Goal: Task Accomplishment & Management: Manage account settings

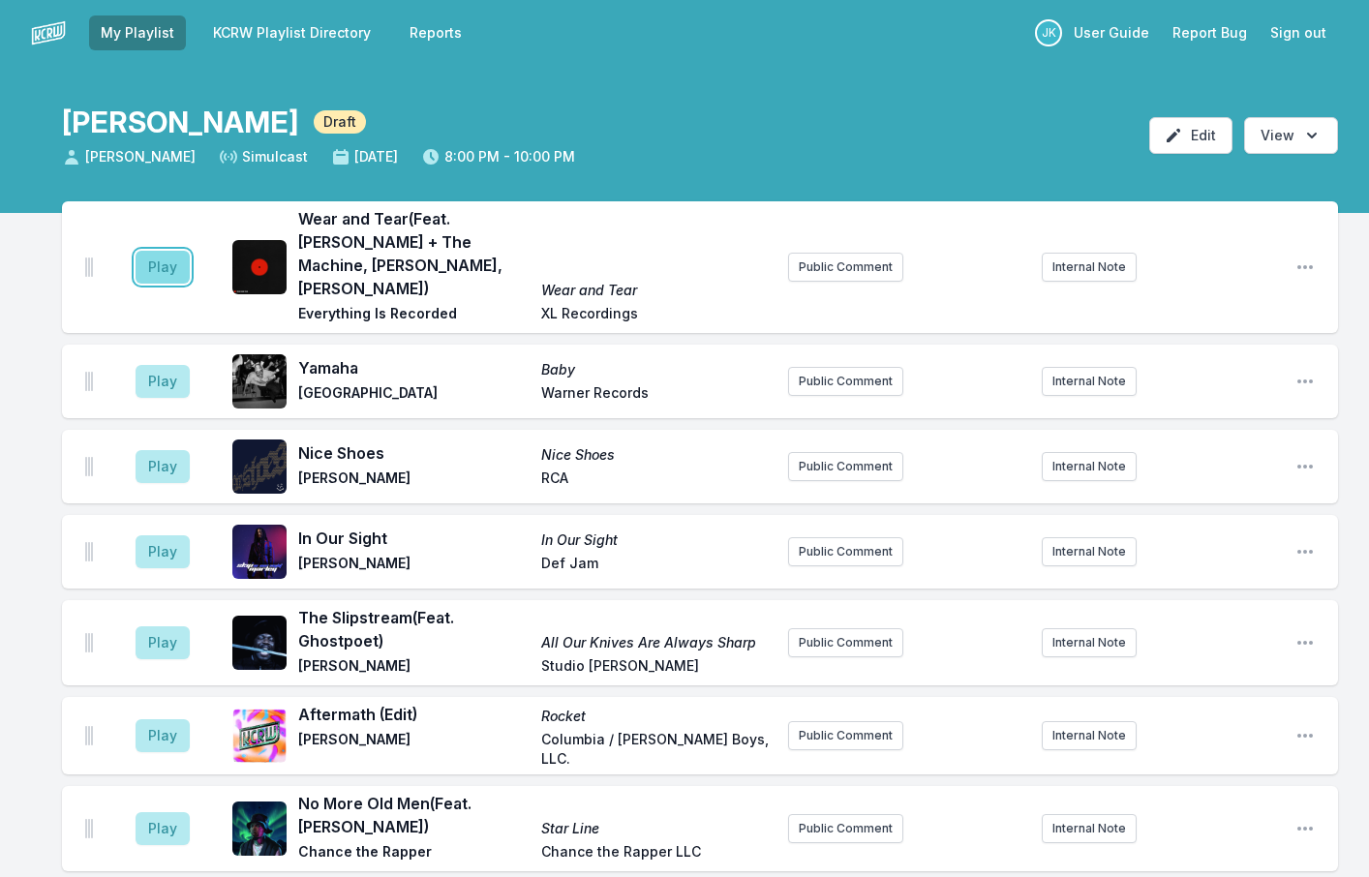
click at [160, 262] on button "Play" at bounding box center [163, 267] width 54 height 33
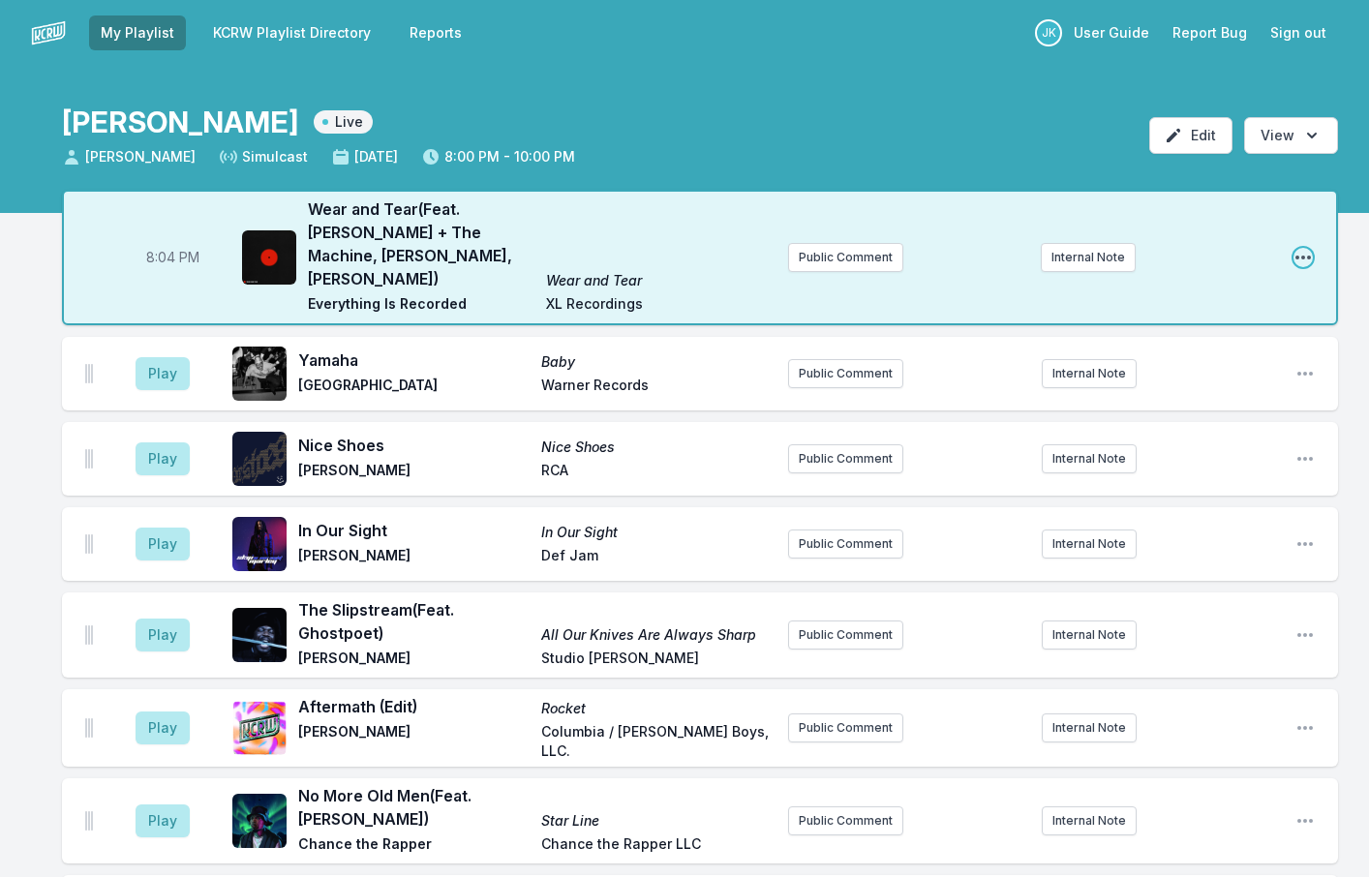
click at [1300, 248] on icon "Open playlist item options" at bounding box center [1303, 257] width 19 height 19
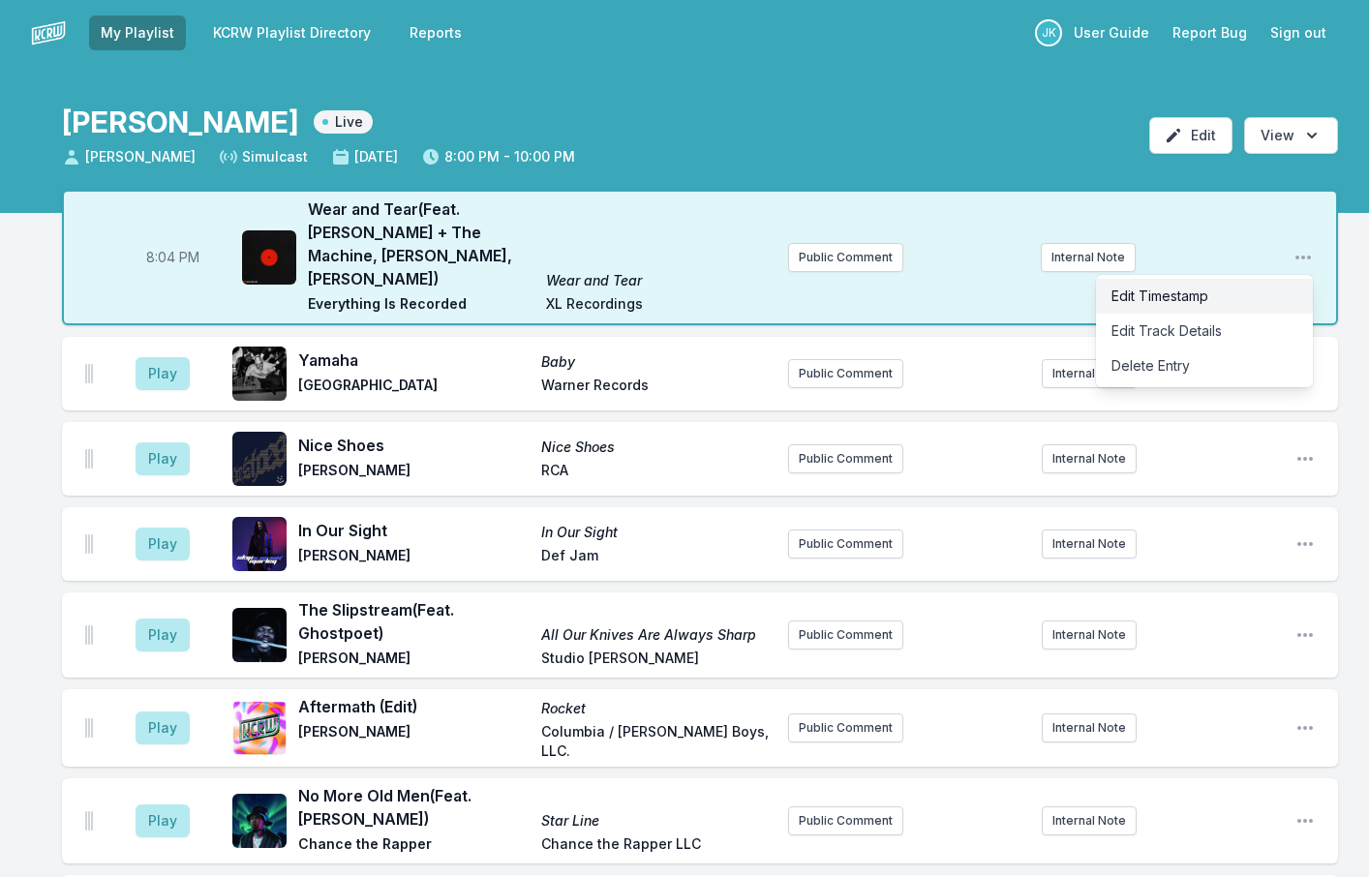
click at [1163, 281] on button "Edit Timestamp" at bounding box center [1204, 296] width 217 height 35
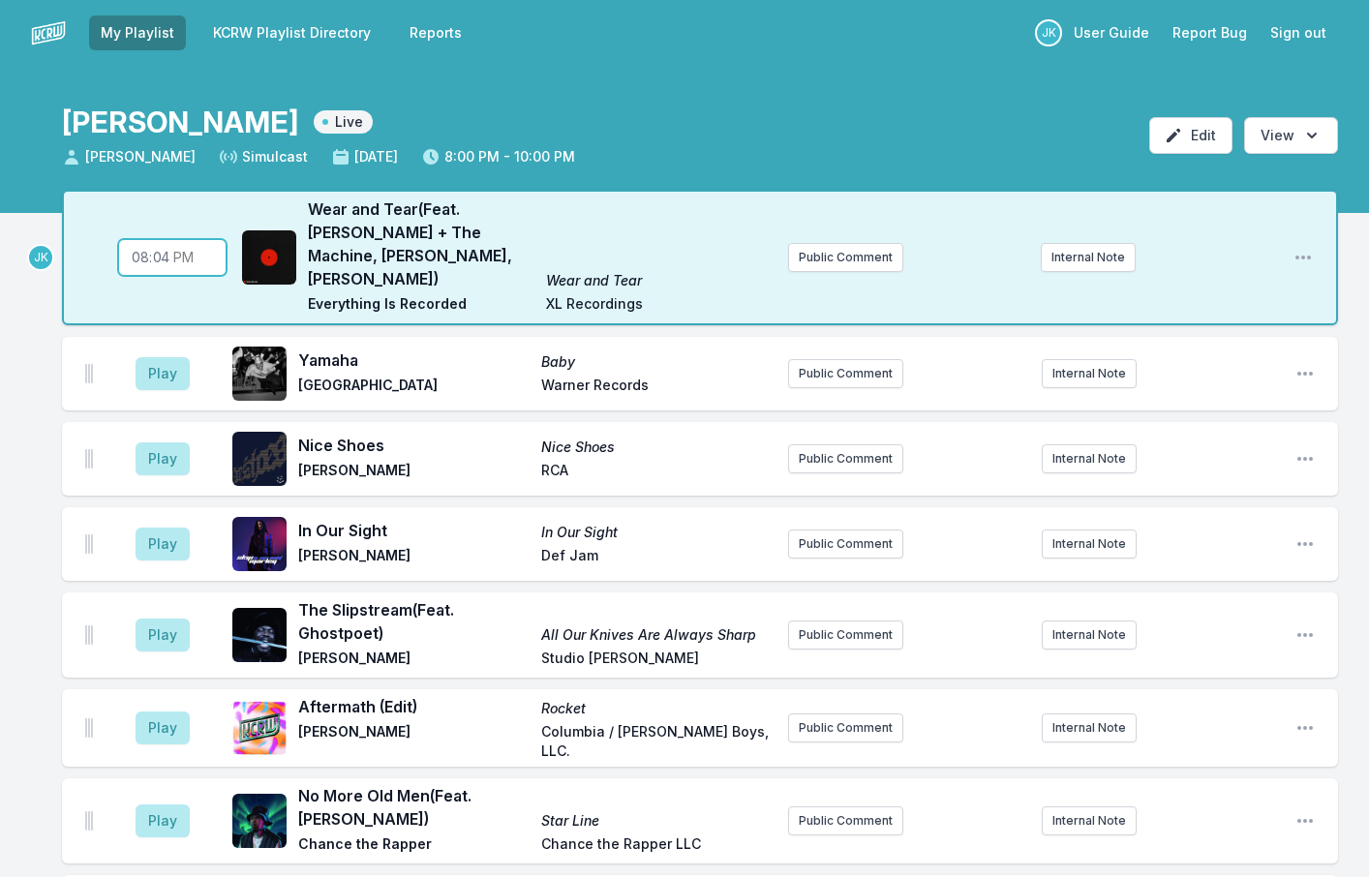
click at [158, 246] on input "20:04" at bounding box center [172, 257] width 108 height 37
type input "20:00"
click at [175, 357] on button "Play" at bounding box center [163, 373] width 54 height 33
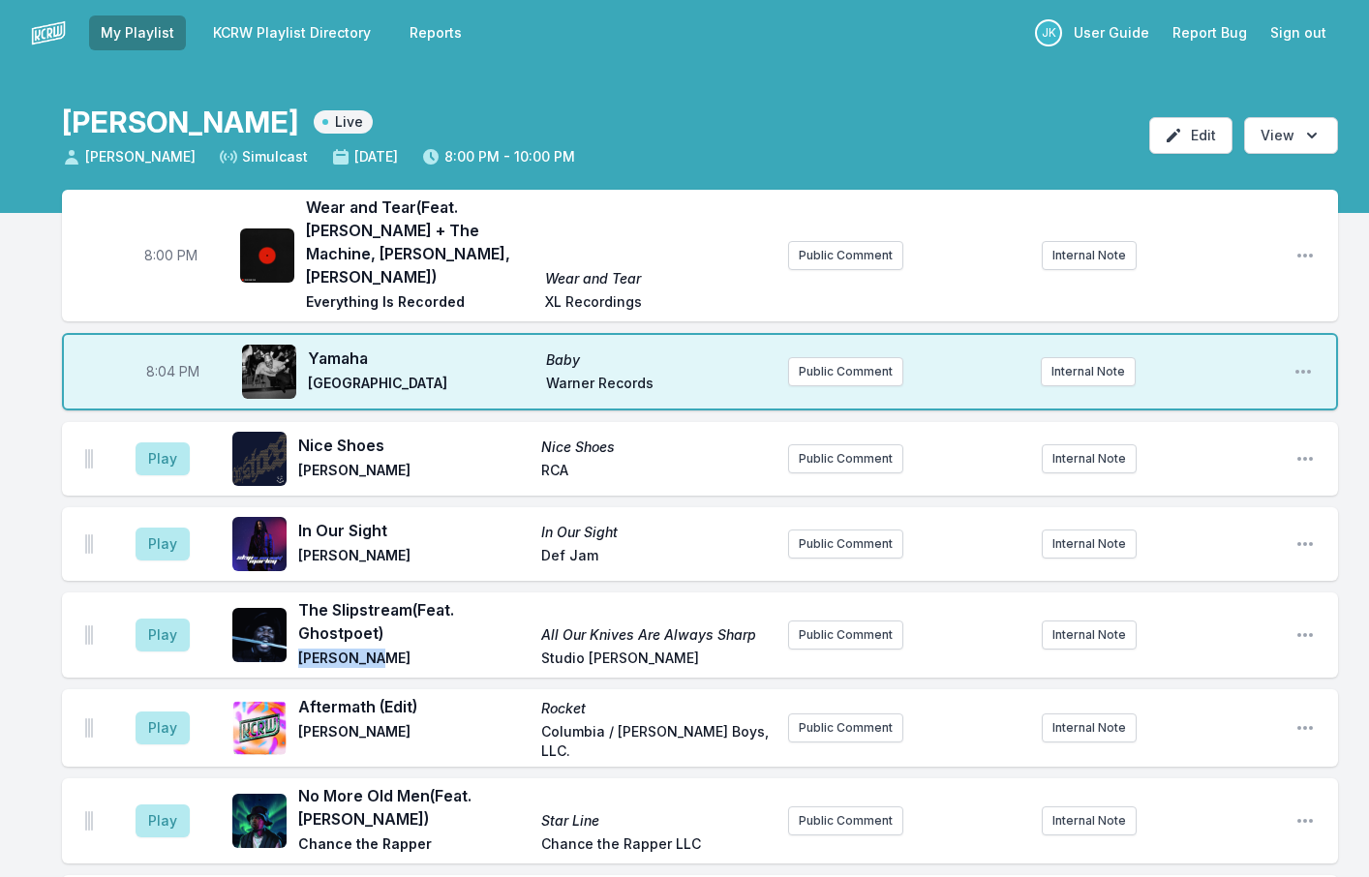
drag, startPoint x: 386, startPoint y: 637, endPoint x: 300, endPoint y: 634, distance: 86.2
click at [300, 649] on span "[PERSON_NAME]" at bounding box center [413, 660] width 231 height 23
copy span "[PERSON_NAME]"
click at [174, 443] on button "Play" at bounding box center [163, 459] width 54 height 33
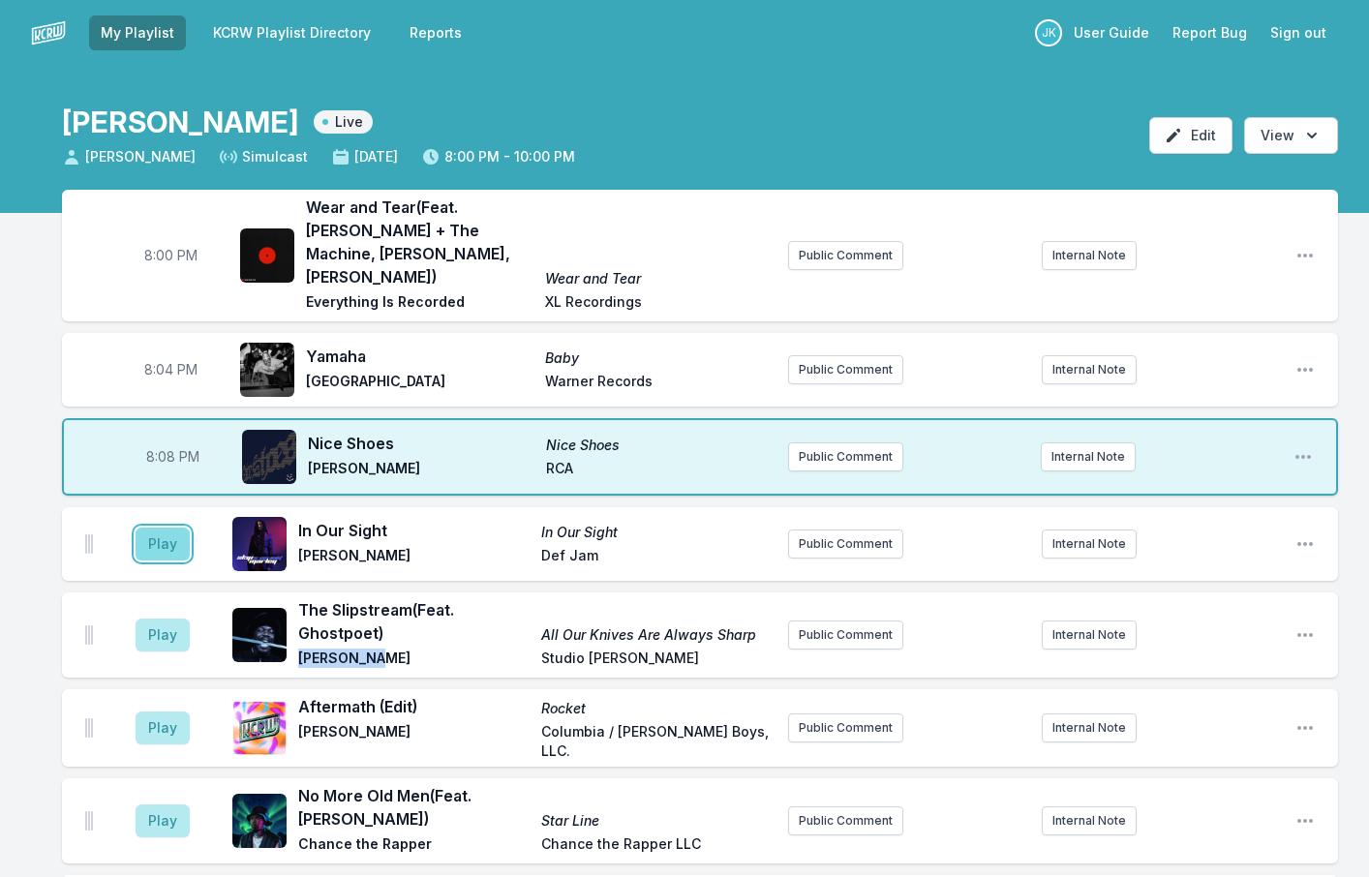
click at [170, 528] on button "Play" at bounding box center [163, 544] width 54 height 33
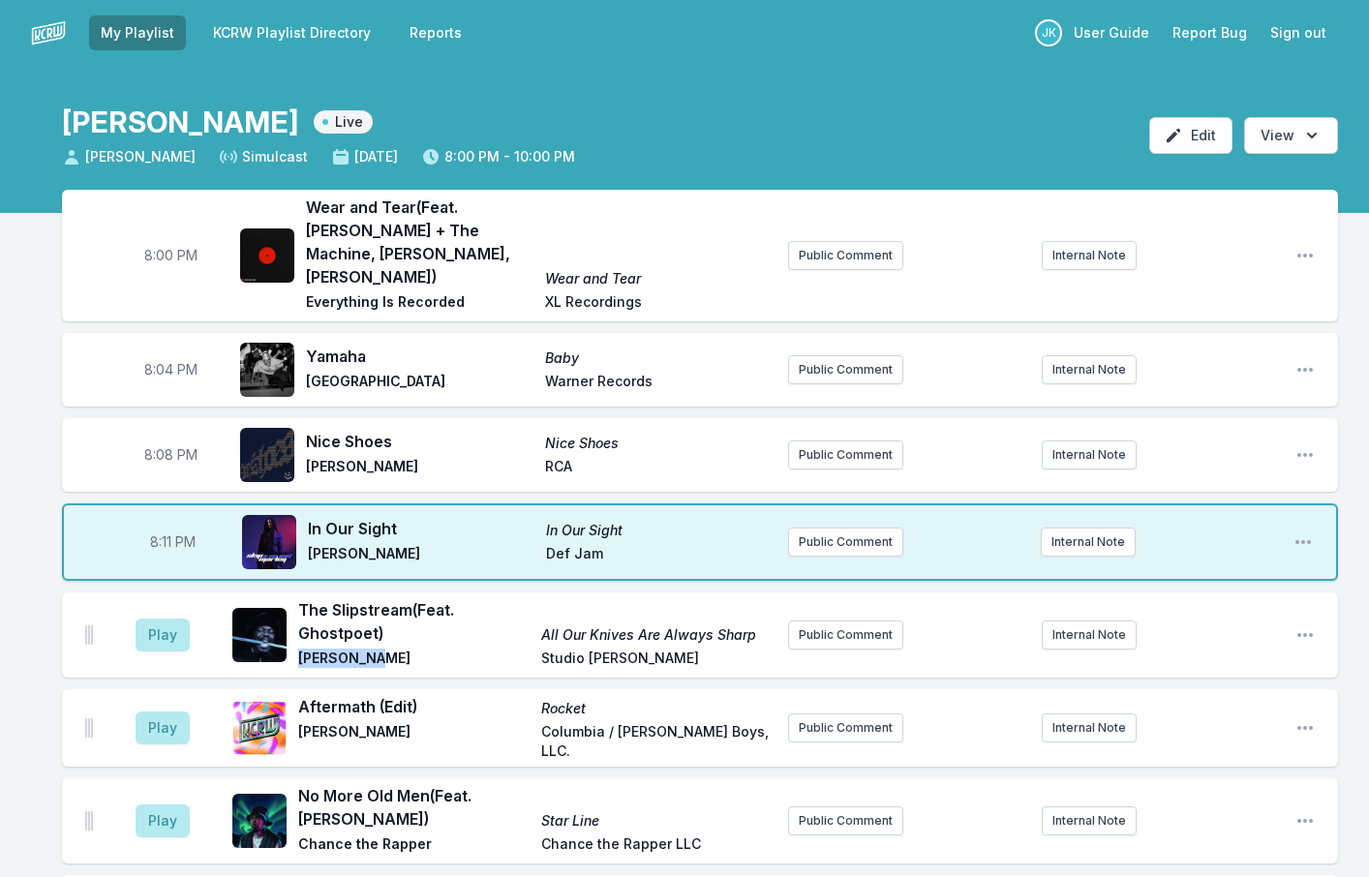
scroll to position [194, 0]
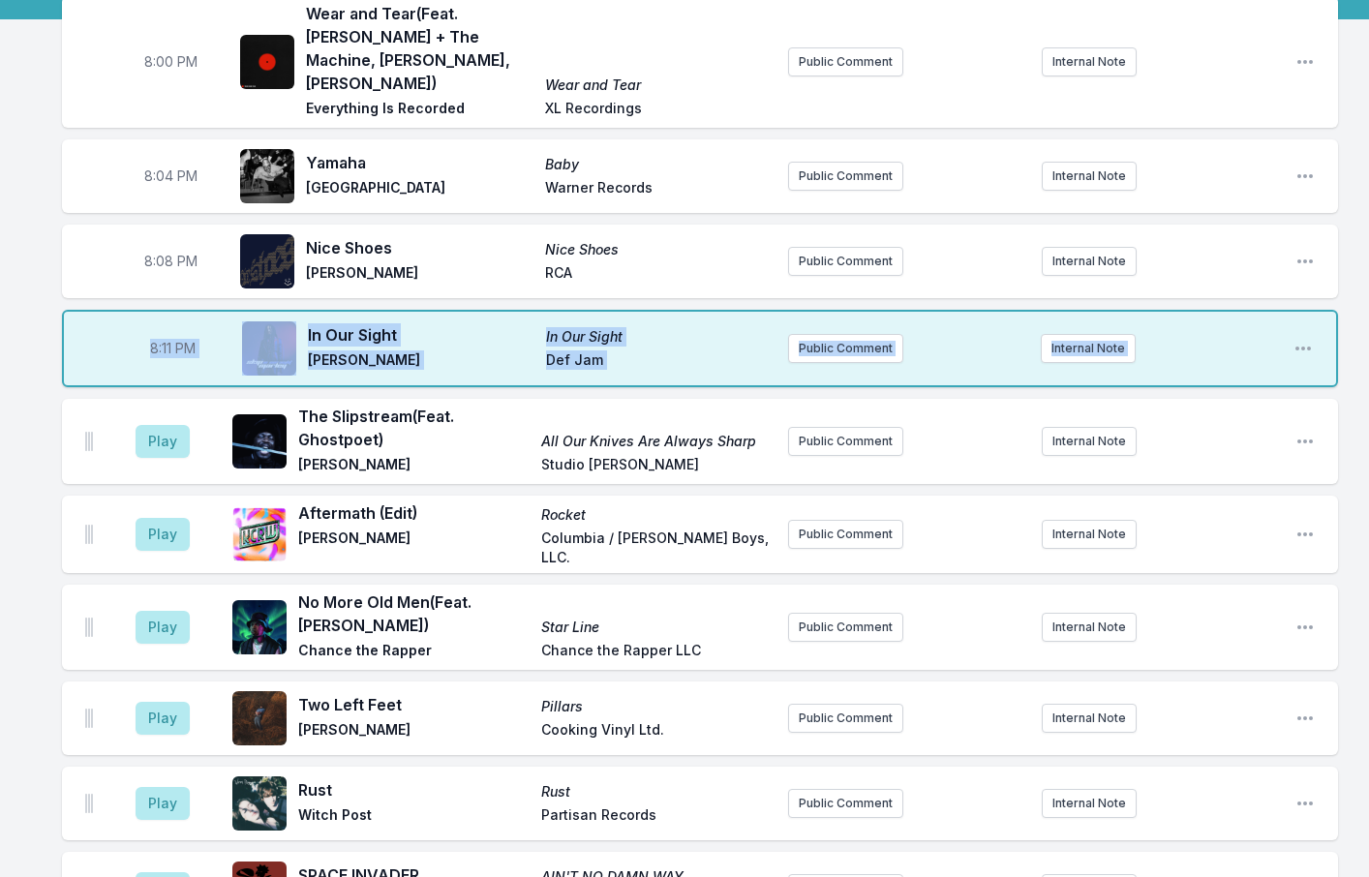
drag, startPoint x: 1368, startPoint y: 240, endPoint x: 1352, endPoint y: 309, distance: 70.7
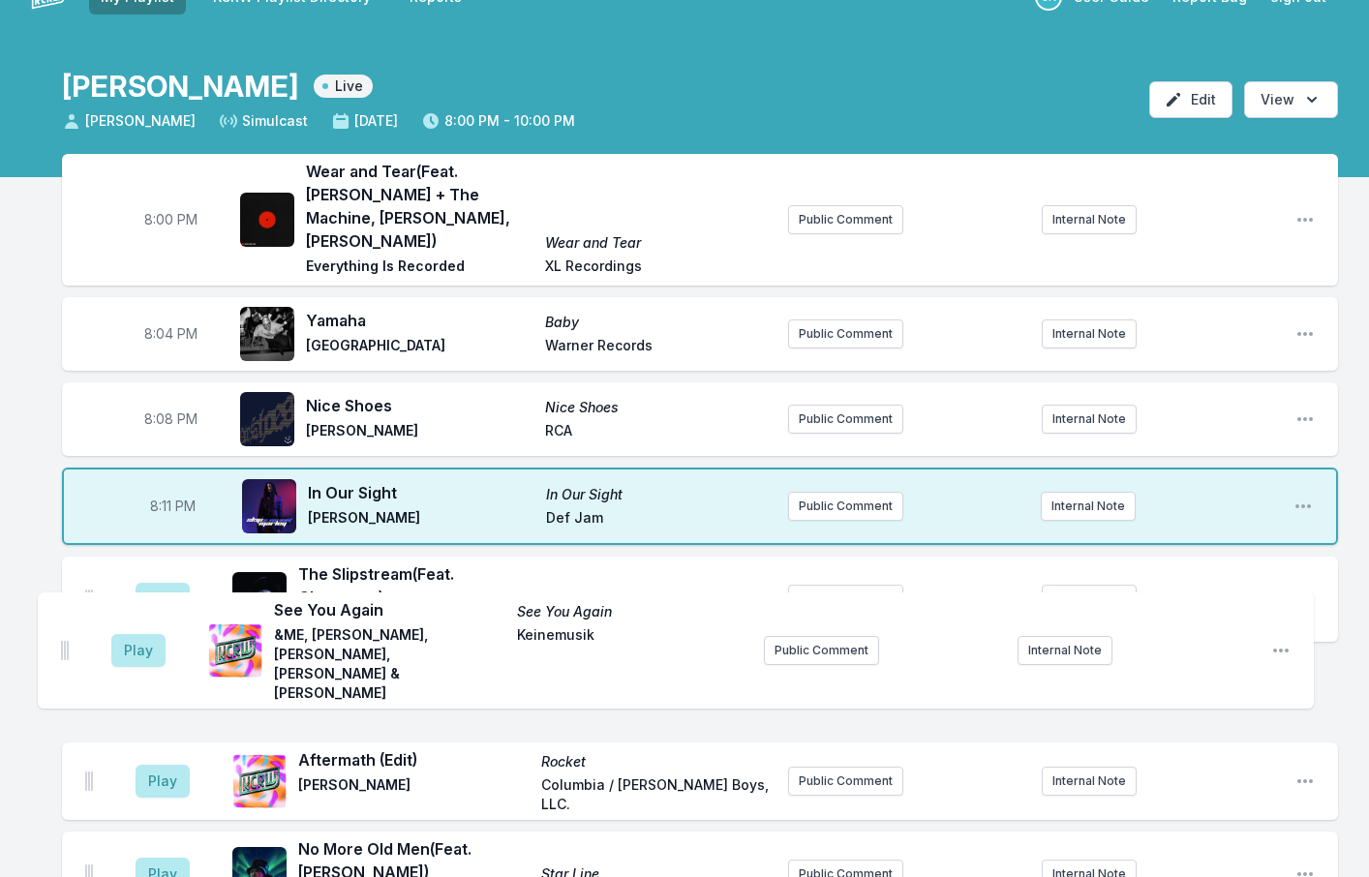
scroll to position [38, 0]
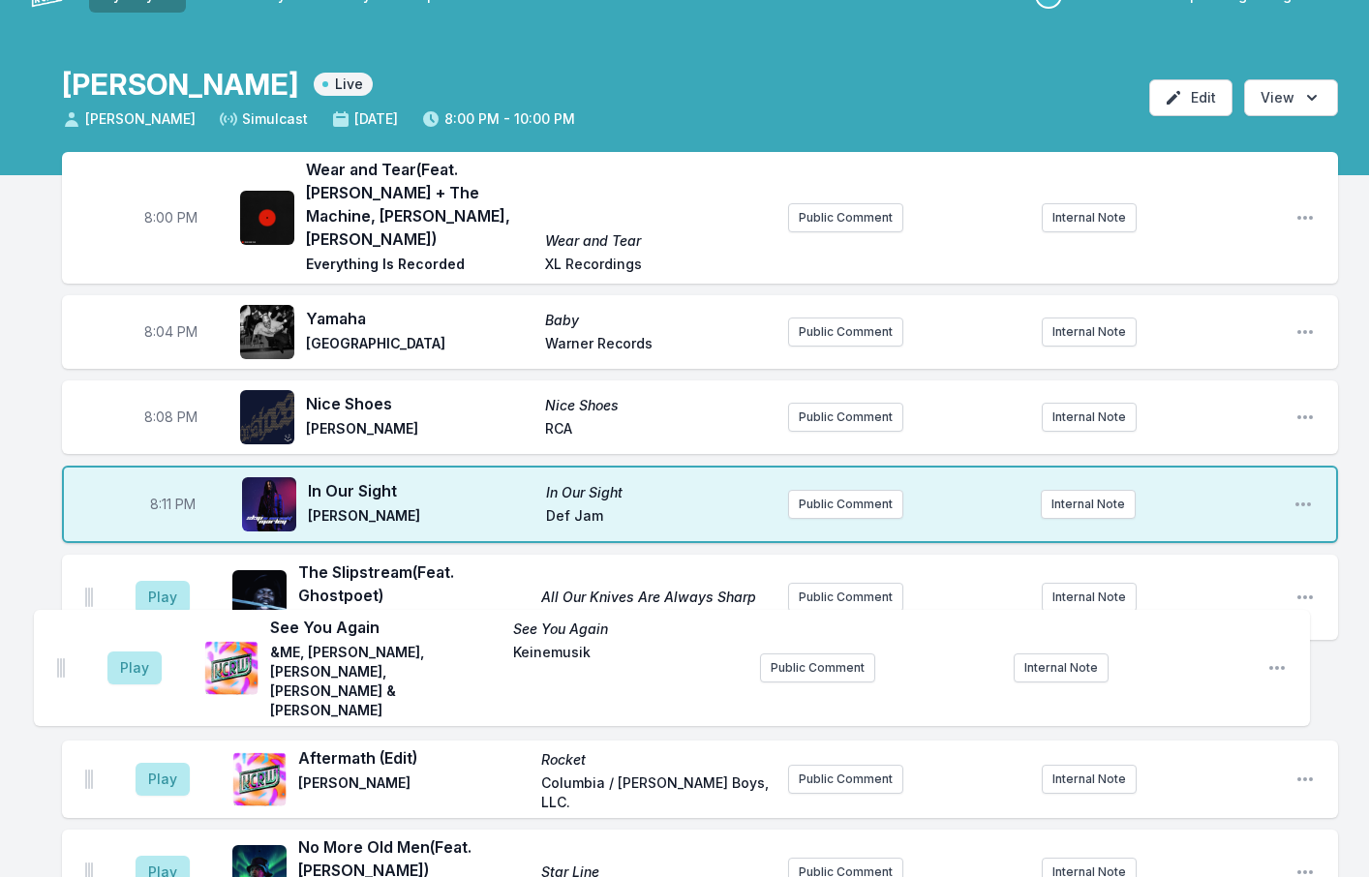
drag, startPoint x: 91, startPoint y: 507, endPoint x: 62, endPoint y: 644, distance: 139.6
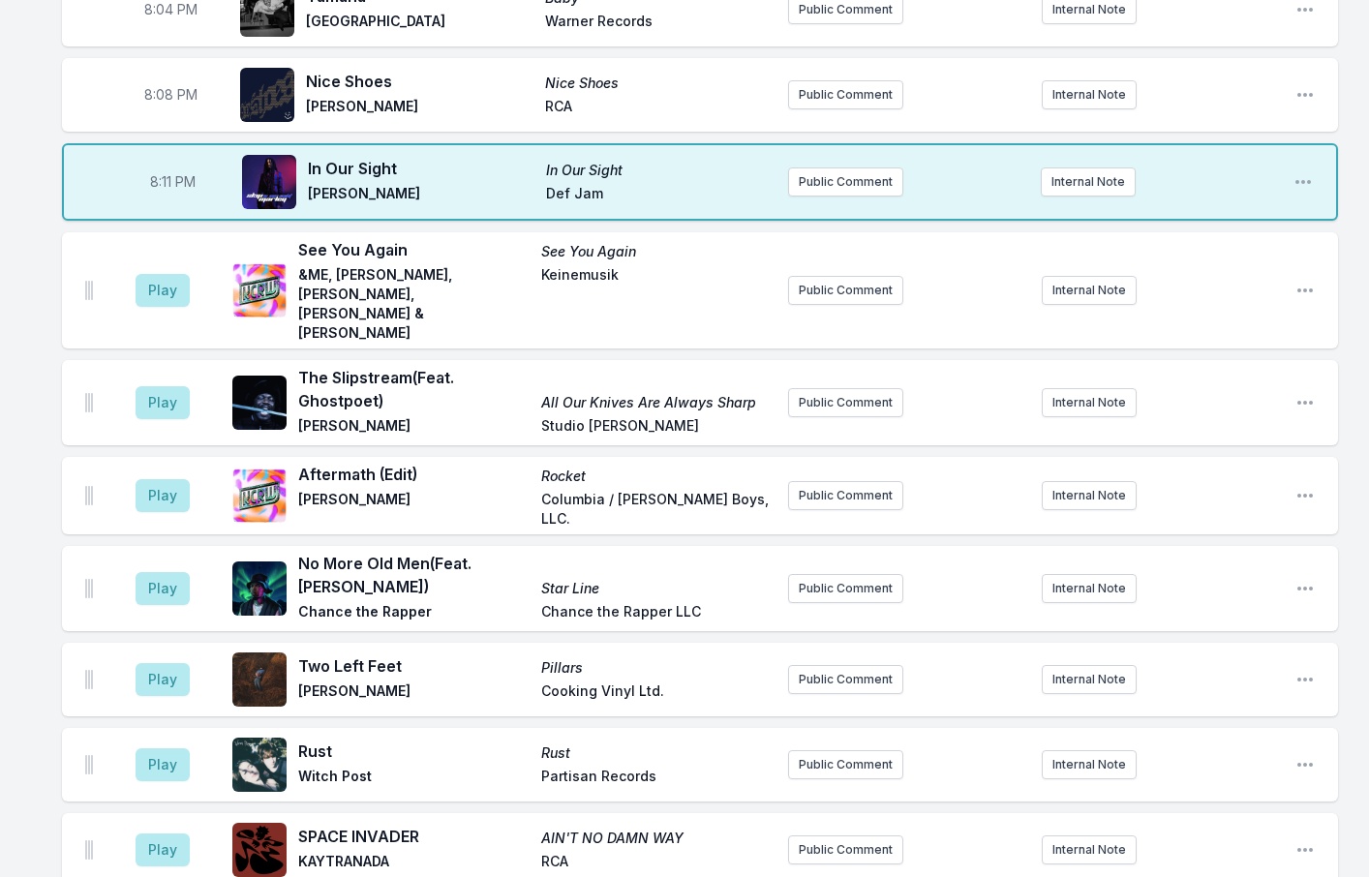
scroll to position [387, 0]
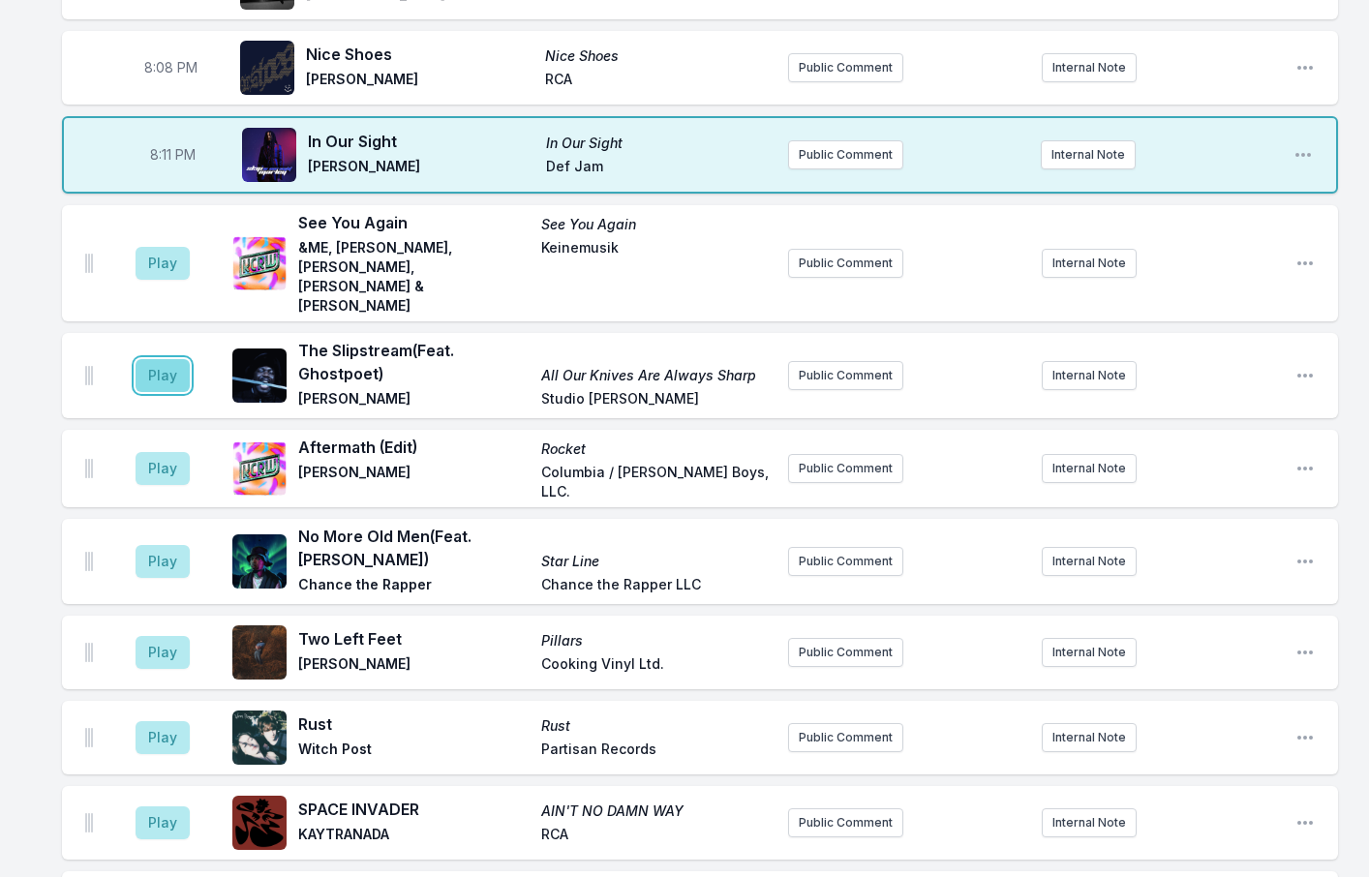
click at [157, 359] on button "Play" at bounding box center [163, 375] width 54 height 33
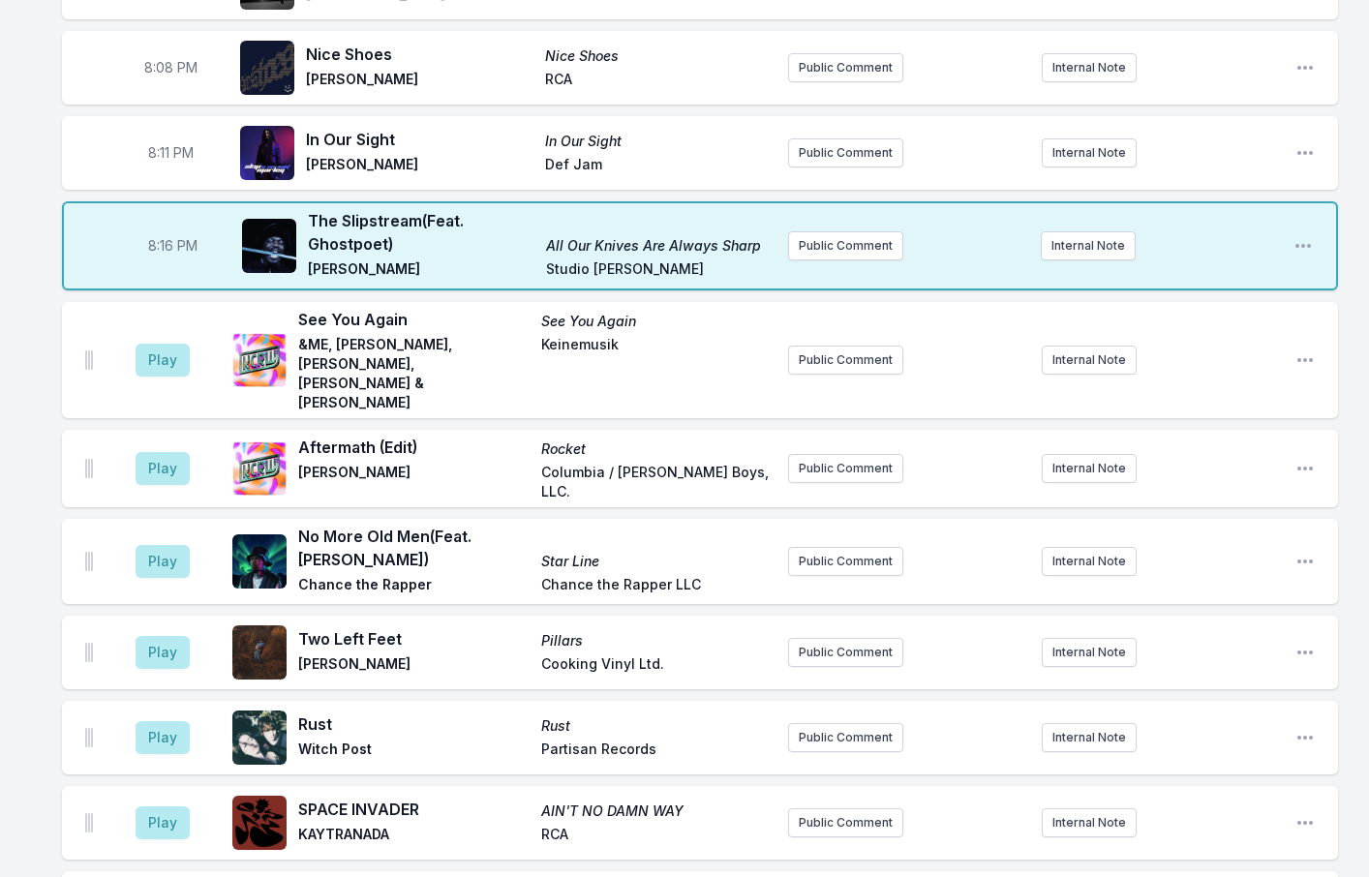
click at [174, 344] on button "Play" at bounding box center [163, 360] width 54 height 33
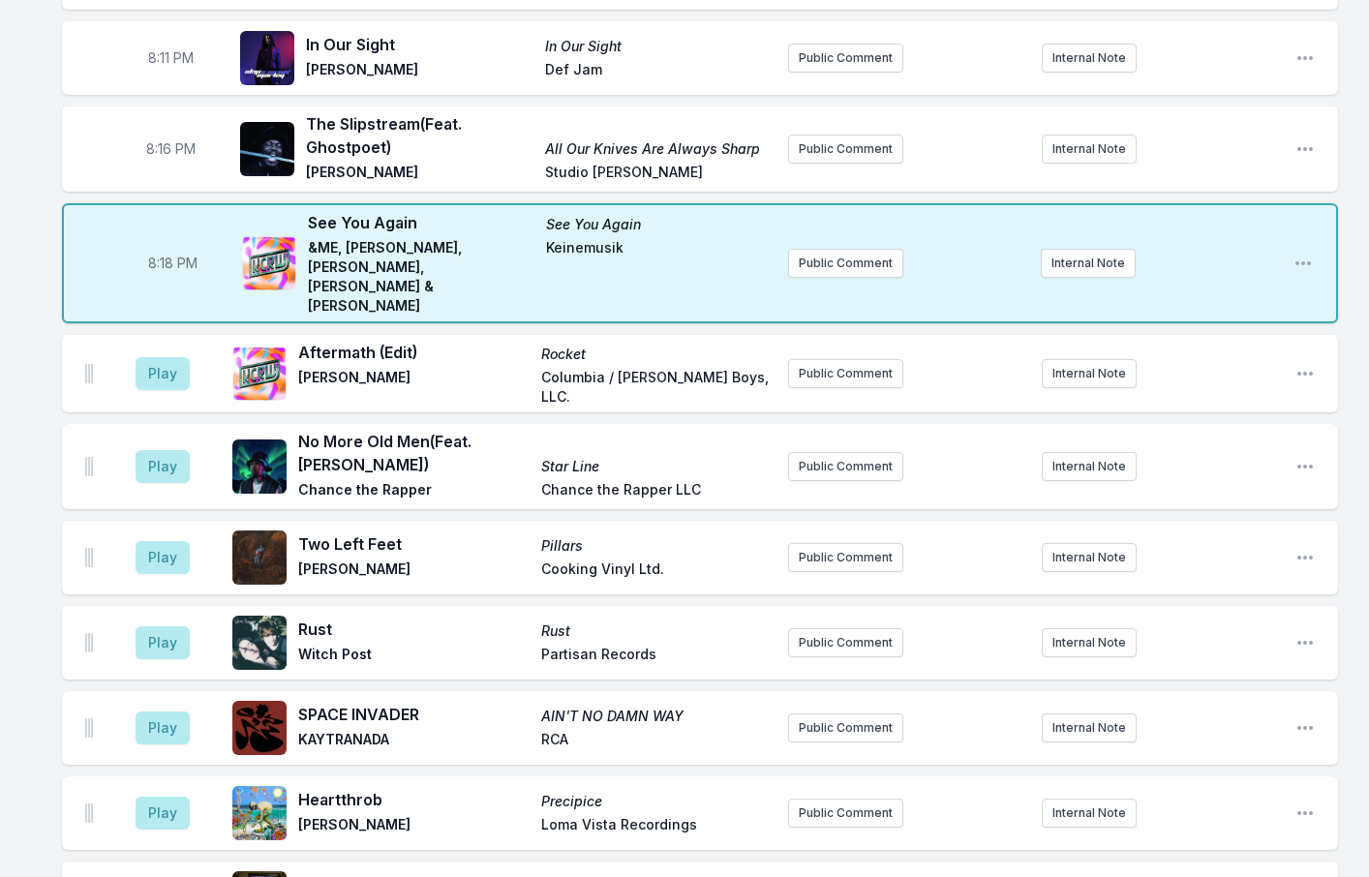
scroll to position [484, 0]
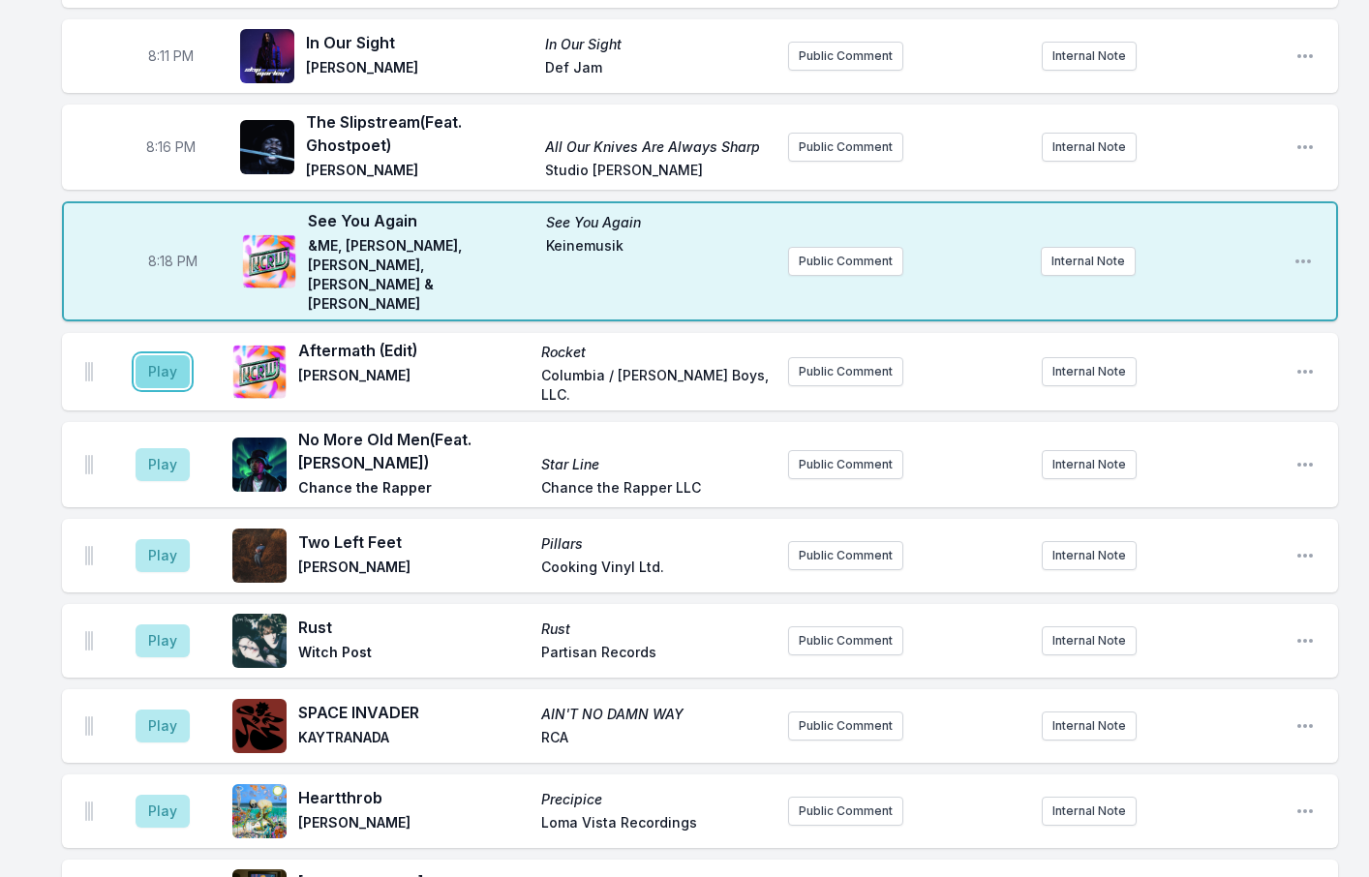
click at [161, 355] on button "Play" at bounding box center [163, 371] width 54 height 33
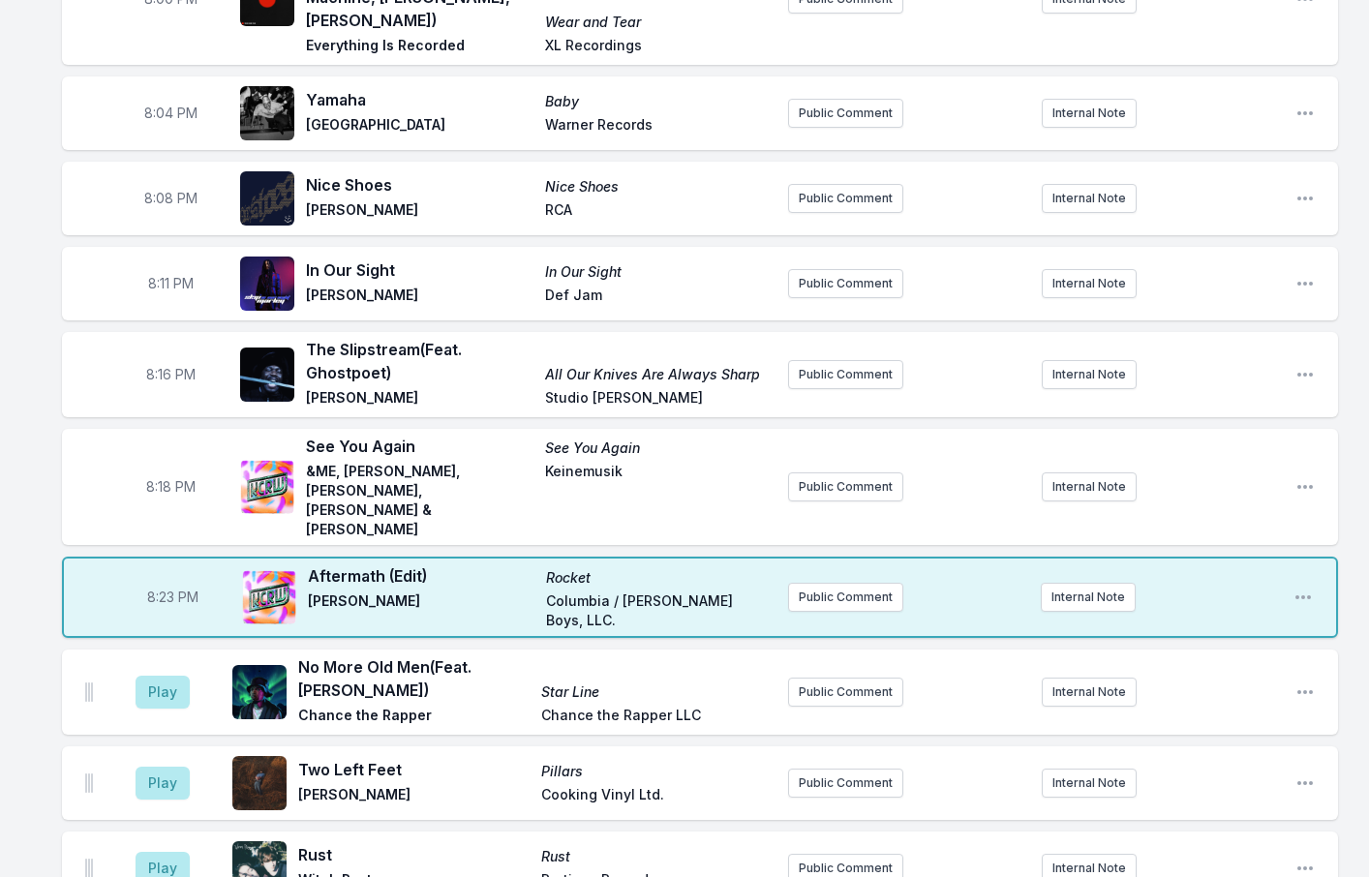
scroll to position [291, 0]
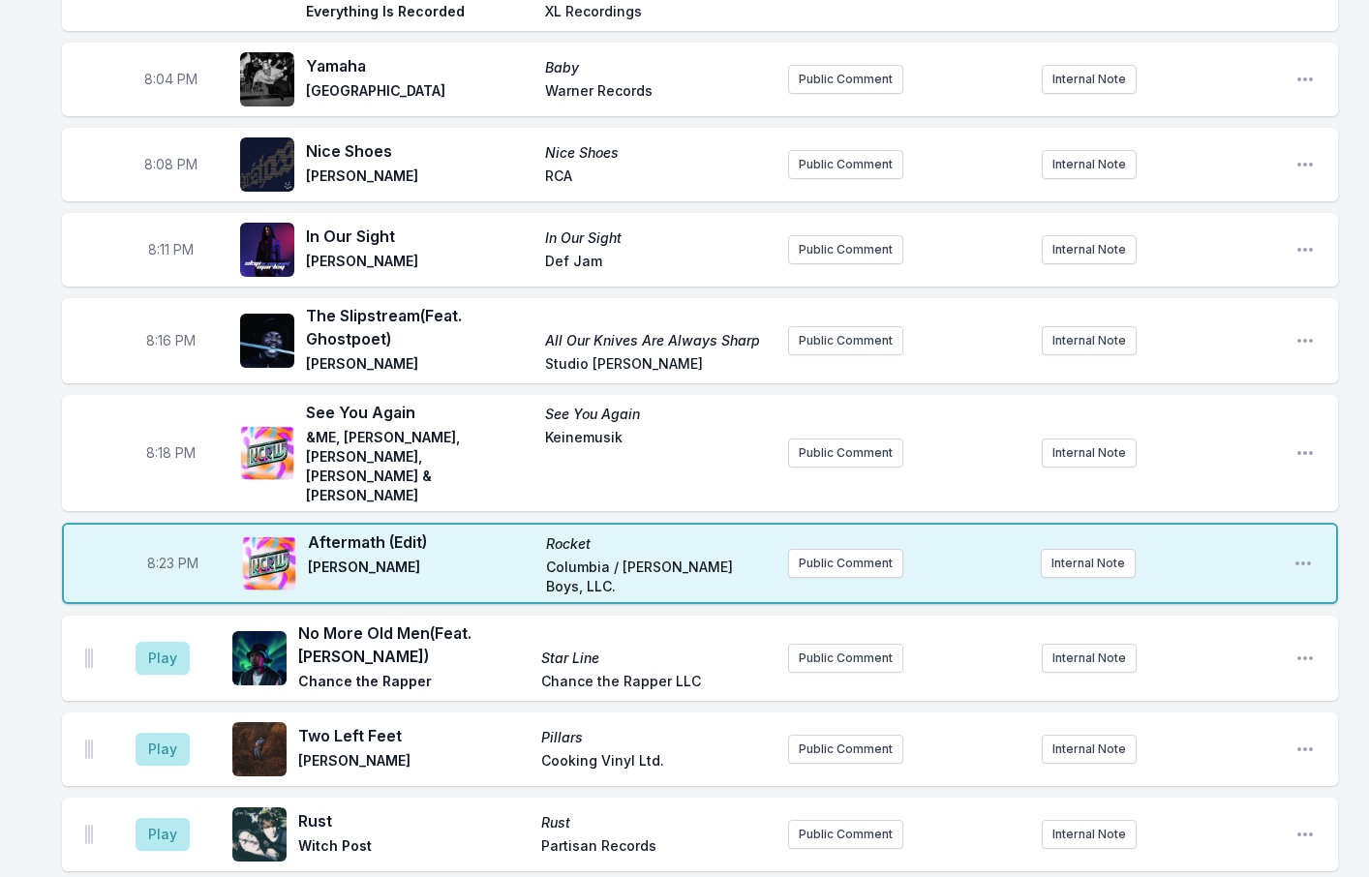
click at [170, 642] on button "Play" at bounding box center [163, 658] width 54 height 33
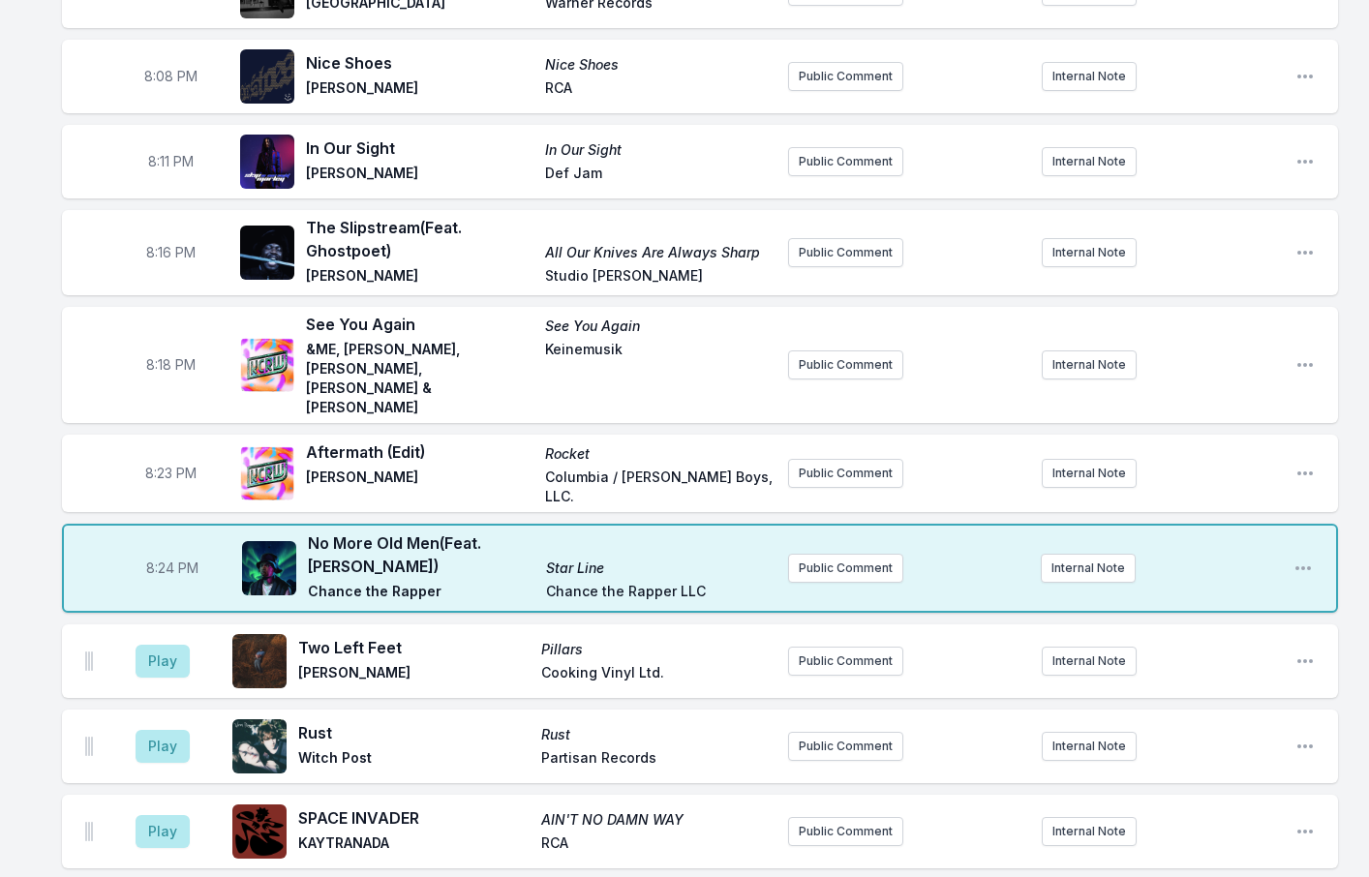
scroll to position [387, 0]
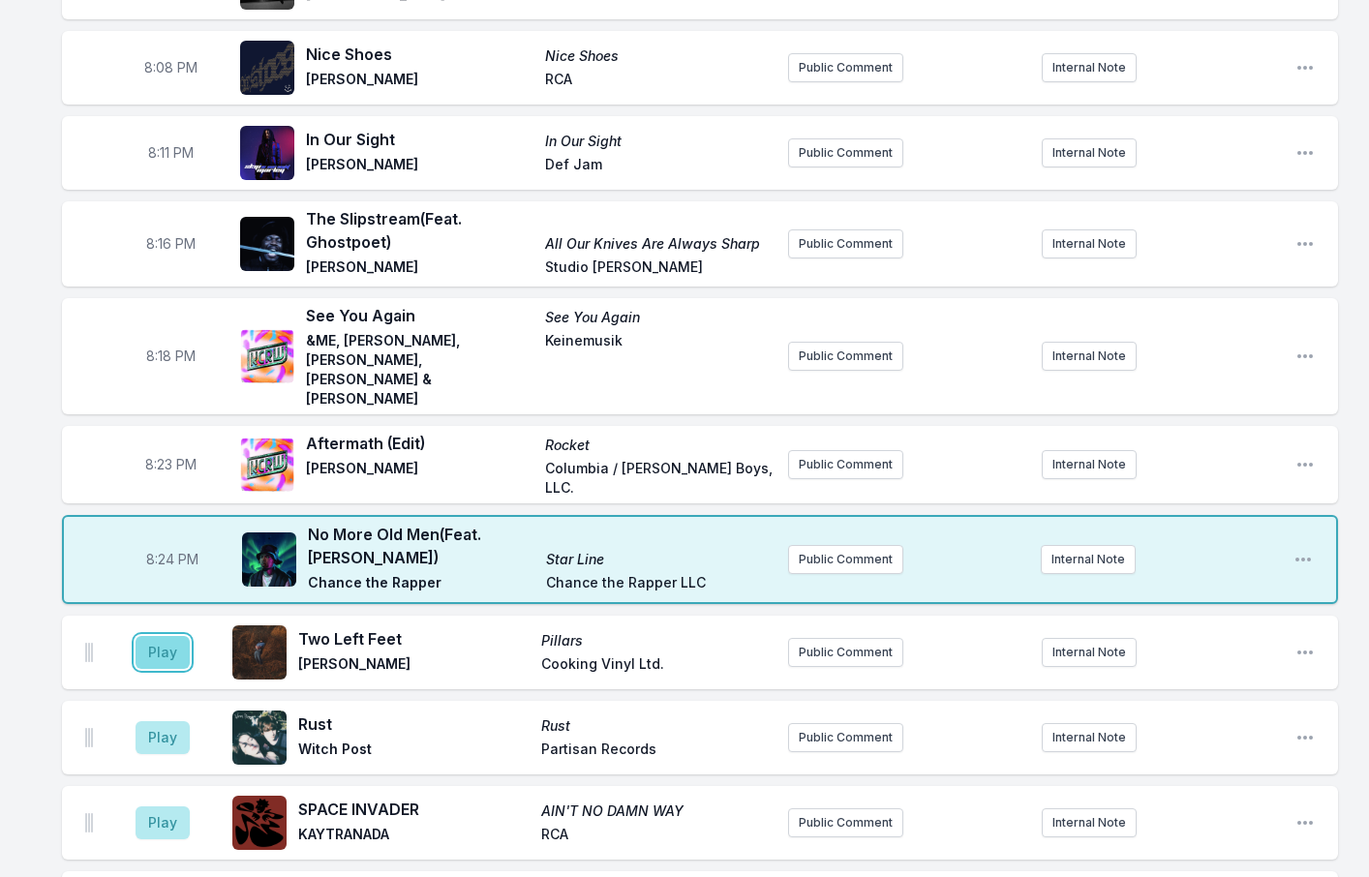
click at [162, 636] on button "Play" at bounding box center [163, 652] width 54 height 33
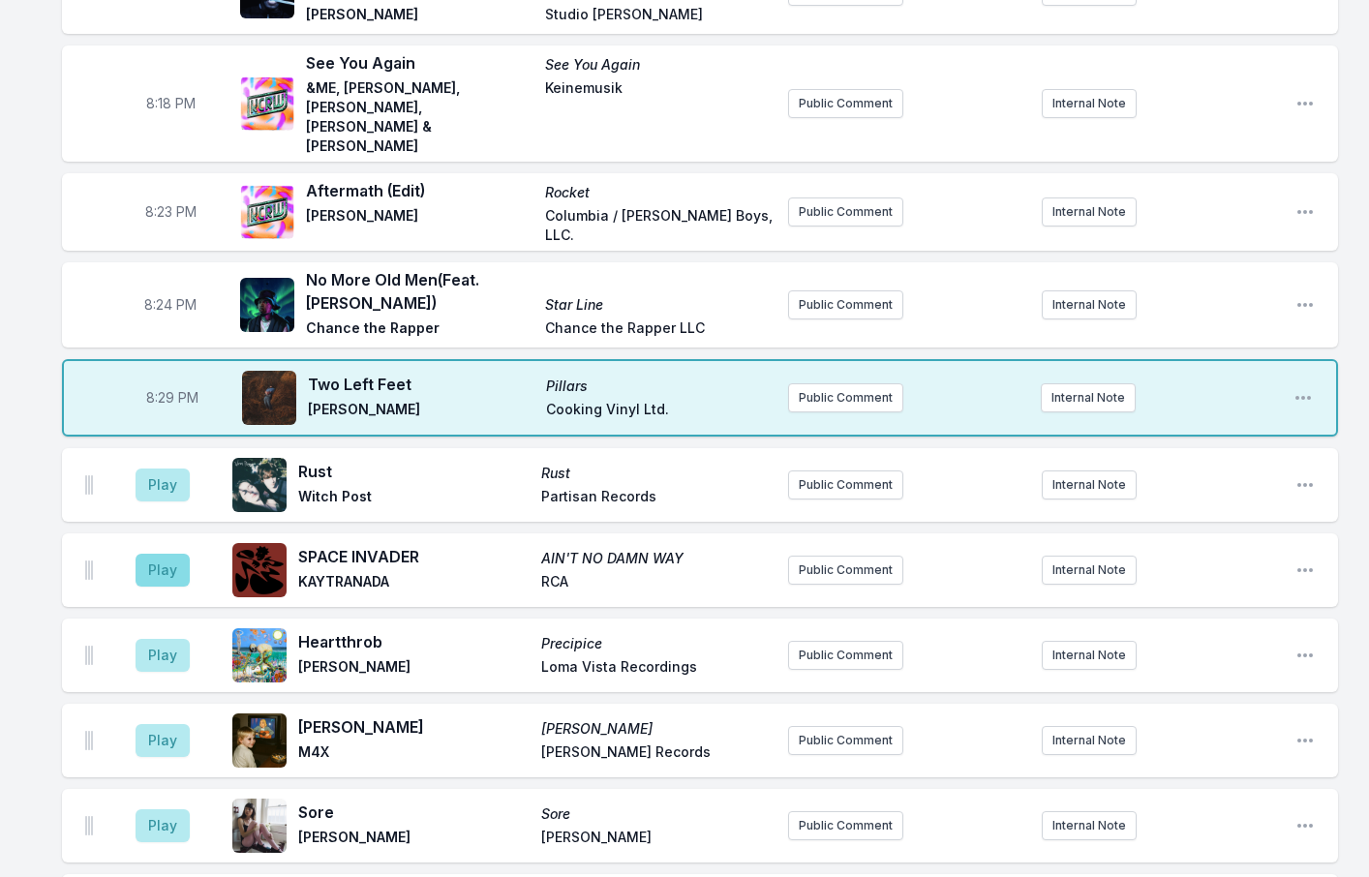
scroll to position [678, 0]
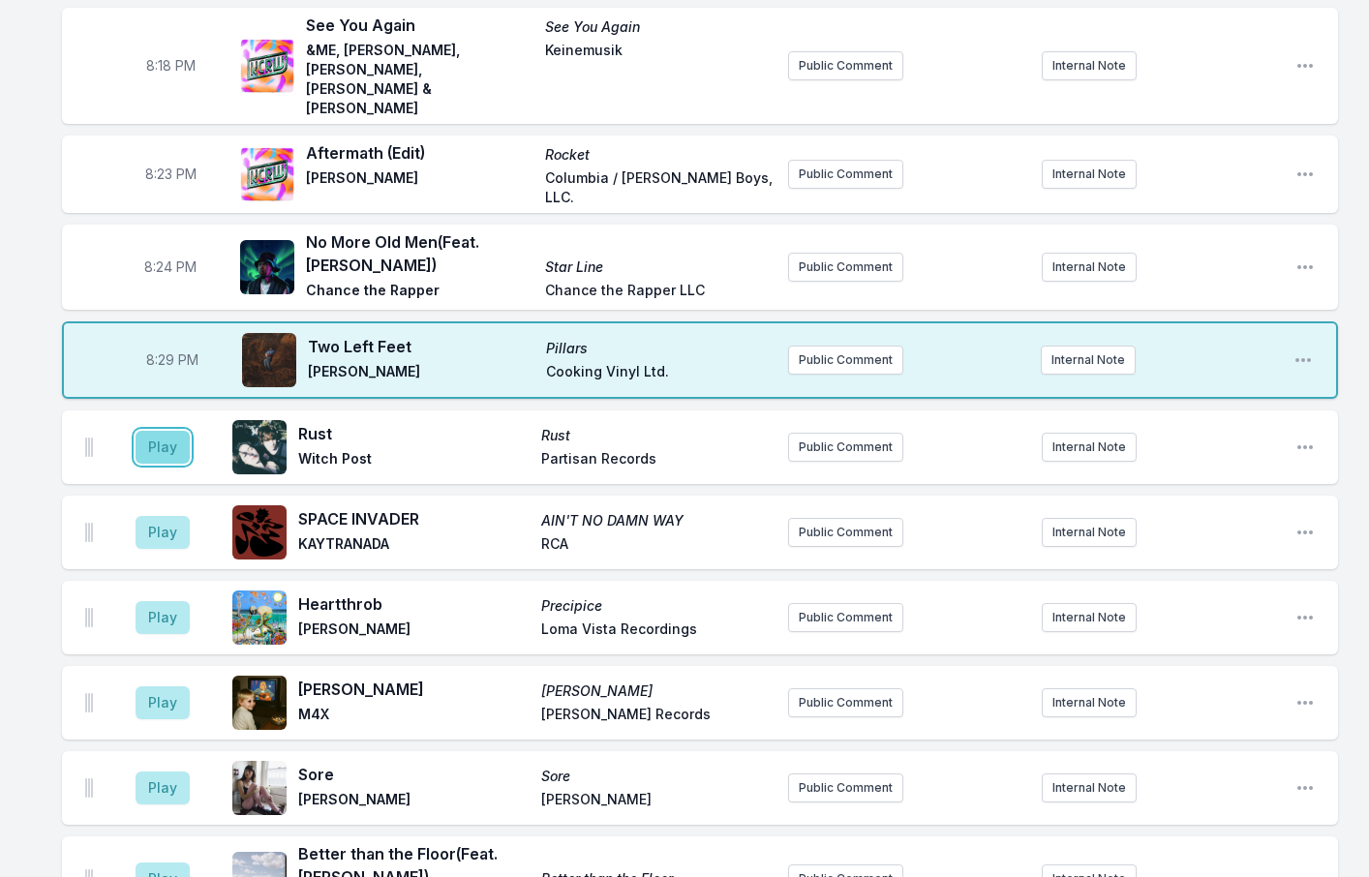
click at [151, 431] on button "Play" at bounding box center [163, 447] width 54 height 33
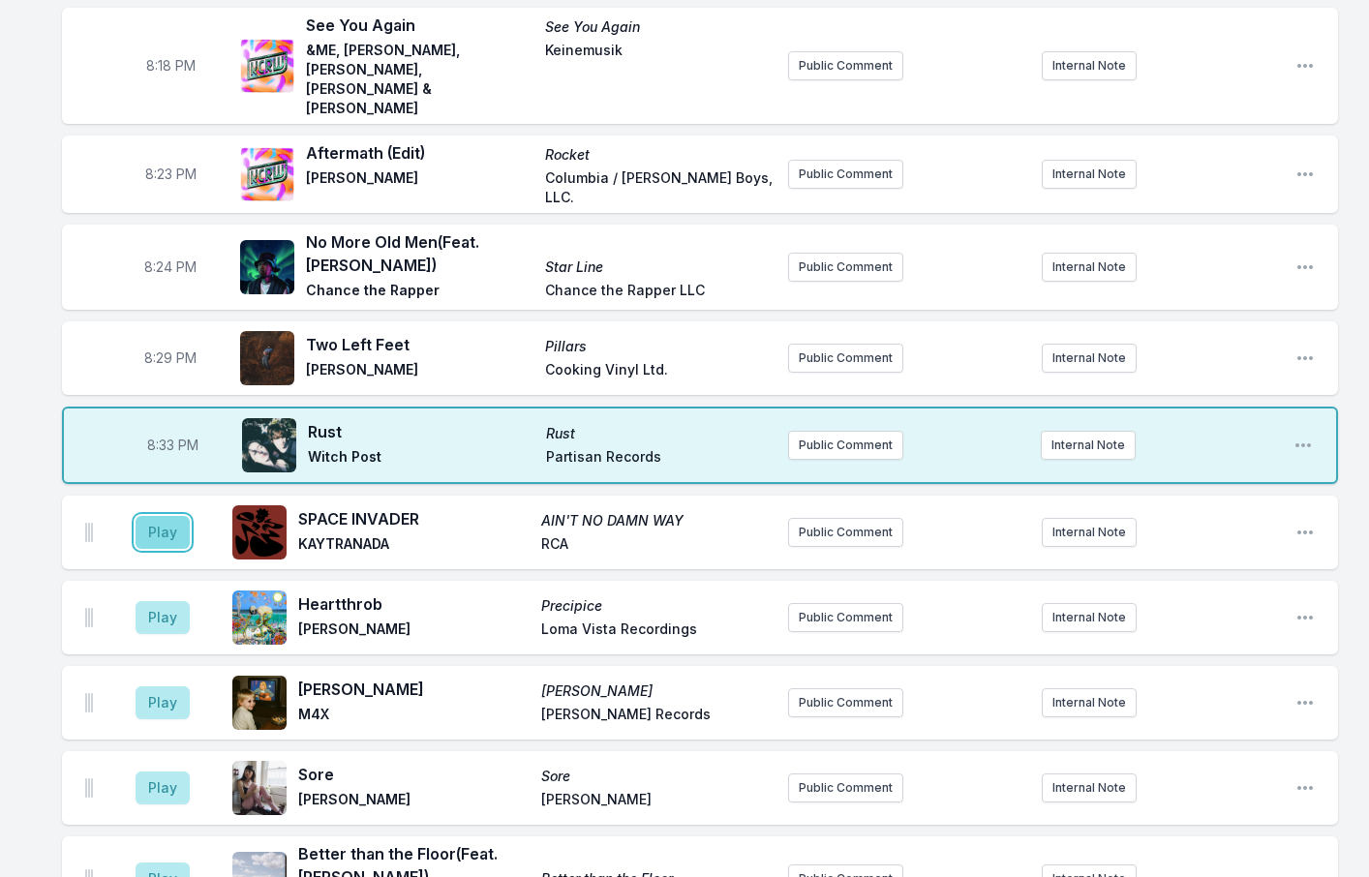
click at [150, 516] on button "Play" at bounding box center [163, 532] width 54 height 33
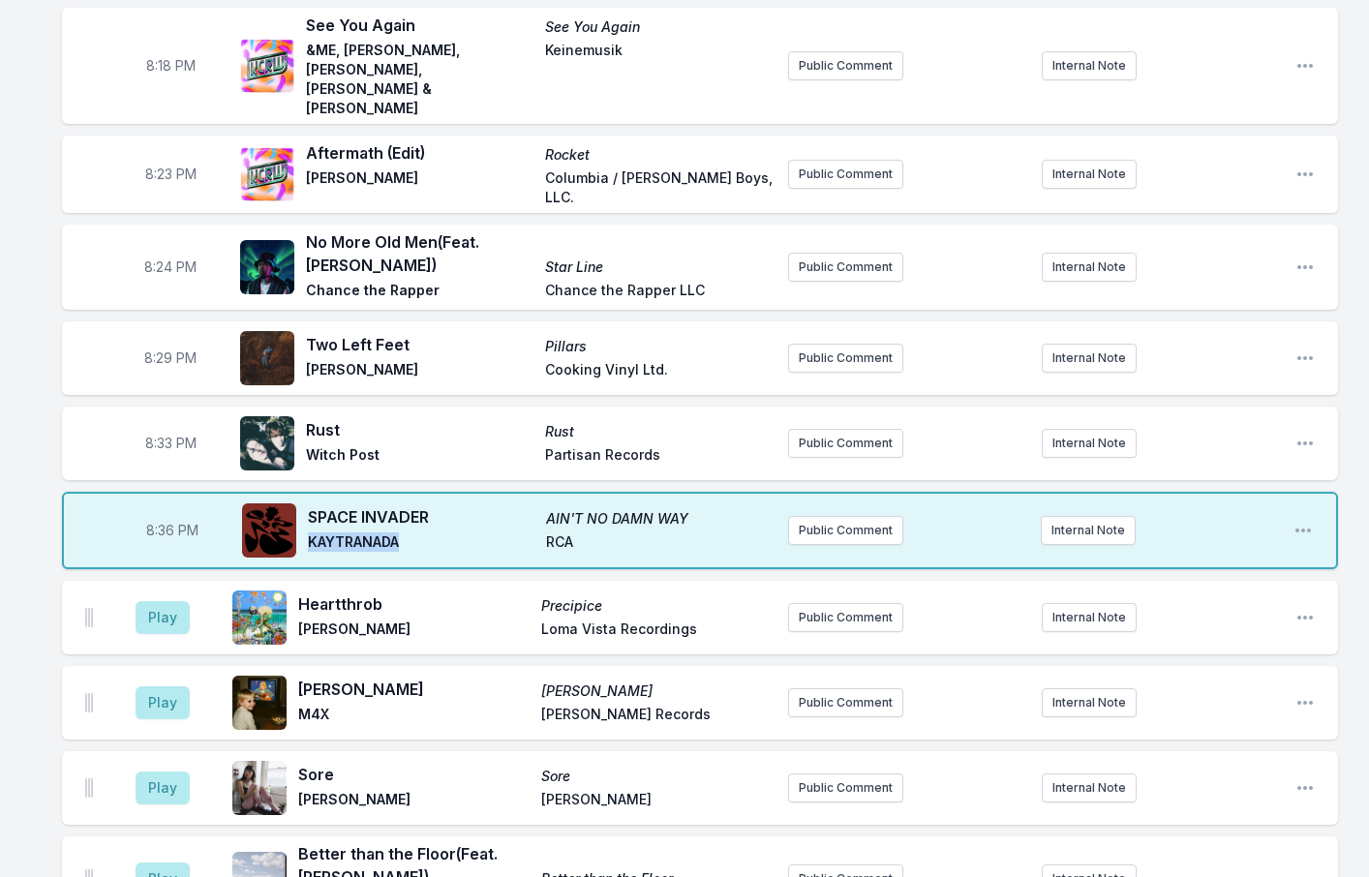
drag, startPoint x: 416, startPoint y: 477, endPoint x: 306, endPoint y: 477, distance: 110.4
click at [306, 500] on div "SPACE INVADER AIN'T NO DAMN WAY KAYTRANADA RCA" at bounding box center [507, 531] width 531 height 62
copy span "KAYTRANADA"
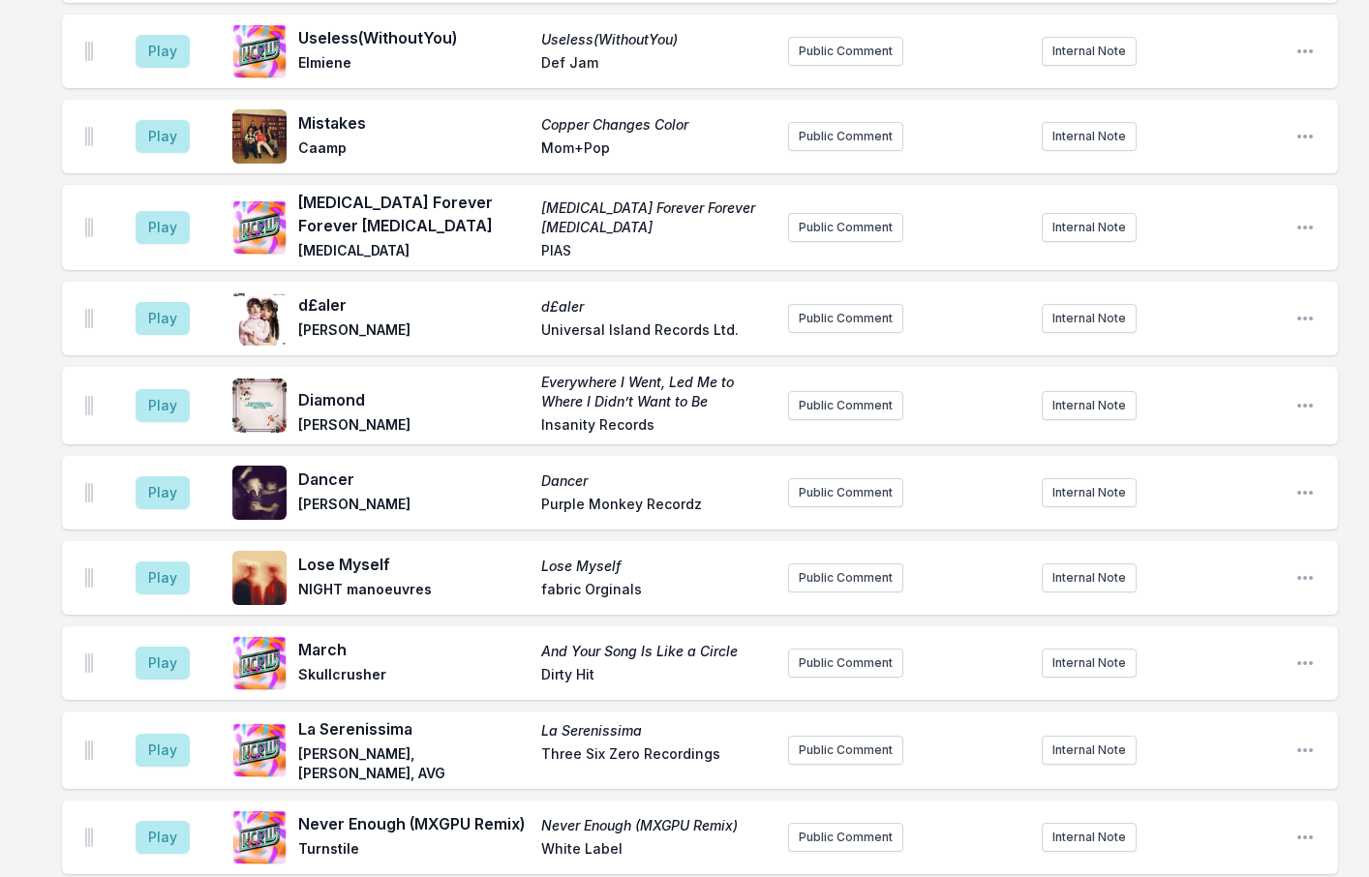
scroll to position [2227, 0]
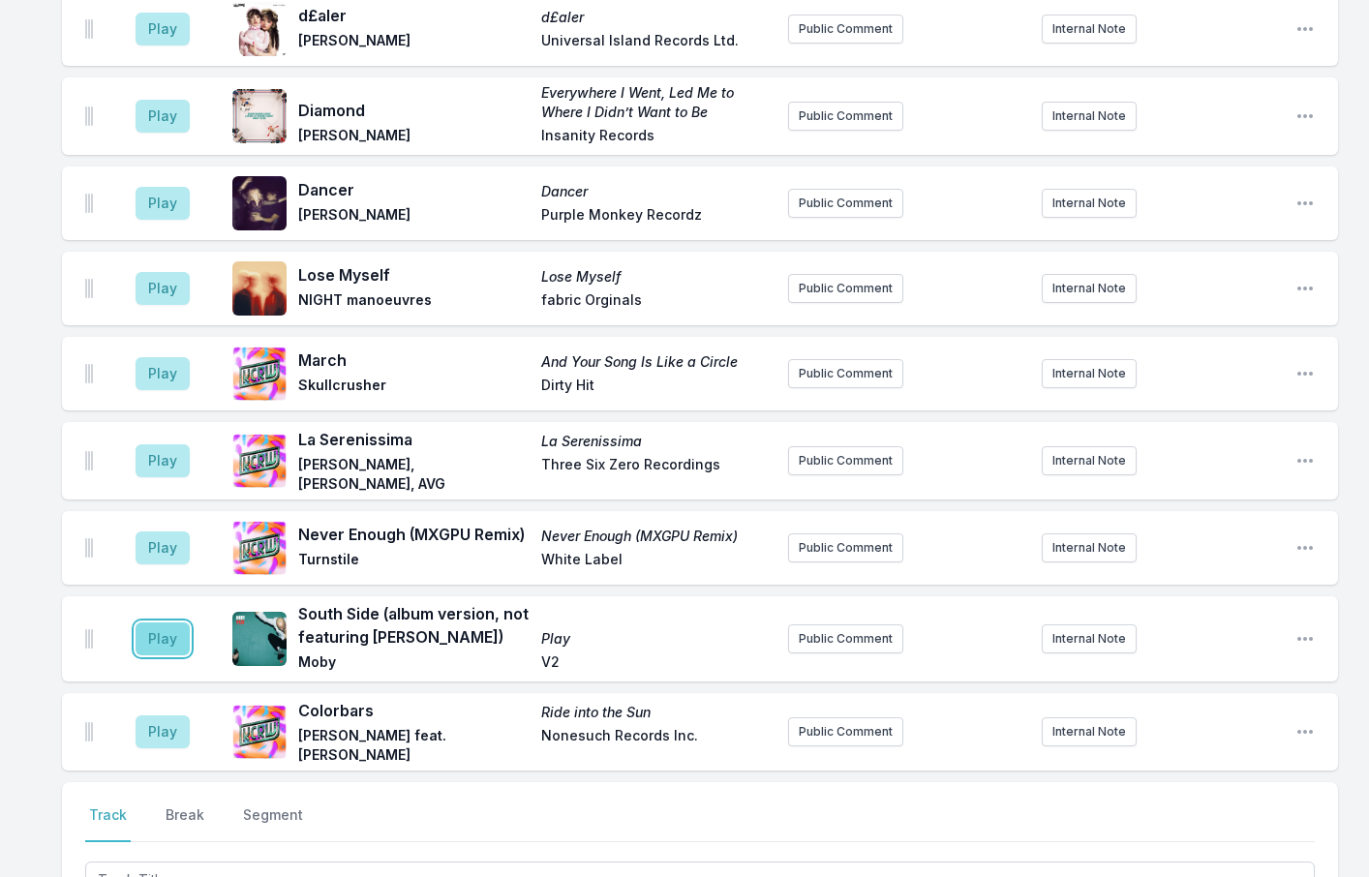
click at [155, 623] on button "Play" at bounding box center [163, 639] width 54 height 33
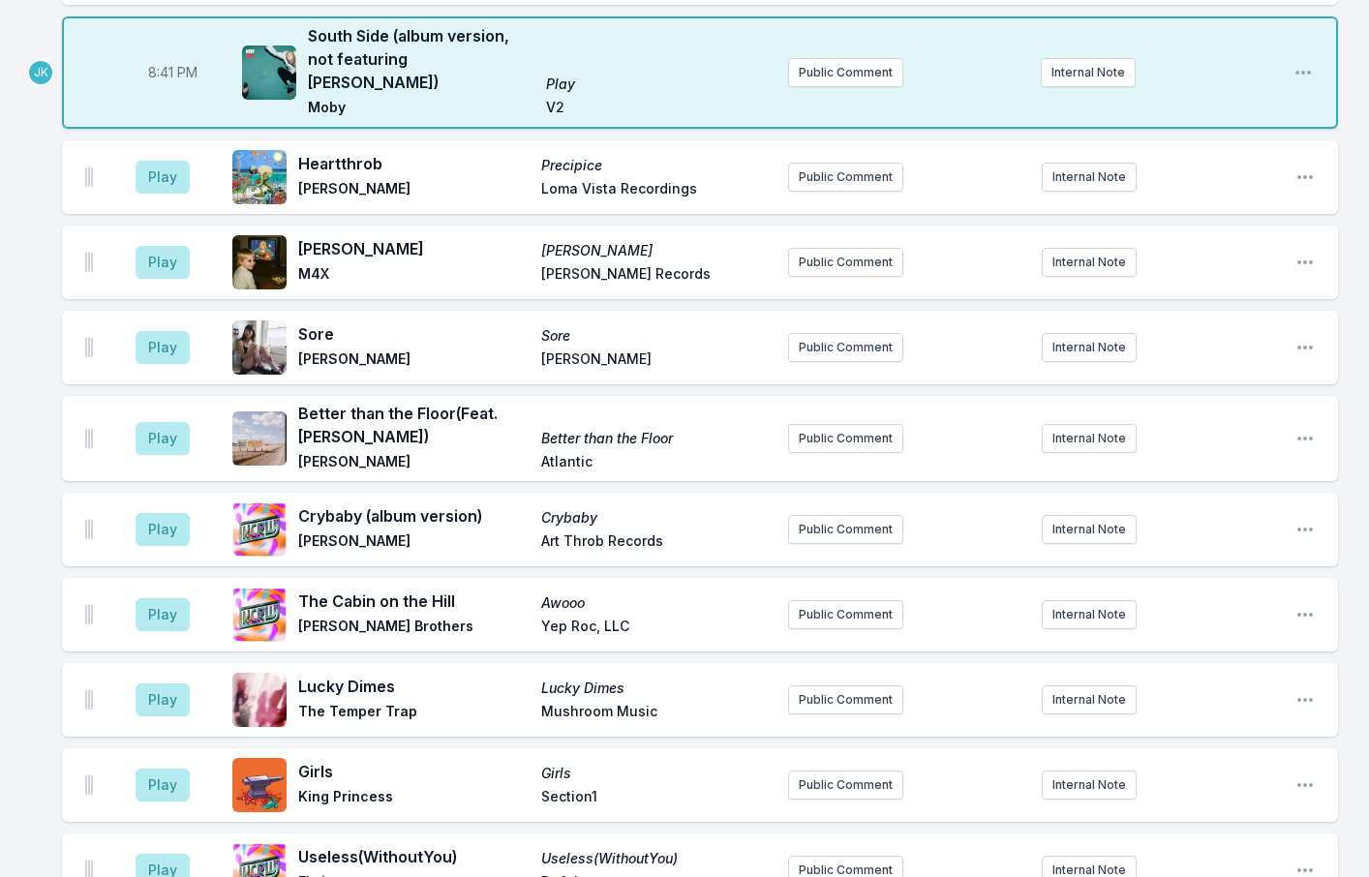
scroll to position [1162, 0]
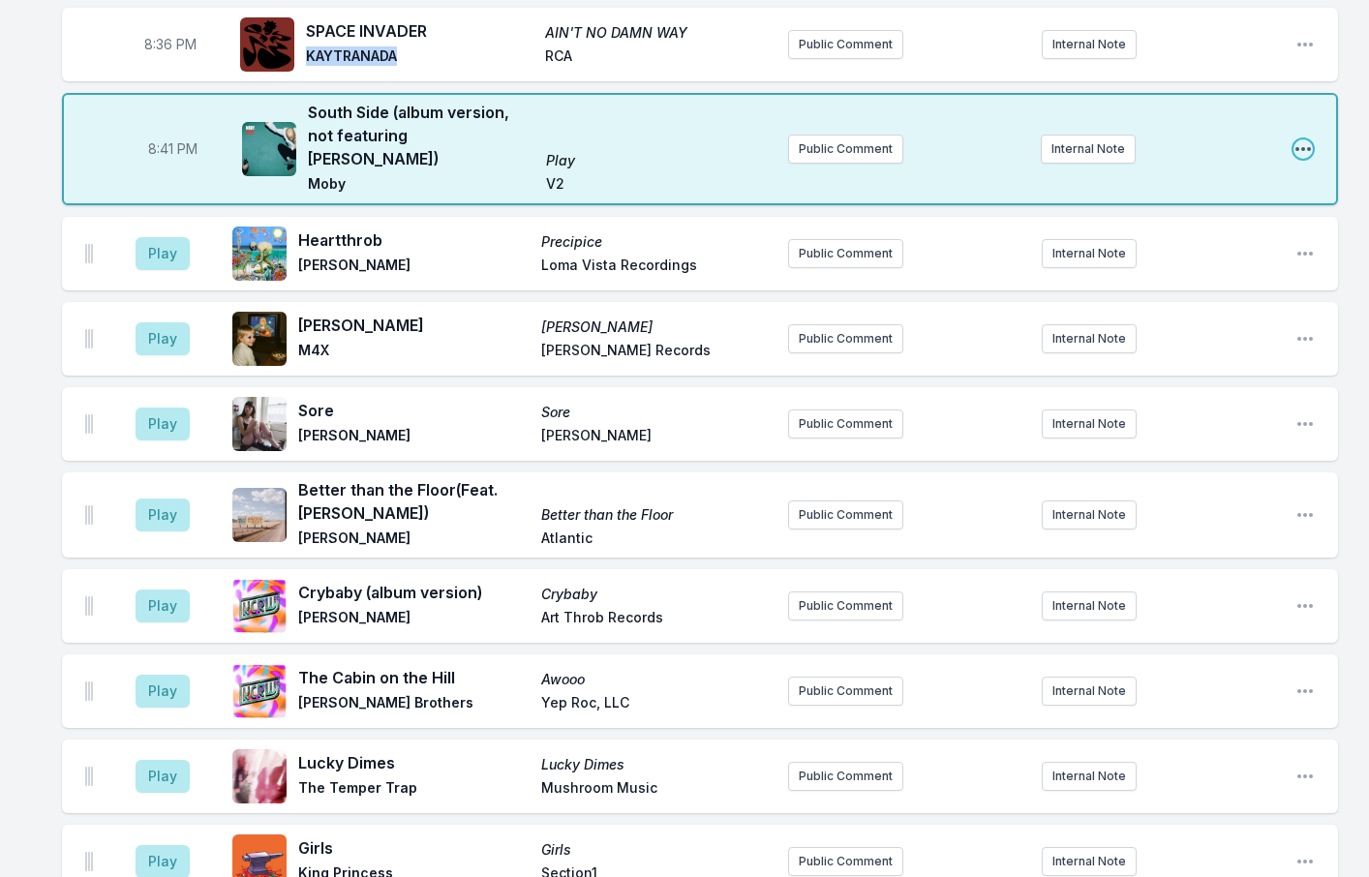
click at [1303, 139] on icon "Open playlist item options" at bounding box center [1303, 148] width 19 height 19
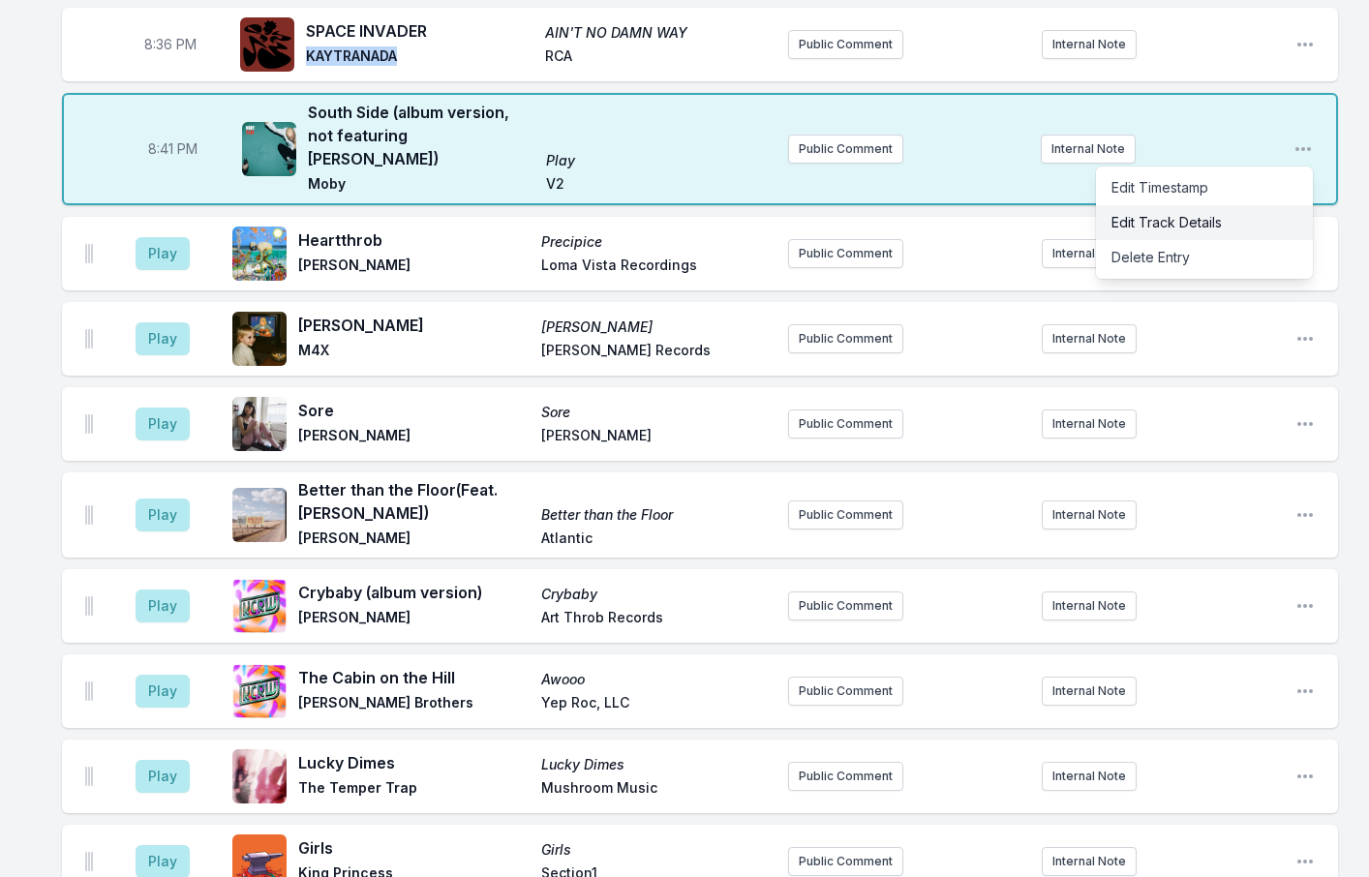
click at [1156, 205] on button "Edit Track Details" at bounding box center [1204, 222] width 217 height 35
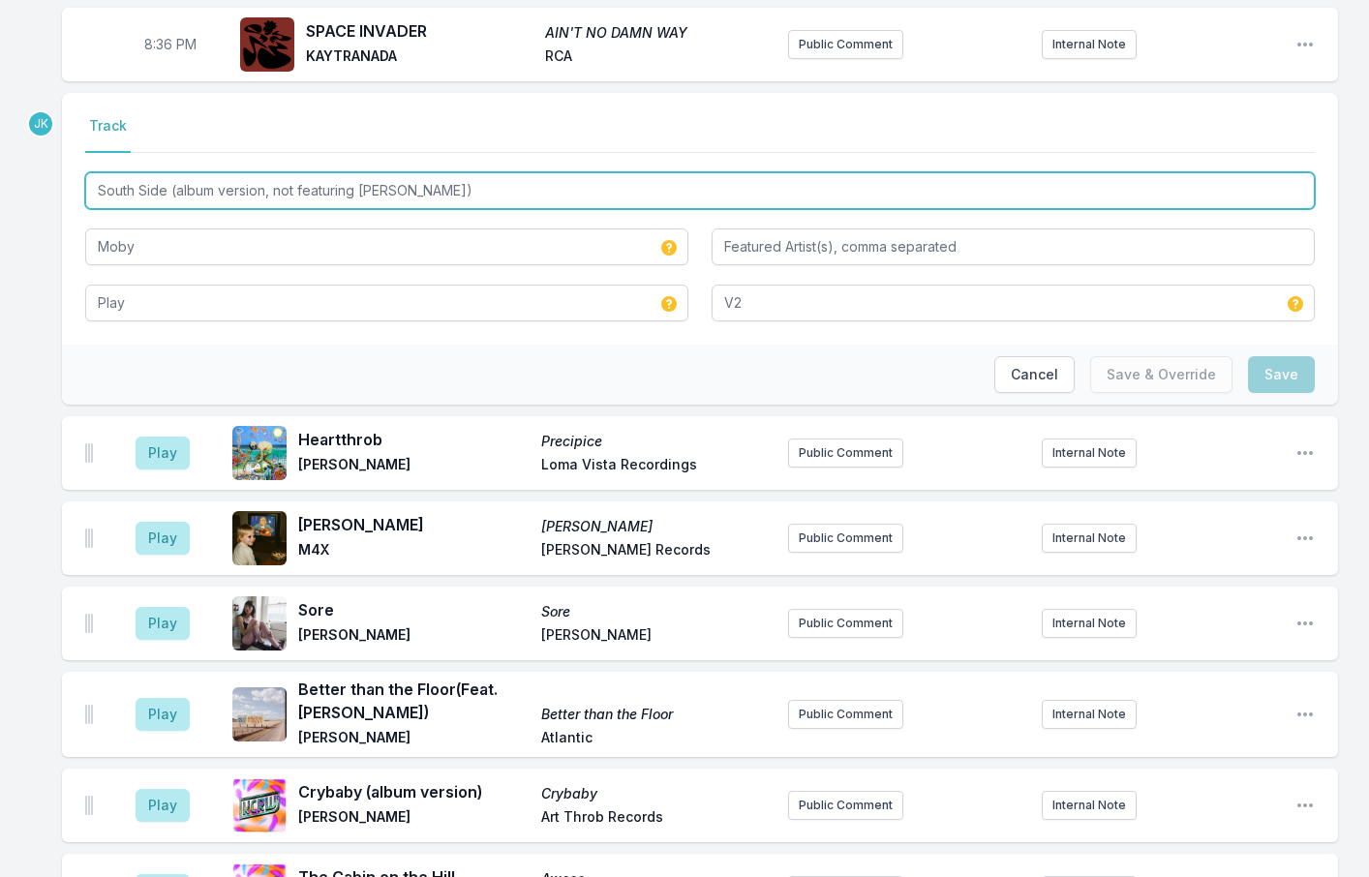
drag, startPoint x: 169, startPoint y: 123, endPoint x: 458, endPoint y: 132, distance: 288.7
click at [455, 172] on input "South Side (album version, not featuring [PERSON_NAME])" at bounding box center [700, 190] width 1230 height 37
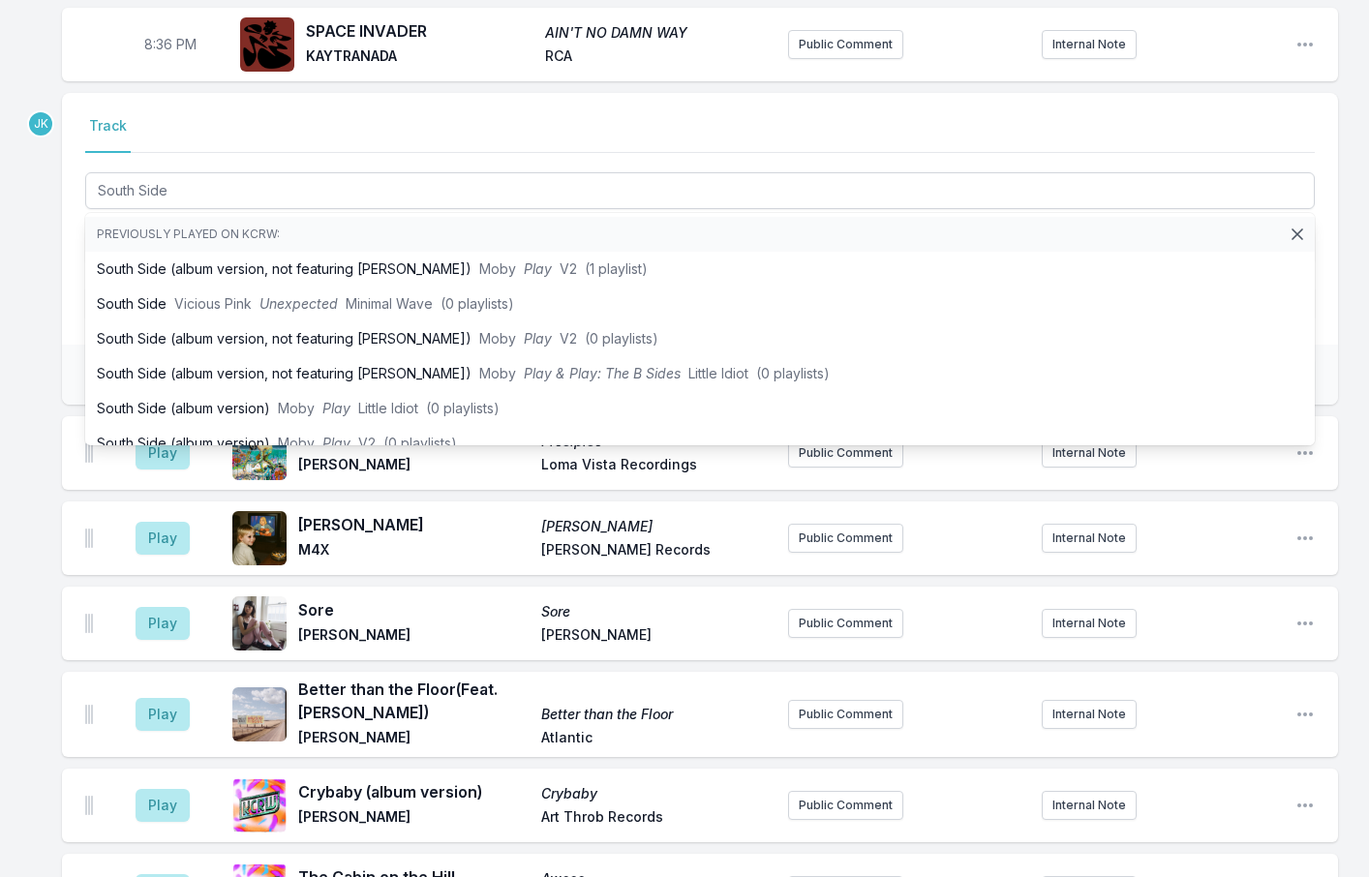
click at [25, 316] on div "8:00 PM Wear and Tear (Feat. [PERSON_NAME] + The Machine, [PERSON_NAME], [PERSO…" at bounding box center [684, 574] width 1369 height 3093
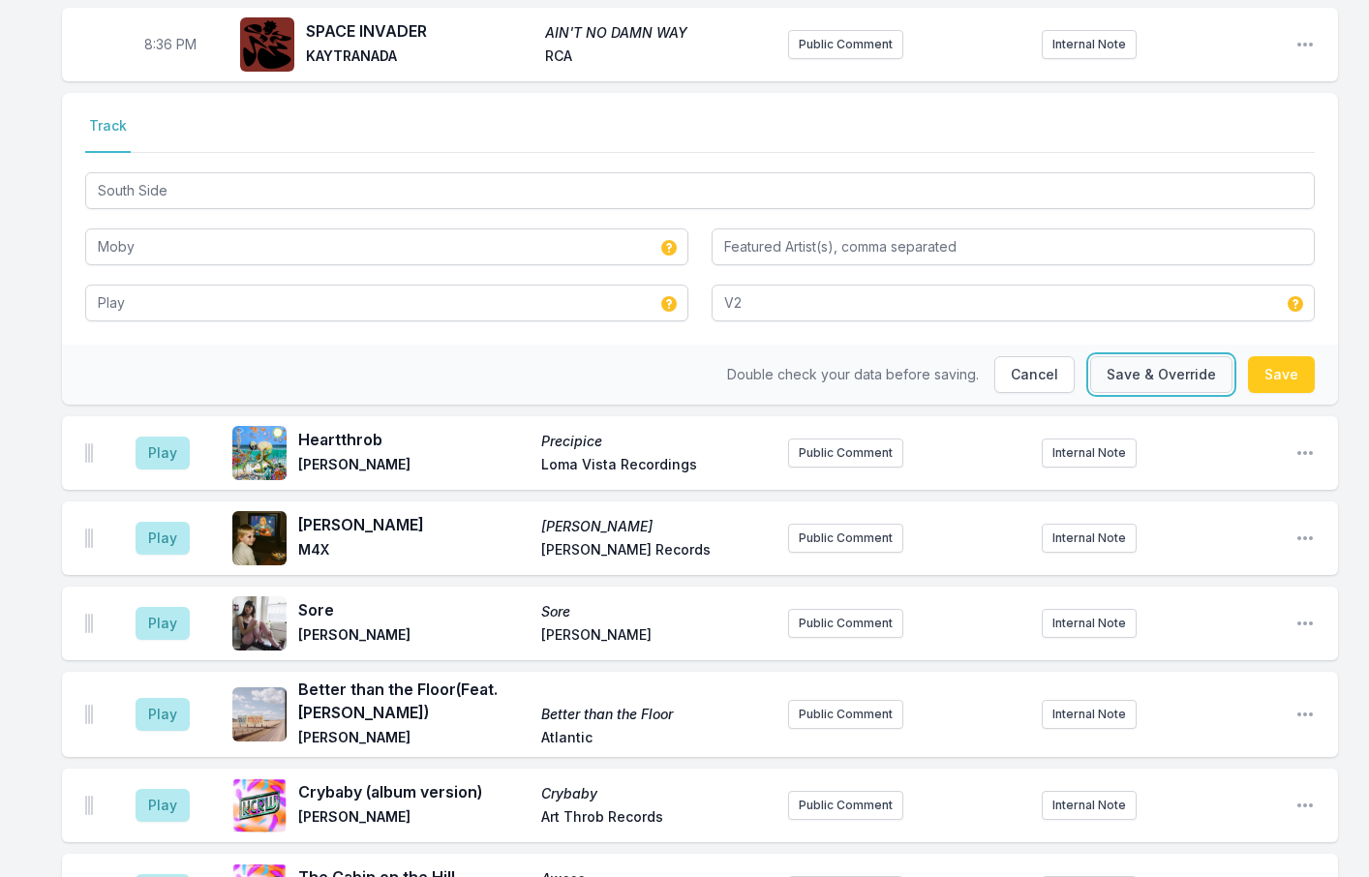
click at [1137, 356] on button "Save & Override" at bounding box center [1162, 374] width 142 height 37
type input "South Side (album version, not featuring [PERSON_NAME])"
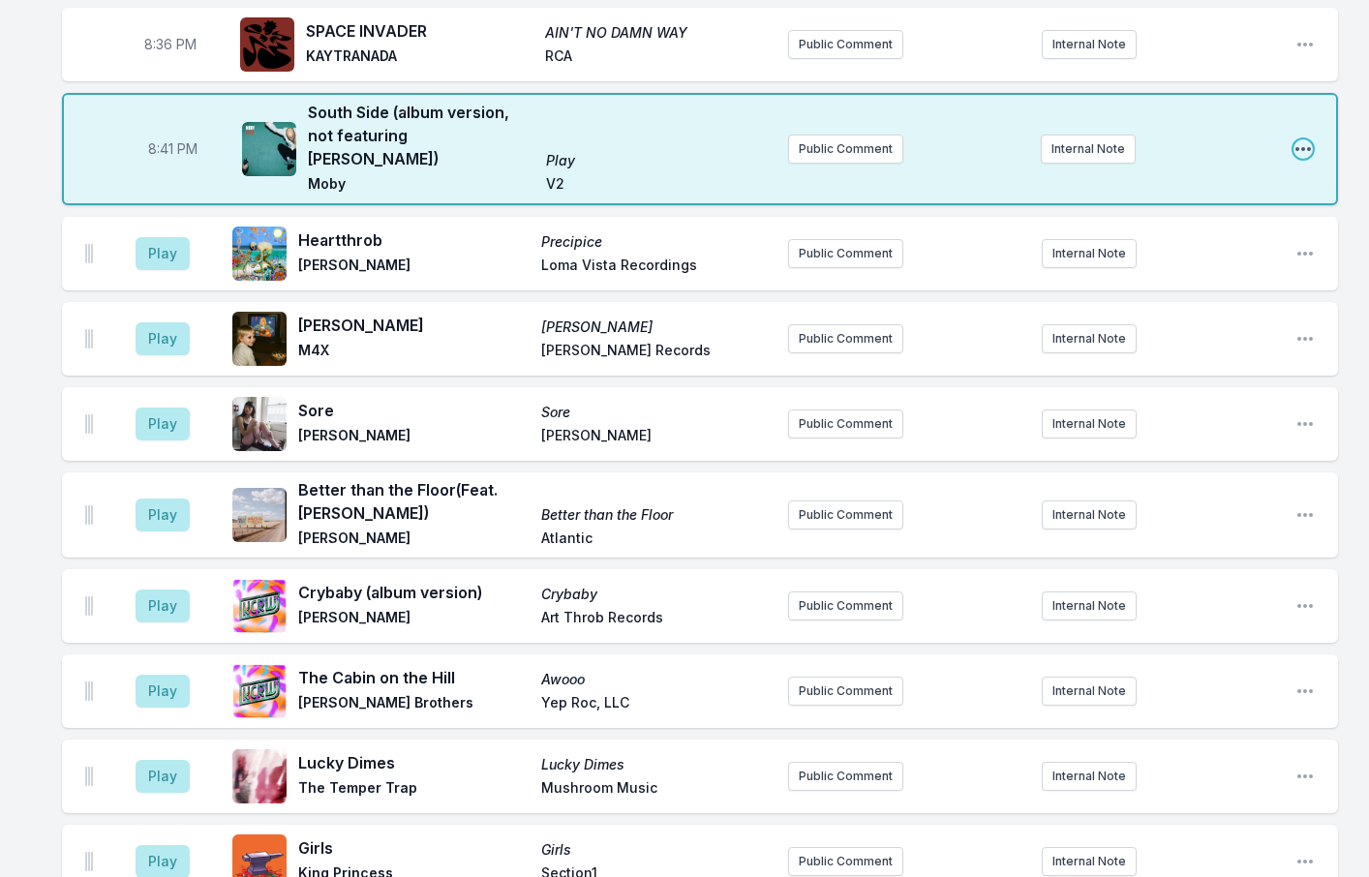
click at [1301, 139] on icon "Open playlist item options" at bounding box center [1303, 148] width 19 height 19
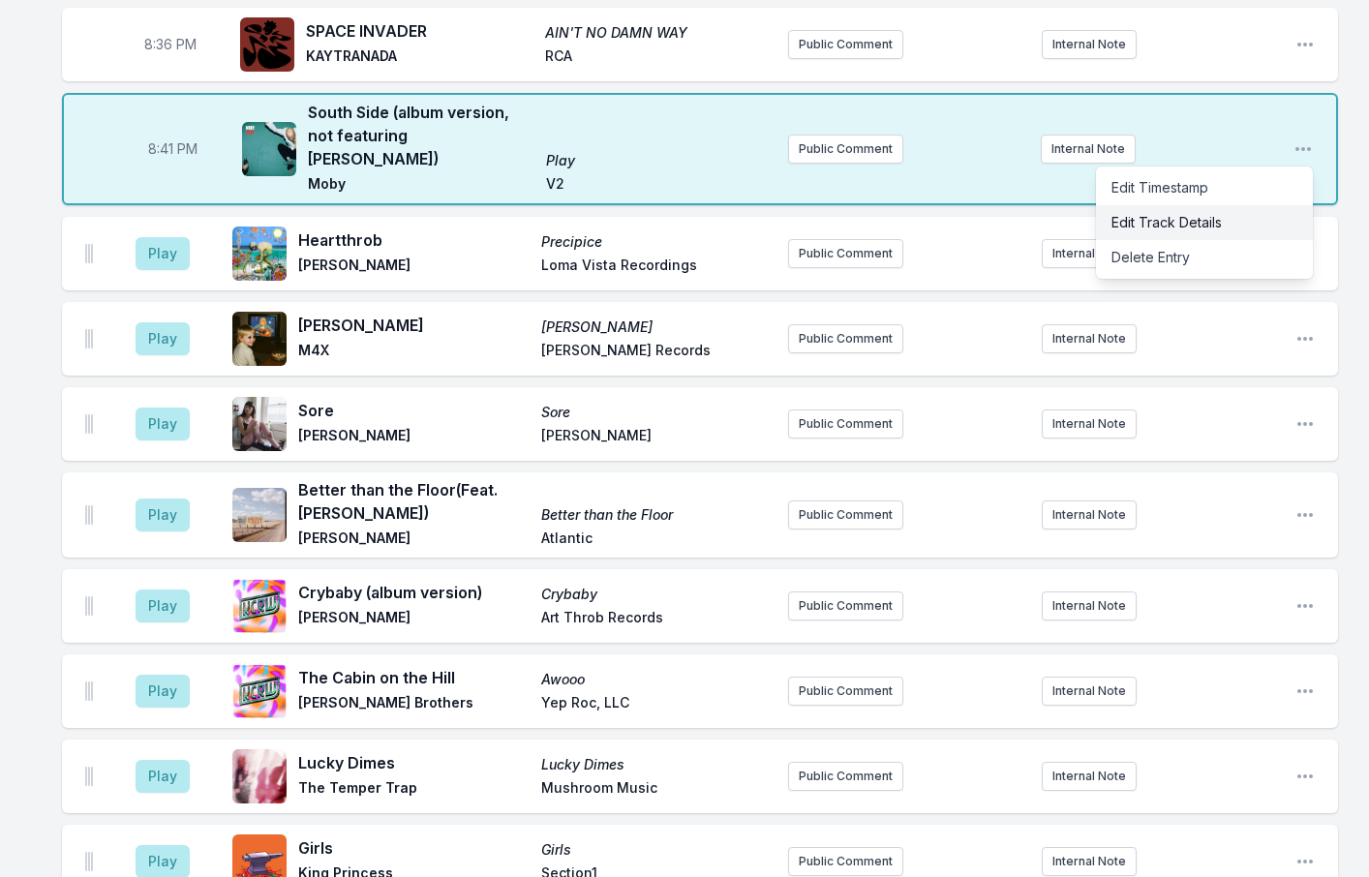
click at [1174, 205] on button "Edit Track Details" at bounding box center [1204, 222] width 217 height 35
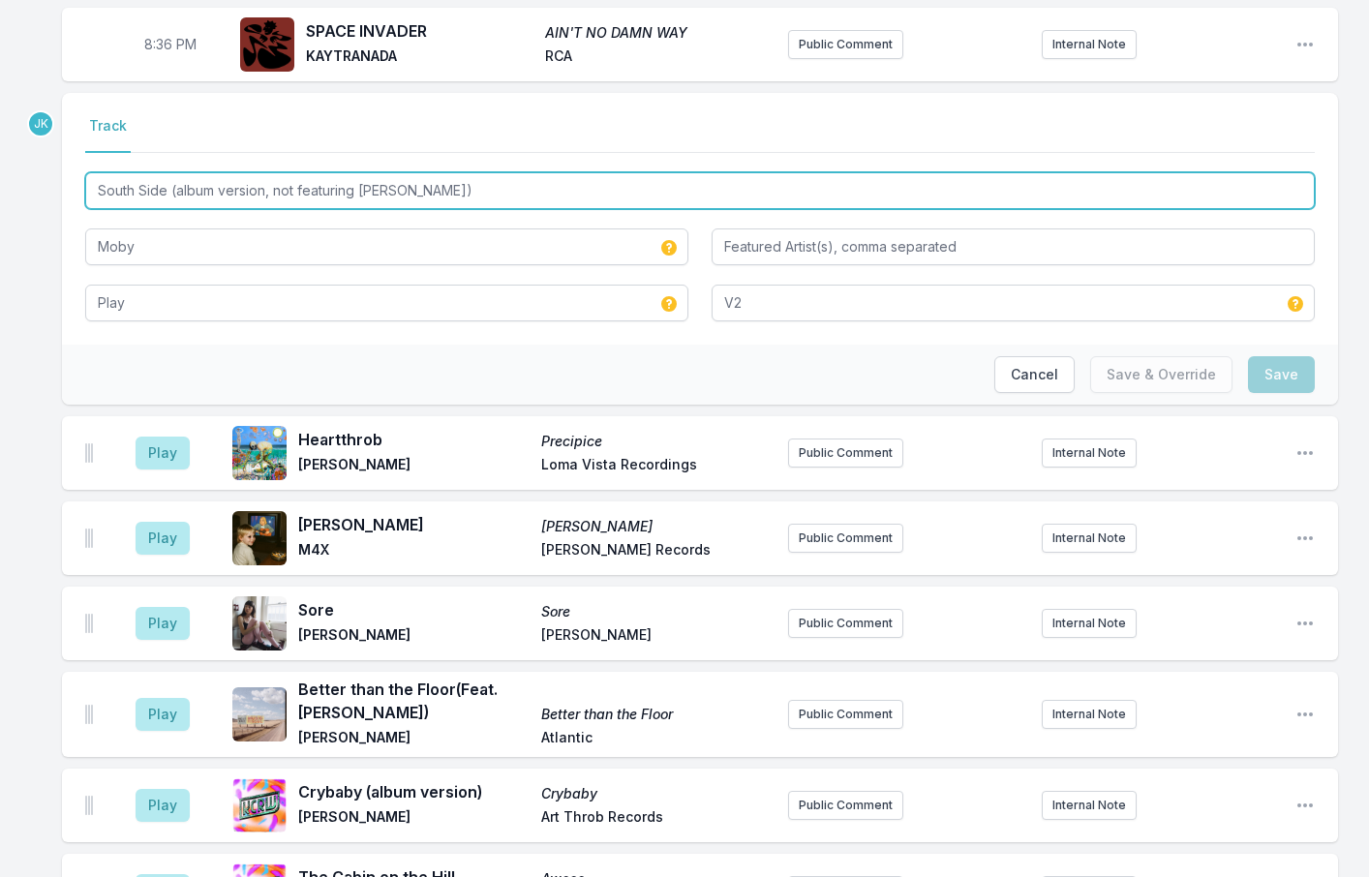
drag, startPoint x: 169, startPoint y: 122, endPoint x: 470, endPoint y: 140, distance: 301.8
click at [470, 172] on input "South Side (album version, not featuring [PERSON_NAME])" at bounding box center [700, 190] width 1230 height 37
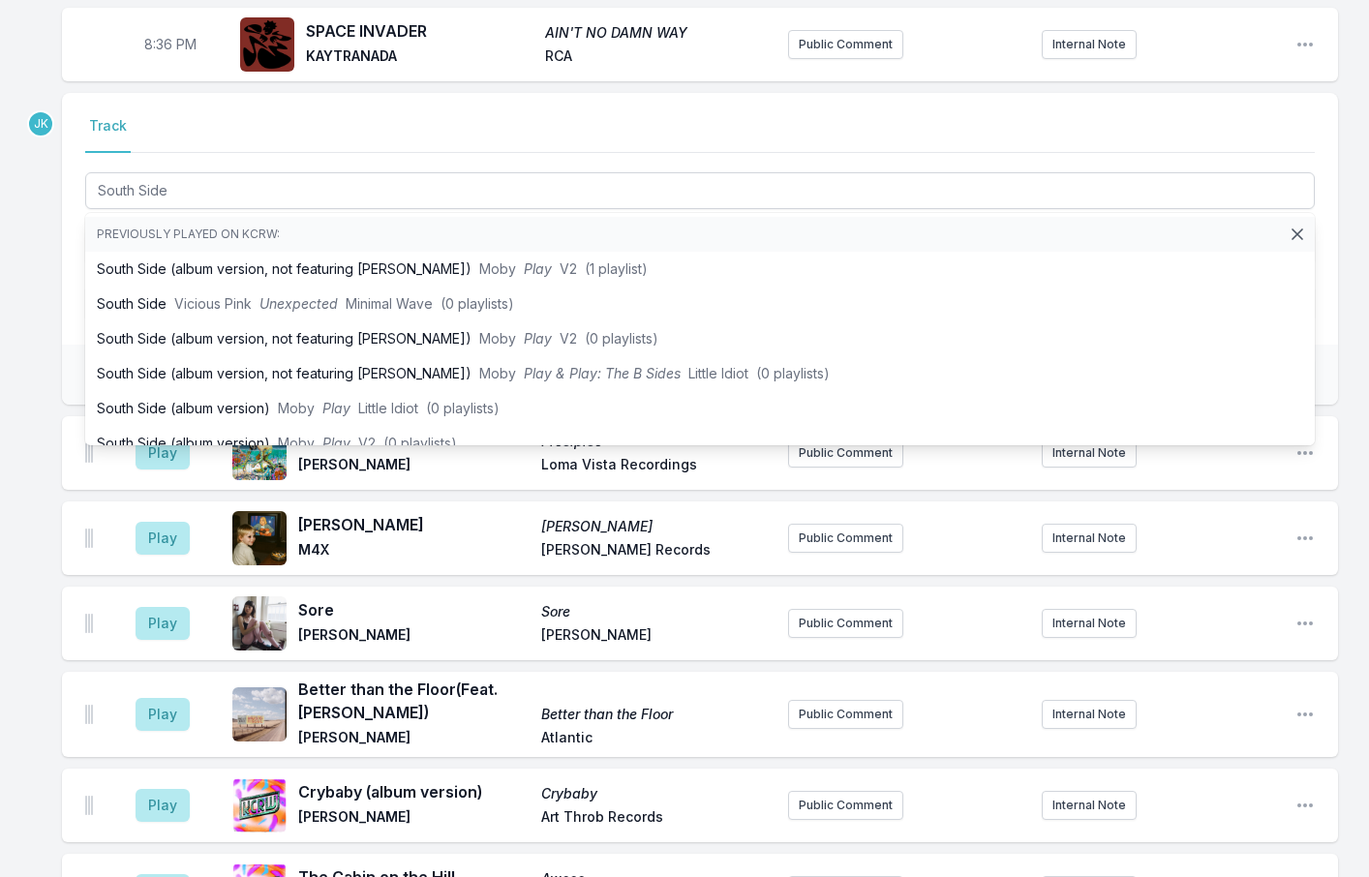
click at [1353, 313] on div "8:00 PM Wear and Tear (Feat. [PERSON_NAME] + The Machine, [PERSON_NAME], [PERSO…" at bounding box center [684, 574] width 1369 height 3093
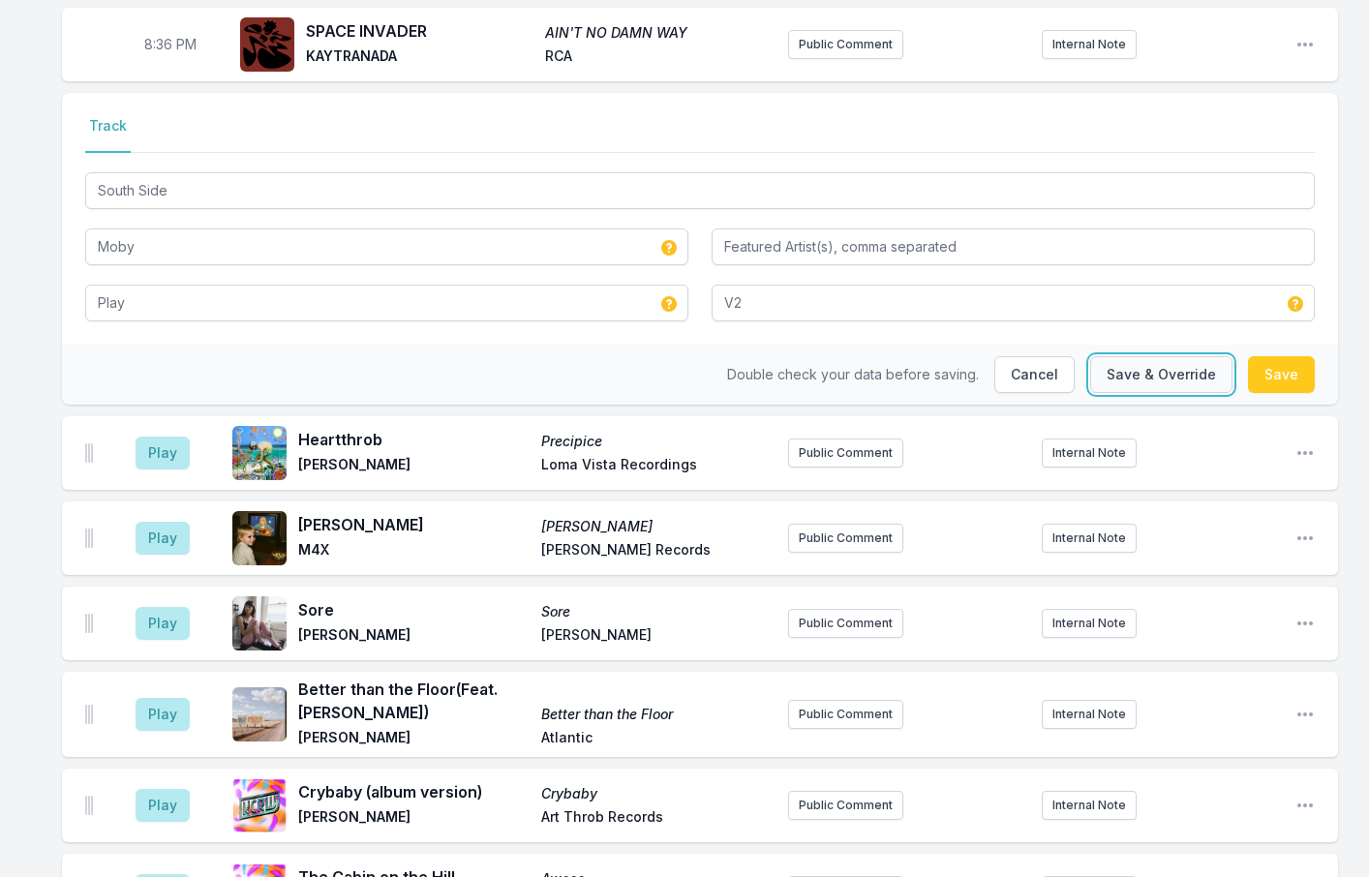
click at [1148, 356] on button "Save & Override" at bounding box center [1162, 374] width 142 height 37
type input "South Side (album version, not featuring [PERSON_NAME])"
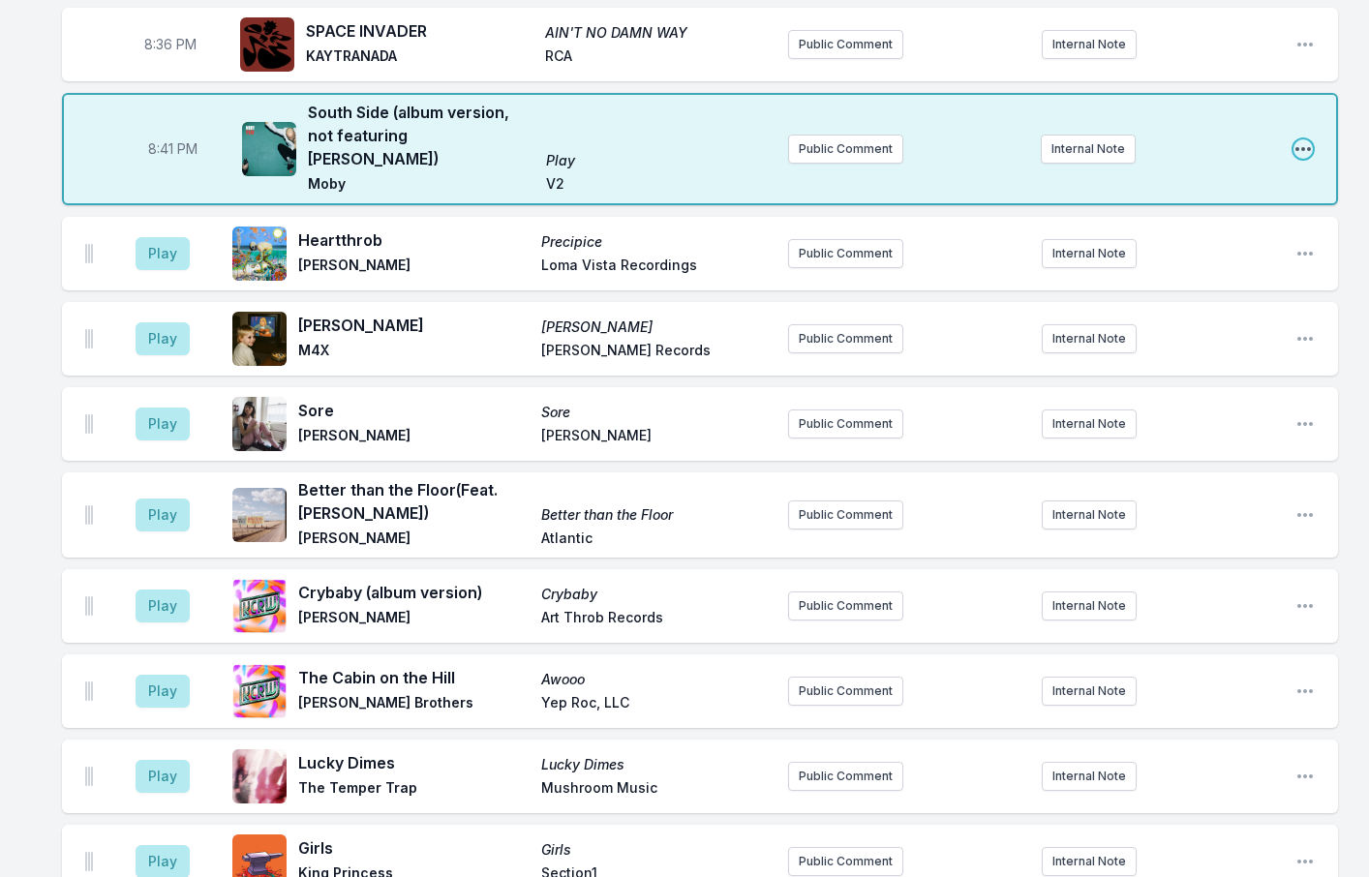
click at [1306, 139] on icon "Open playlist item options" at bounding box center [1303, 148] width 19 height 19
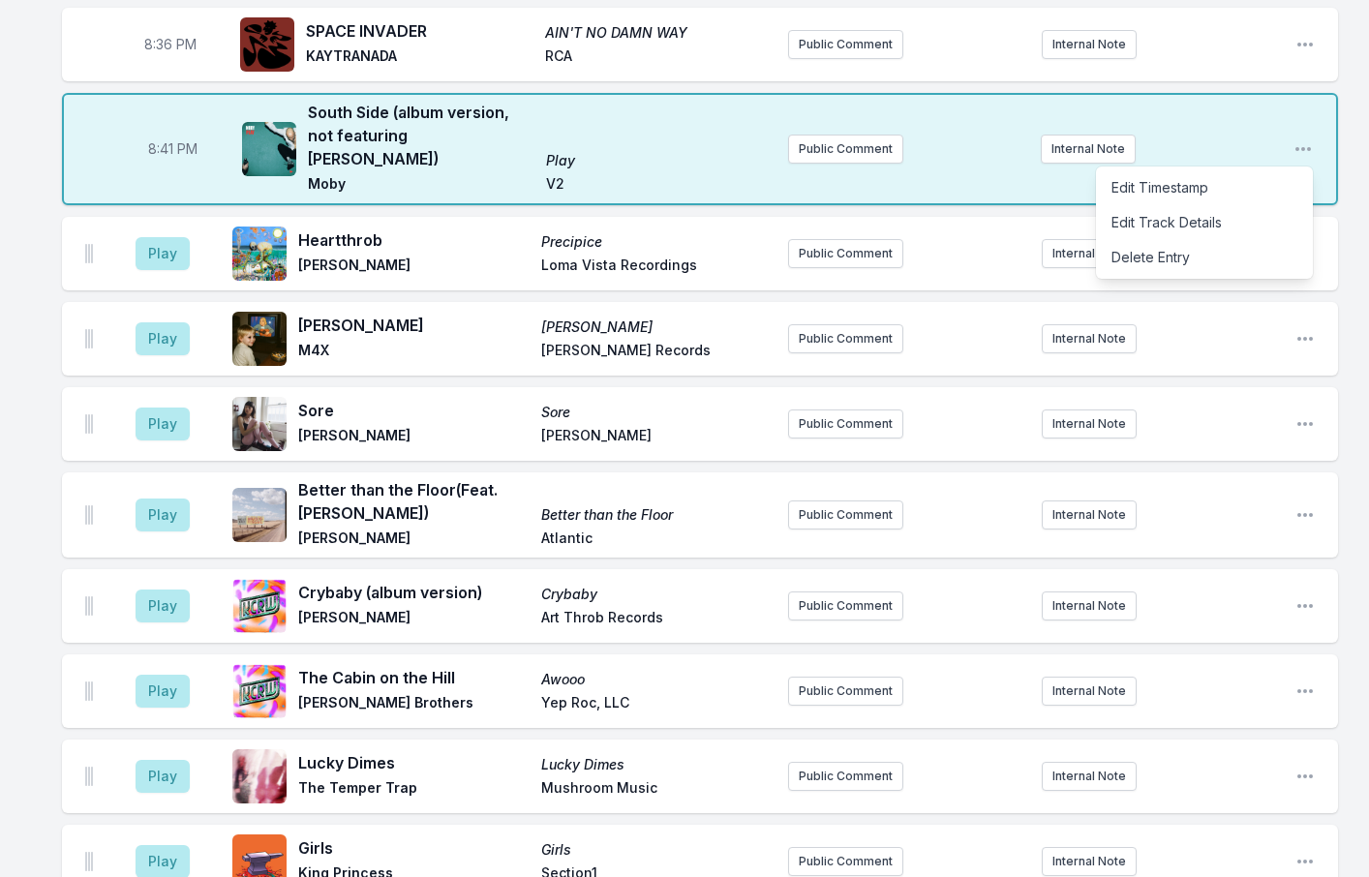
click at [1354, 145] on div "8:00 PM Wear and Tear (Feat. [PERSON_NAME] + The Machine, [PERSON_NAME], [PERSO…" at bounding box center [684, 698] width 1369 height 3341
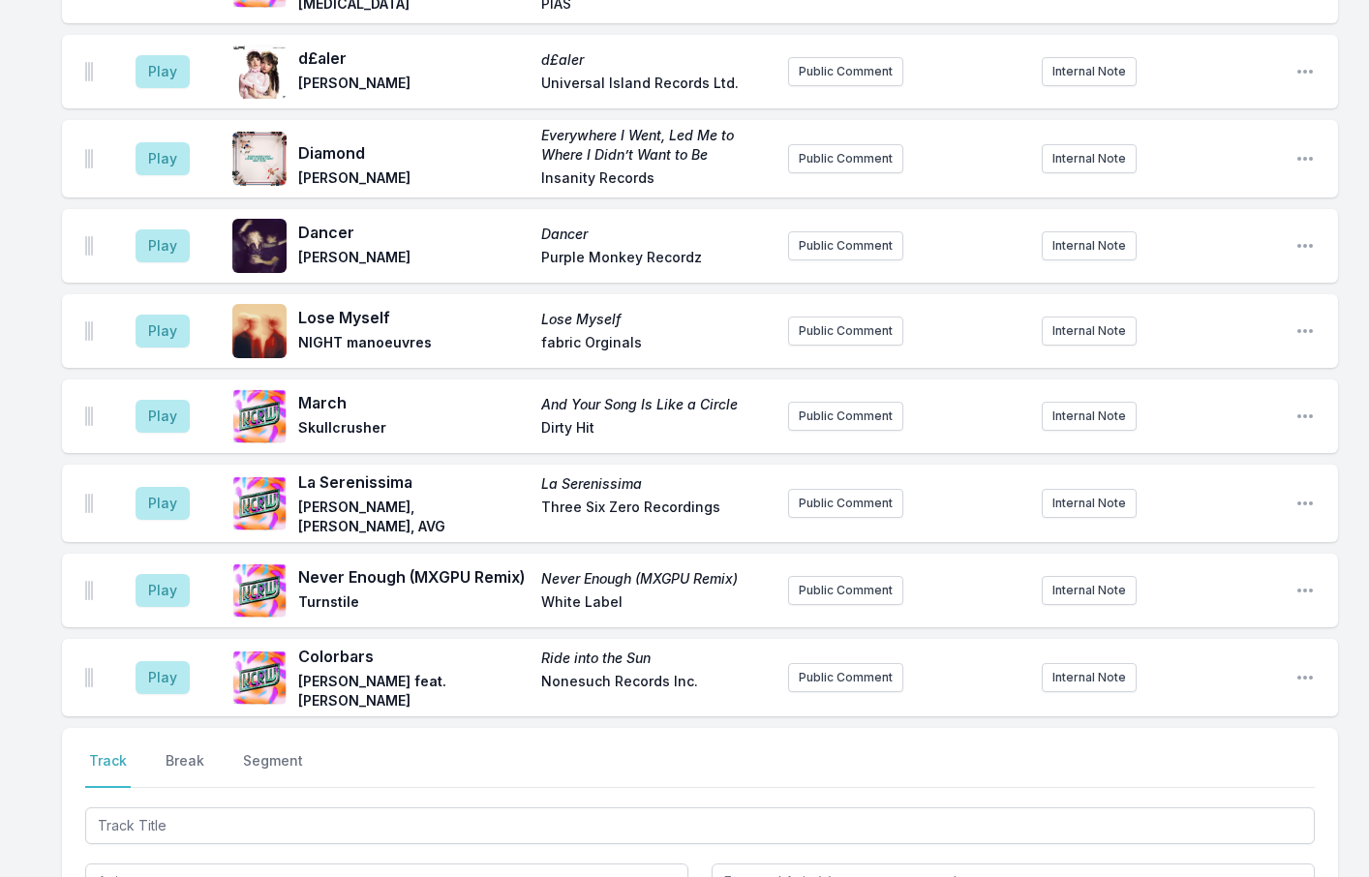
scroll to position [2557, 0]
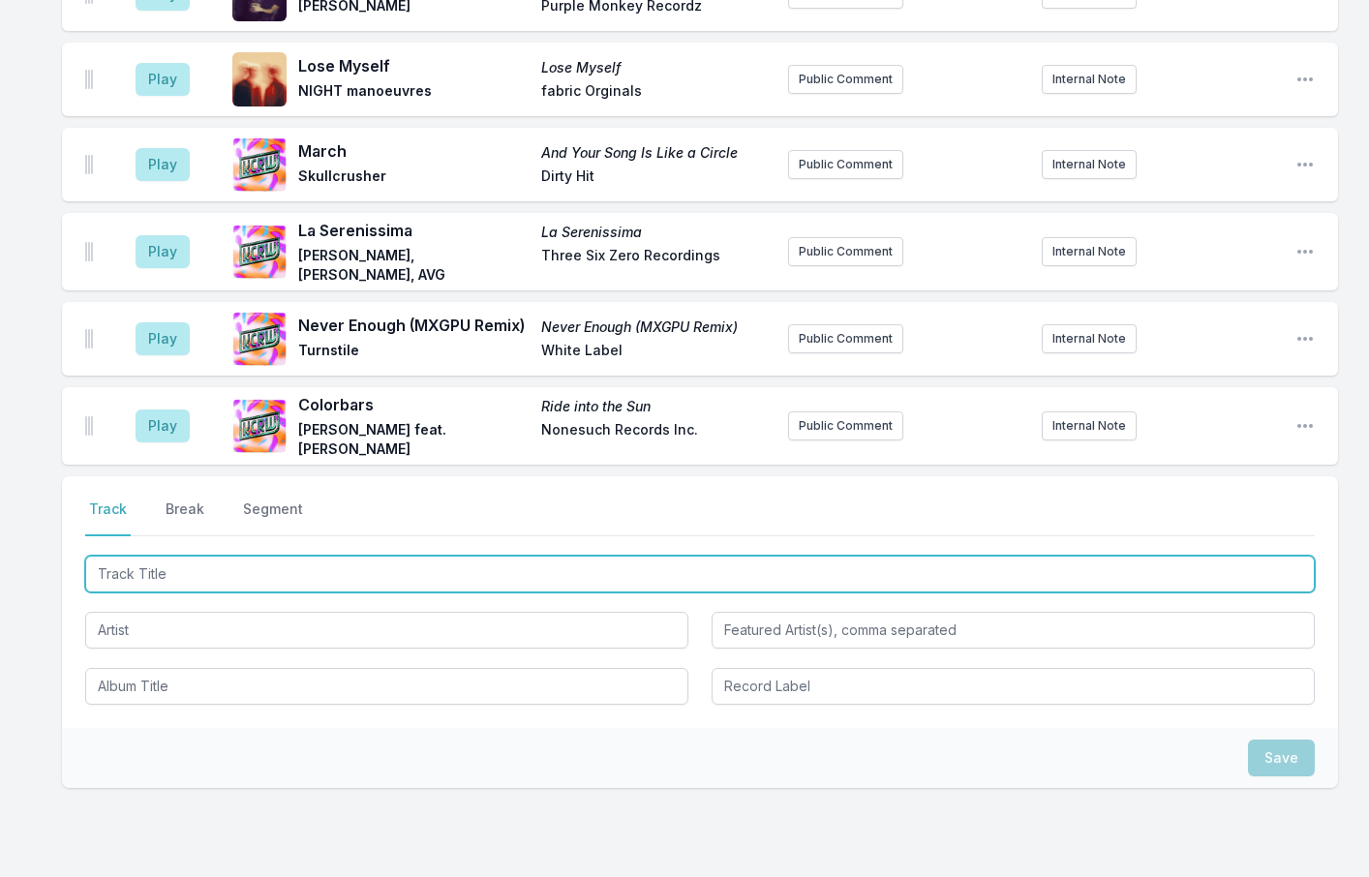
click at [160, 556] on input "Track Title" at bounding box center [700, 574] width 1230 height 37
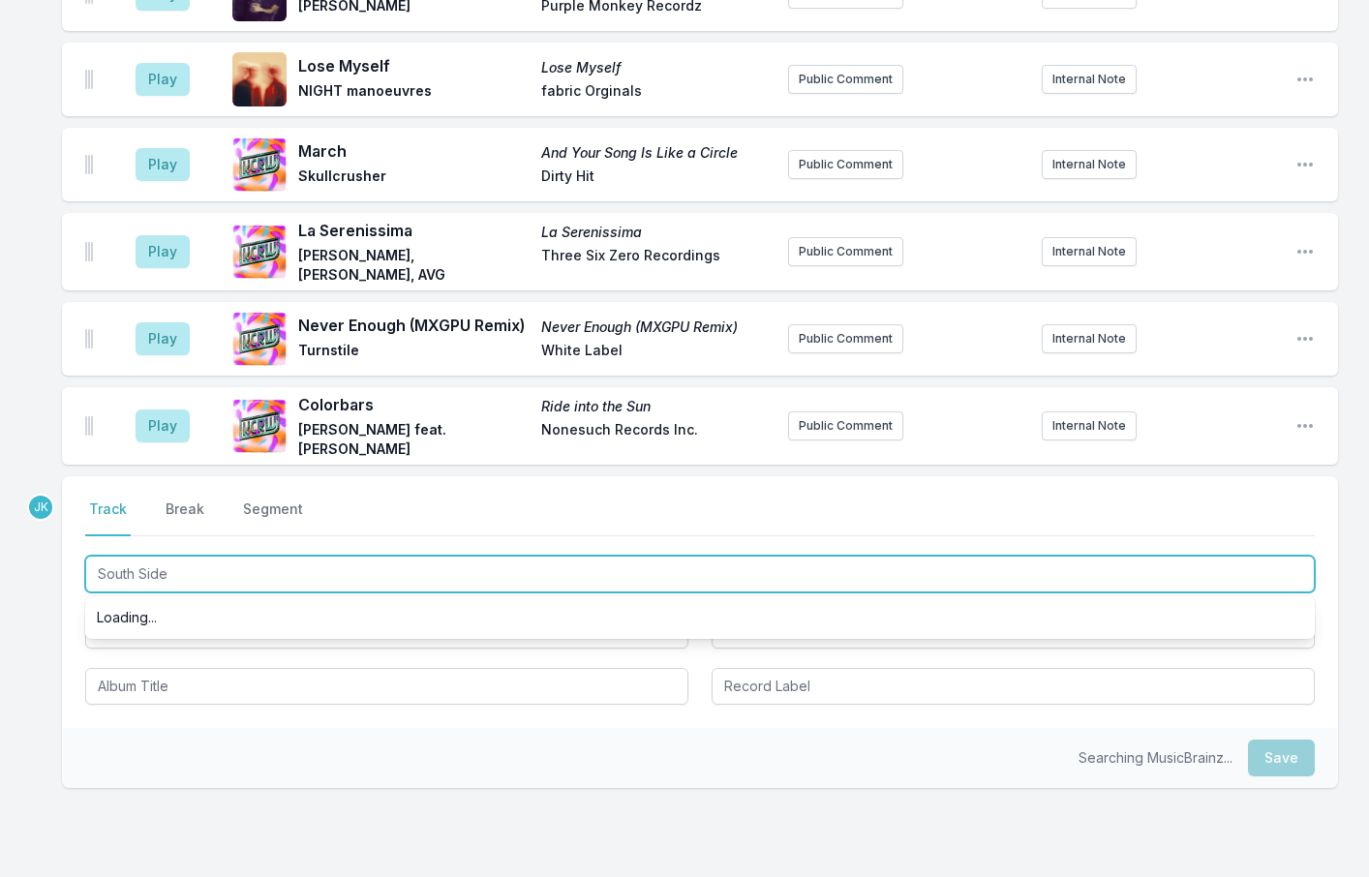
type input "South Side"
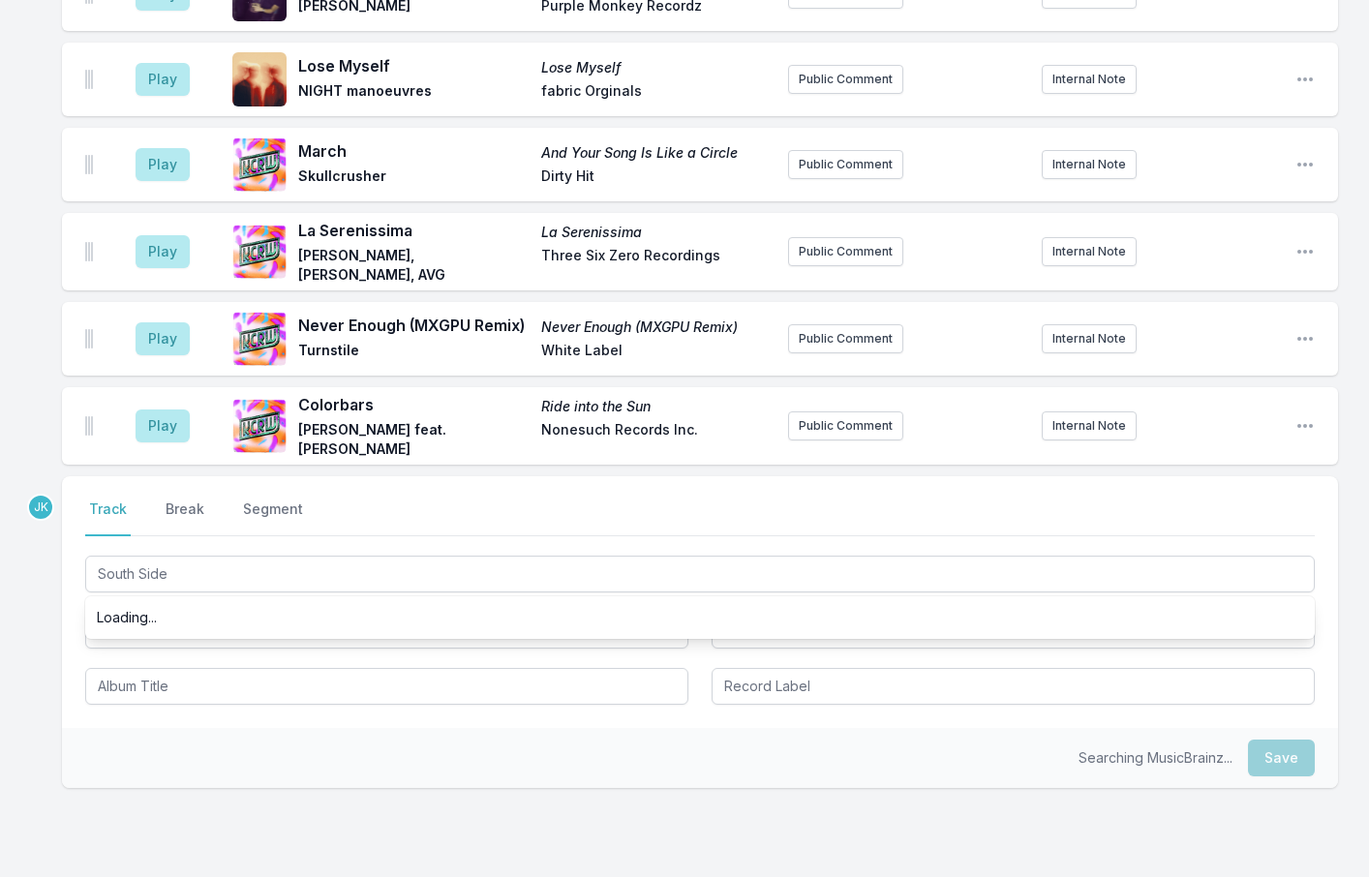
click at [120, 600] on div "Loading..." at bounding box center [700, 617] width 1230 height 35
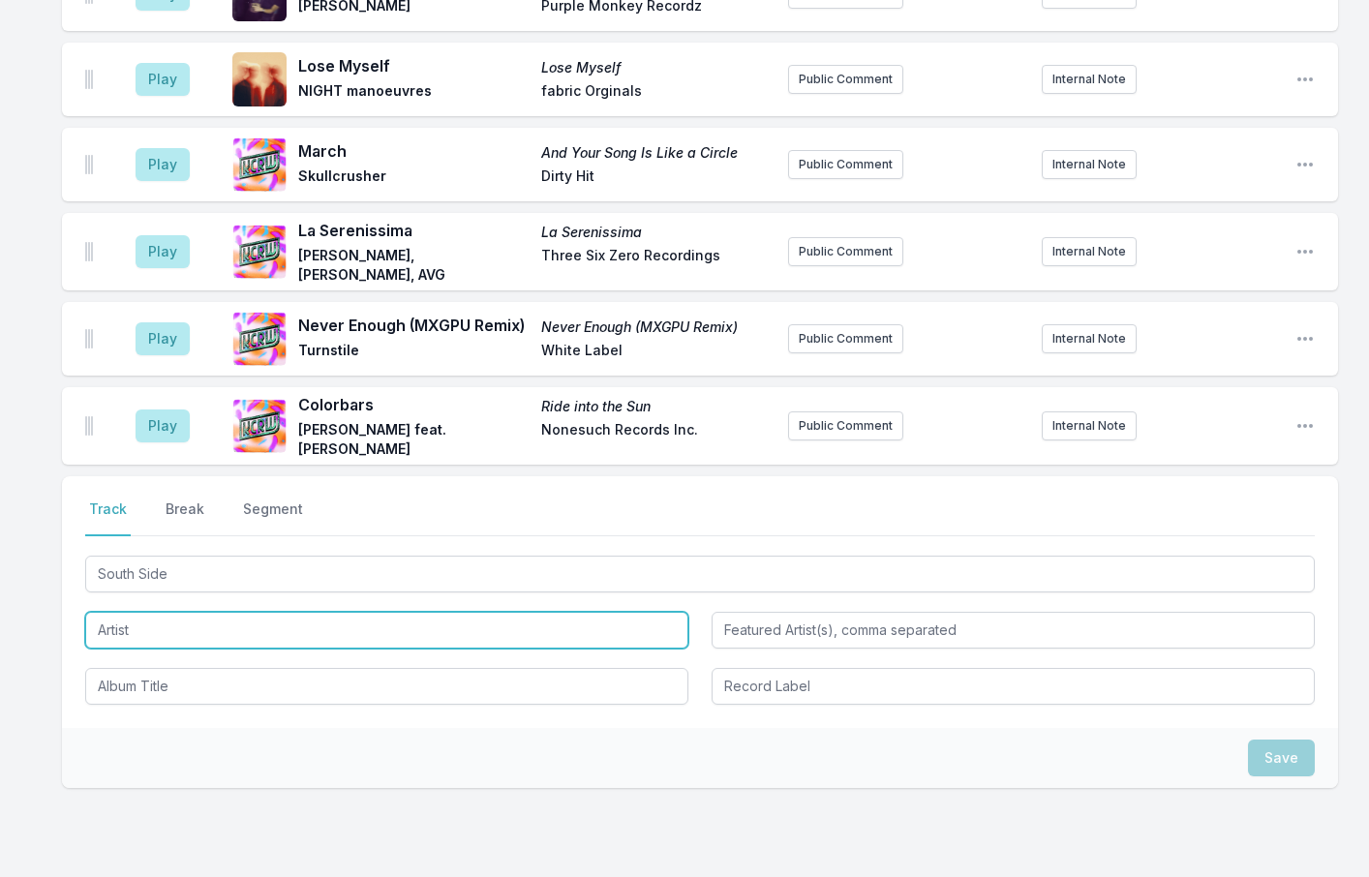
click at [128, 612] on input "Artist" at bounding box center [386, 630] width 603 height 37
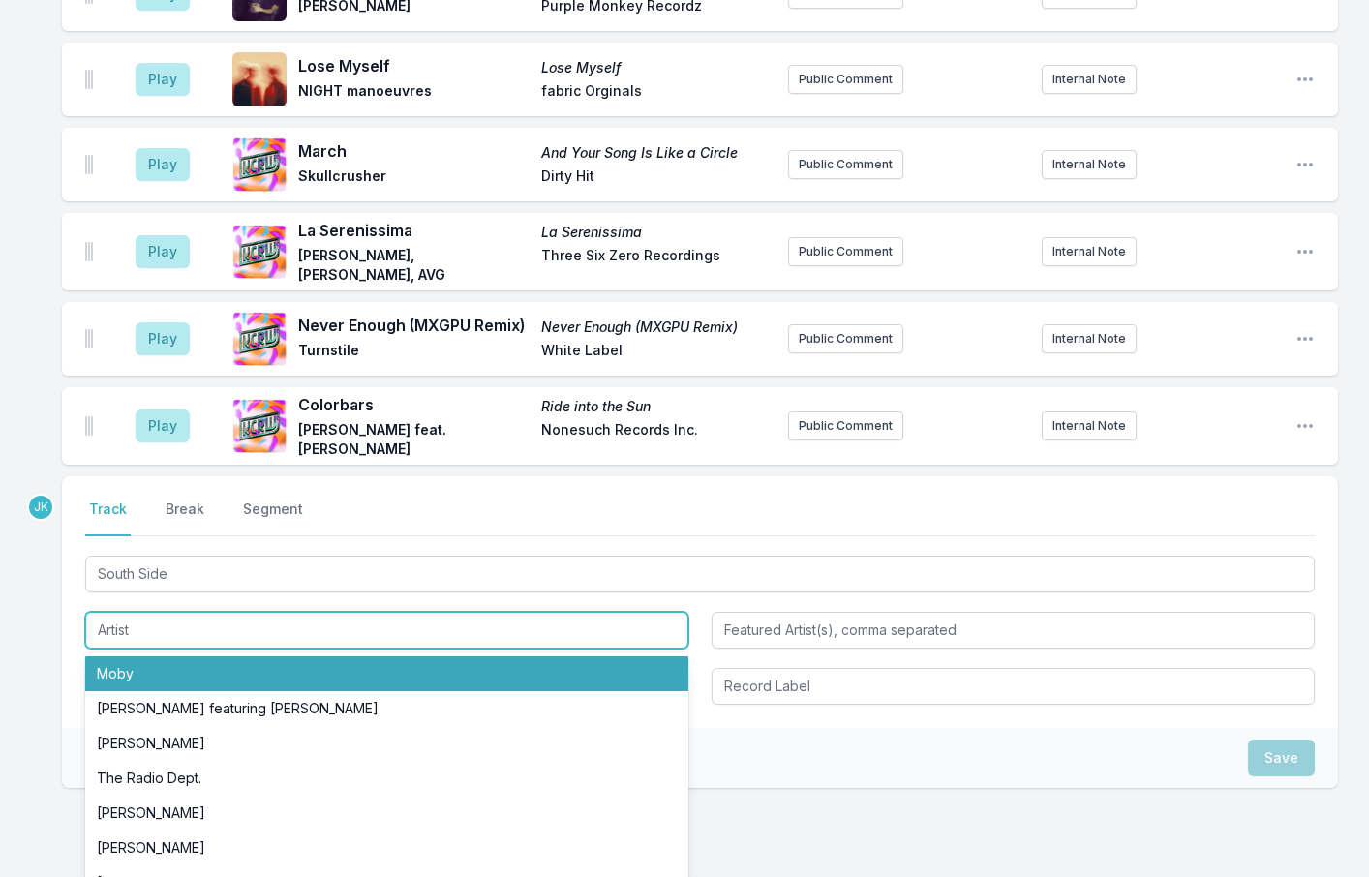
click at [131, 657] on li "Moby" at bounding box center [386, 674] width 603 height 35
type input "Moby"
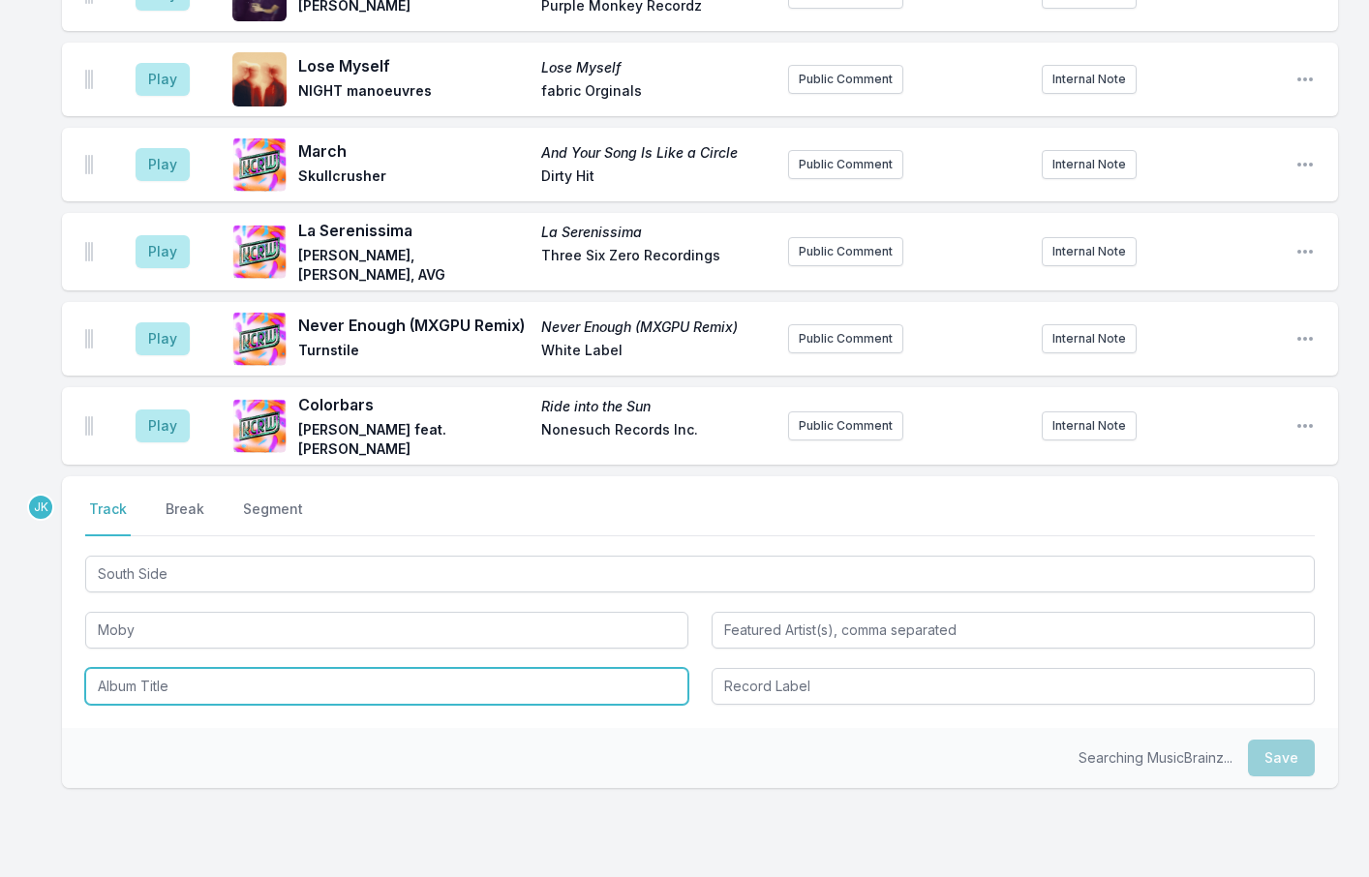
click at [130, 668] on input "Album Title" at bounding box center [386, 686] width 603 height 37
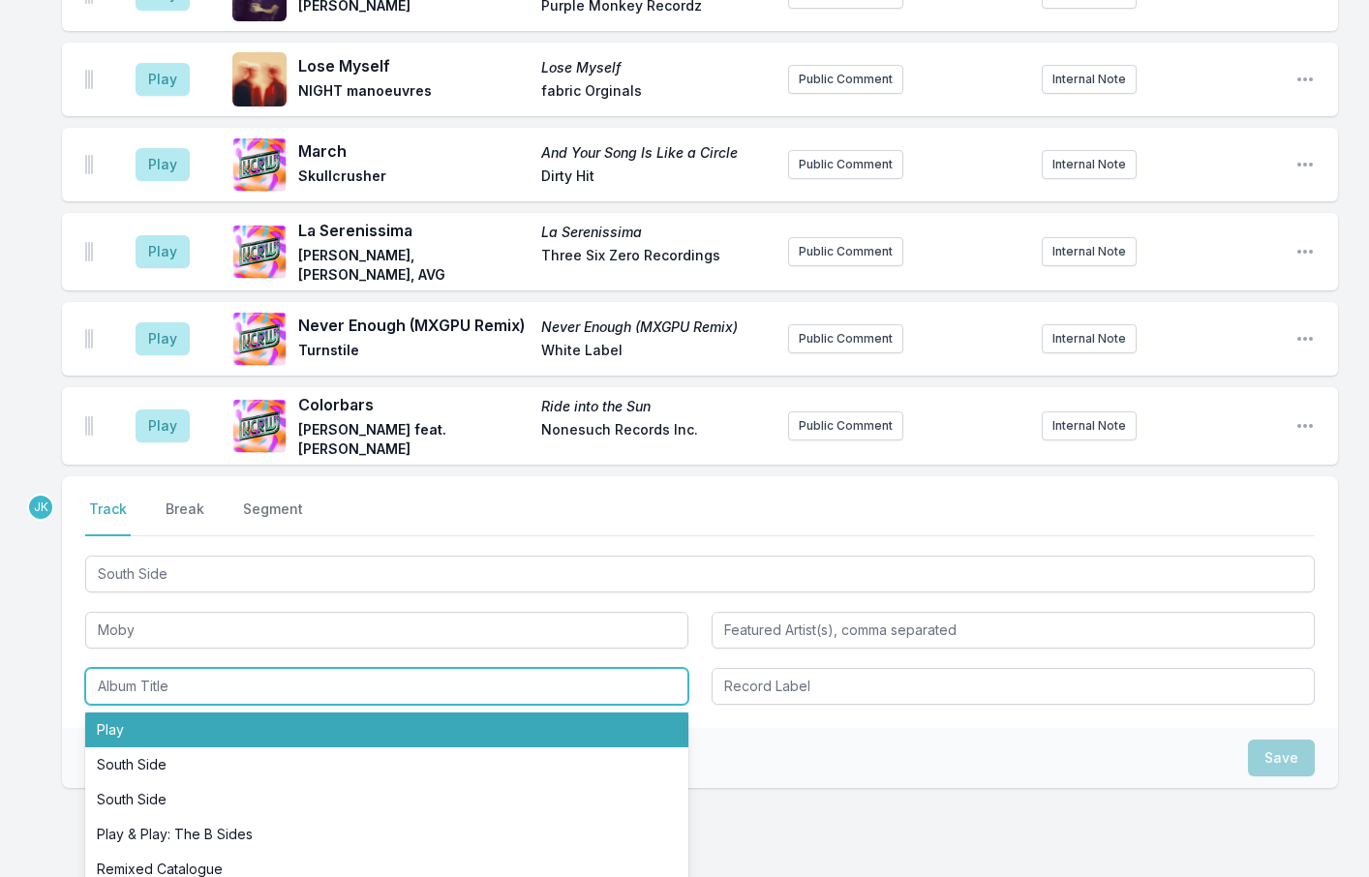
click at [134, 713] on li "Play" at bounding box center [386, 730] width 603 height 35
type input "Play"
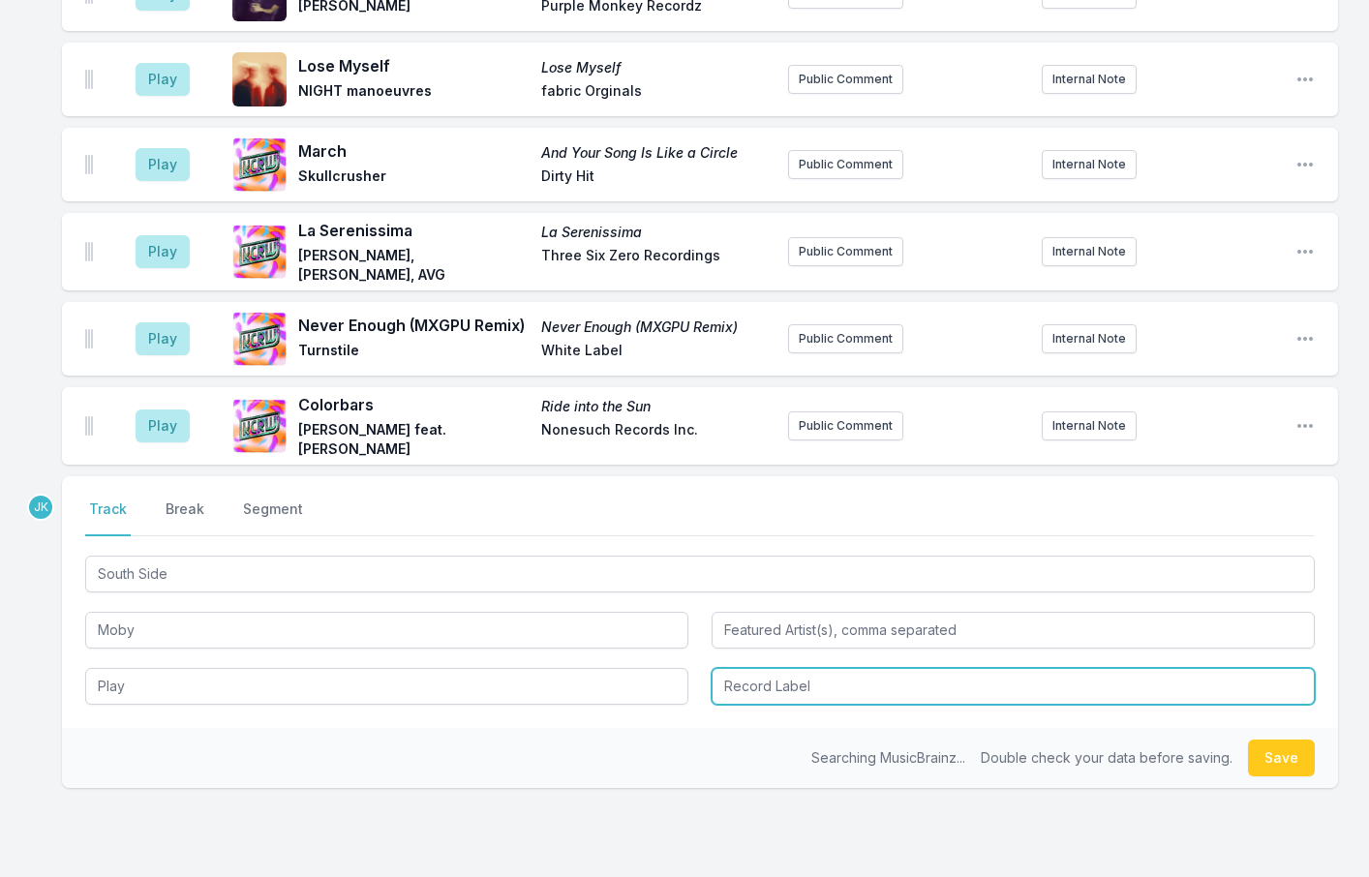
click at [783, 668] on input "Record Label" at bounding box center [1013, 686] width 603 height 37
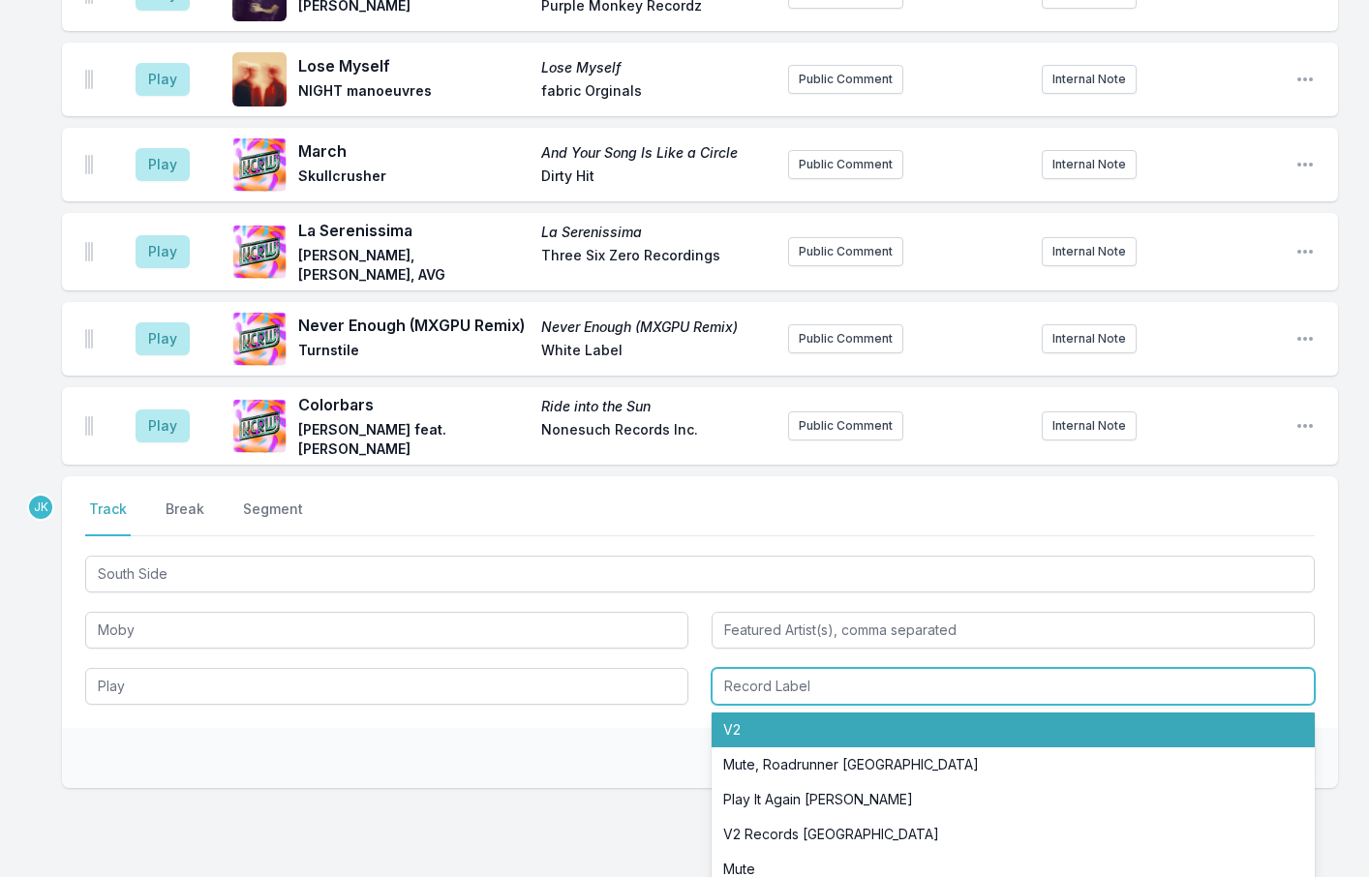
click at [782, 713] on li "V2" at bounding box center [1013, 730] width 603 height 35
type input "V2"
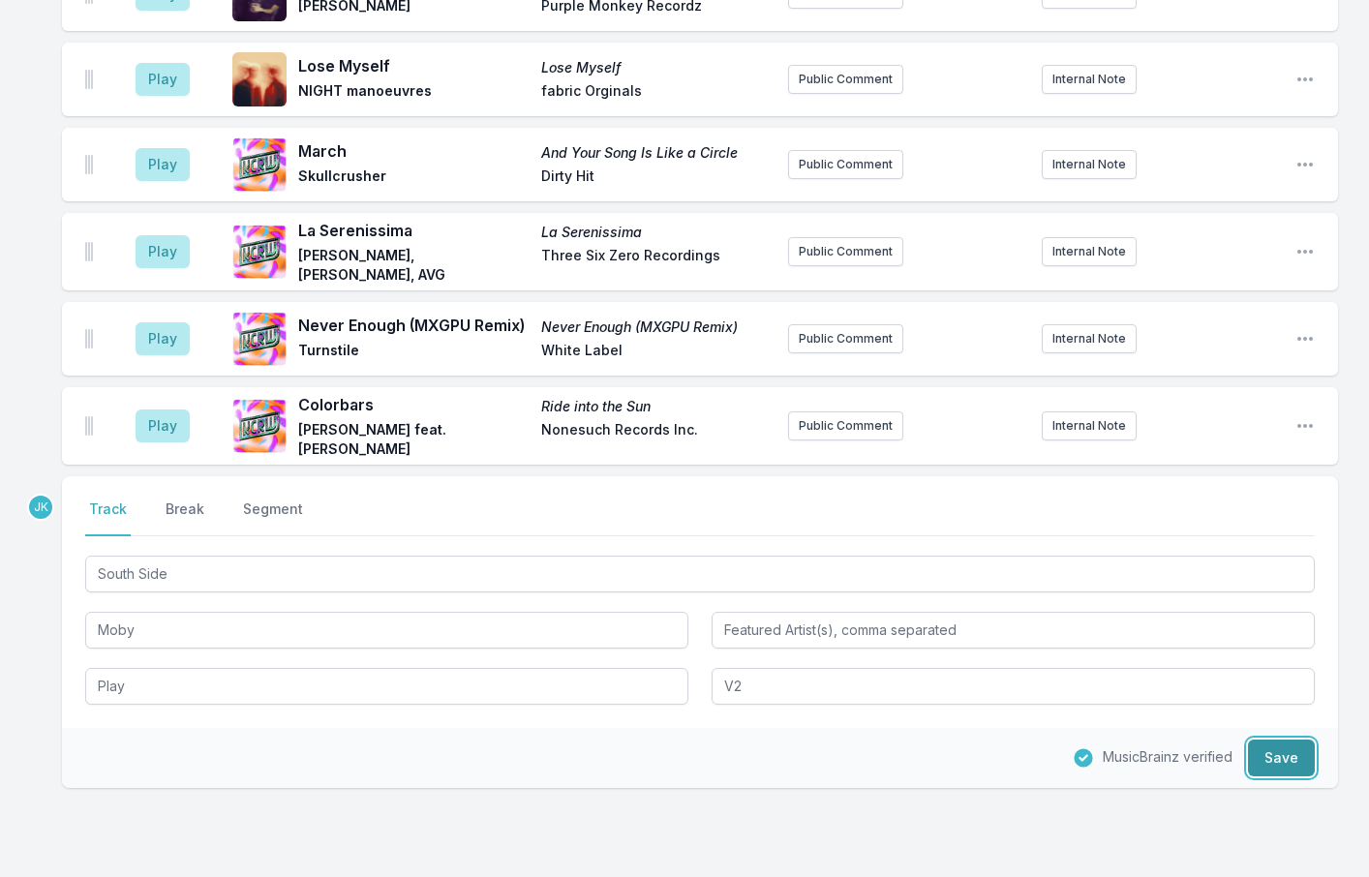
click at [1271, 740] on button "Save" at bounding box center [1281, 758] width 67 height 37
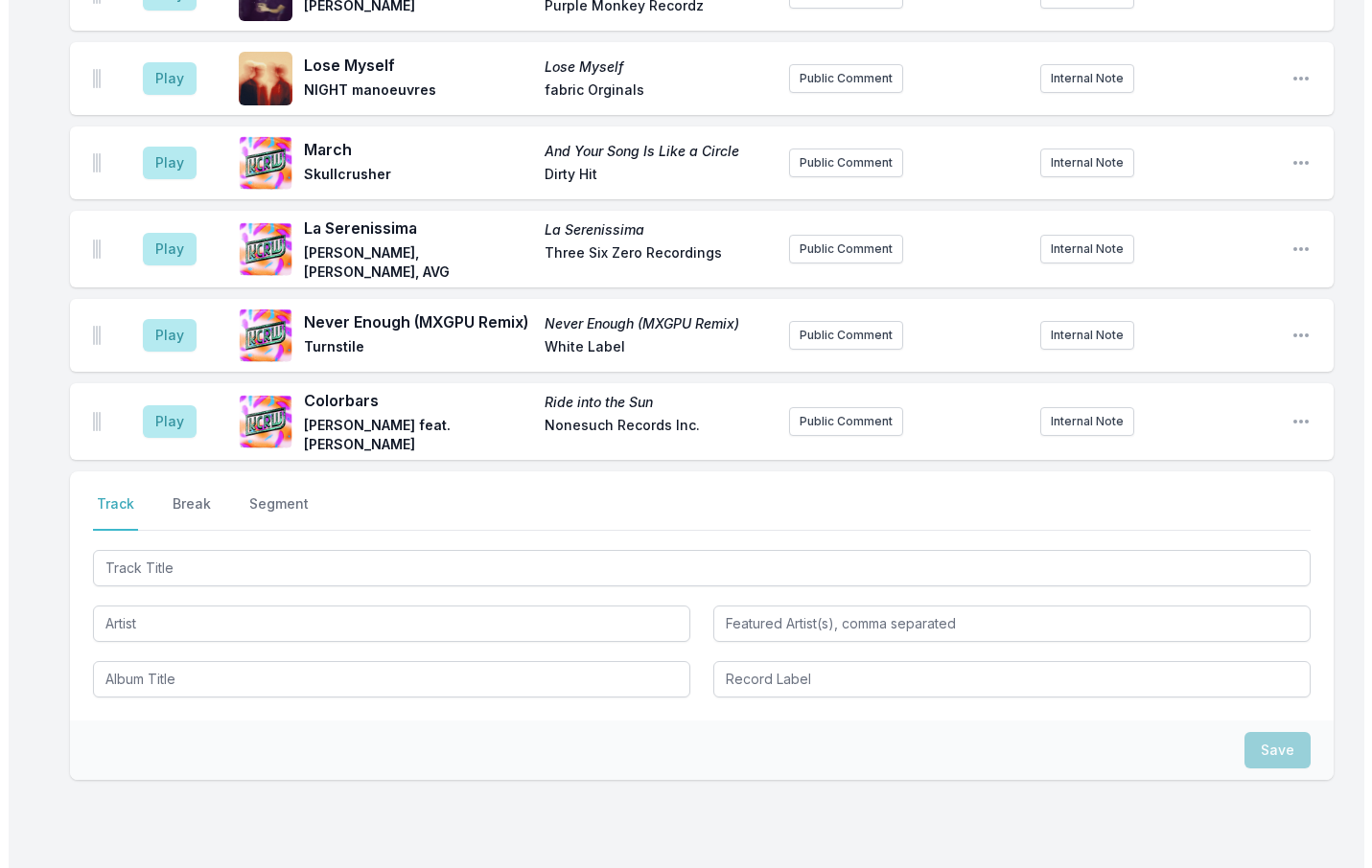
scroll to position [2627, 0]
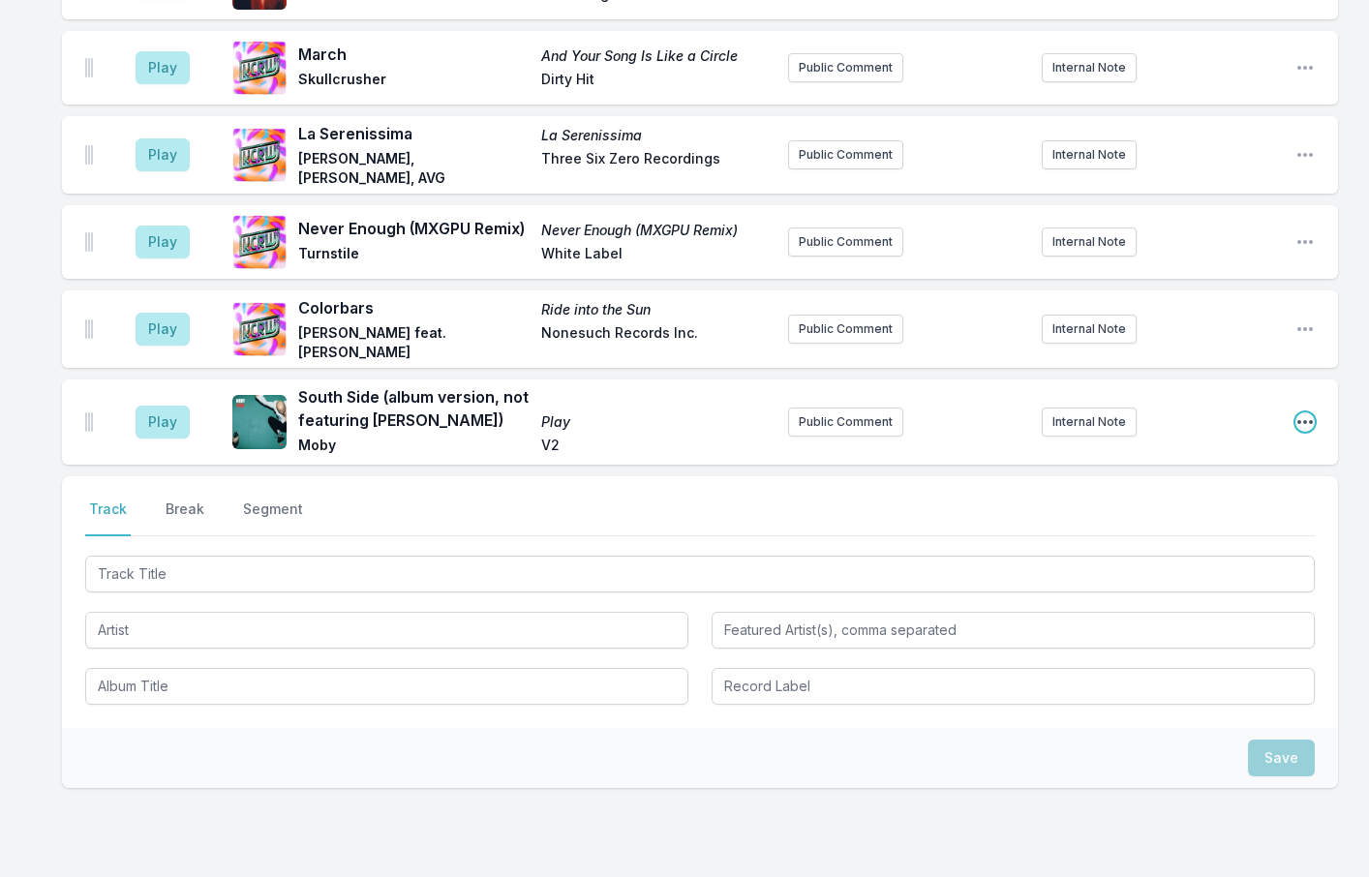
click at [1300, 413] on icon "Open playlist item options" at bounding box center [1305, 422] width 19 height 19
click at [1149, 513] on button "Delete Entry" at bounding box center [1206, 530] width 217 height 35
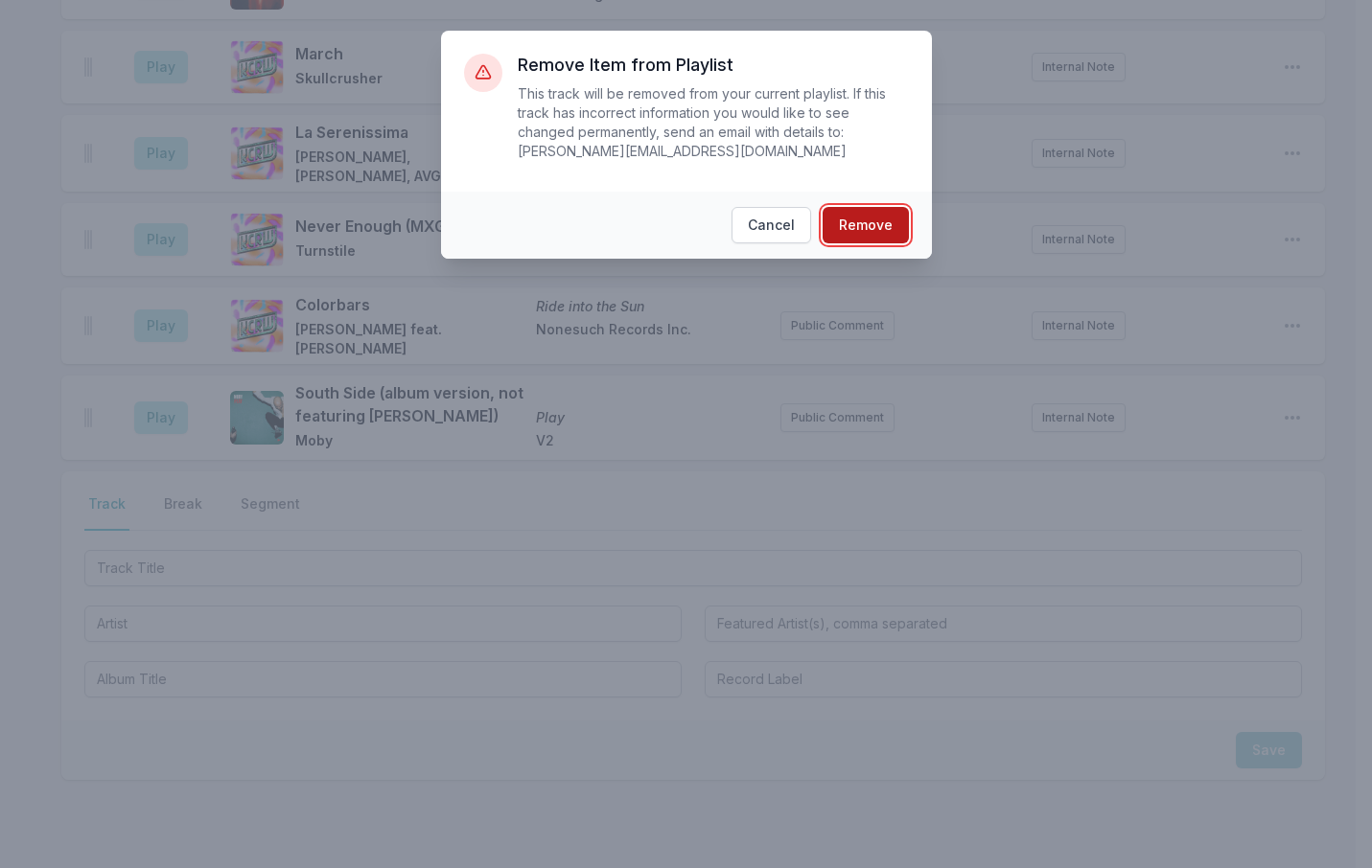
click at [844, 210] on button "Remove" at bounding box center [865, 225] width 86 height 37
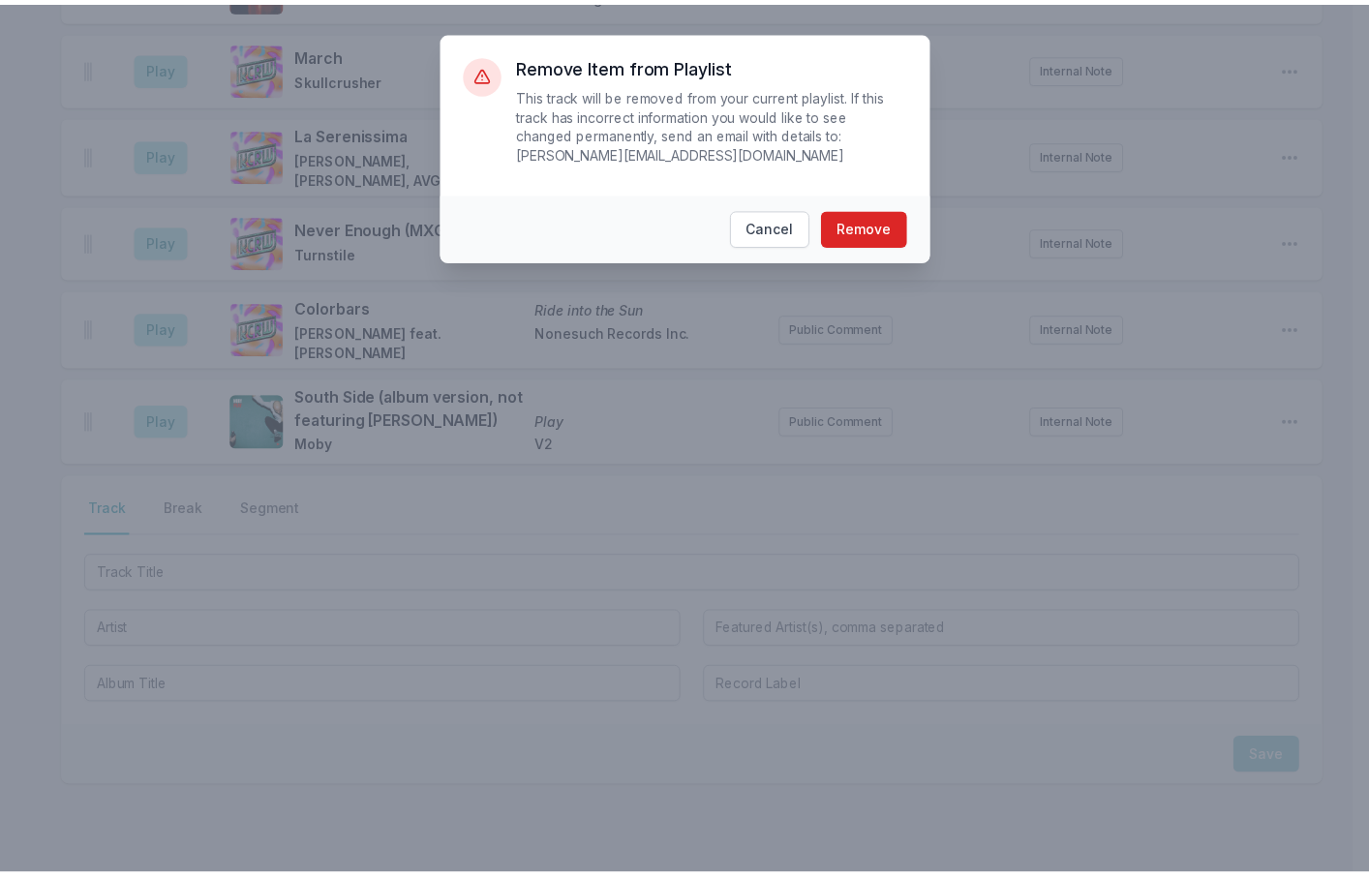
scroll to position [2557, 0]
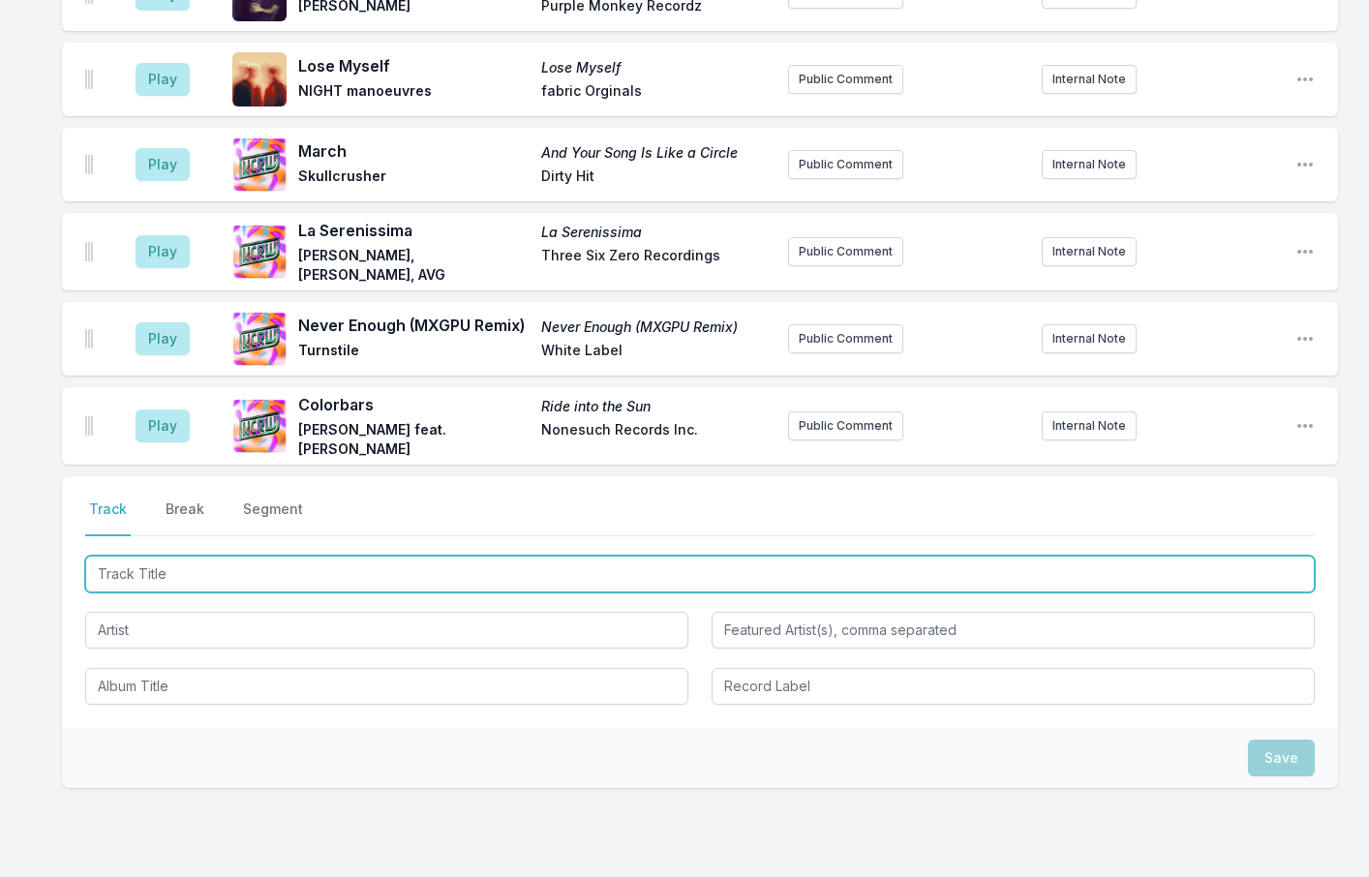
click at [170, 556] on input "Track Title" at bounding box center [700, 574] width 1230 height 37
type input "S"
click at [95, 556] on input "outh Side" at bounding box center [700, 574] width 1230 height 37
type input "South Side"
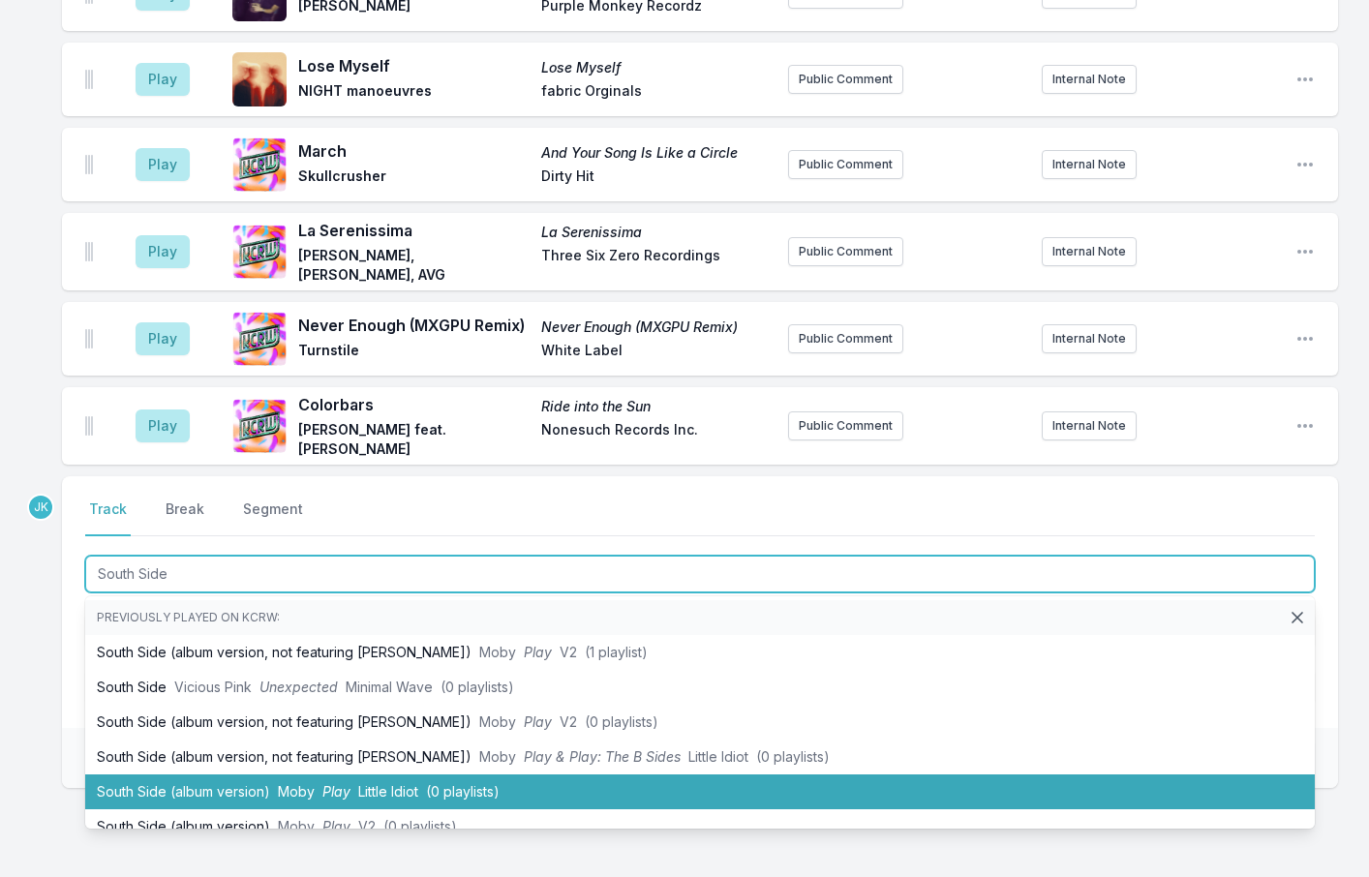
click at [129, 775] on li "South Side (album version) Moby Play Little Idiot (0 playlists)" at bounding box center [700, 792] width 1230 height 35
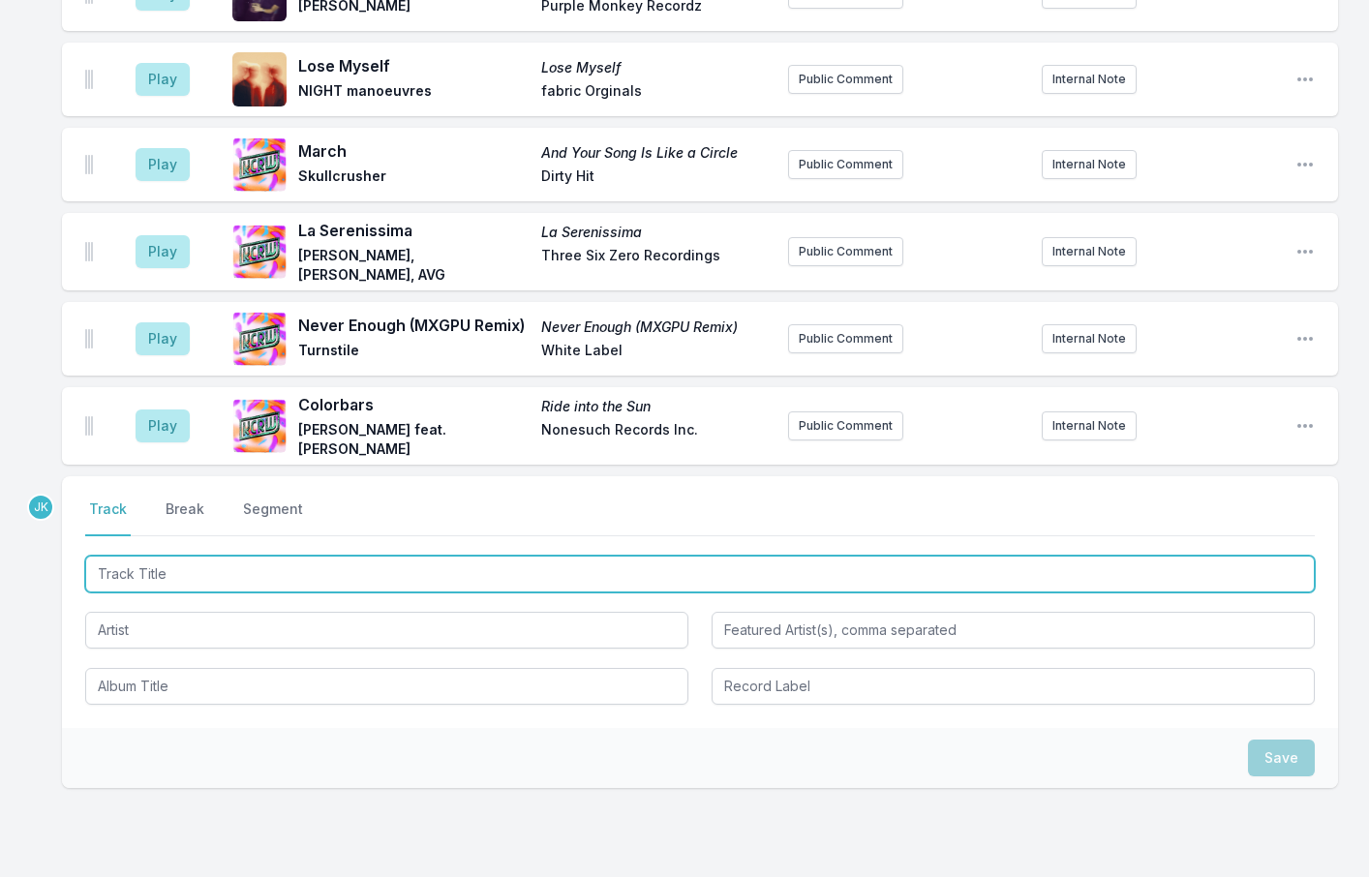
scroll to position [2642, 0]
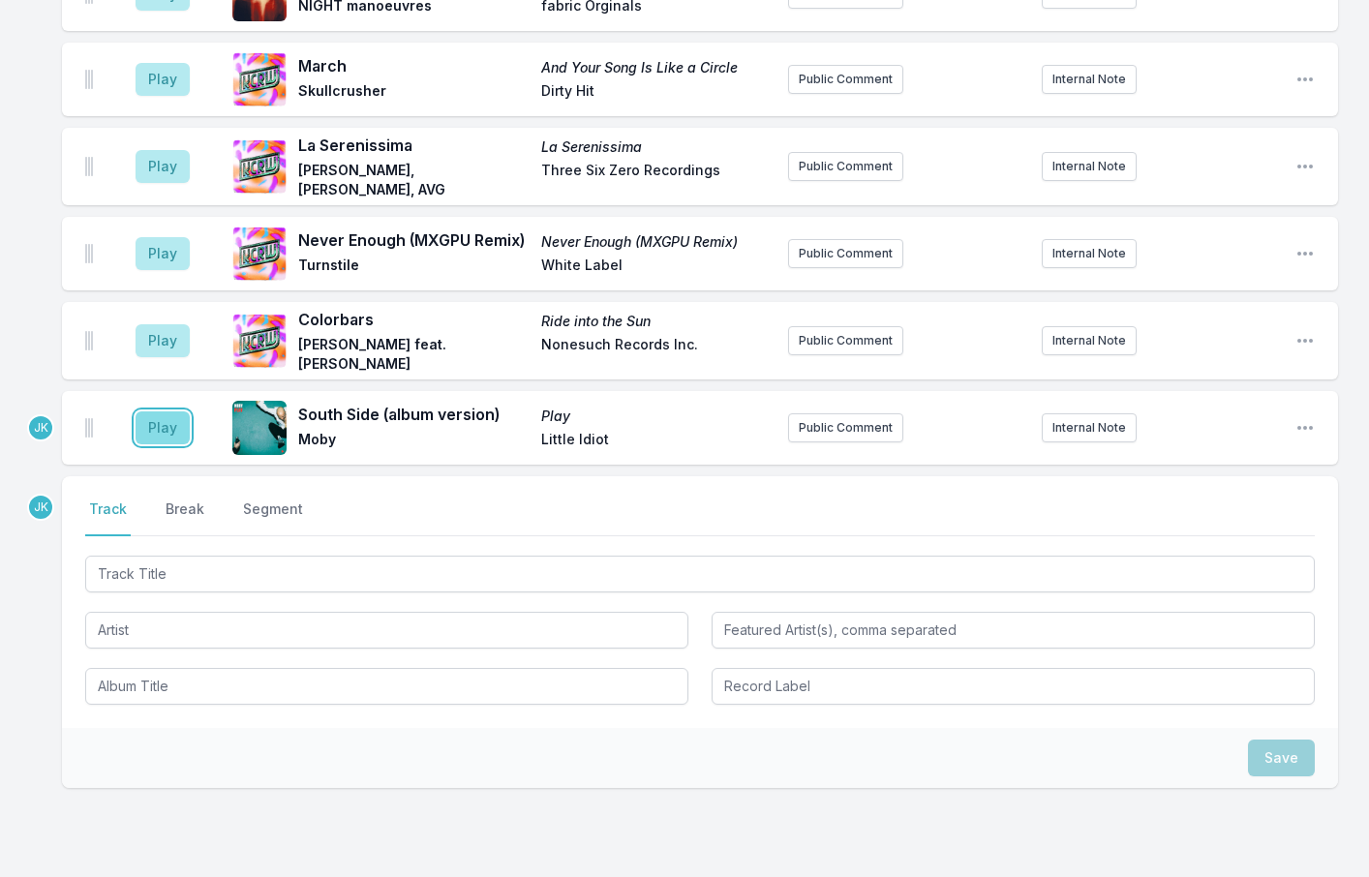
click at [152, 412] on button "Play" at bounding box center [163, 428] width 54 height 33
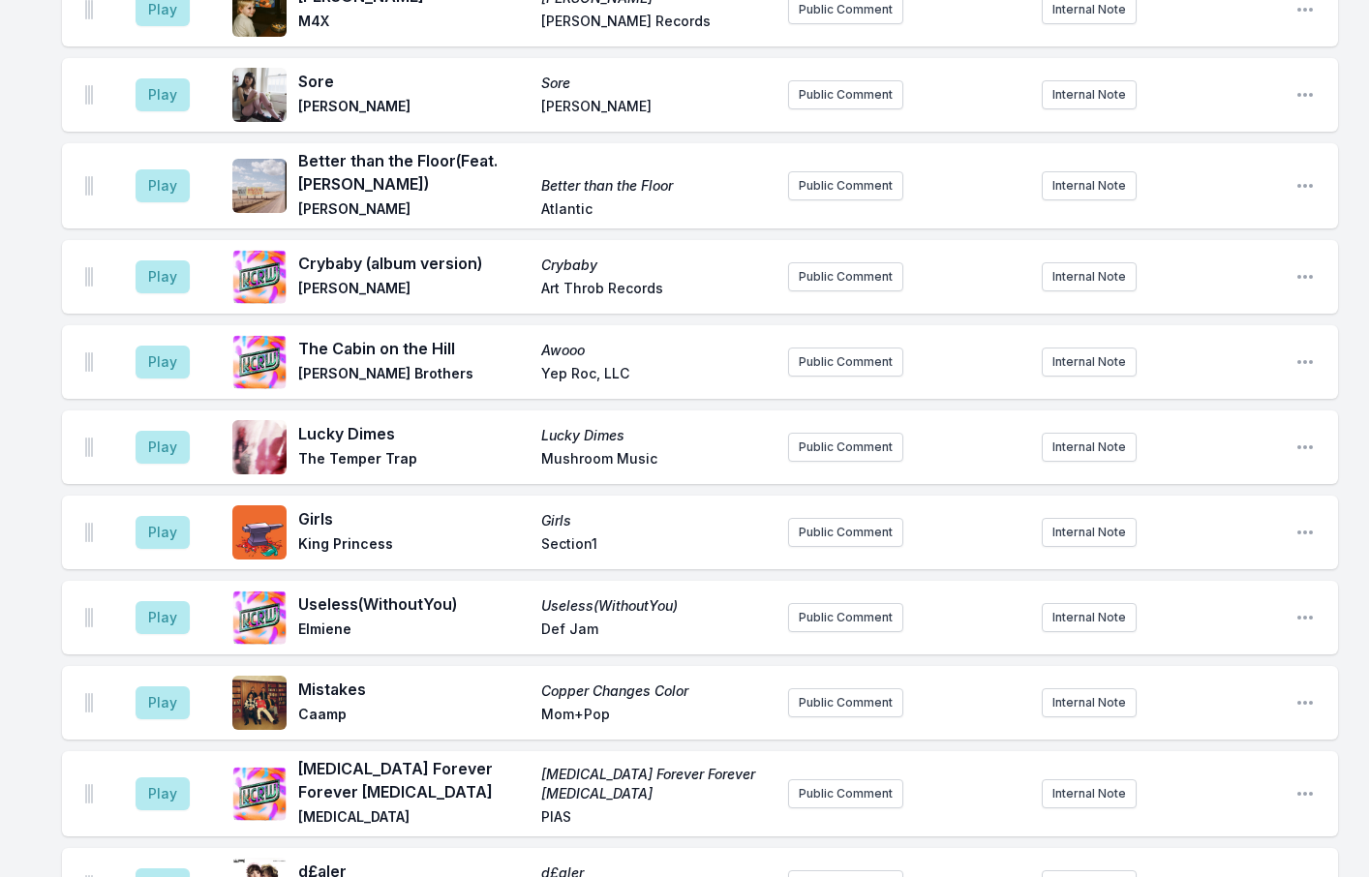
scroll to position [1092, 0]
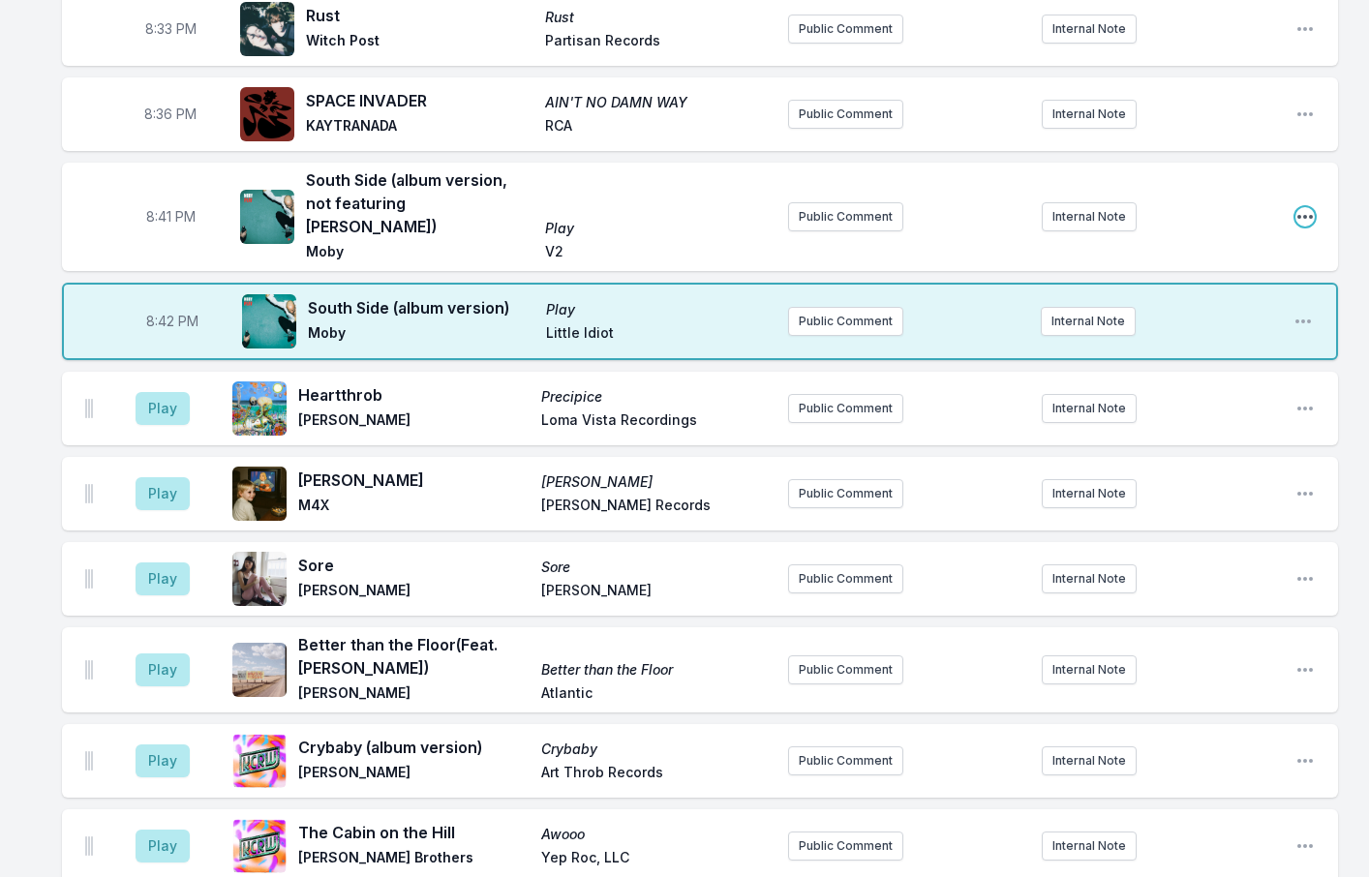
click at [1304, 207] on icon "Open playlist item options" at bounding box center [1305, 216] width 19 height 19
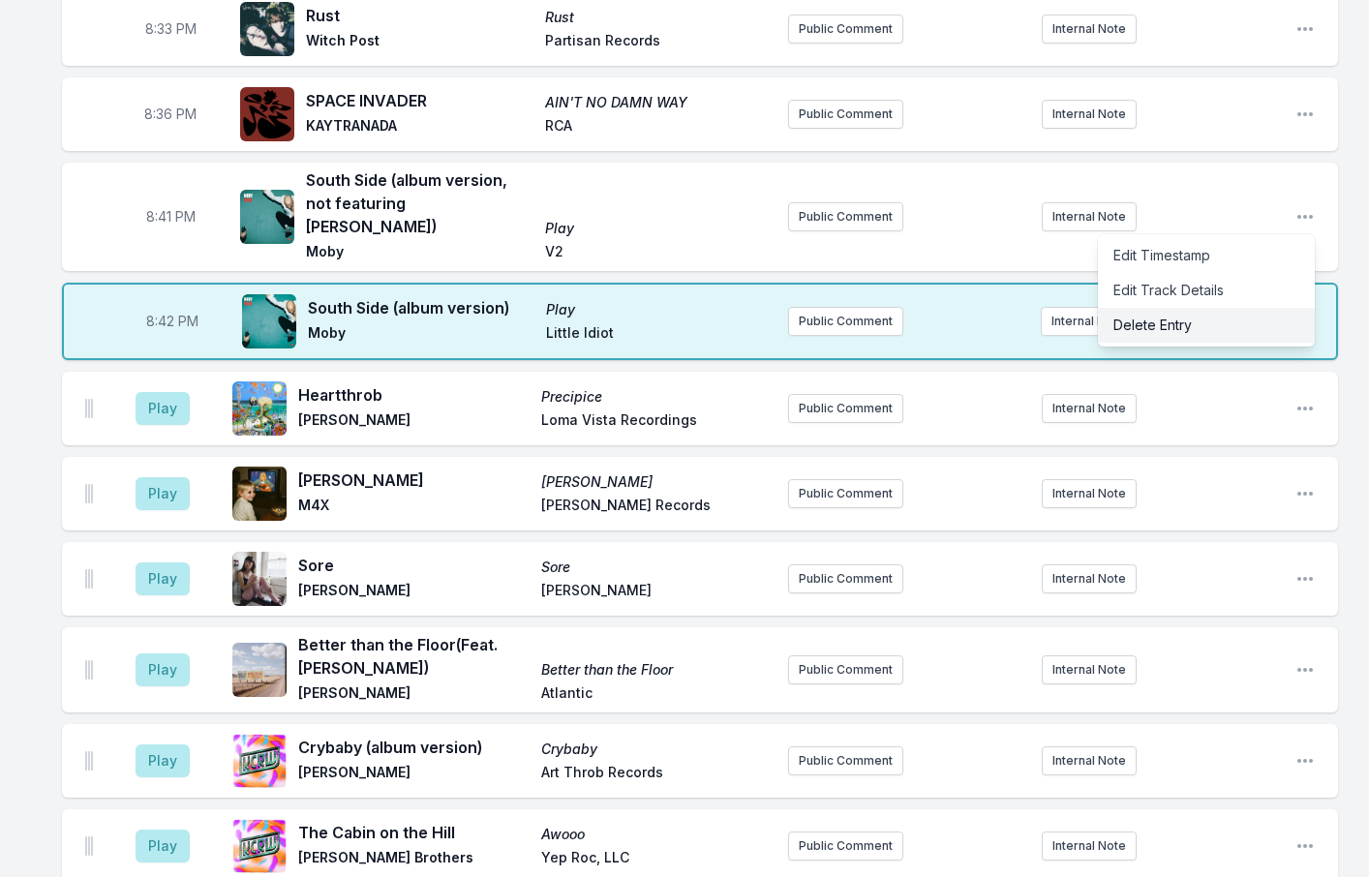
click at [1204, 308] on button "Delete Entry" at bounding box center [1206, 325] width 217 height 35
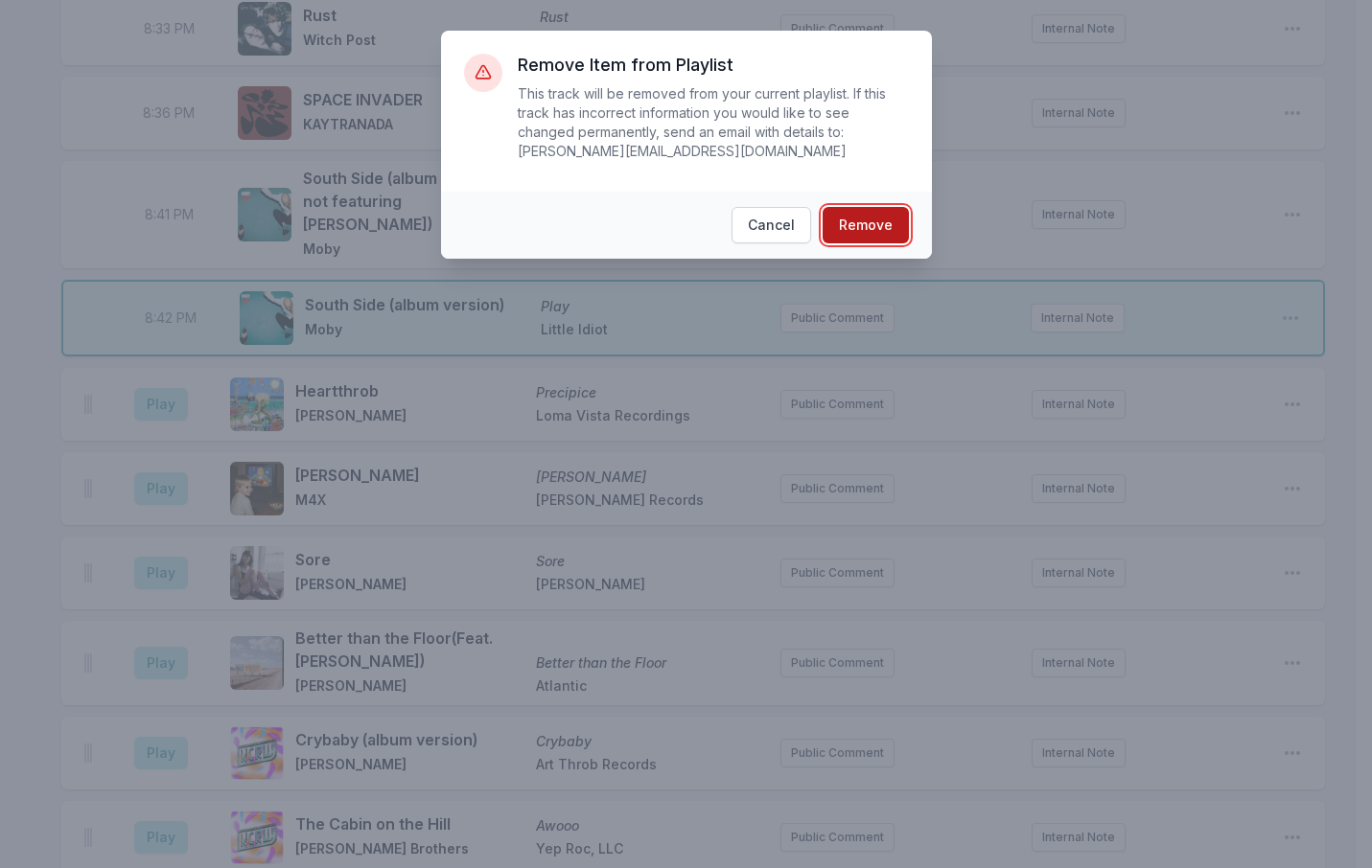
click at [864, 207] on button "Remove" at bounding box center [865, 225] width 86 height 37
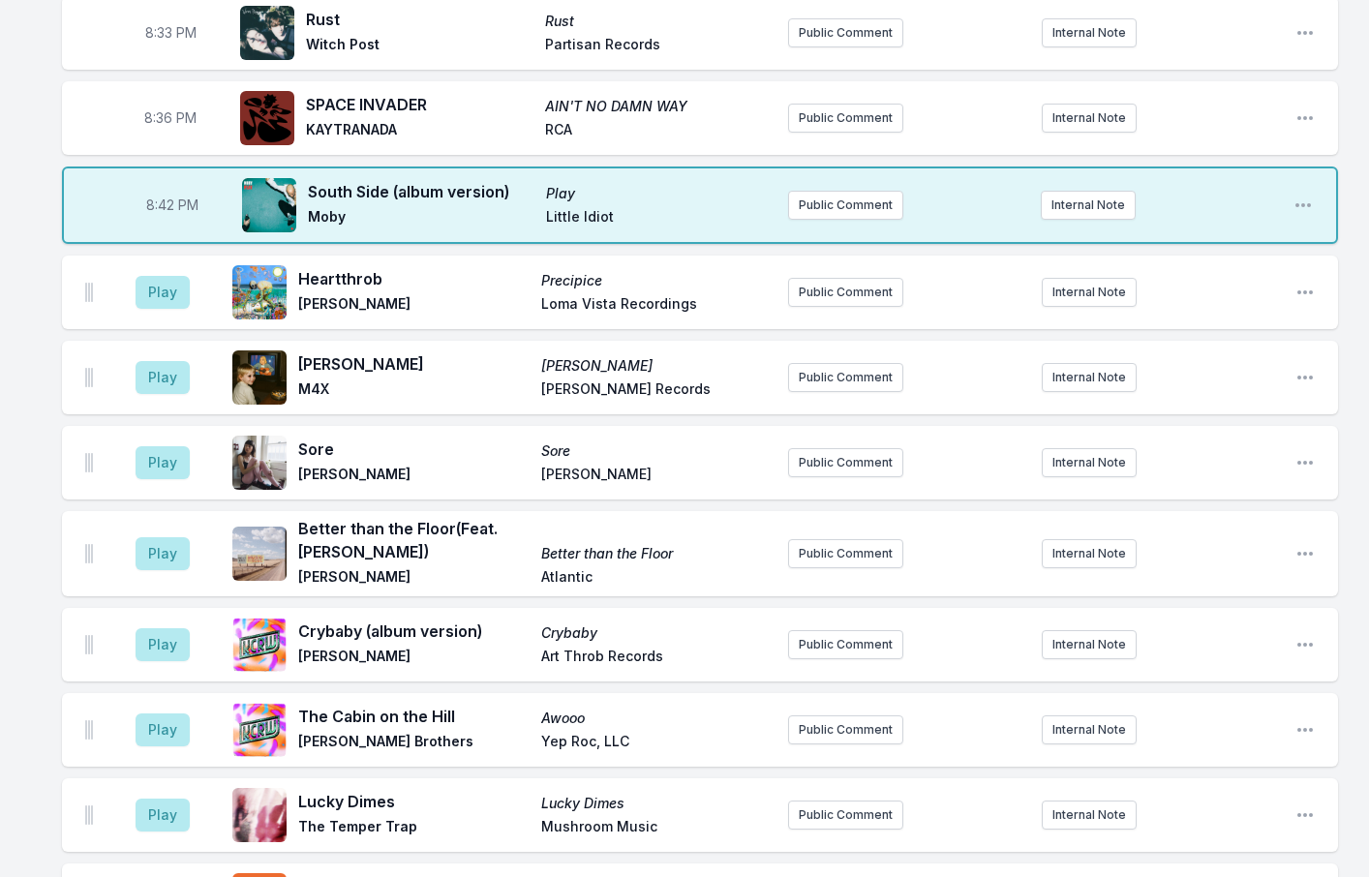
scroll to position [899, 0]
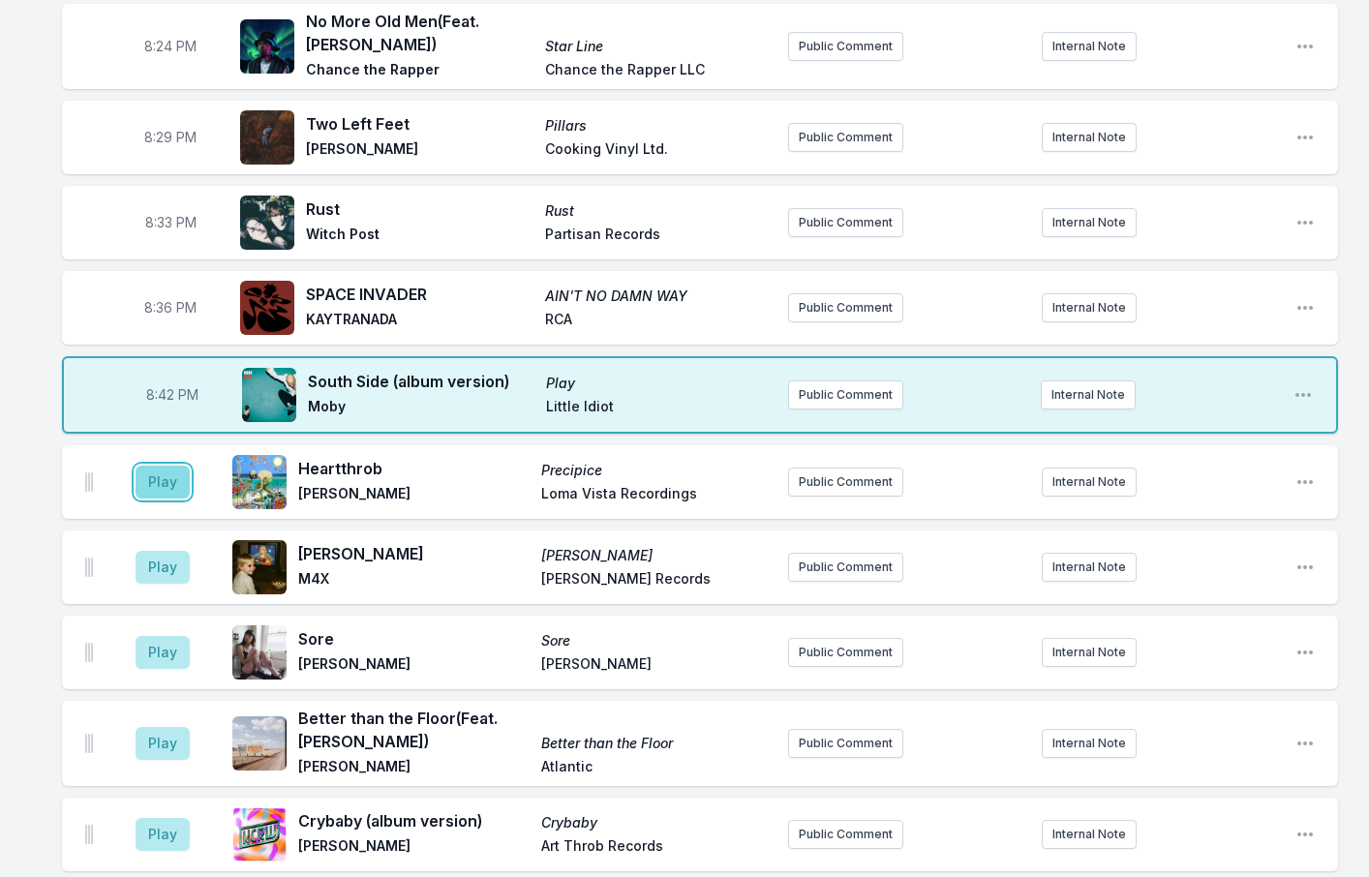
click at [154, 466] on button "Play" at bounding box center [163, 482] width 54 height 33
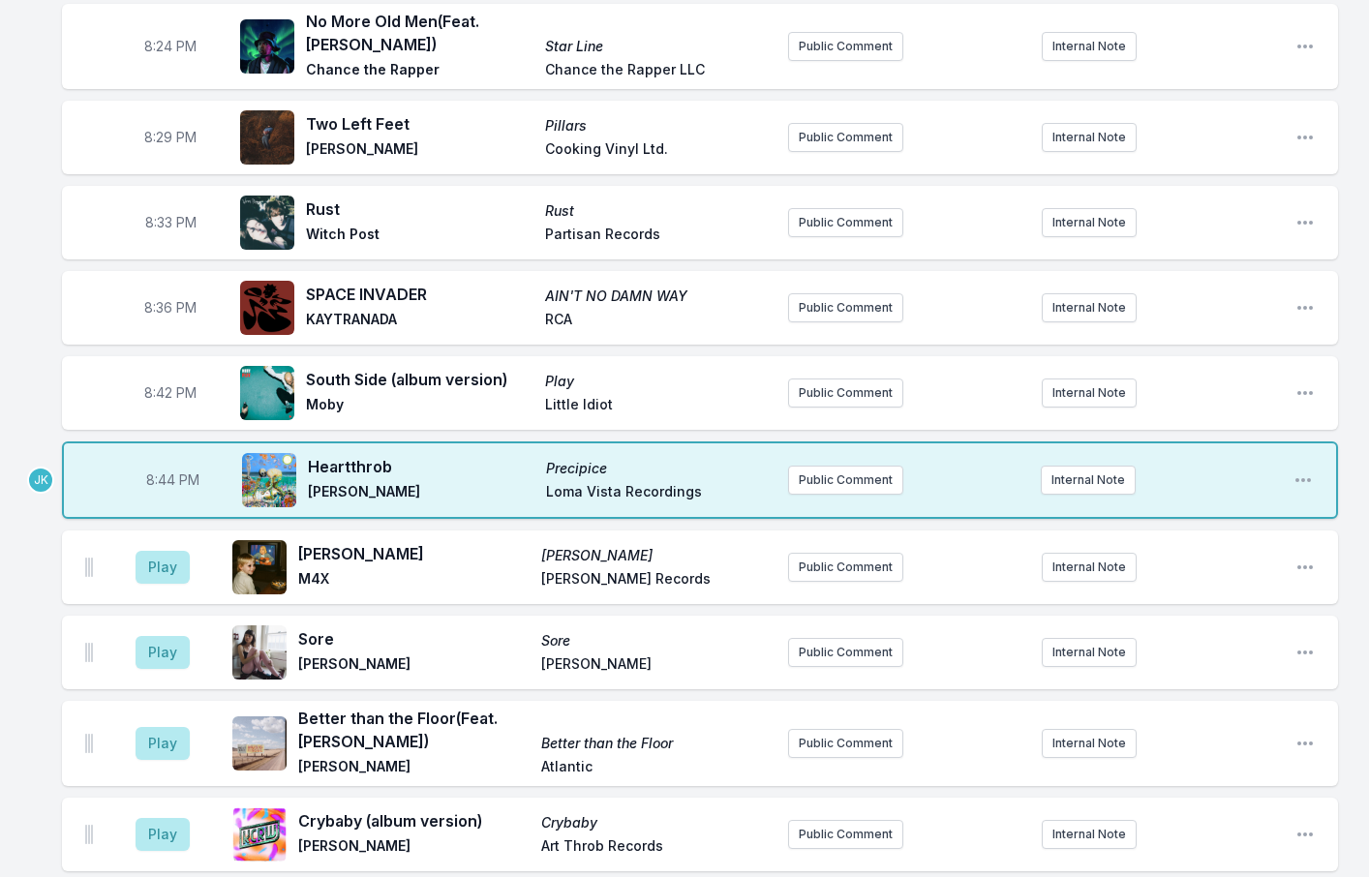
drag, startPoint x: 425, startPoint y: 428, endPoint x: 298, endPoint y: 425, distance: 126.9
click at [298, 449] on div "Heartthrob Precipice [PERSON_NAME] Vista Recordings" at bounding box center [507, 480] width 531 height 62
click at [312, 482] on span "[PERSON_NAME]" at bounding box center [421, 493] width 227 height 23
drag, startPoint x: 324, startPoint y: 423, endPoint x: 418, endPoint y: 429, distance: 94.1
click at [418, 449] on div "Heartthrob Precipice [PERSON_NAME] Vista Recordings" at bounding box center [507, 480] width 531 height 62
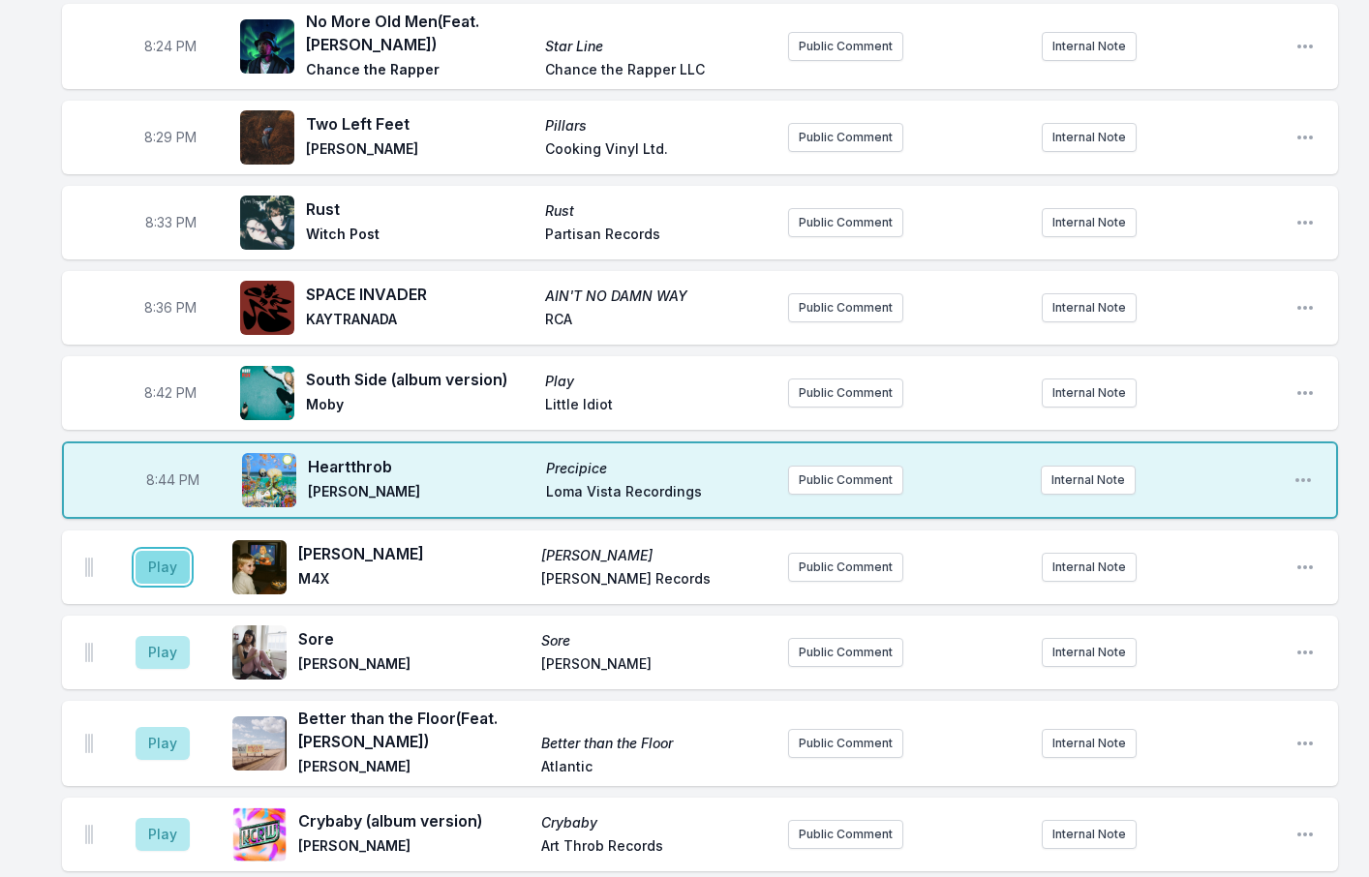
click at [172, 551] on button "Play" at bounding box center [163, 567] width 54 height 33
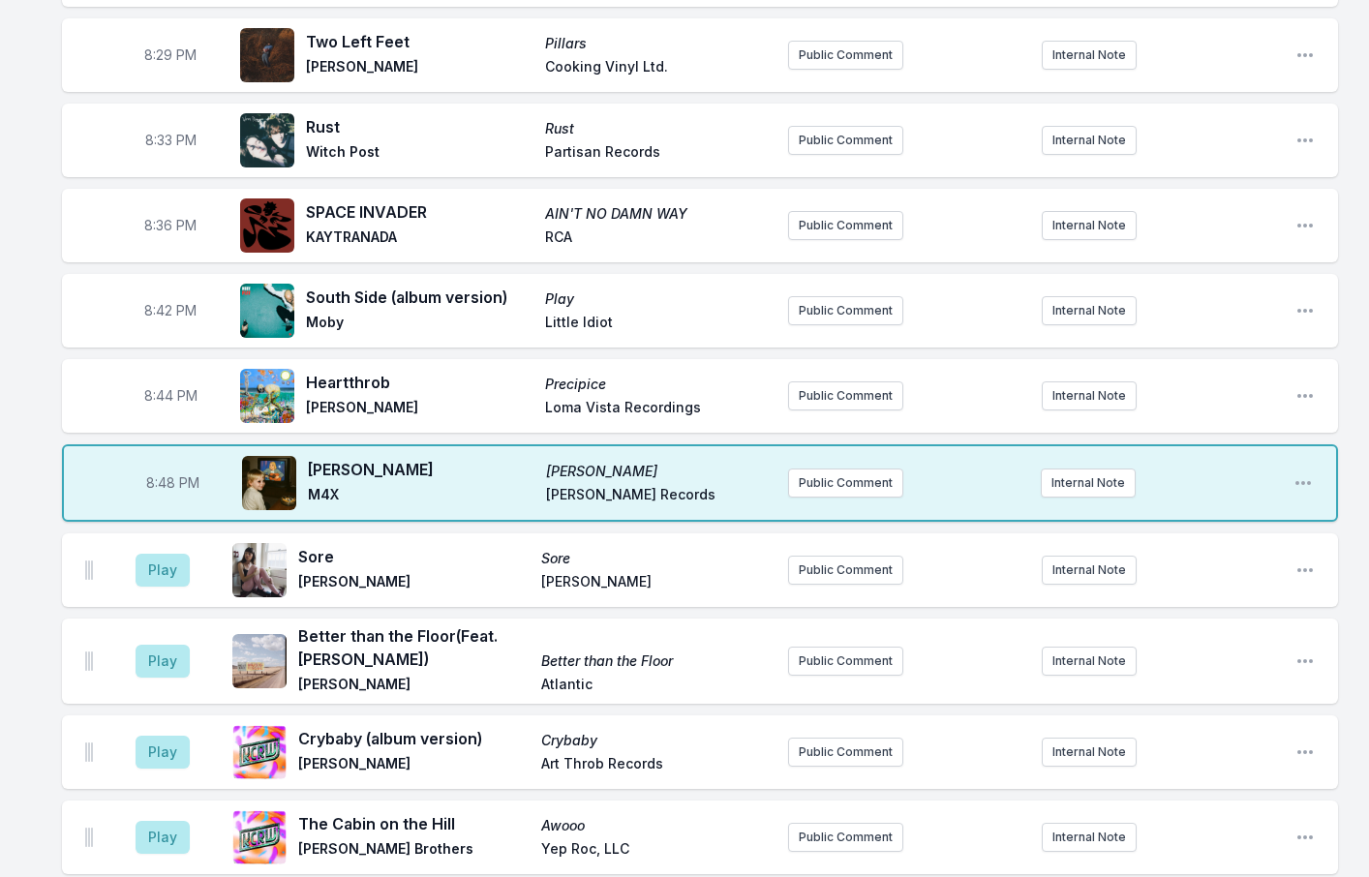
scroll to position [1092, 0]
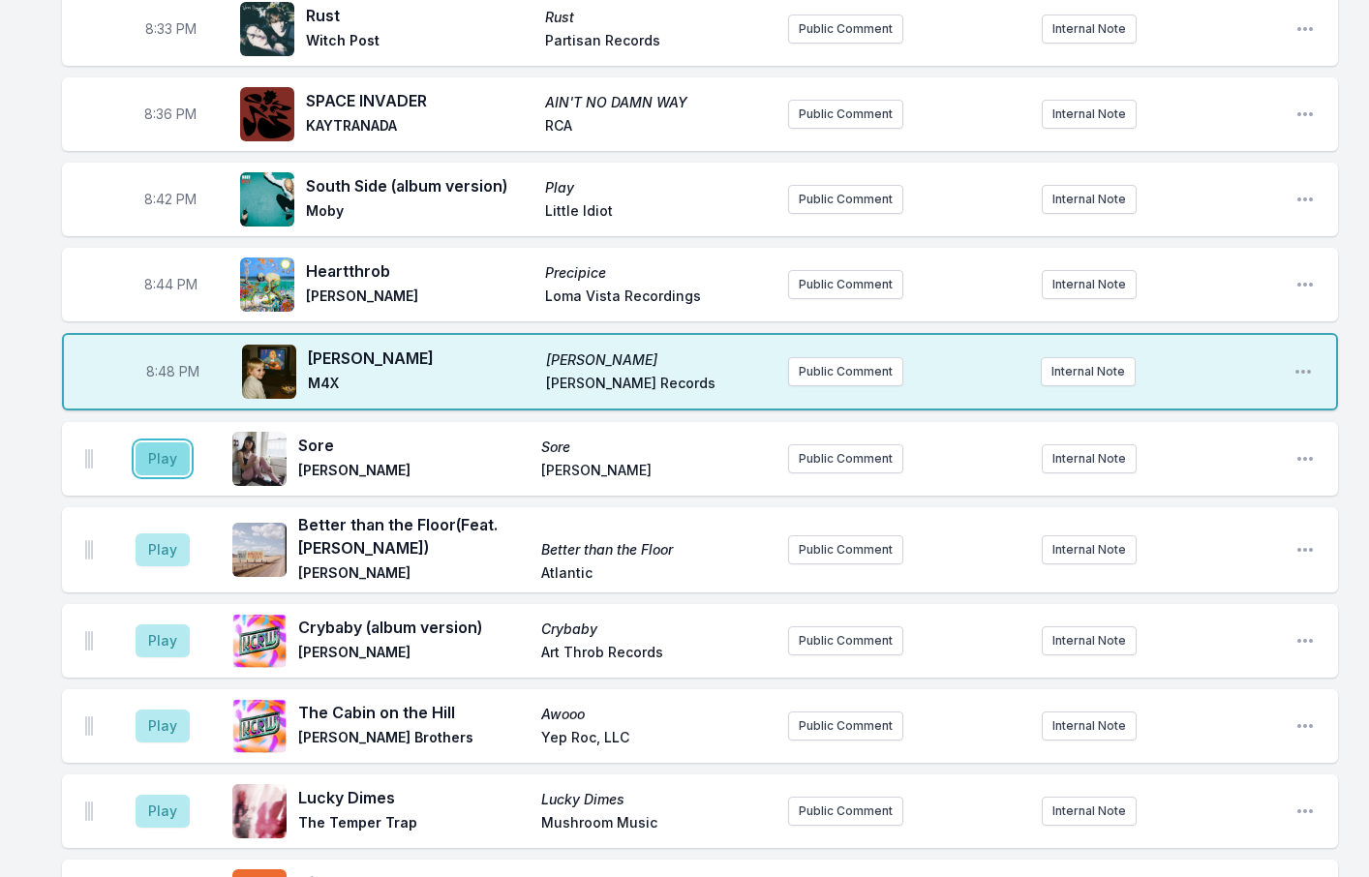
click at [164, 443] on button "Play" at bounding box center [163, 459] width 54 height 33
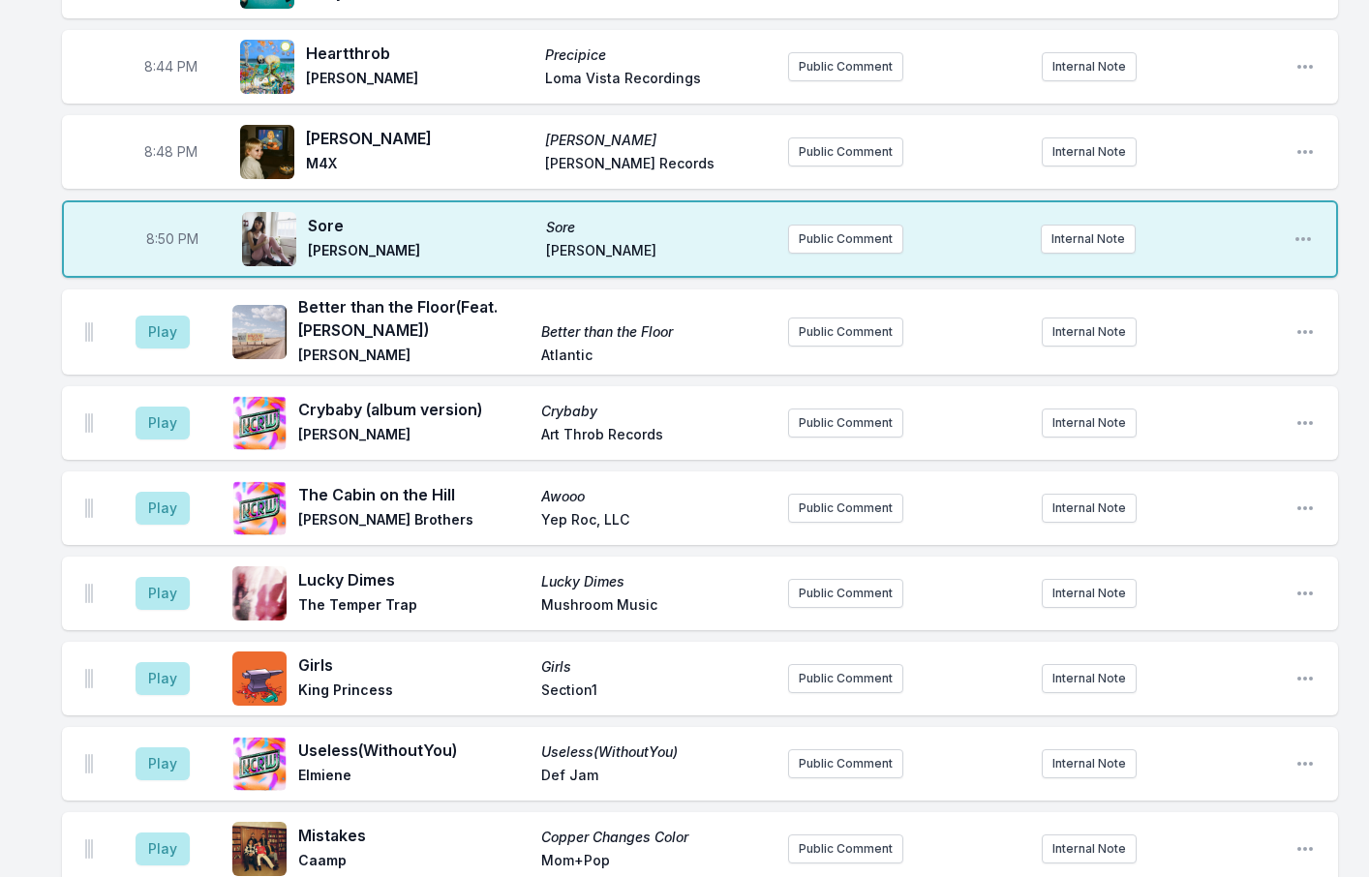
scroll to position [1286, 0]
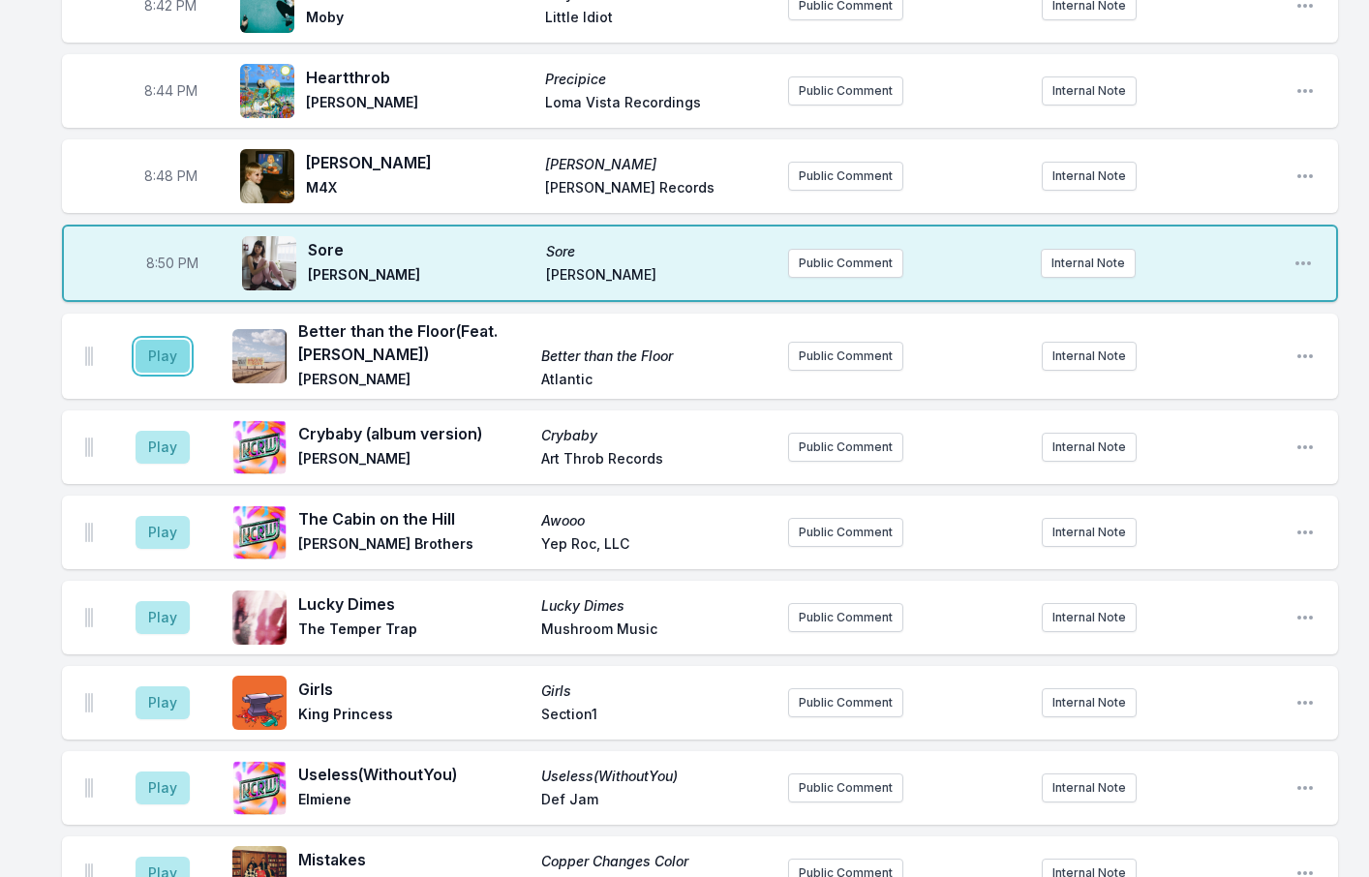
click at [174, 340] on button "Play" at bounding box center [163, 356] width 54 height 33
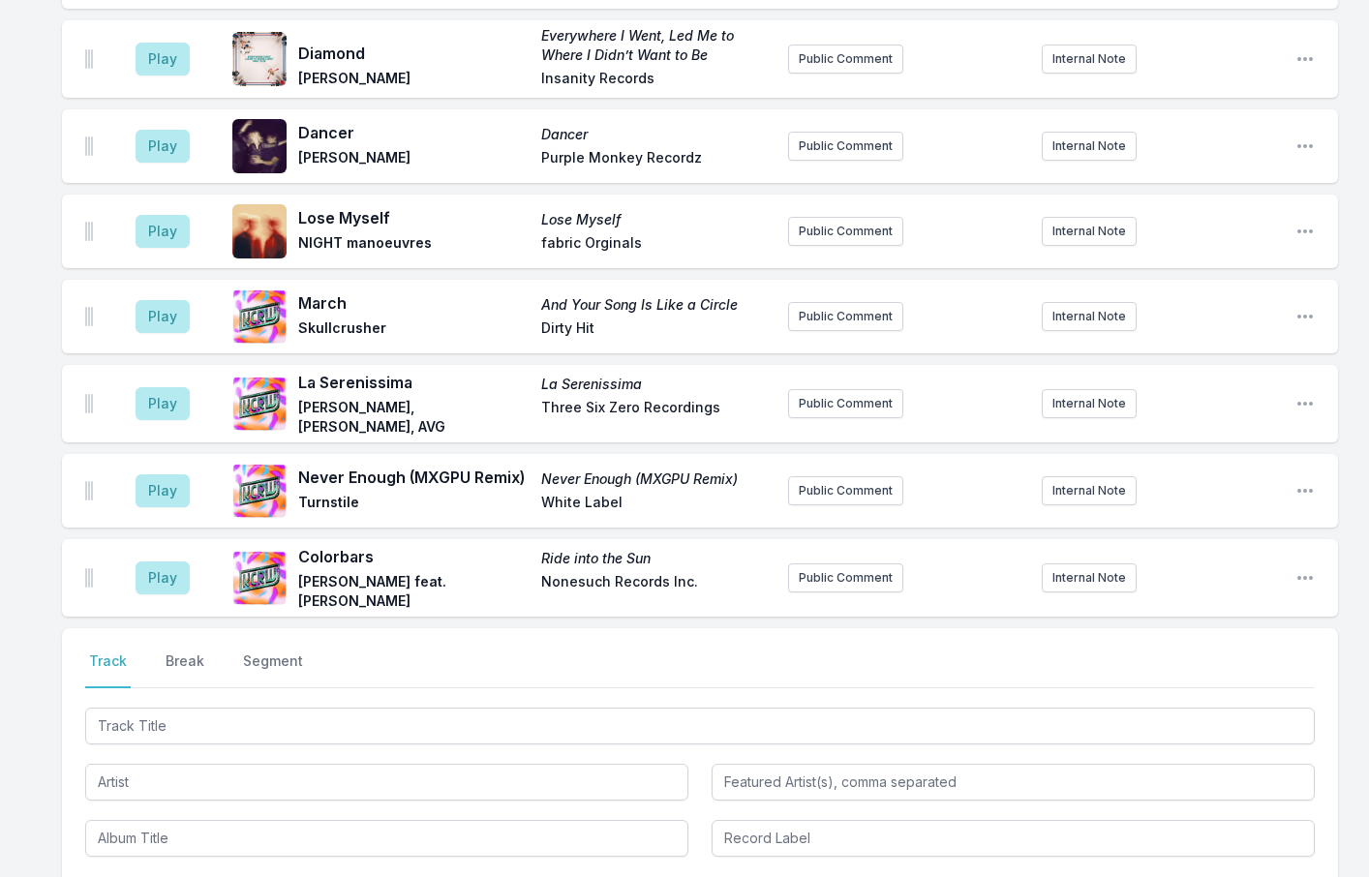
scroll to position [2545, 0]
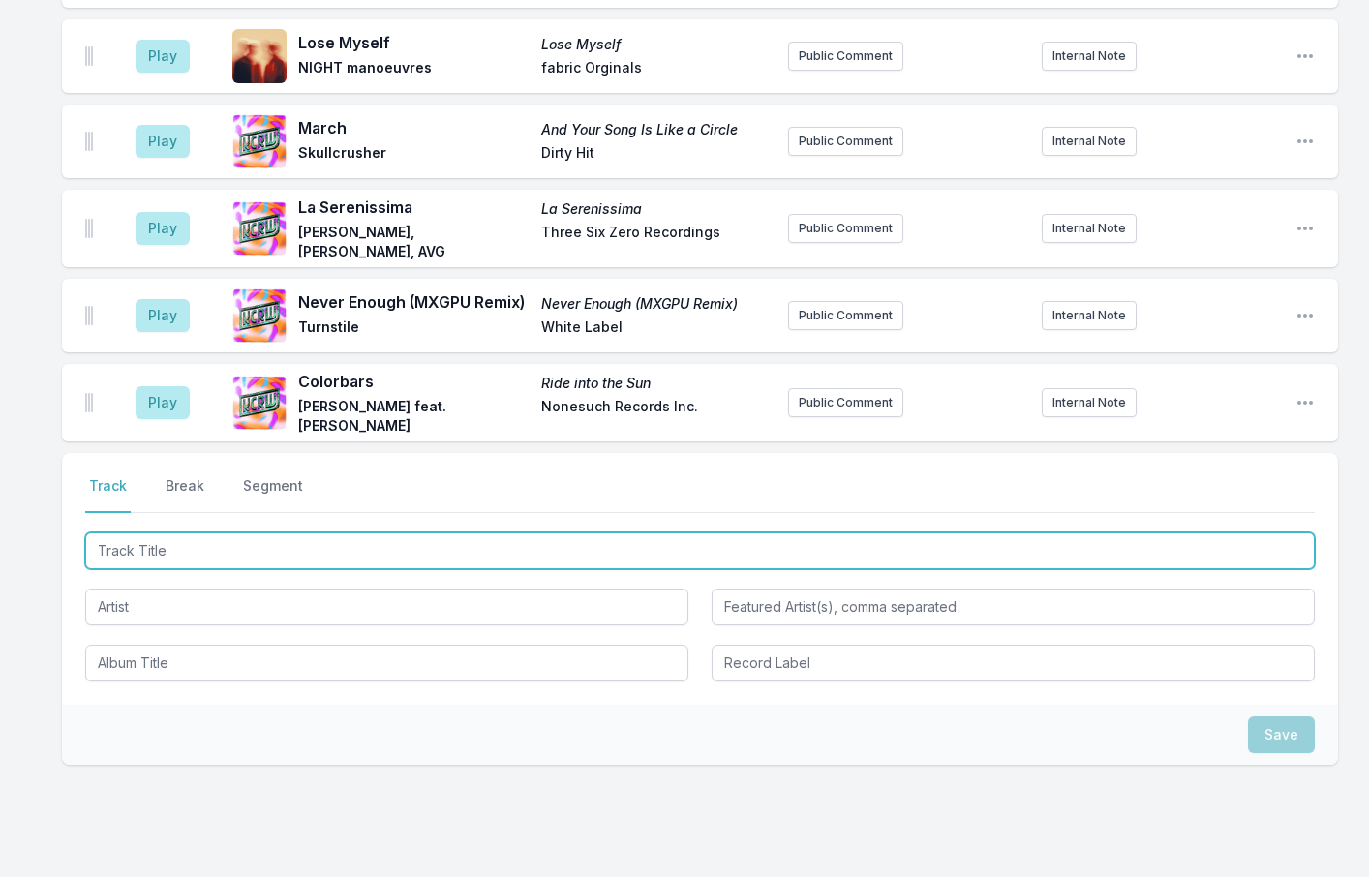
click at [159, 533] on input "Track Title" at bounding box center [700, 551] width 1230 height 37
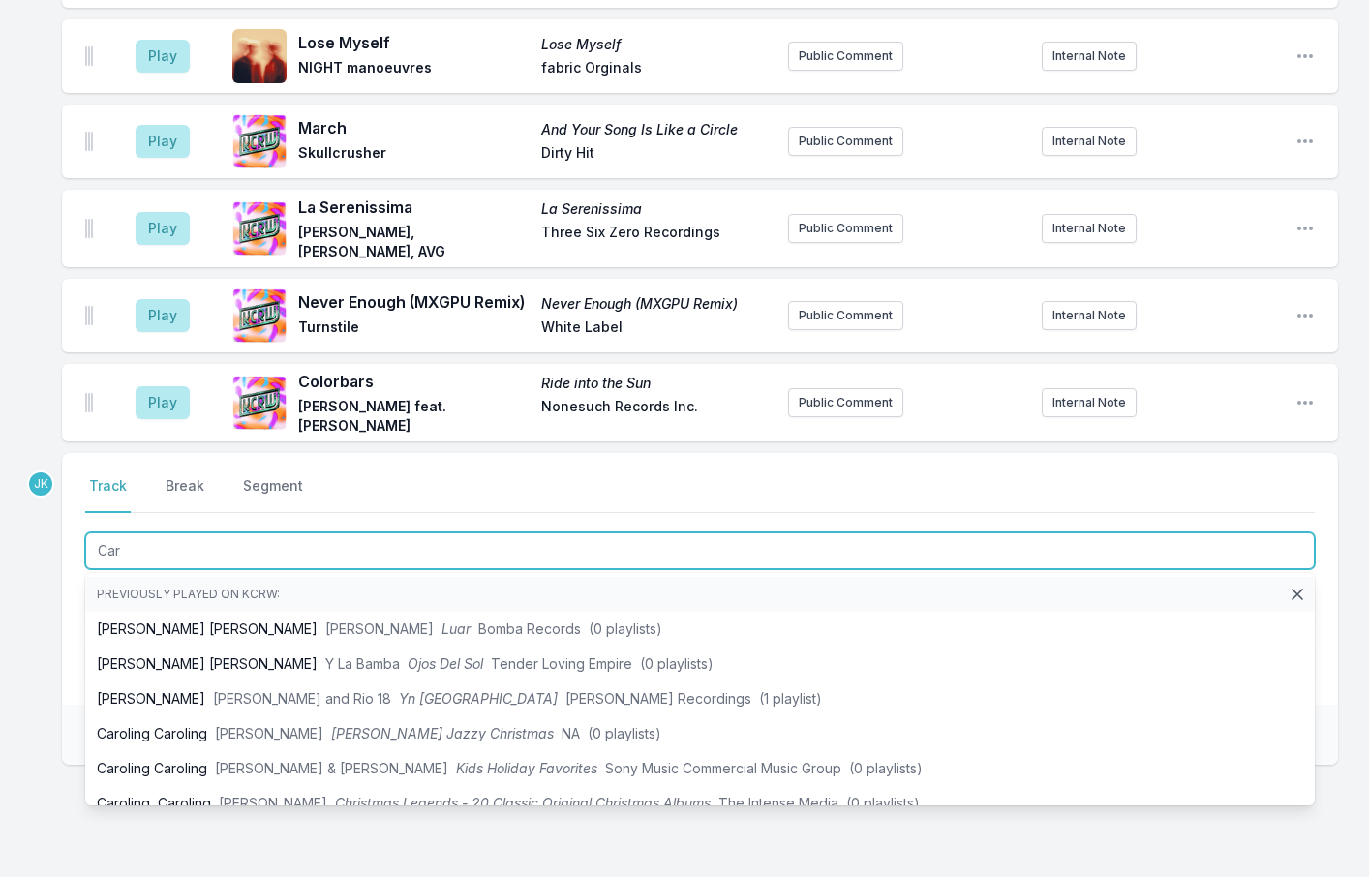
type input "Car"
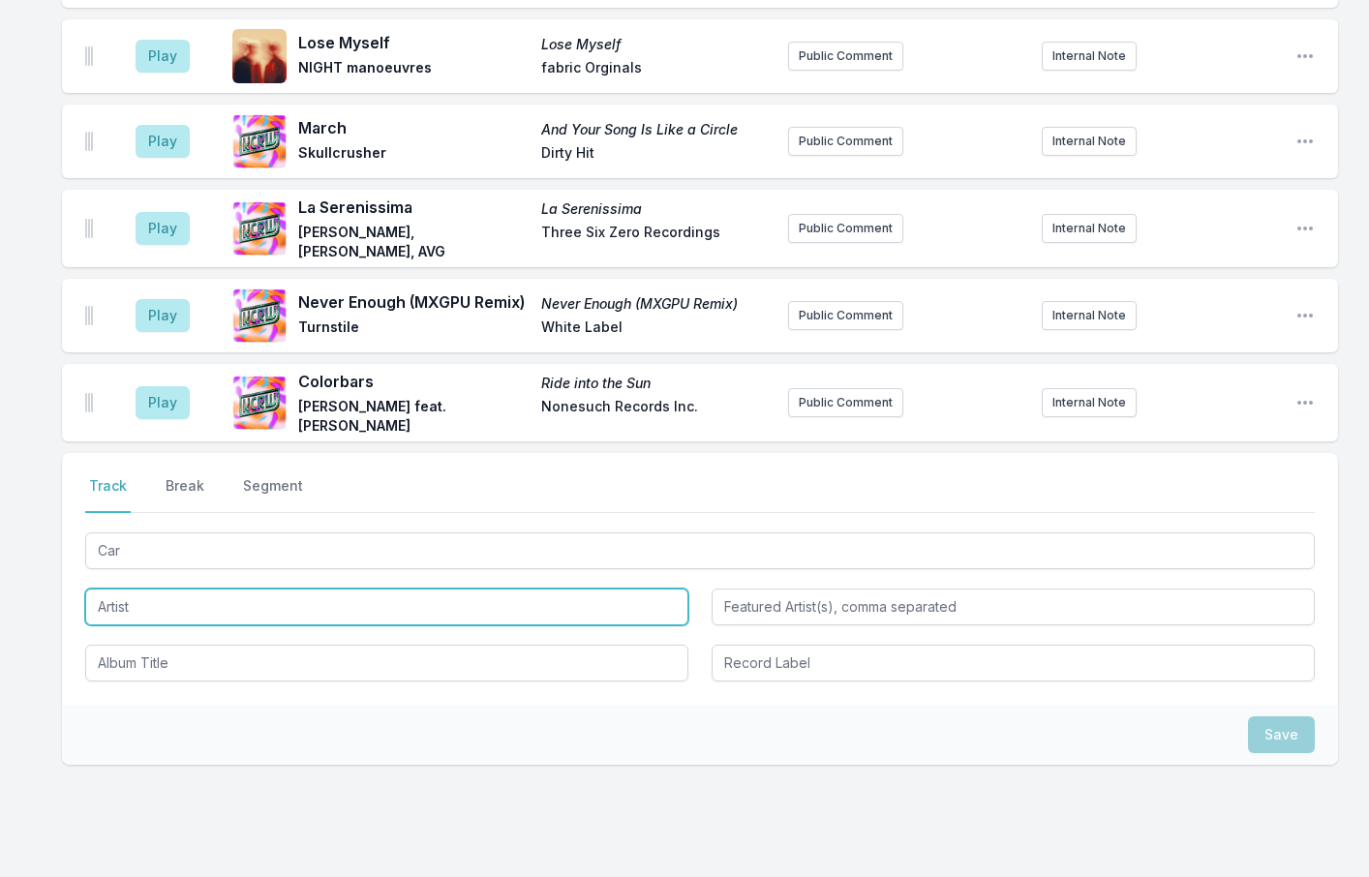
click at [108, 589] on input "Artist" at bounding box center [386, 607] width 603 height 37
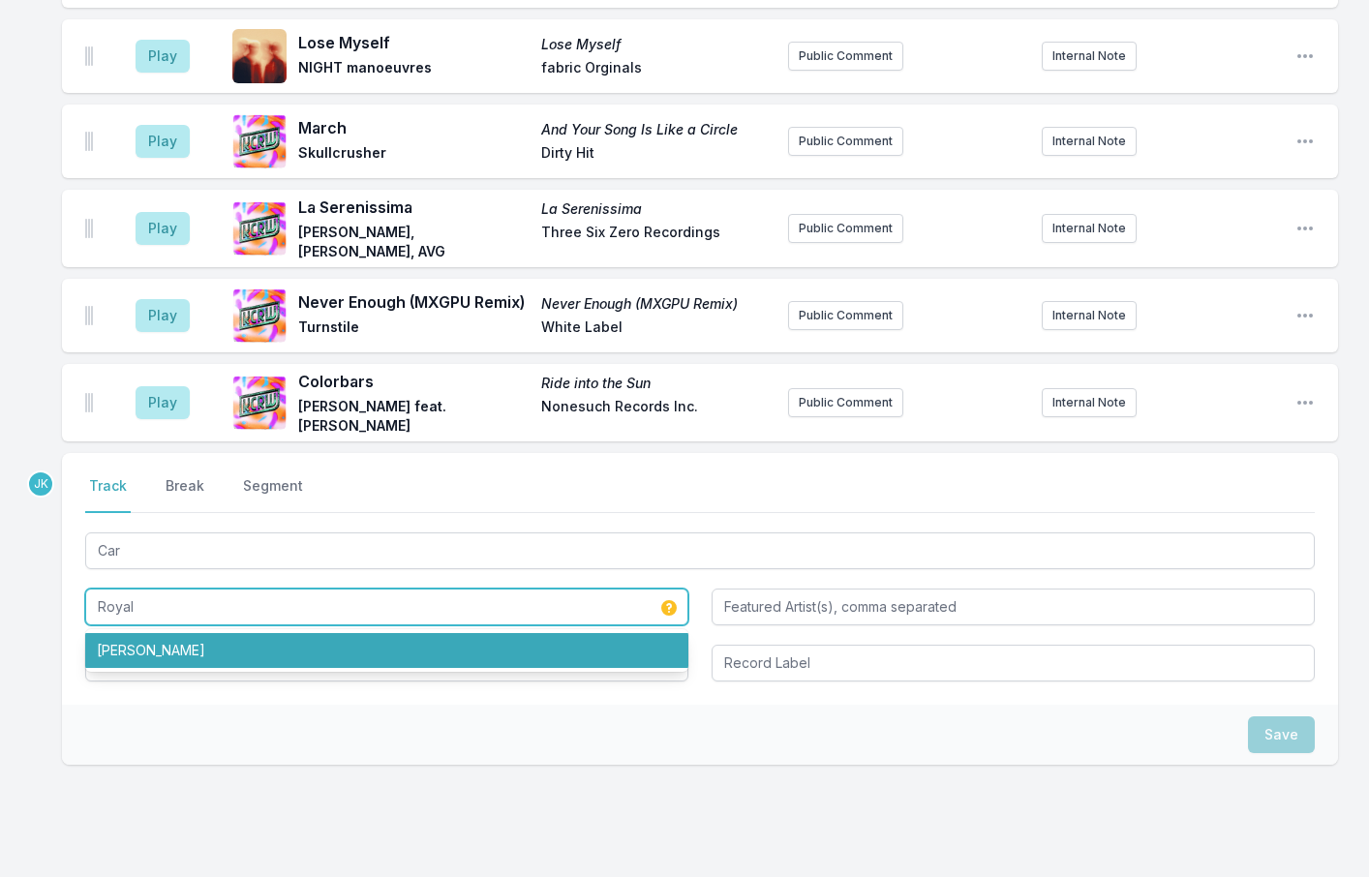
click at [175, 633] on li "[PERSON_NAME]" at bounding box center [386, 650] width 603 height 35
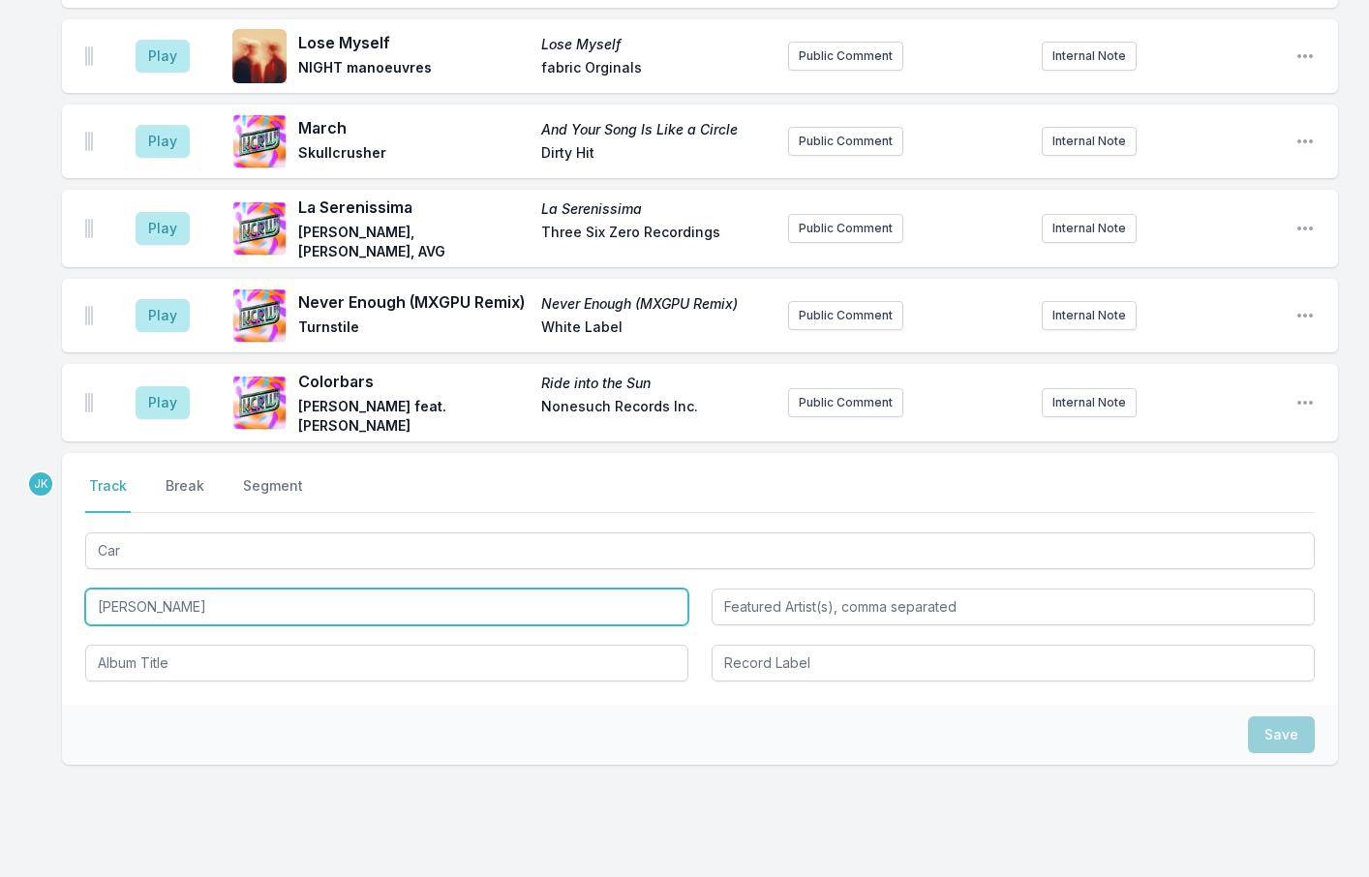
type input "[PERSON_NAME]"
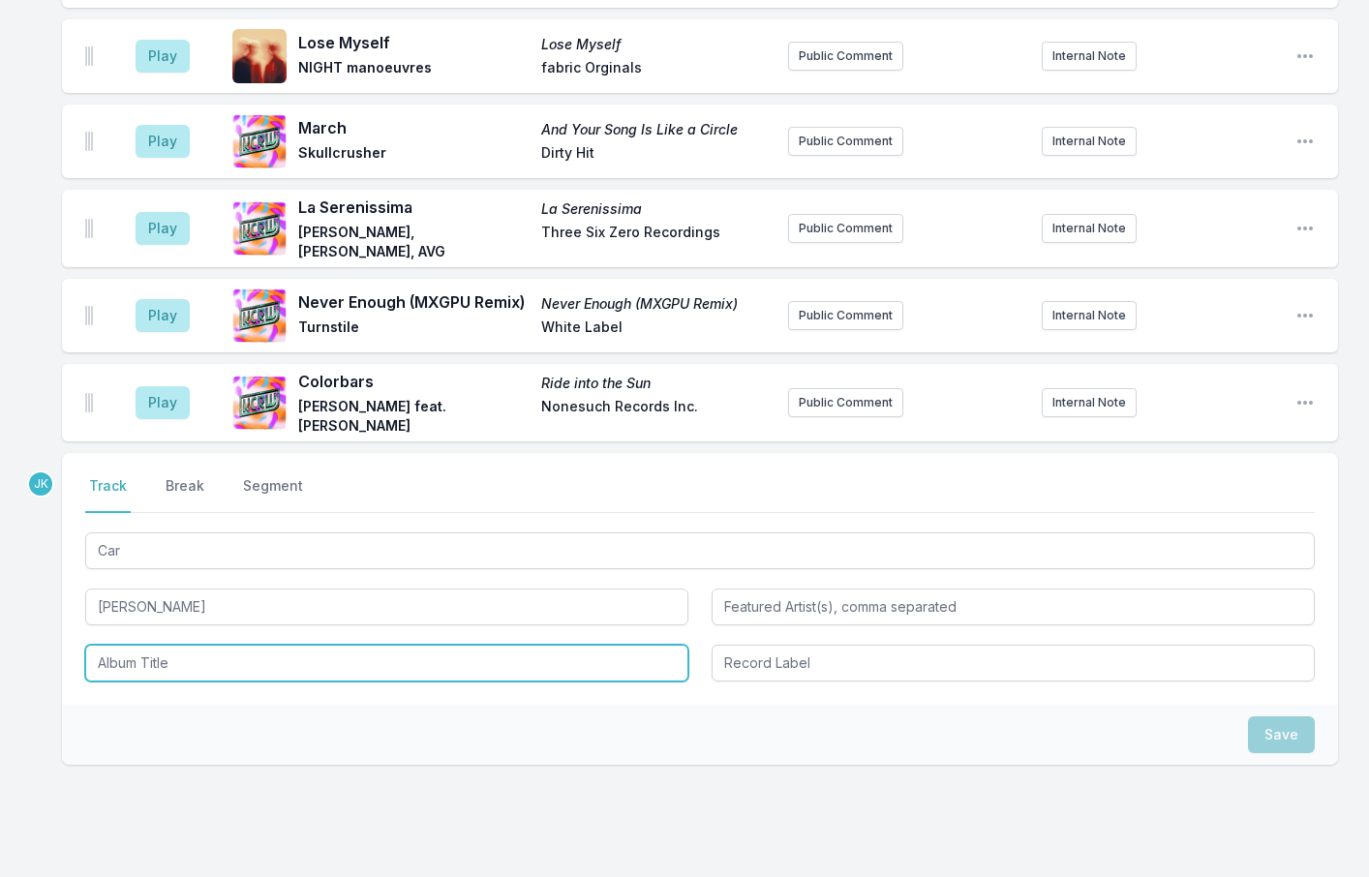
click at [129, 645] on input "Album Title" at bounding box center [386, 663] width 603 height 37
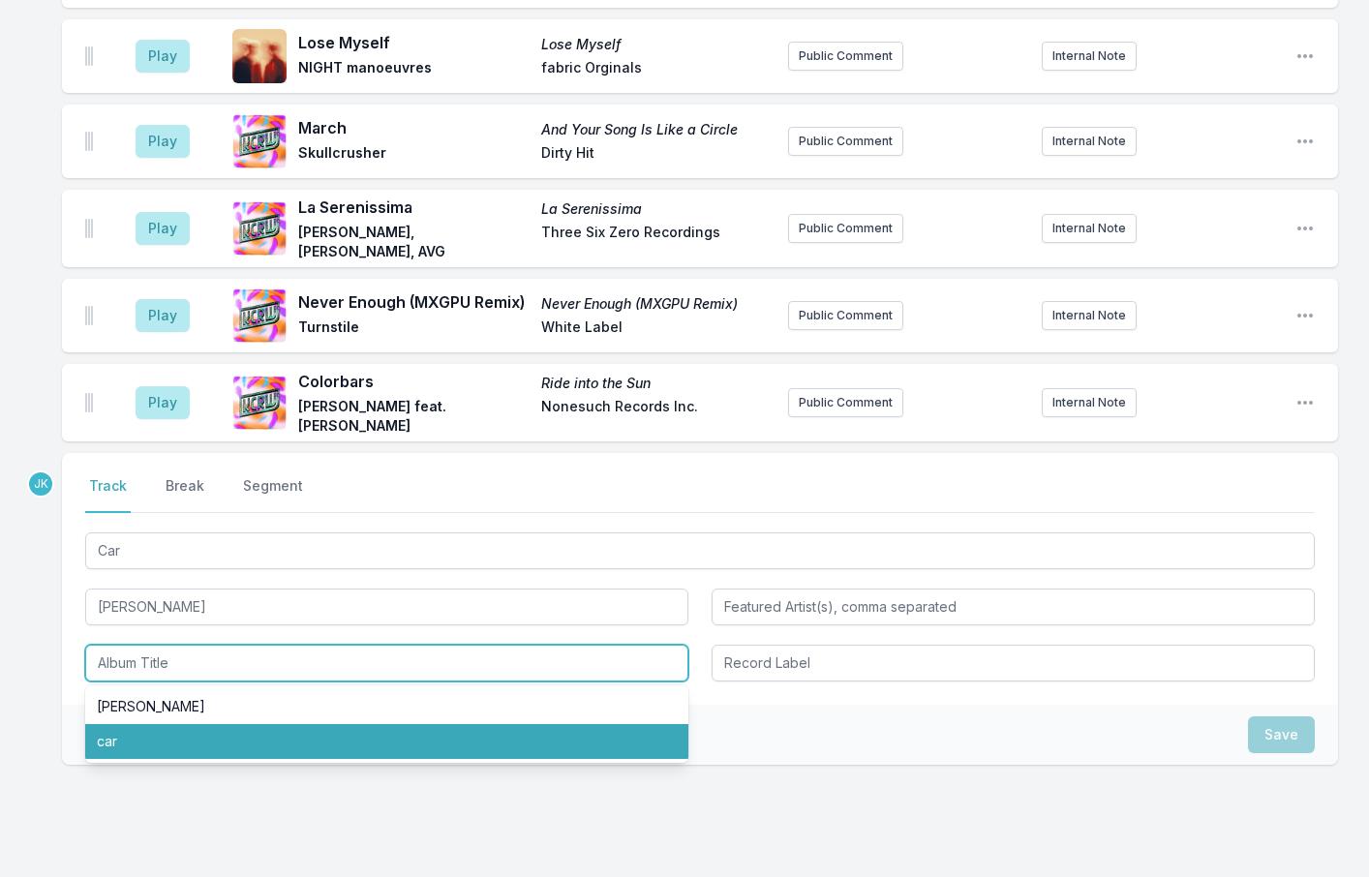
click at [126, 724] on li "car" at bounding box center [386, 741] width 603 height 35
type input "car"
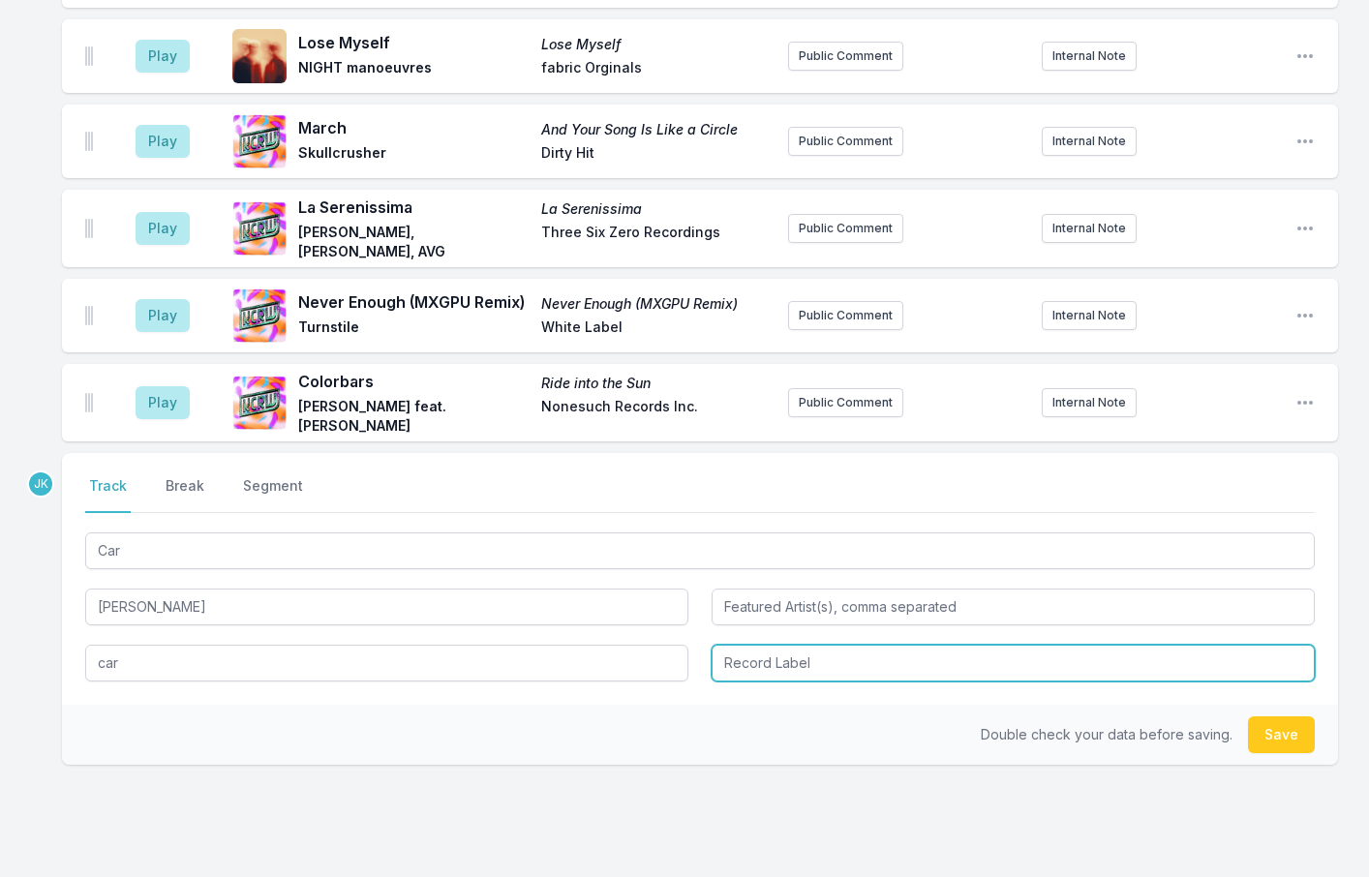
click at [805, 645] on input "Record Label" at bounding box center [1013, 663] width 603 height 37
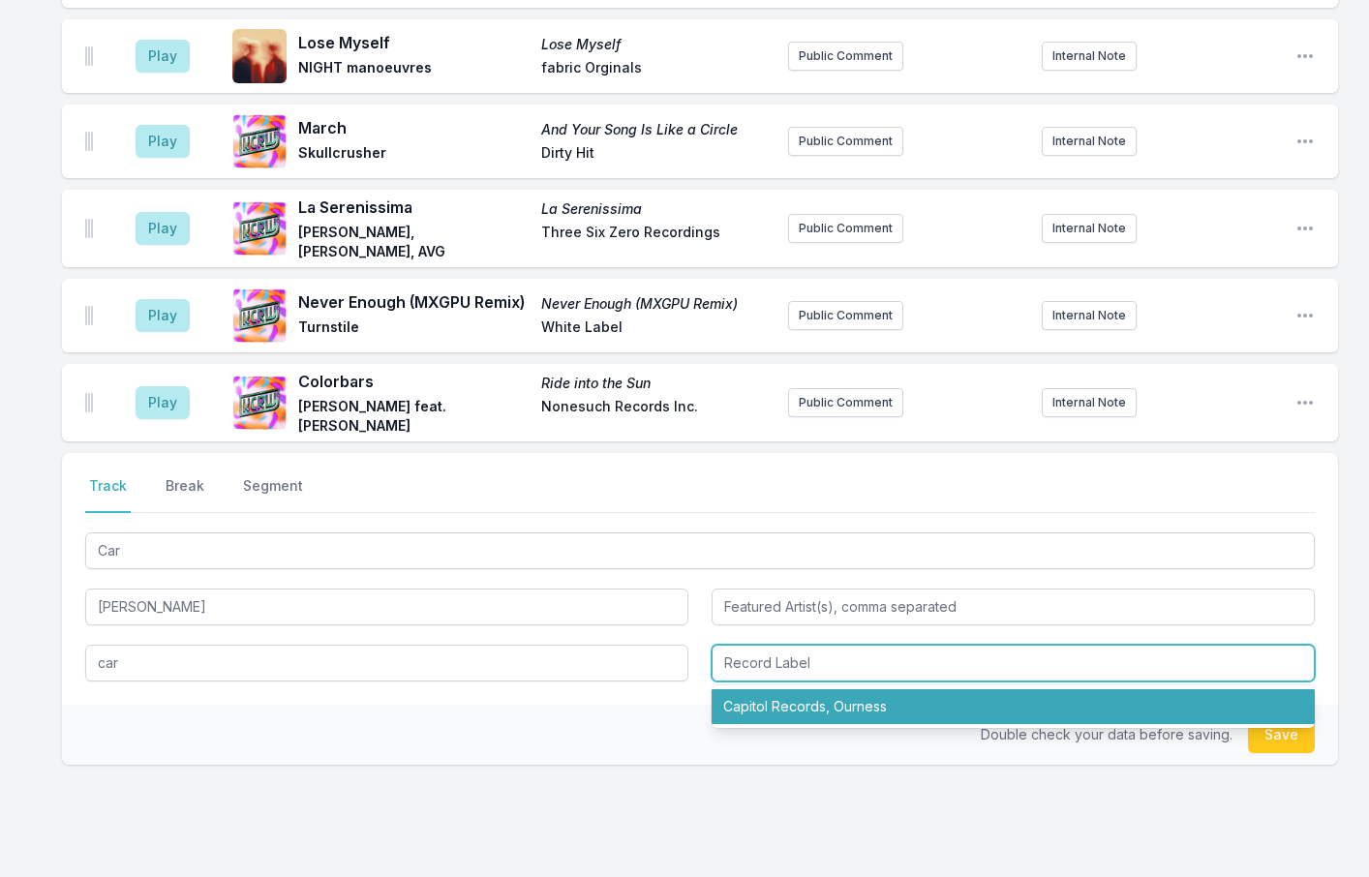
click at [808, 690] on li "Capitol Records, Ourness" at bounding box center [1013, 707] width 603 height 35
type input "Capitol Records, Ourness"
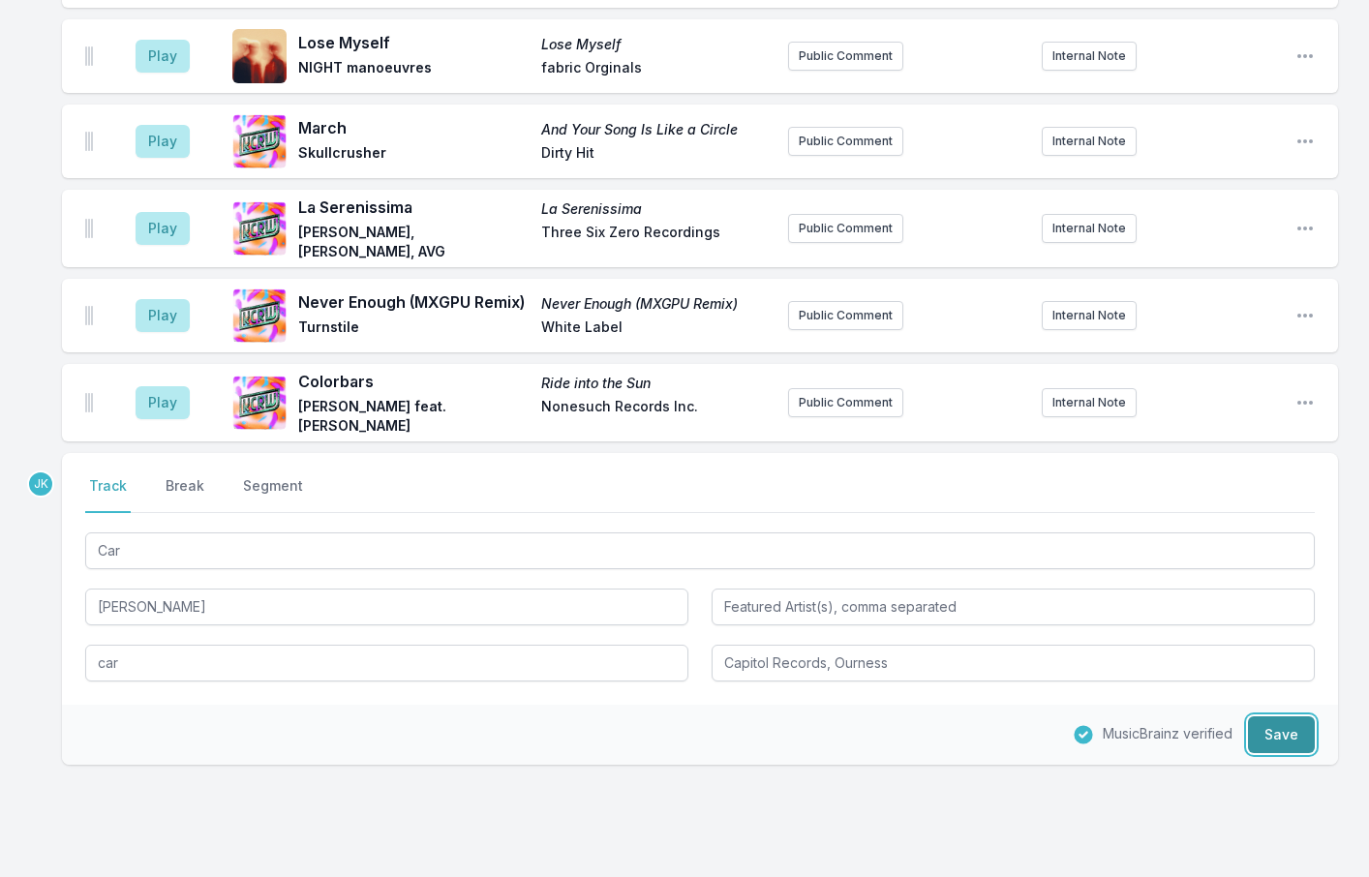
click at [1267, 717] on button "Save" at bounding box center [1281, 735] width 67 height 37
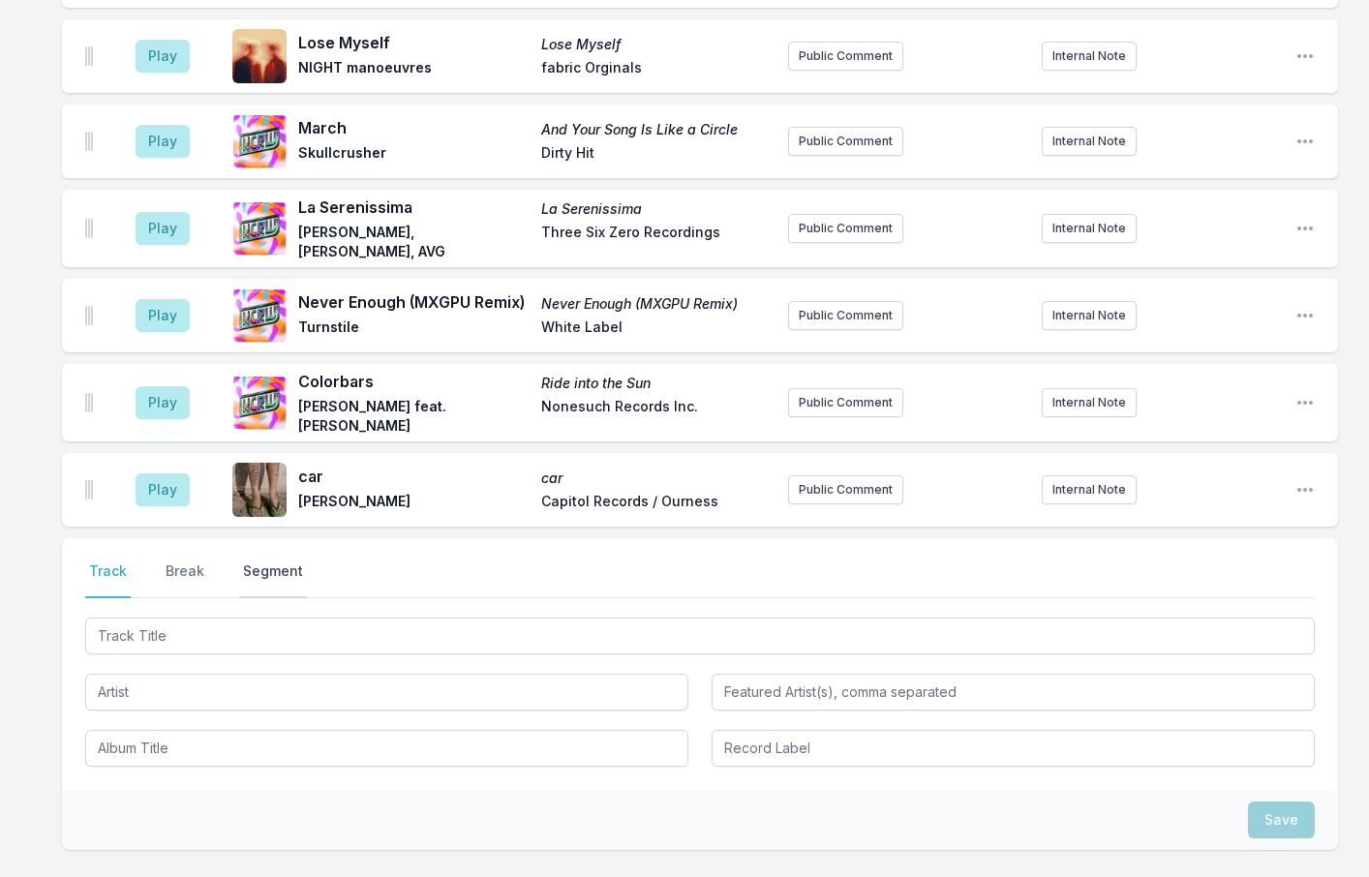
scroll to position [2630, 0]
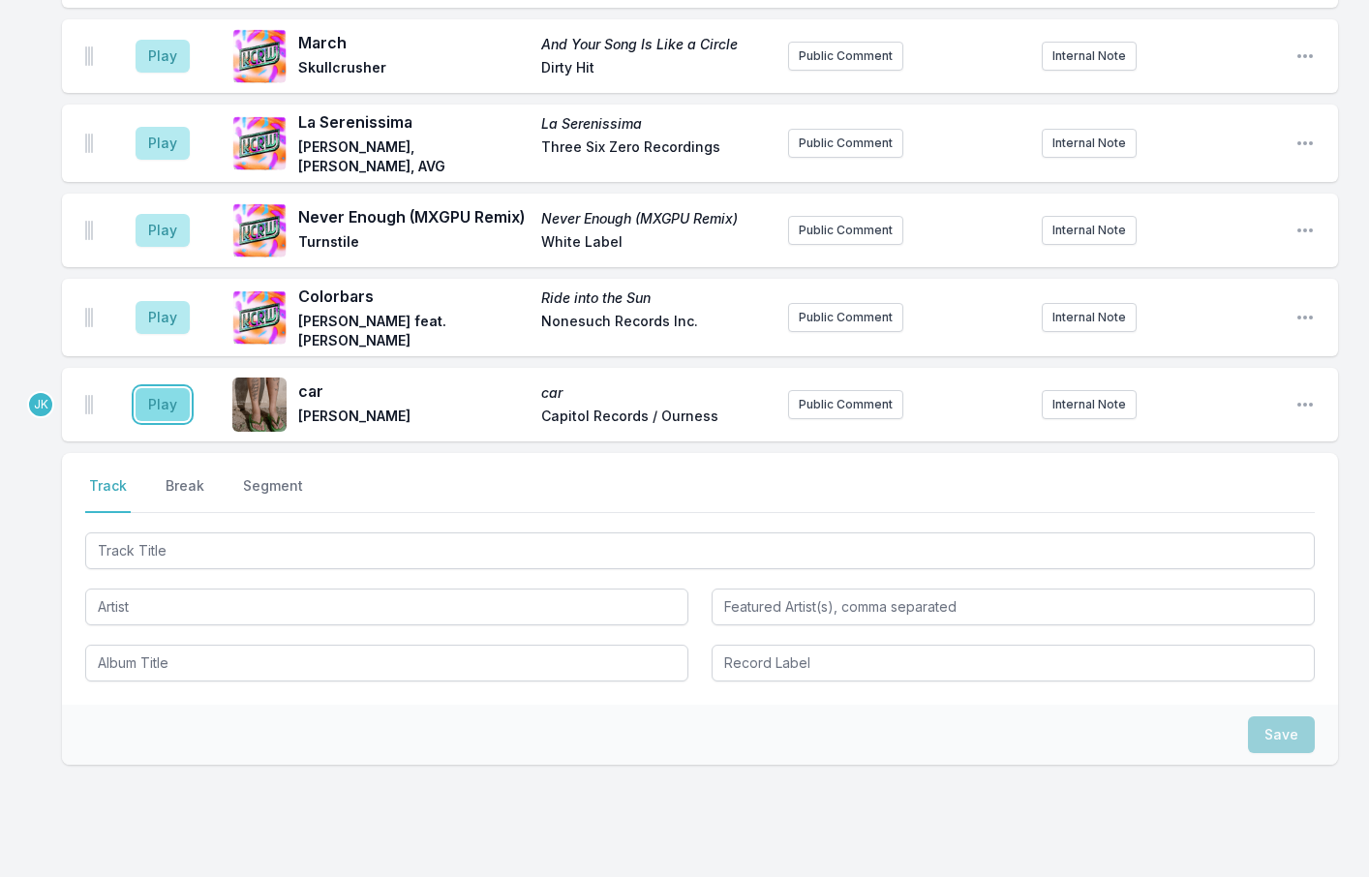
click at [178, 388] on button "Play" at bounding box center [163, 404] width 54 height 33
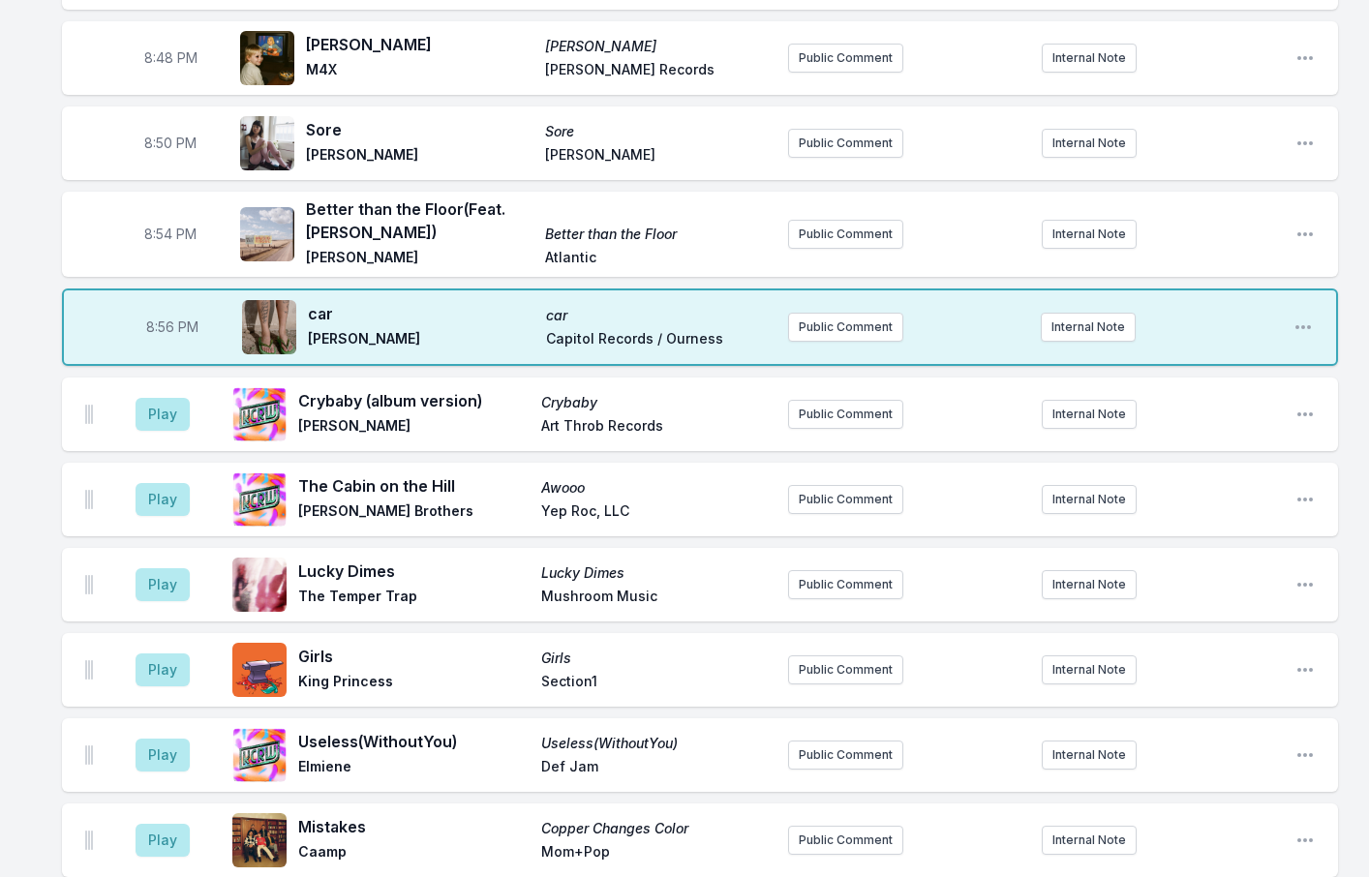
scroll to position [1275, 0]
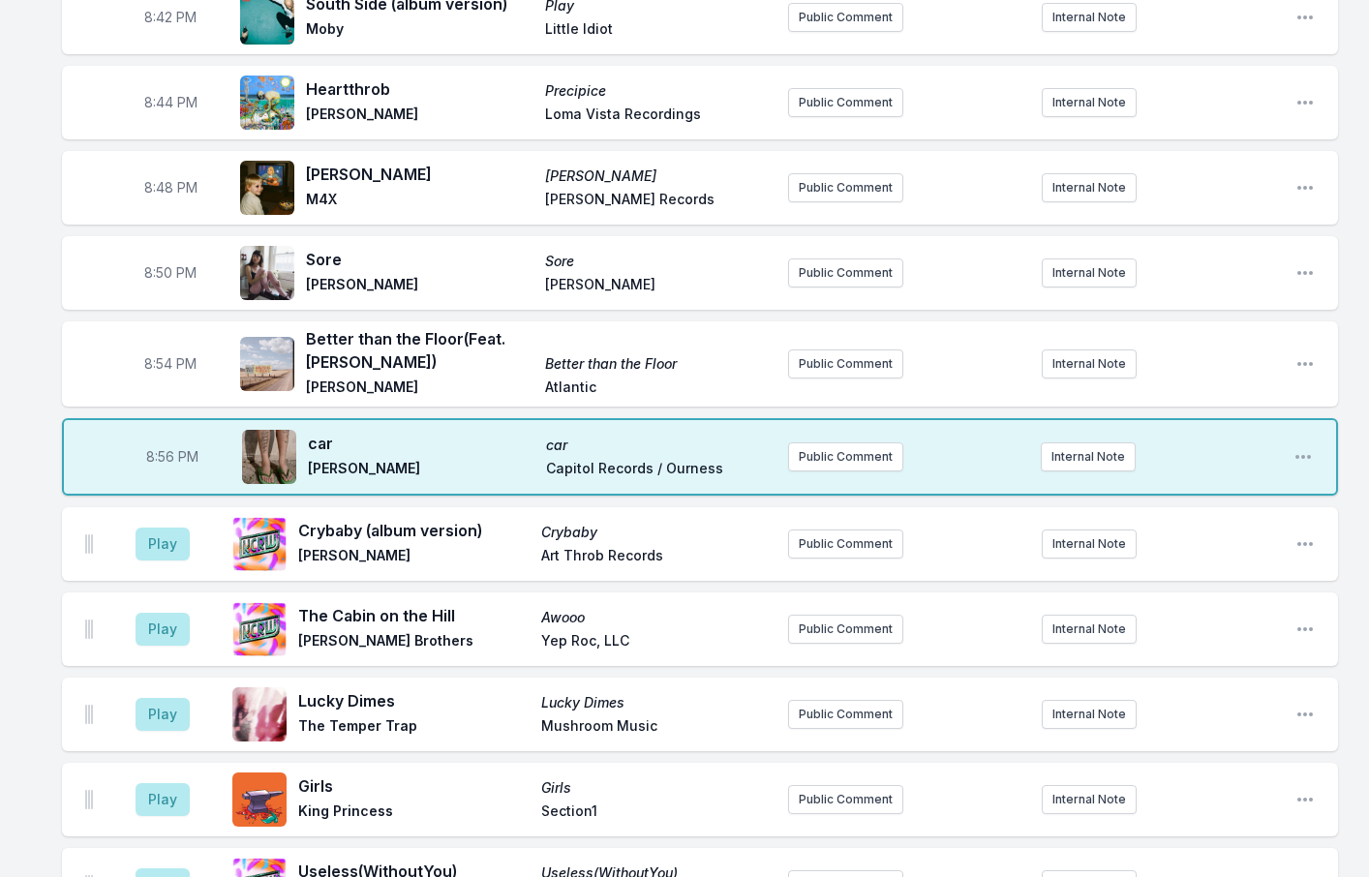
click at [40, 125] on div "8:00 PM Wear and Tear (Feat. [PERSON_NAME] + The Machine, [PERSON_NAME], [PERSO…" at bounding box center [684, 611] width 1369 height 3392
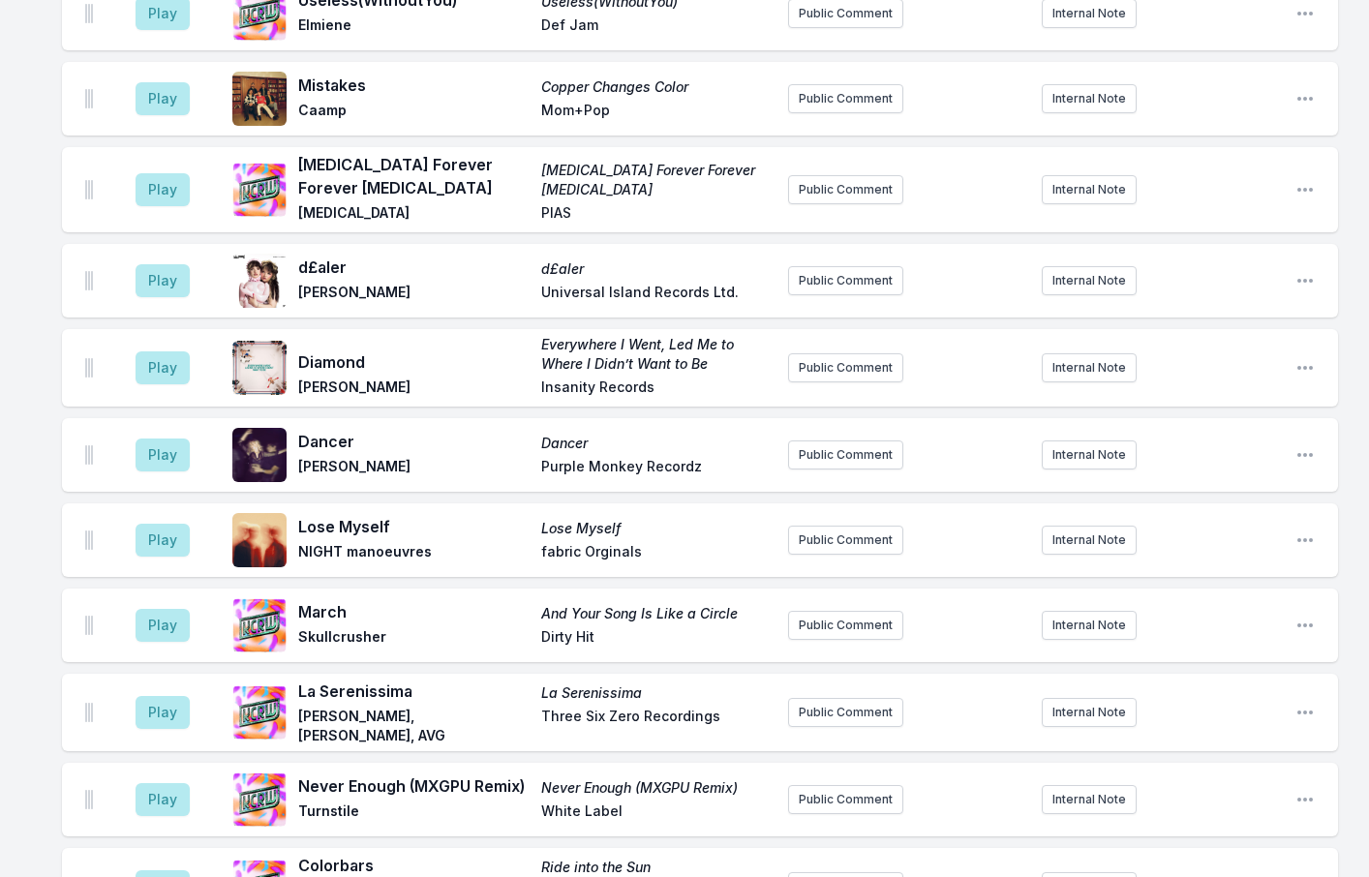
scroll to position [2630, 0]
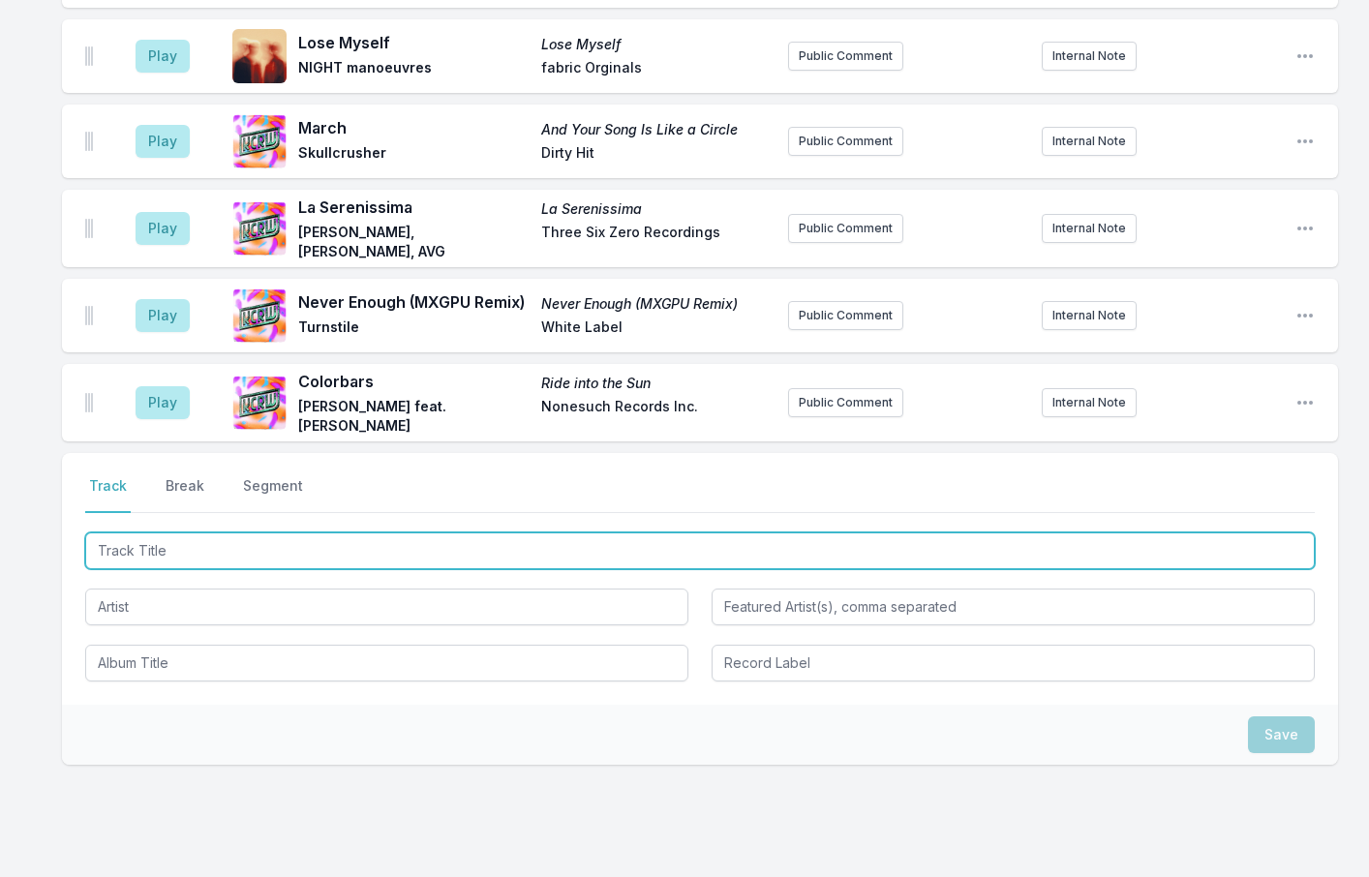
click at [134, 533] on input "Track Title" at bounding box center [700, 551] width 1230 height 37
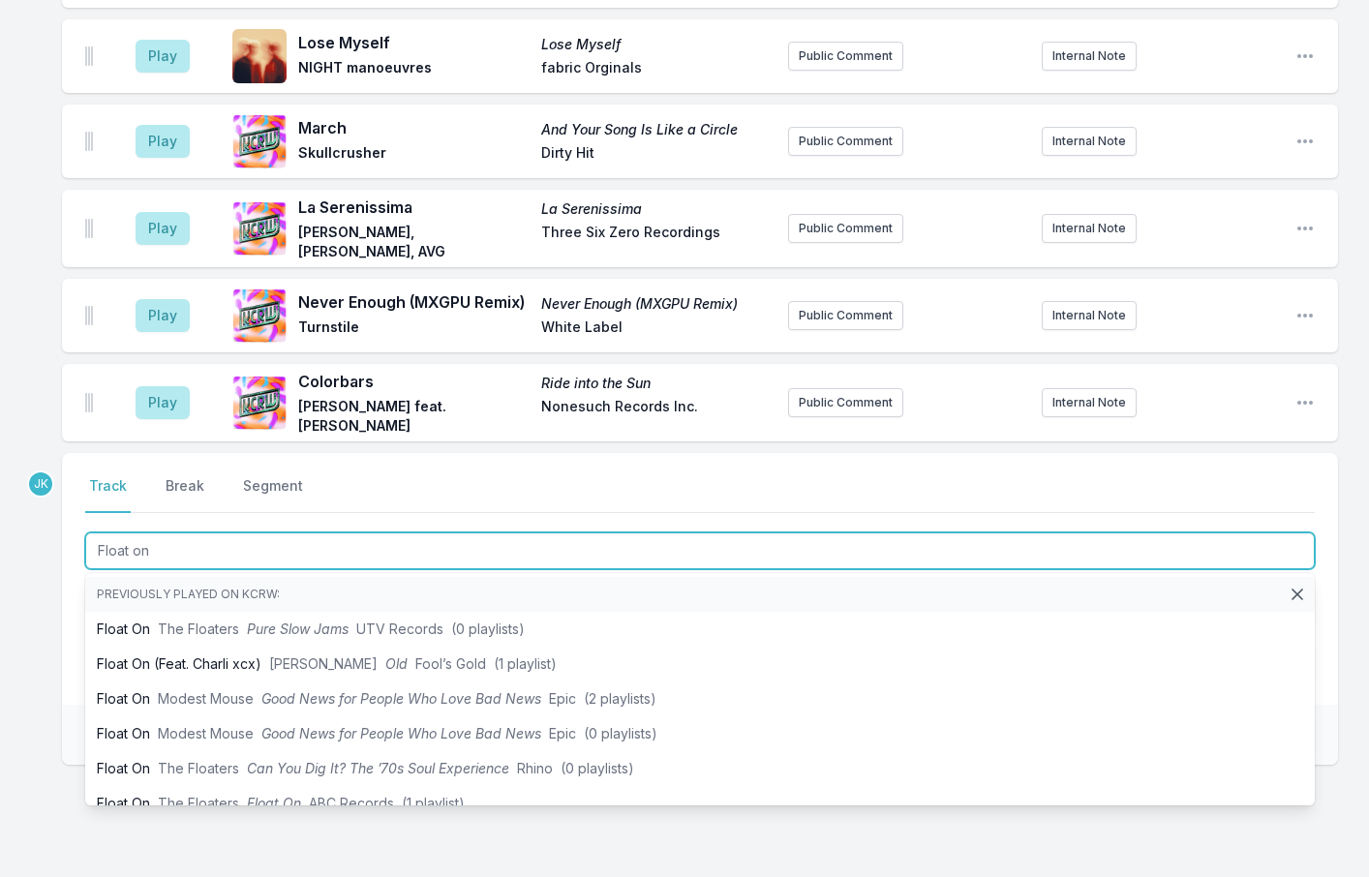
type input "Float on"
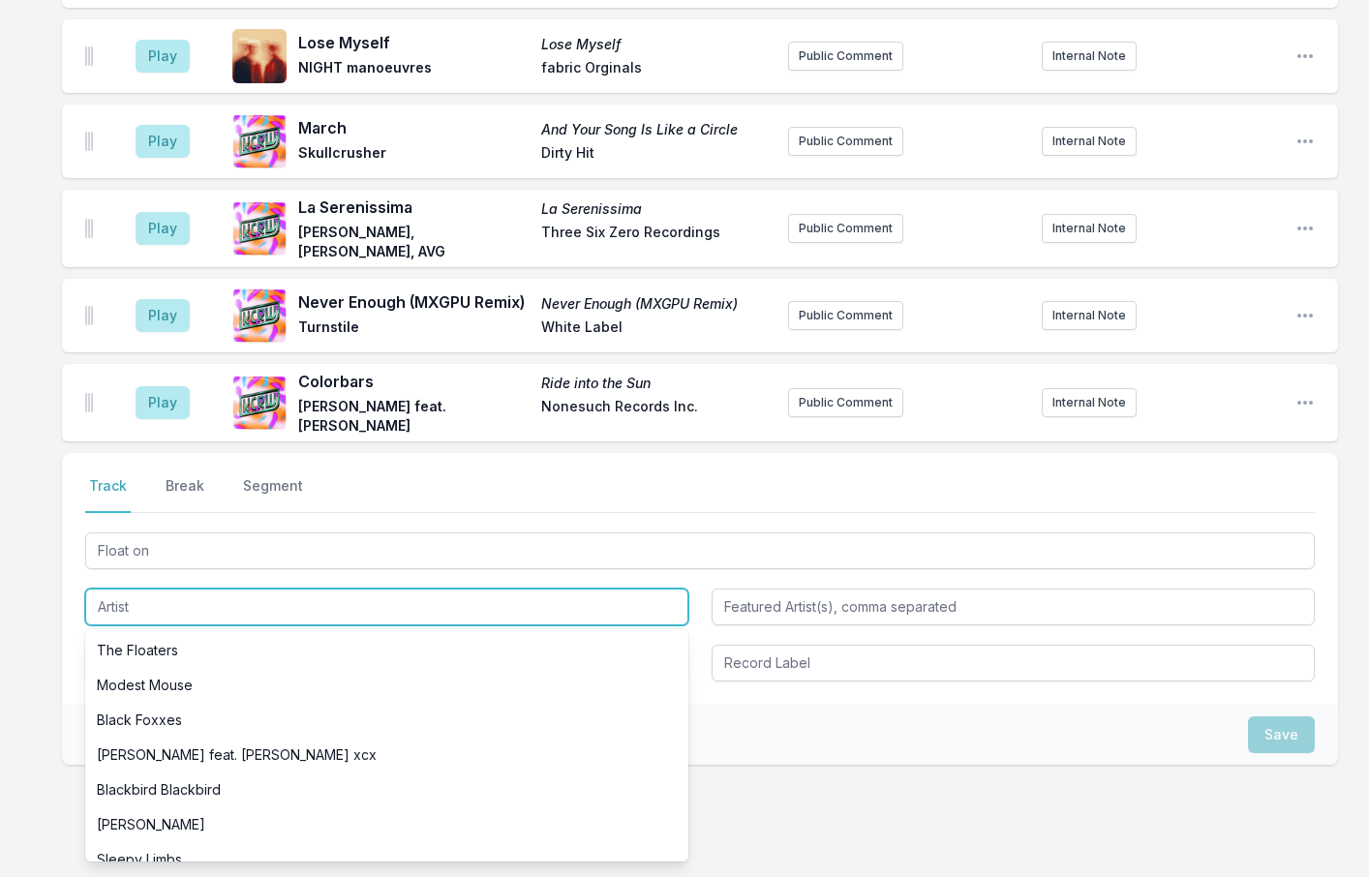
click at [107, 589] on input "Artist" at bounding box center [386, 607] width 603 height 37
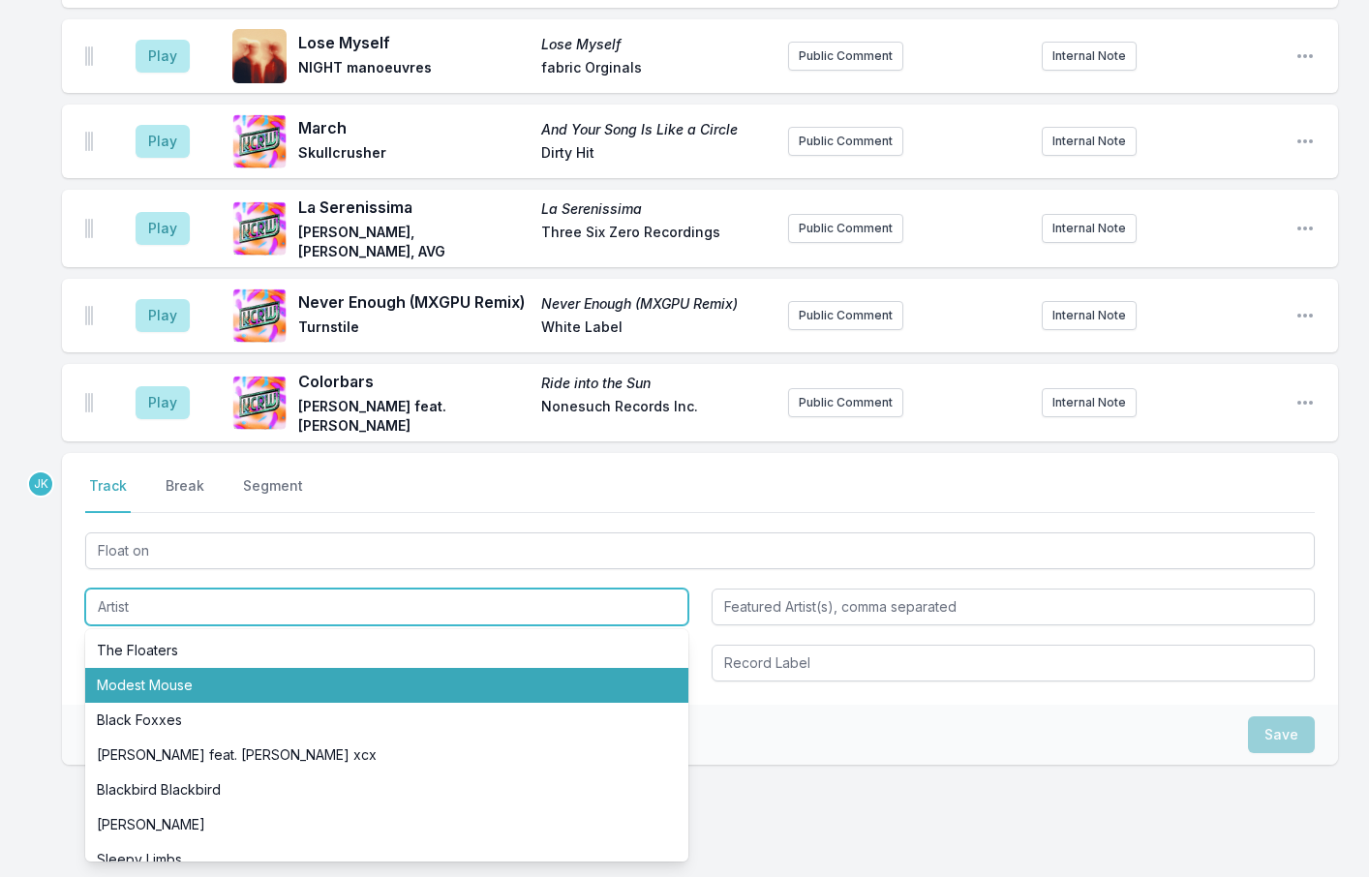
click at [127, 668] on li "Modest Mouse" at bounding box center [386, 685] width 603 height 35
type input "Modest Mouse"
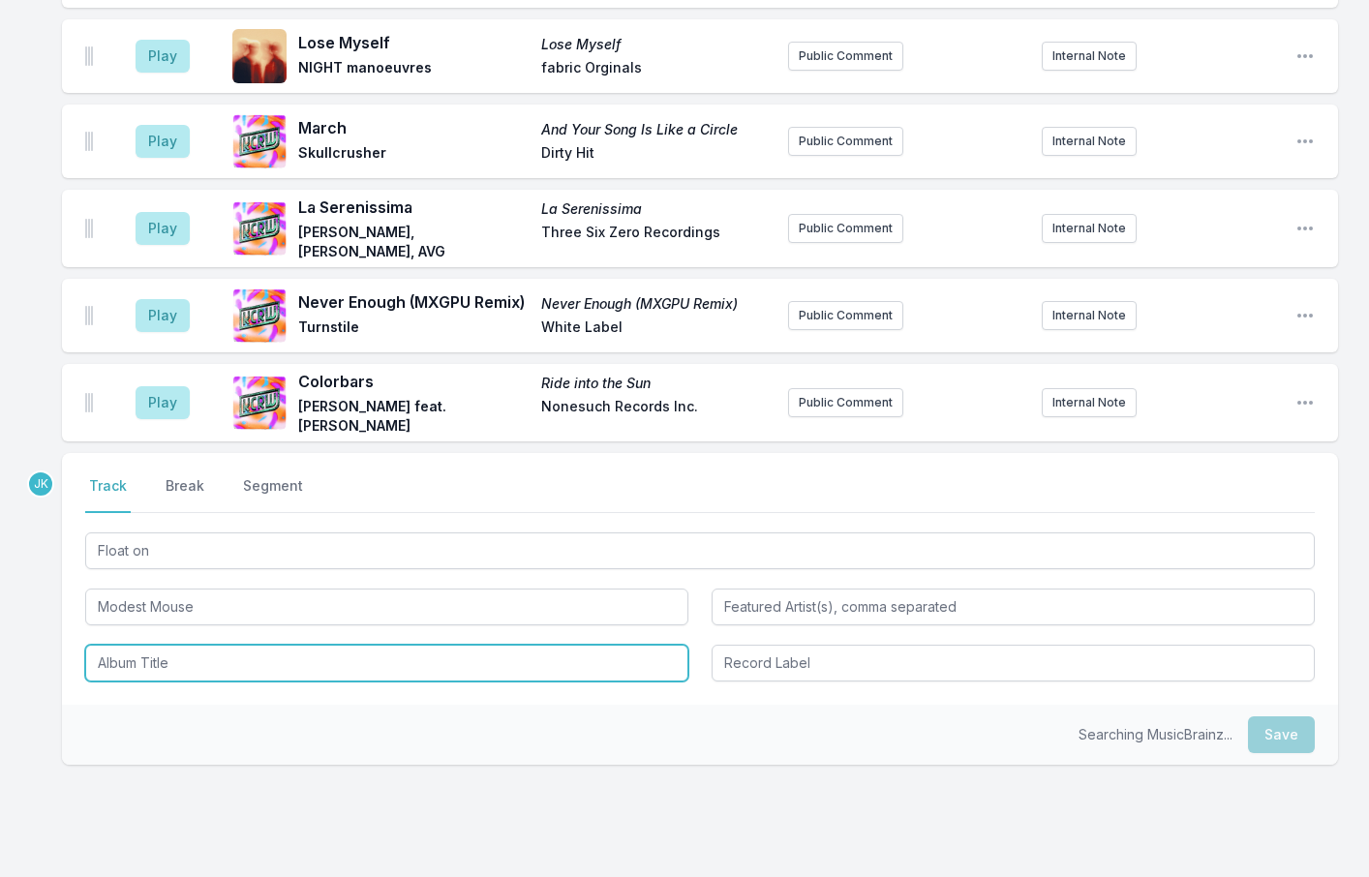
click at [135, 645] on input "Album Title" at bounding box center [386, 663] width 603 height 37
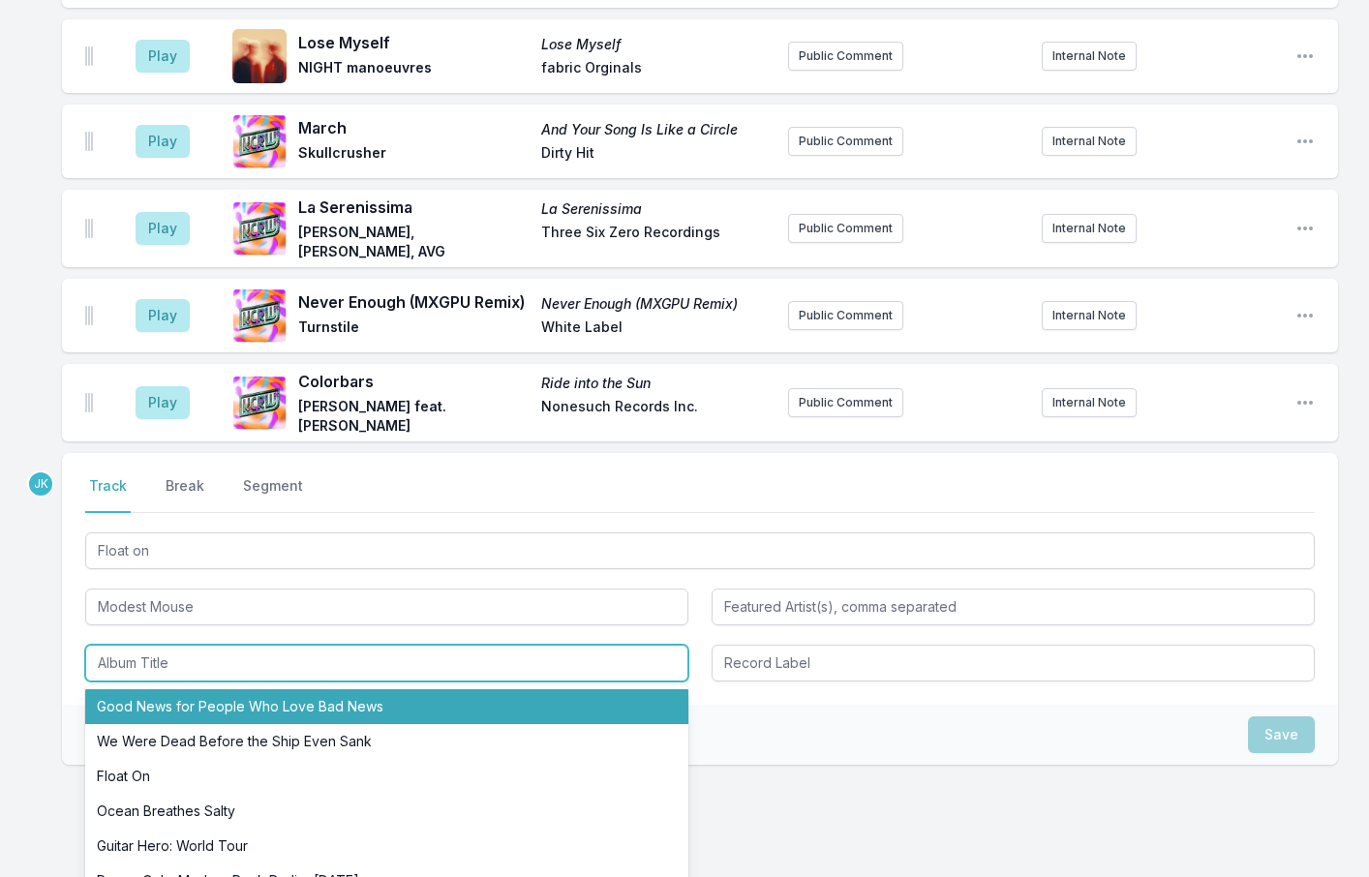
click at [139, 690] on li "Good News for People Who Love Bad News" at bounding box center [386, 707] width 603 height 35
type input "Good News for People Who Love Bad News"
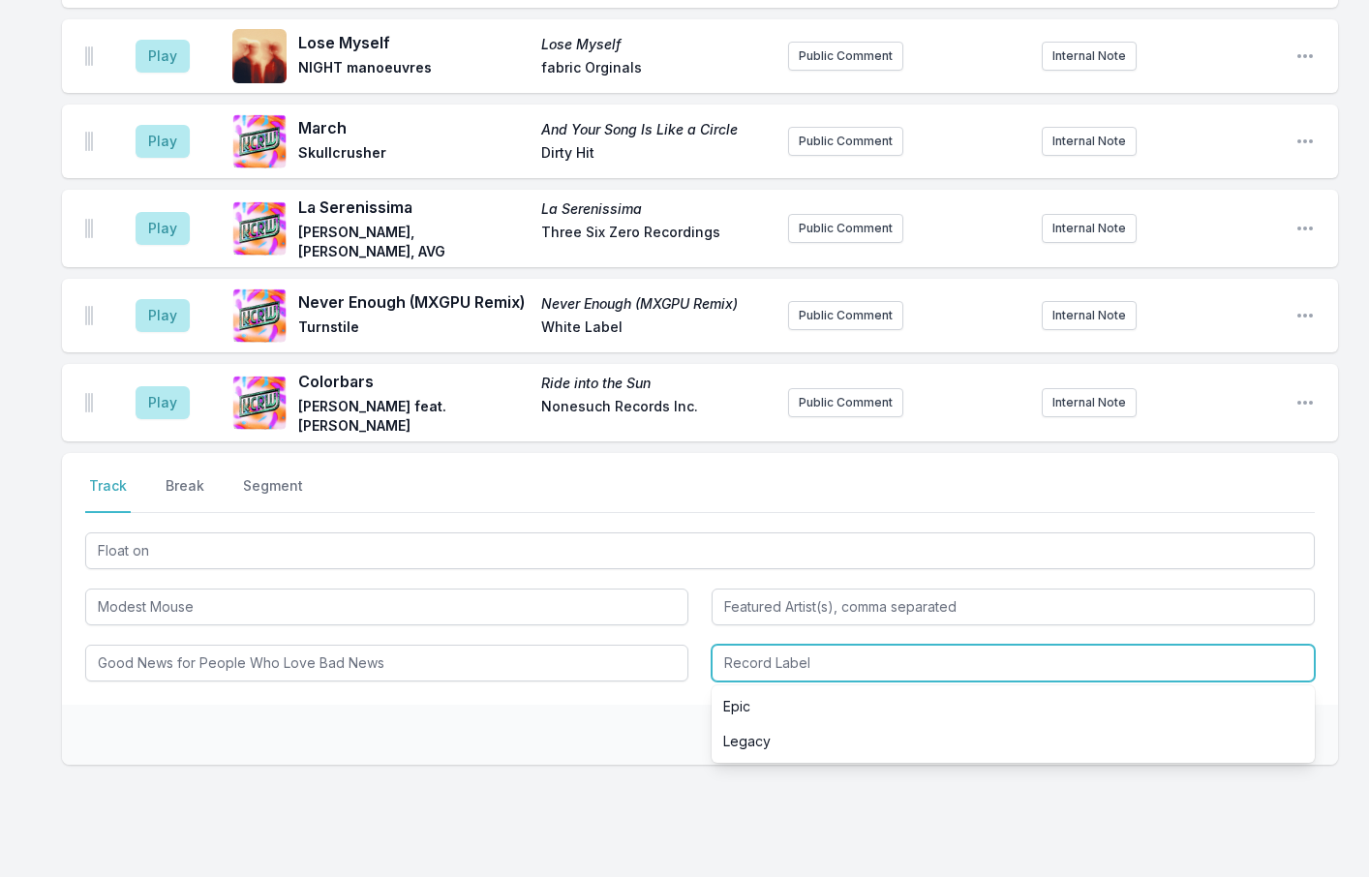
click at [835, 645] on input "Record Label" at bounding box center [1013, 663] width 603 height 37
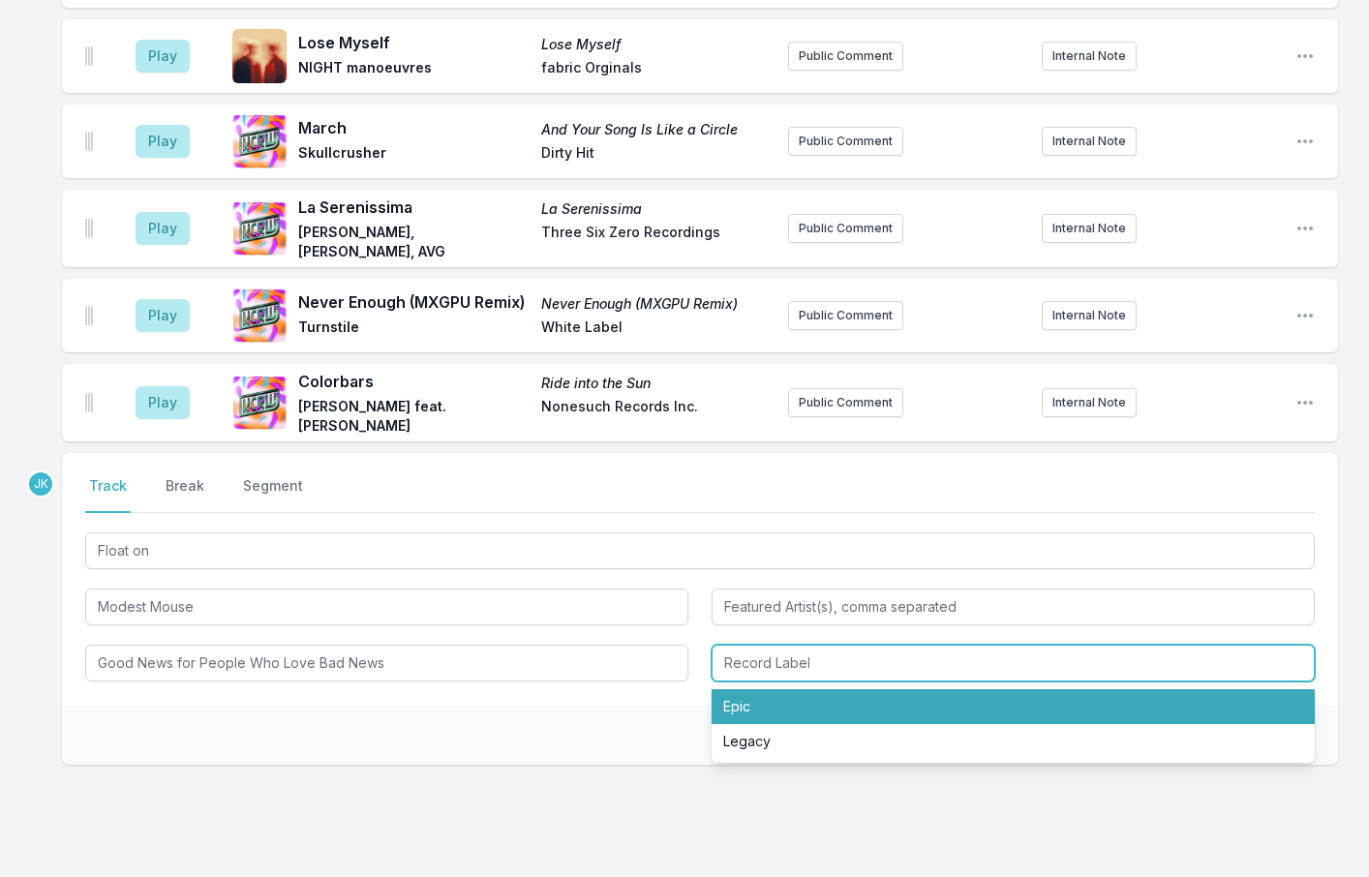
click at [784, 690] on li "Epic" at bounding box center [1013, 707] width 603 height 35
type input "Epic"
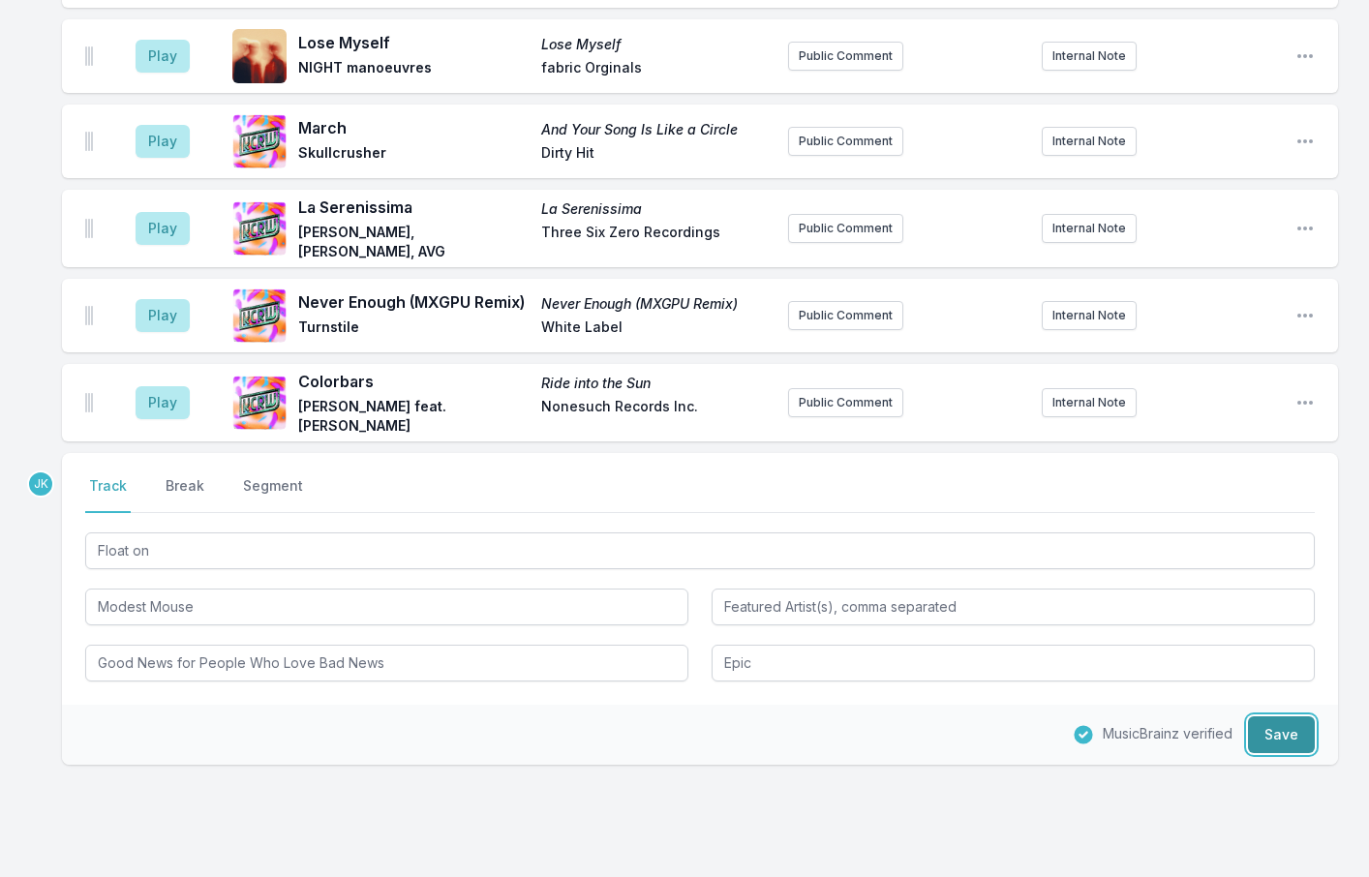
click at [1270, 717] on button "Save" at bounding box center [1281, 735] width 67 height 37
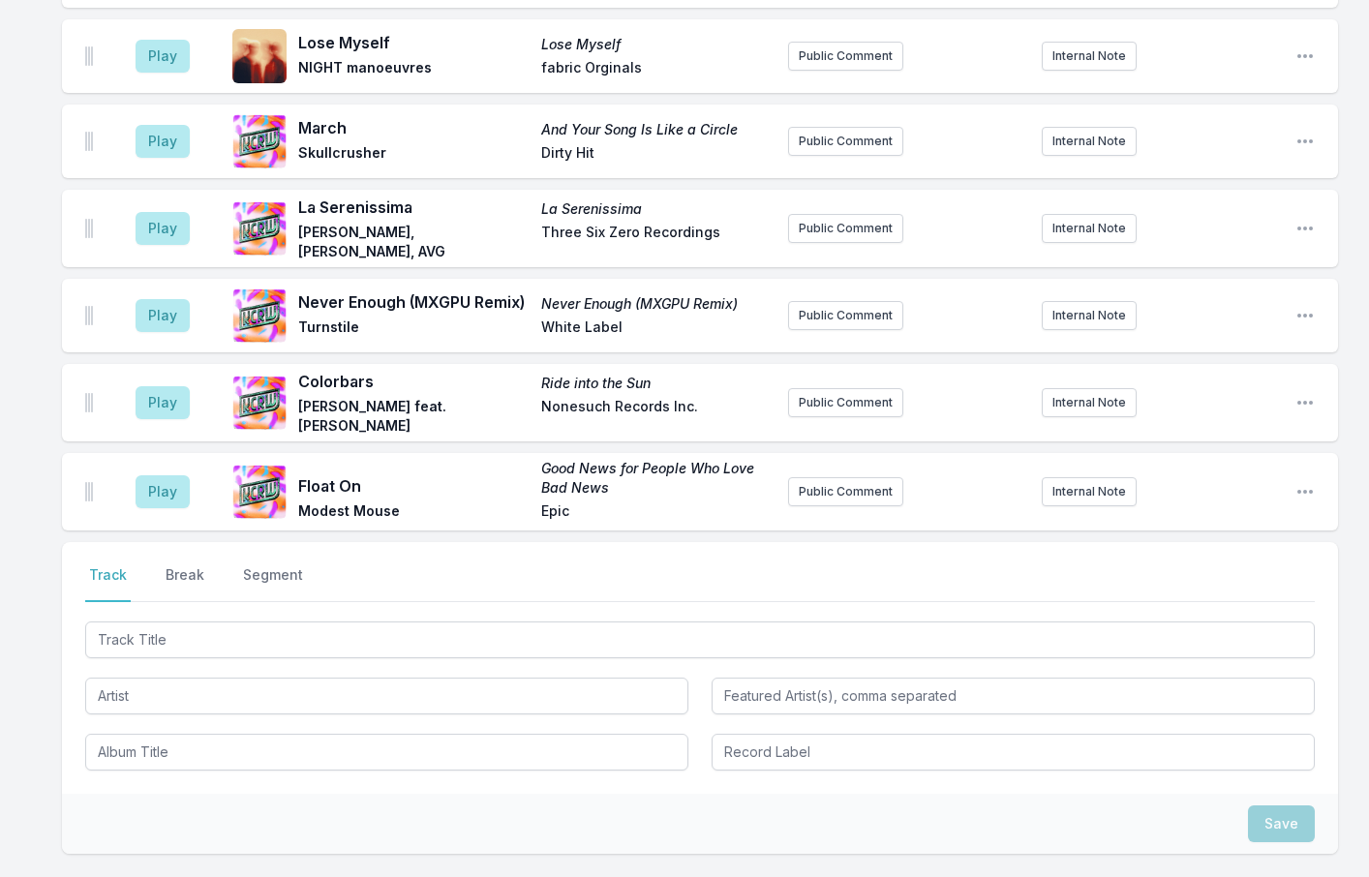
scroll to position [2719, 0]
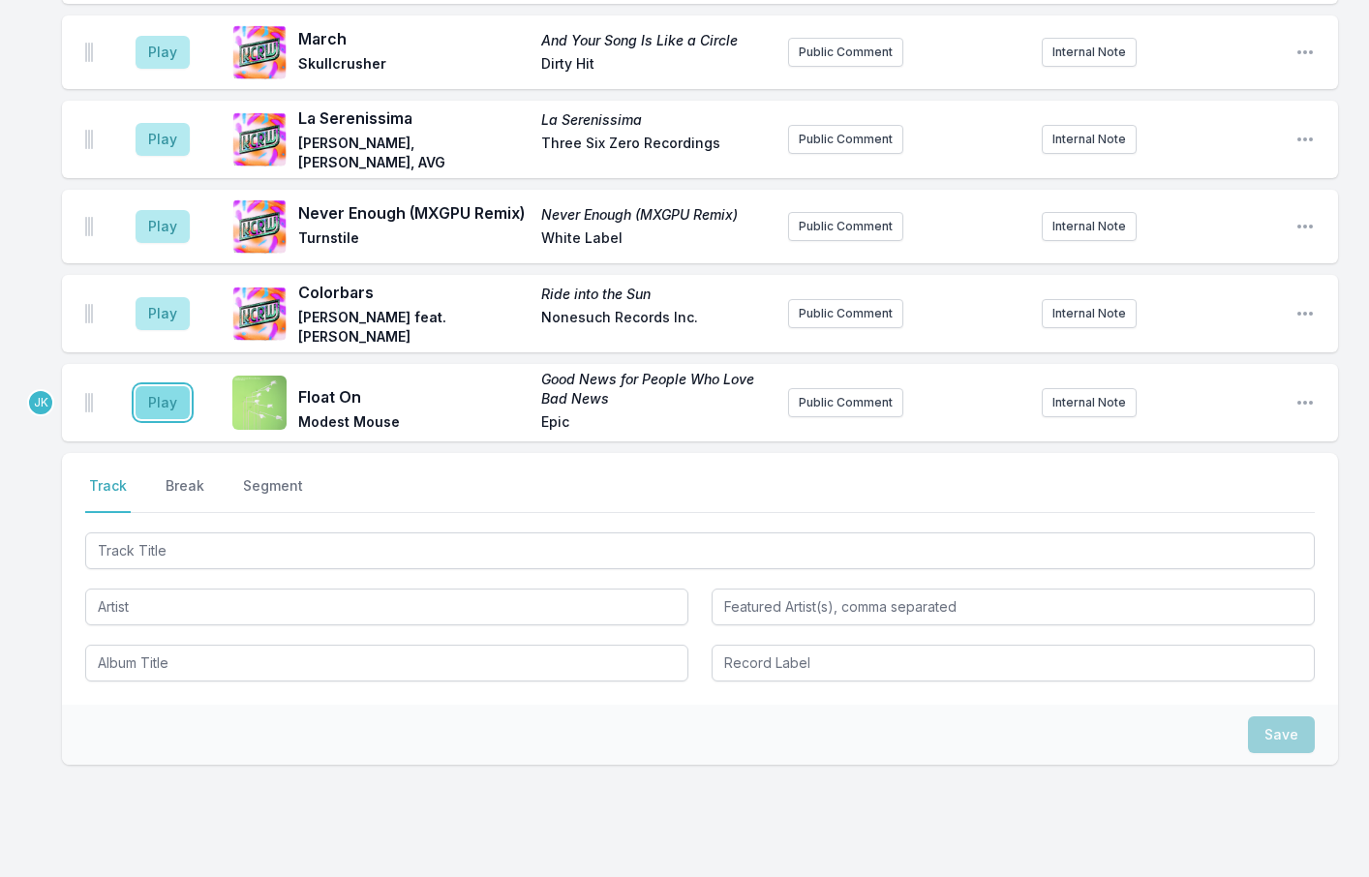
click at [157, 386] on button "Play" at bounding box center [163, 402] width 54 height 33
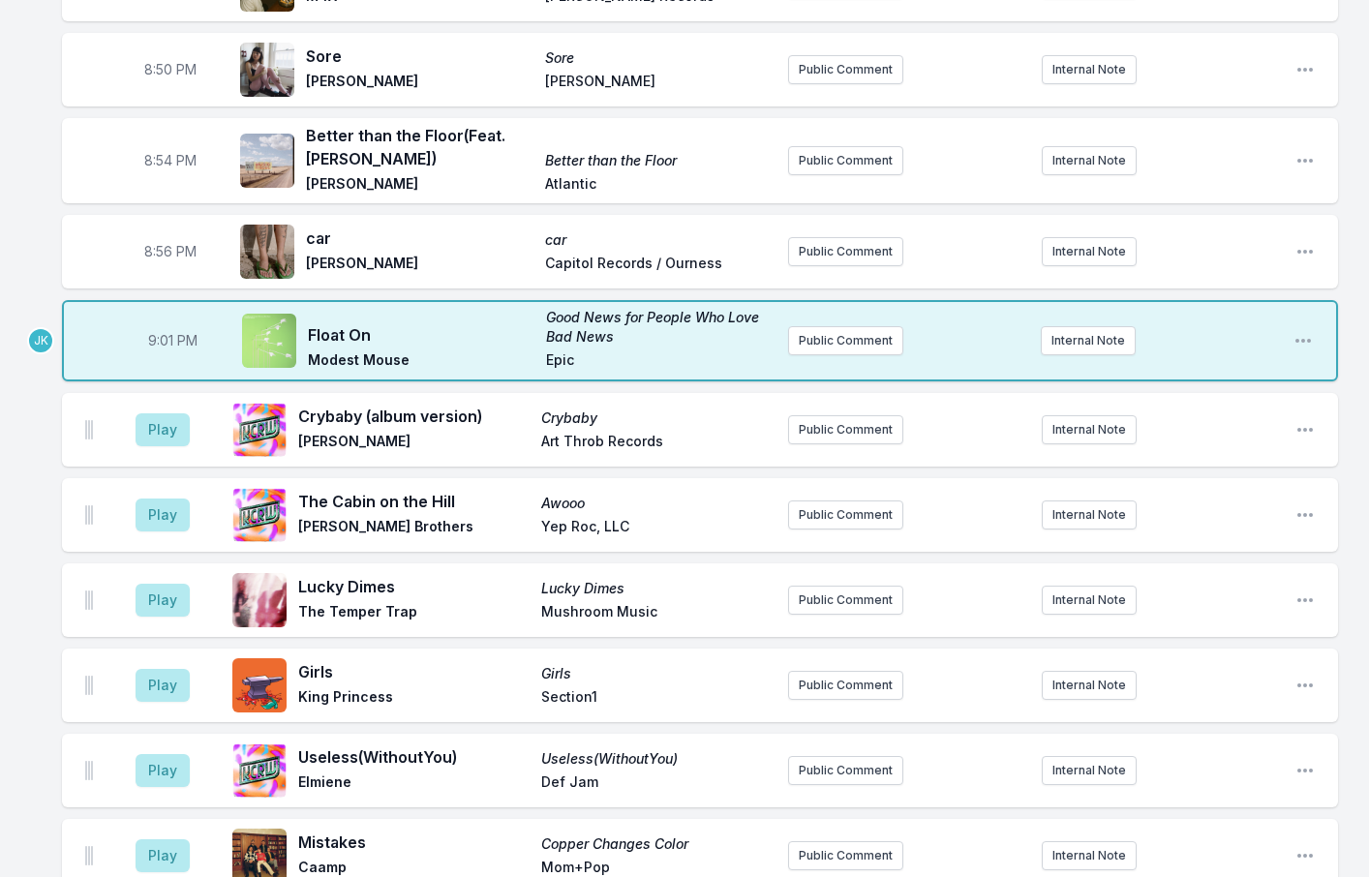
scroll to position [1460, 0]
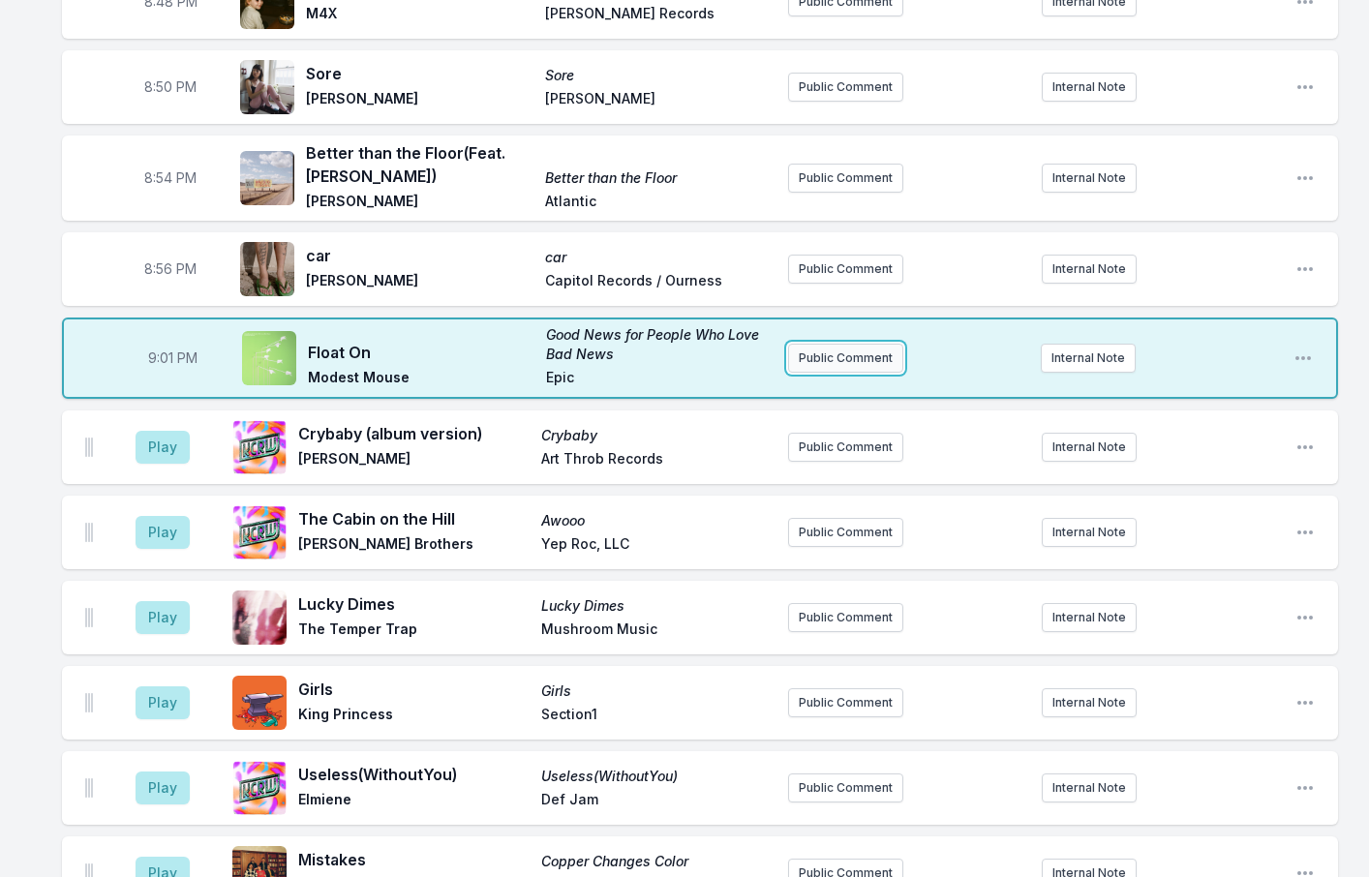
click at [886, 344] on button "Public Comment" at bounding box center [845, 358] width 115 height 29
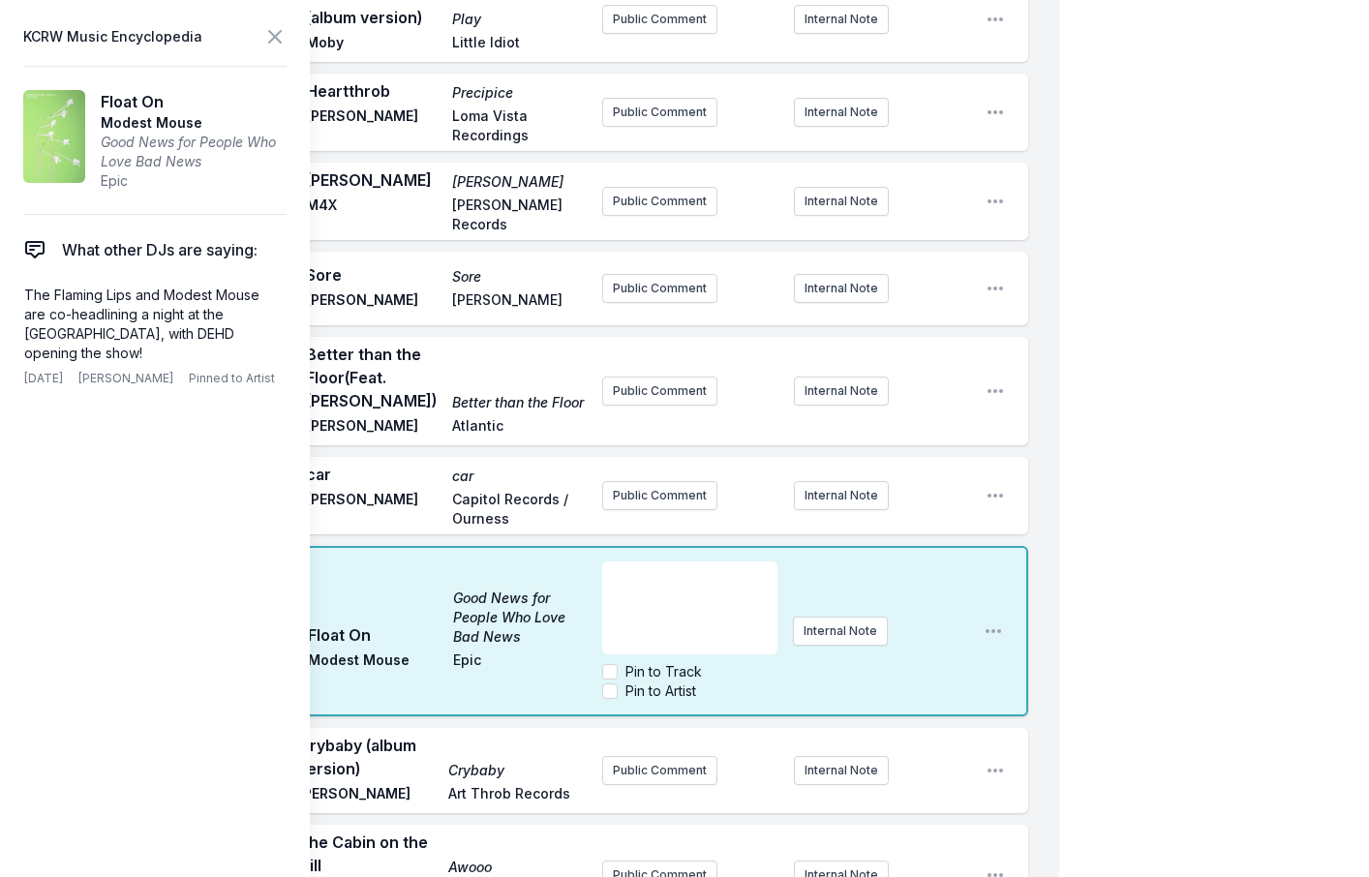
click at [1149, 507] on div "My Playlist KCRW Playlist Directory Reports JK User Guide Report Bug Sign out […" at bounding box center [684, 607] width 1369 height 4135
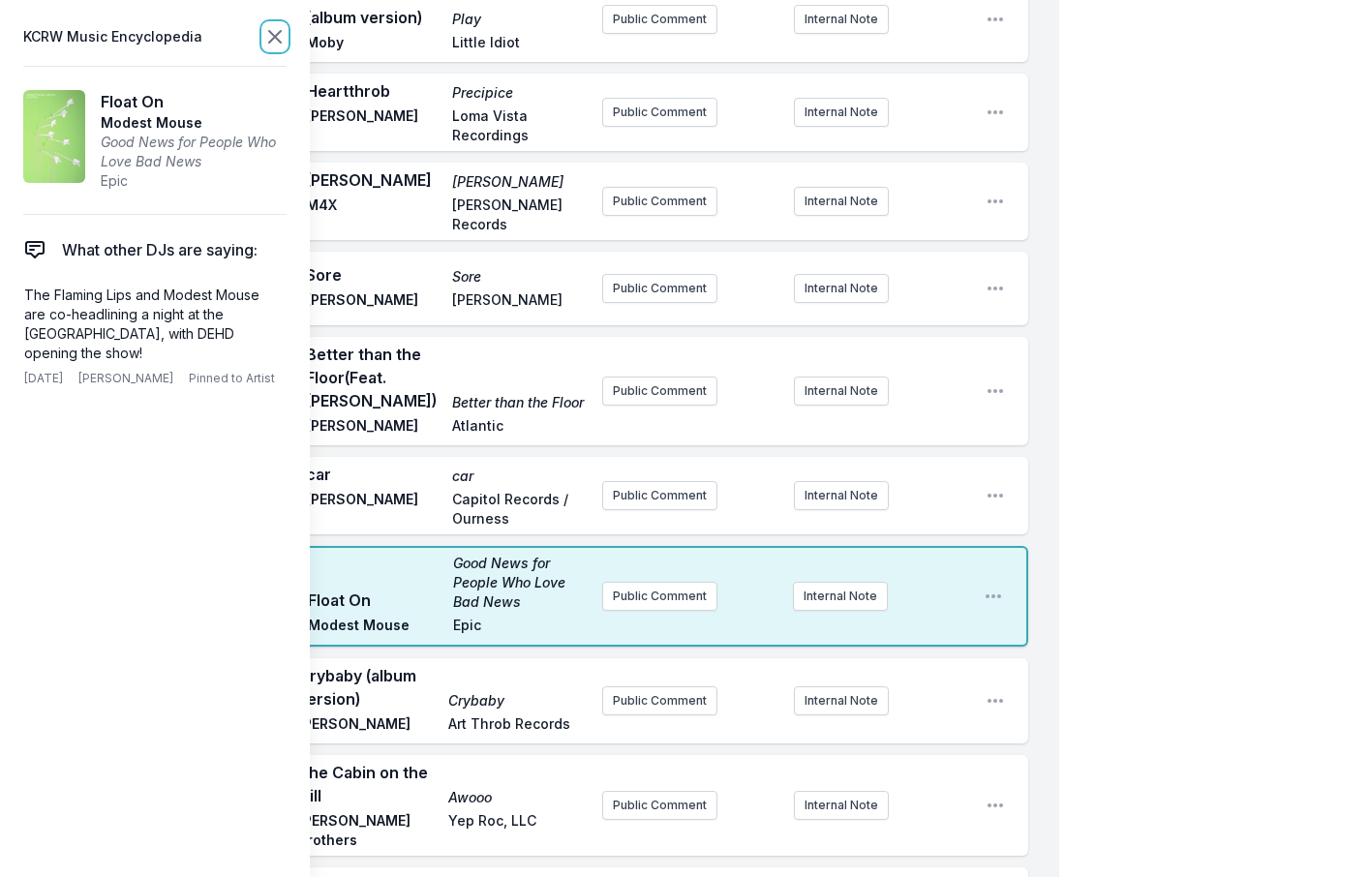
click at [270, 31] on icon at bounding box center [275, 37] width 12 height 12
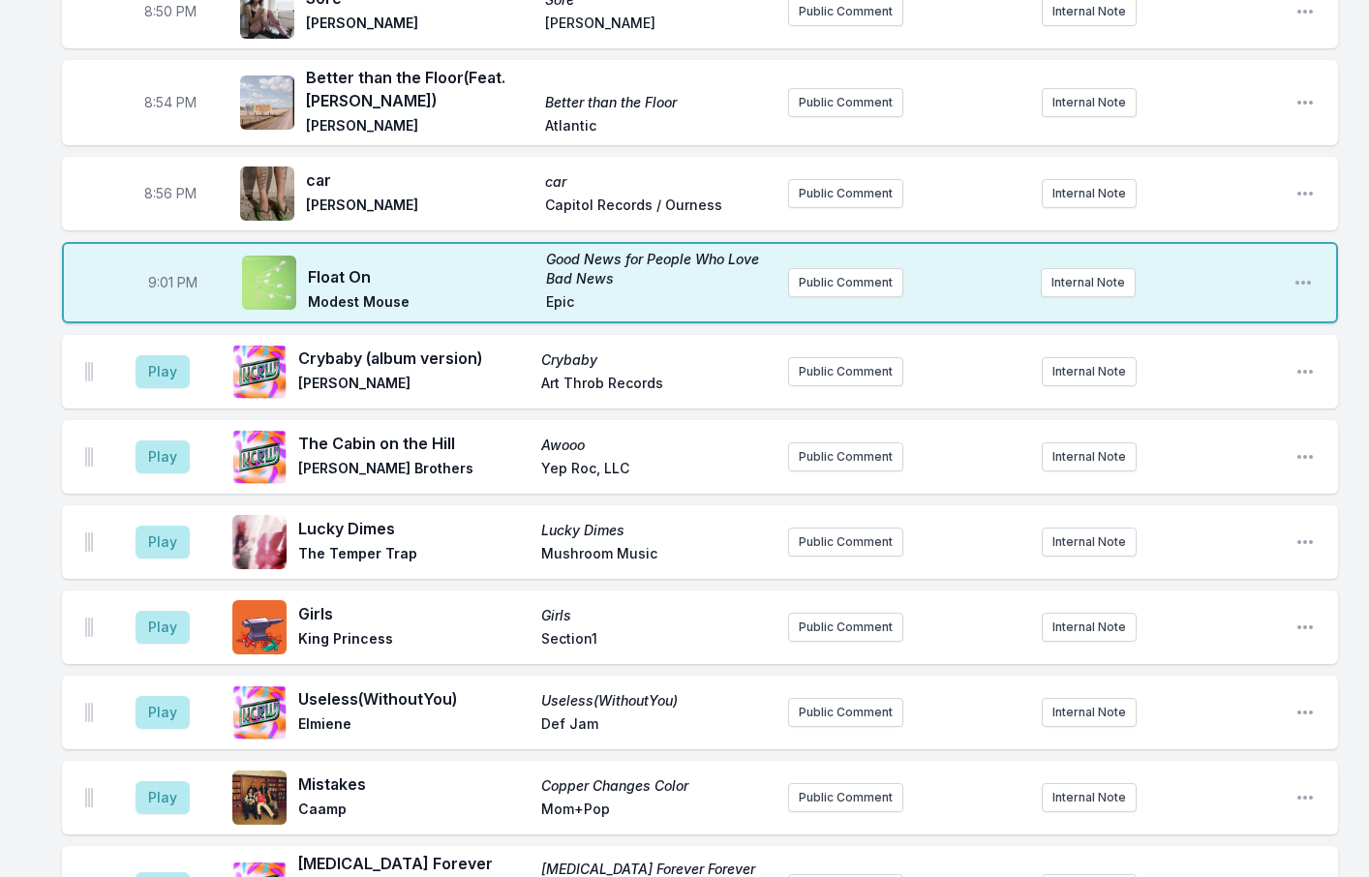
scroll to position [1654, 0]
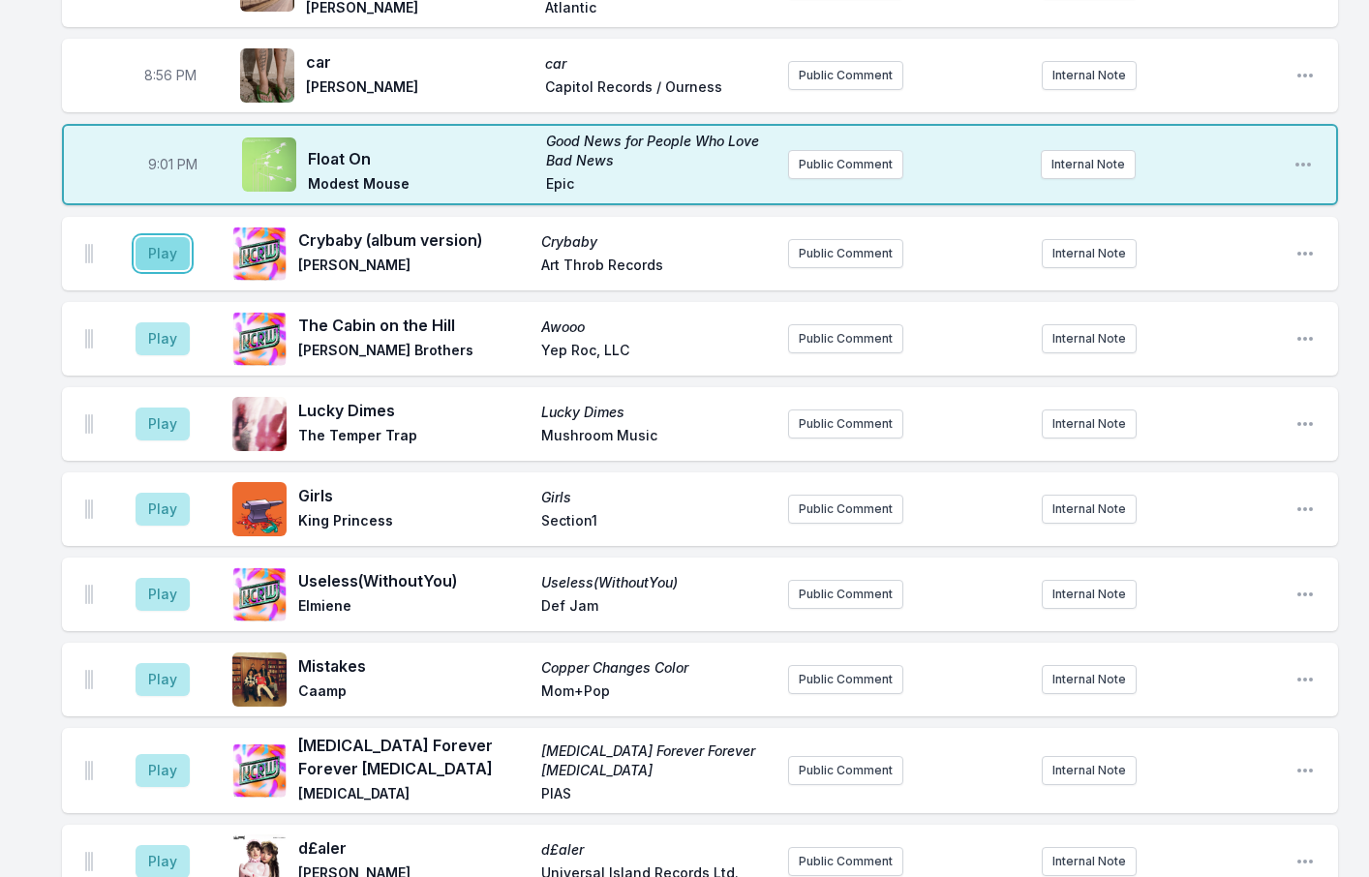
click at [143, 237] on button "Play" at bounding box center [163, 253] width 54 height 33
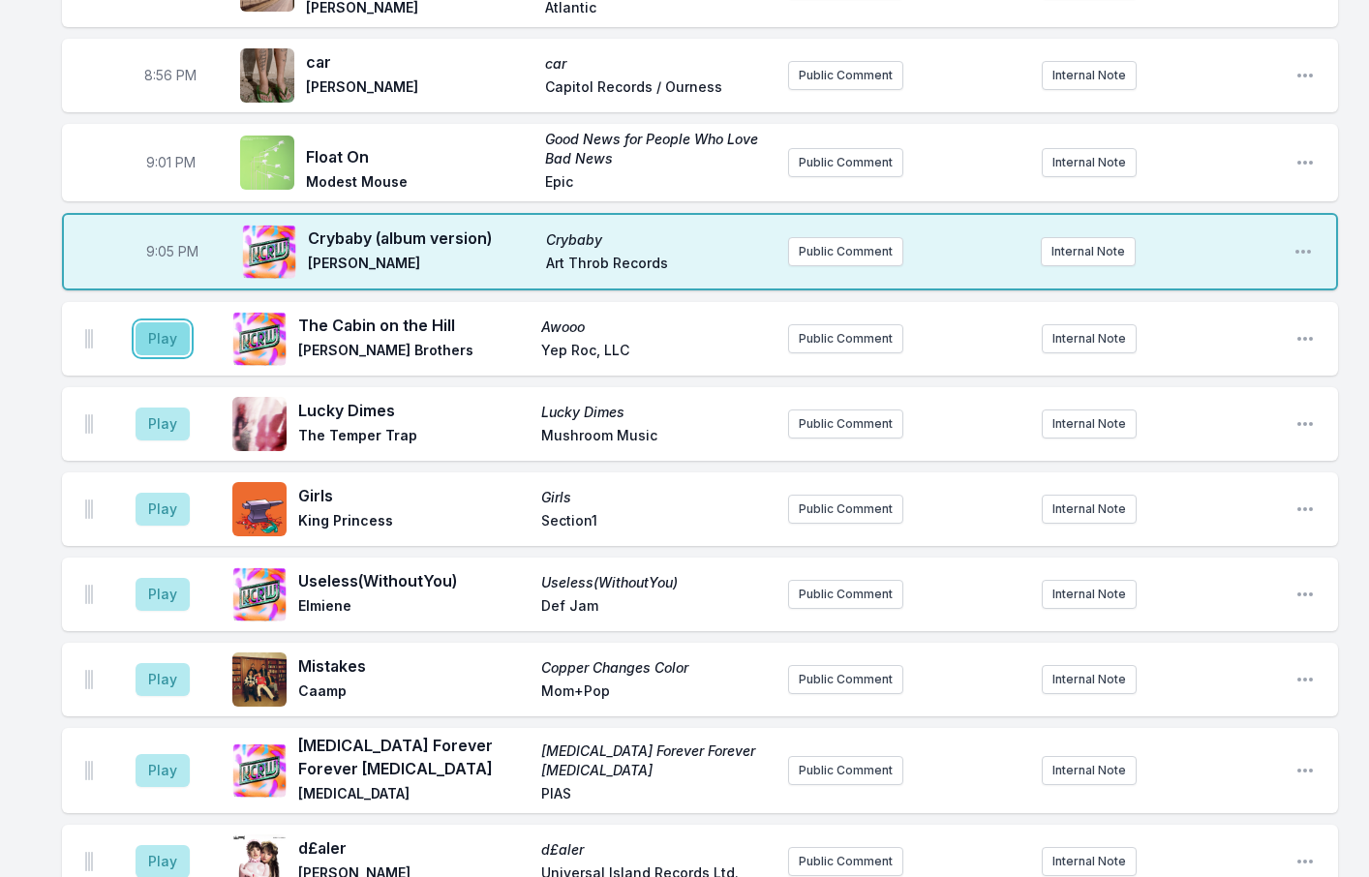
click at [150, 323] on button "Play" at bounding box center [163, 339] width 54 height 33
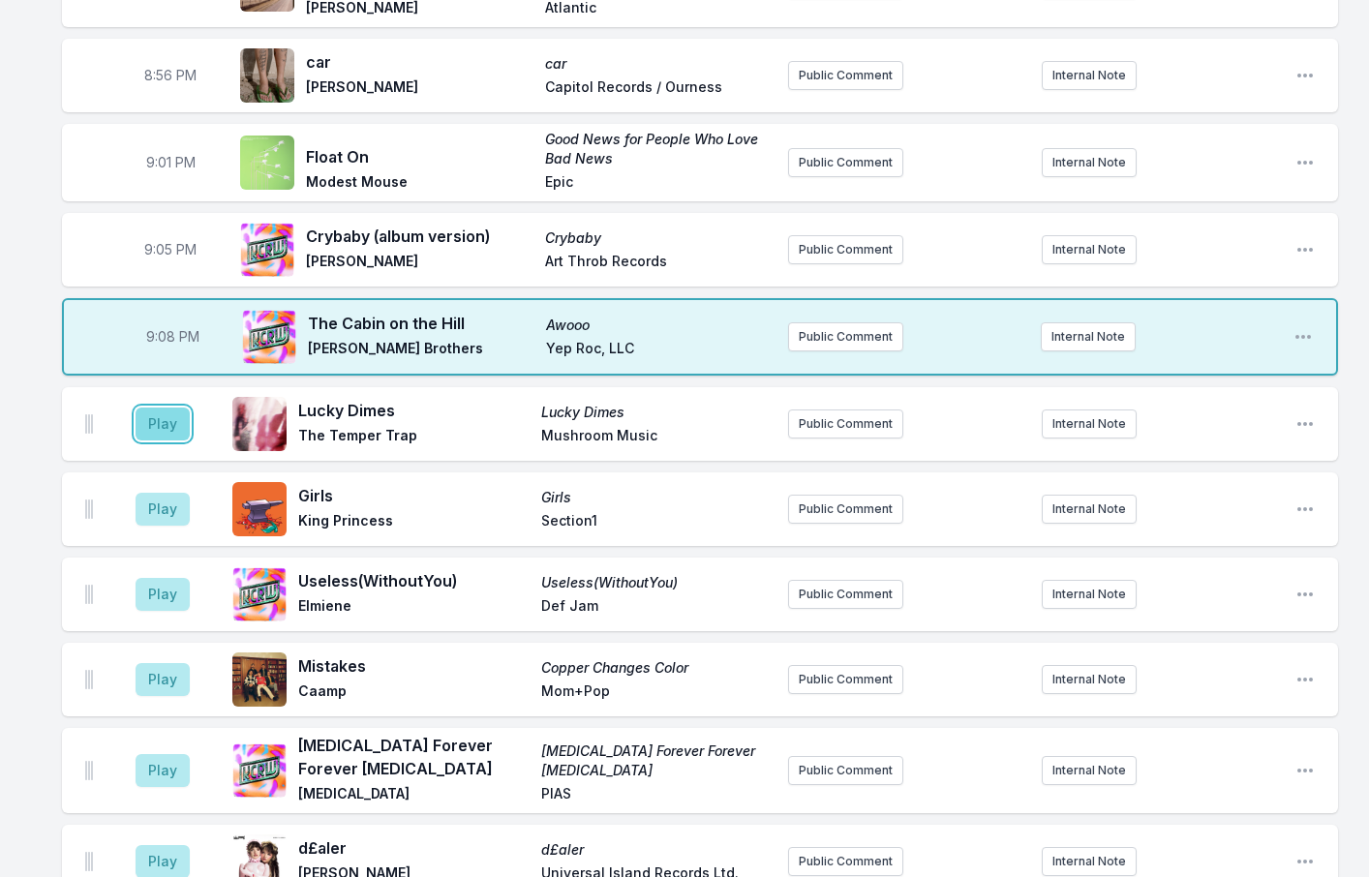
click at [157, 408] on button "Play" at bounding box center [163, 424] width 54 height 33
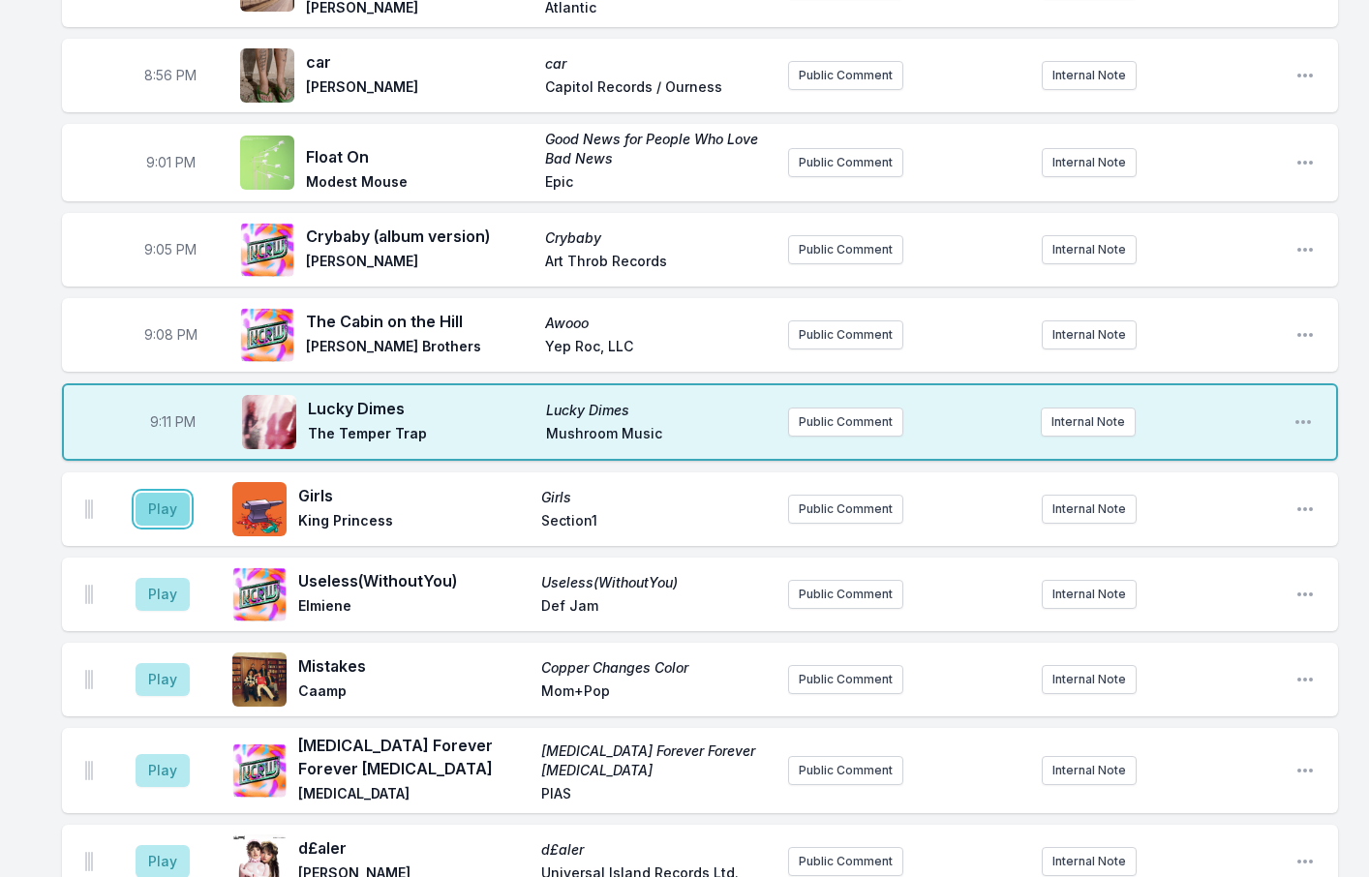
click at [149, 493] on button "Play" at bounding box center [163, 509] width 54 height 33
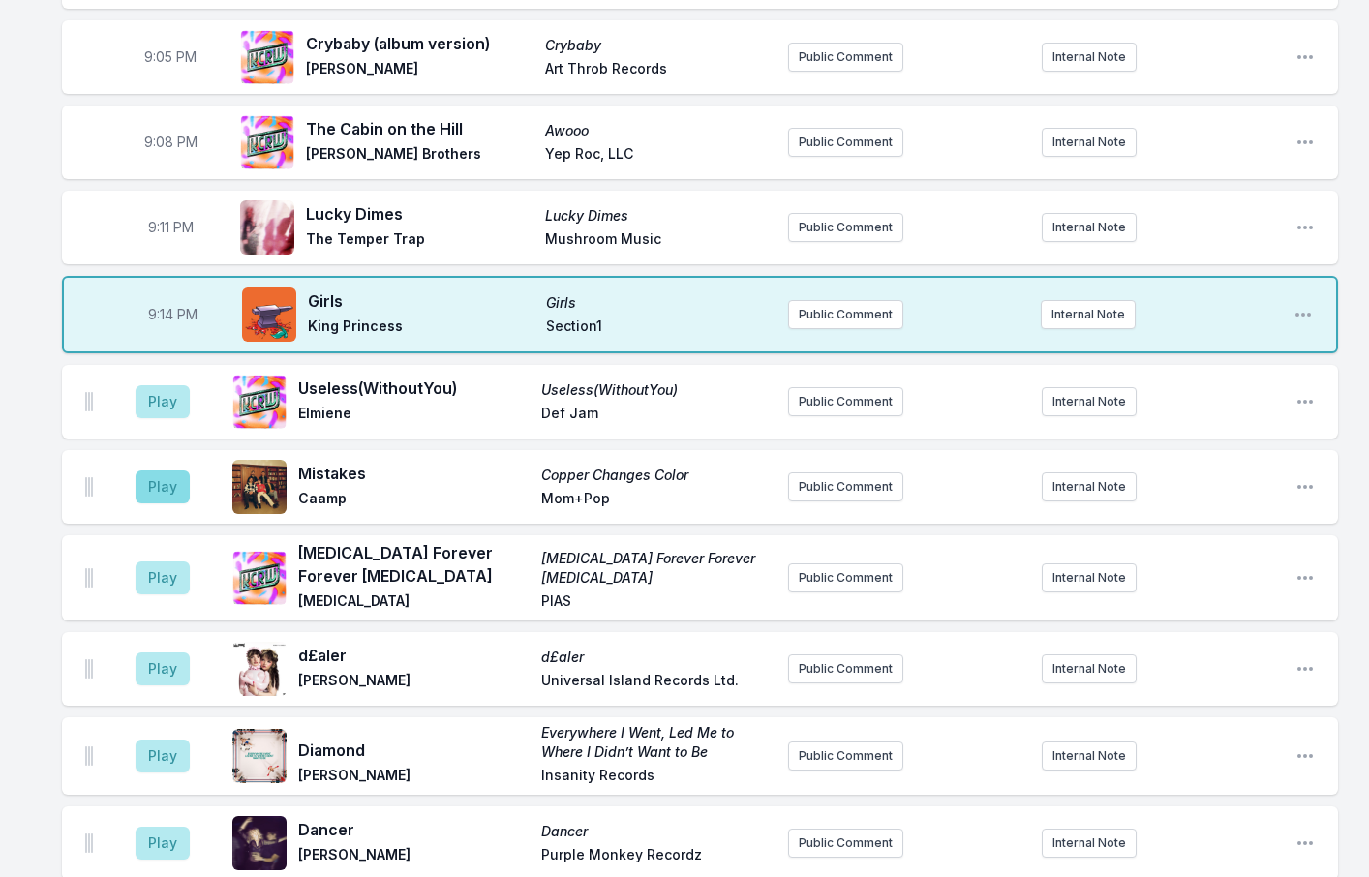
scroll to position [1848, 0]
click at [186, 384] on button "Play" at bounding box center [163, 400] width 54 height 33
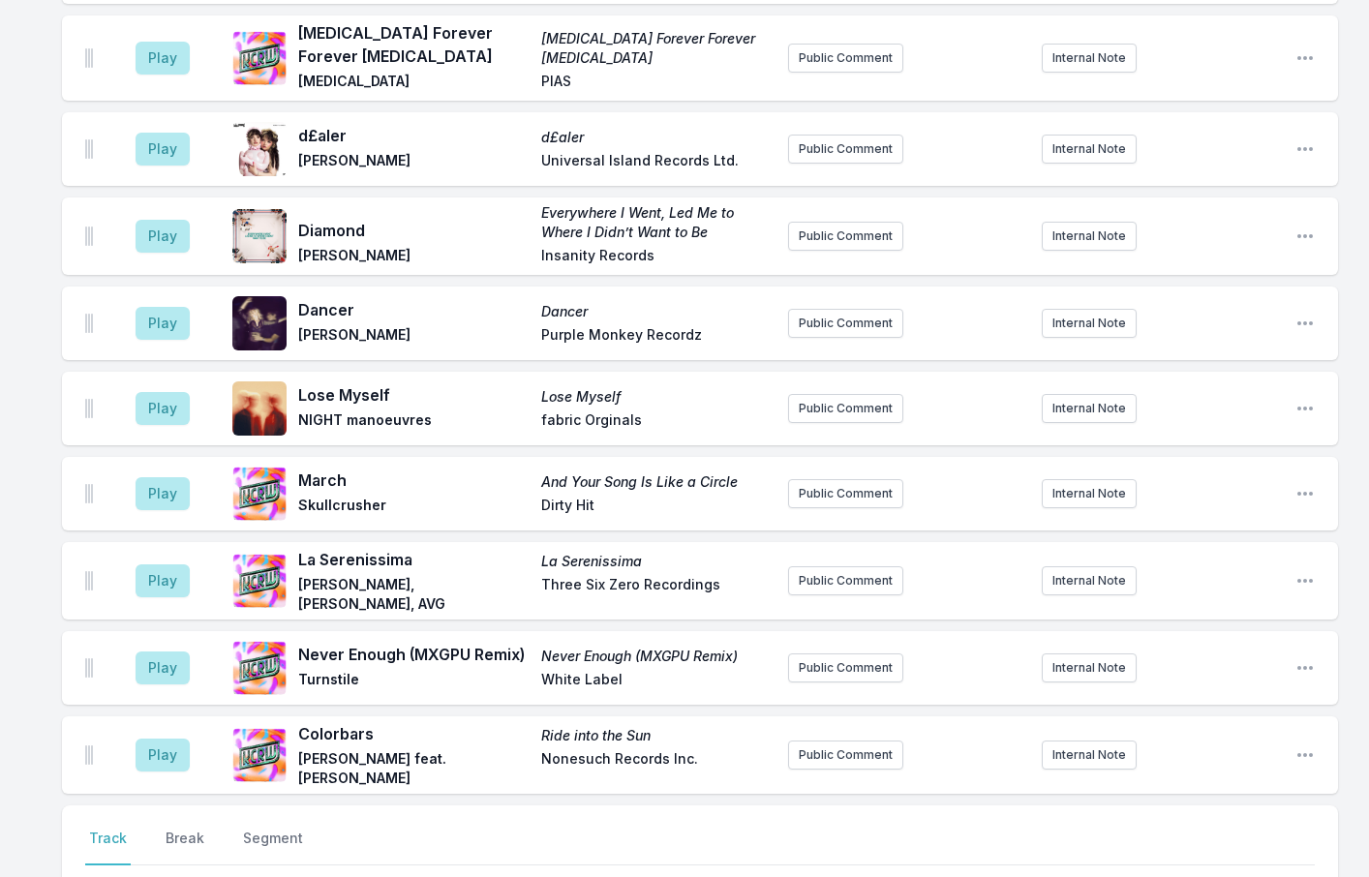
scroll to position [2332, 0]
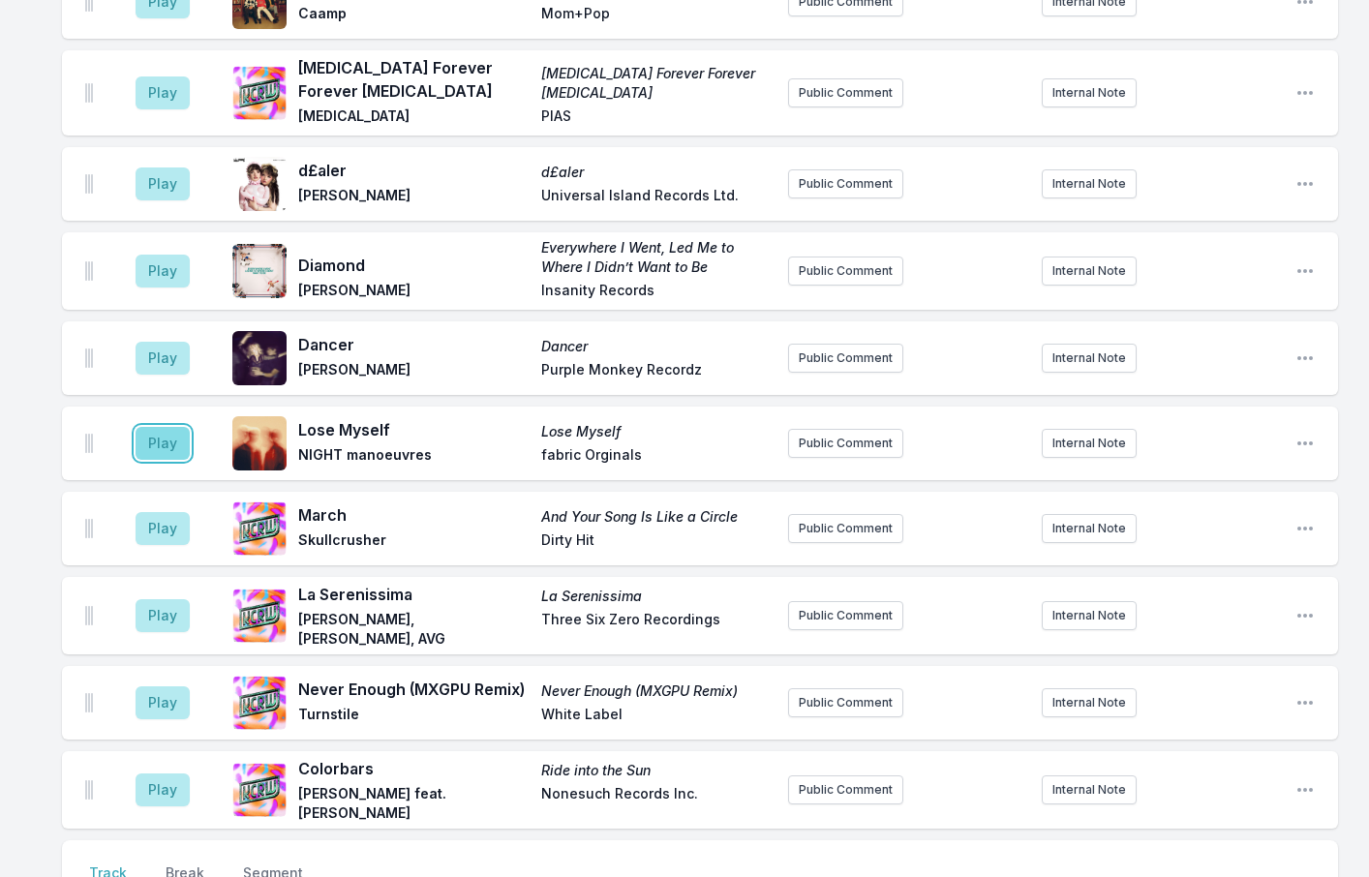
click at [168, 427] on button "Play" at bounding box center [163, 443] width 54 height 33
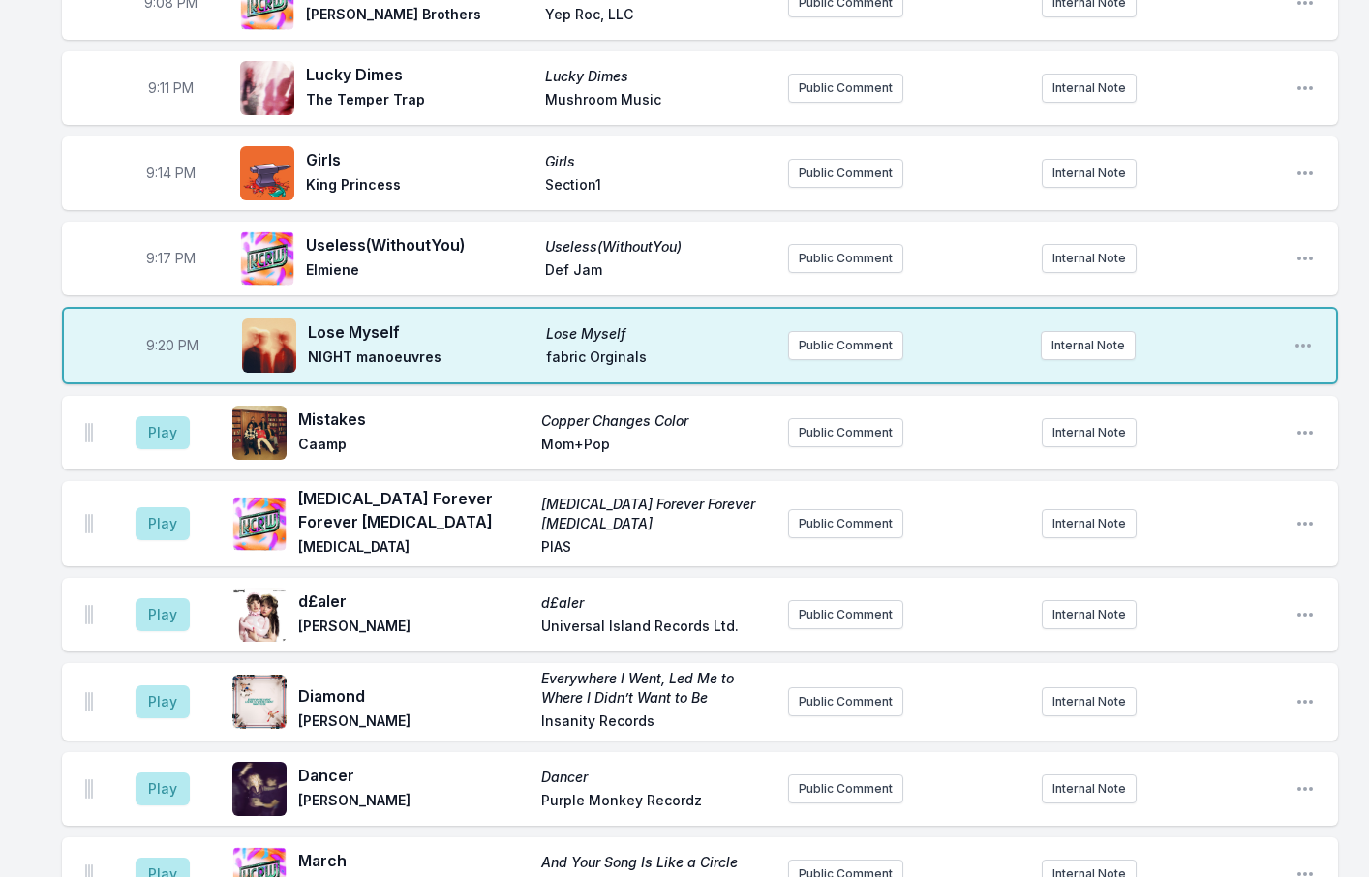
scroll to position [2104, 0]
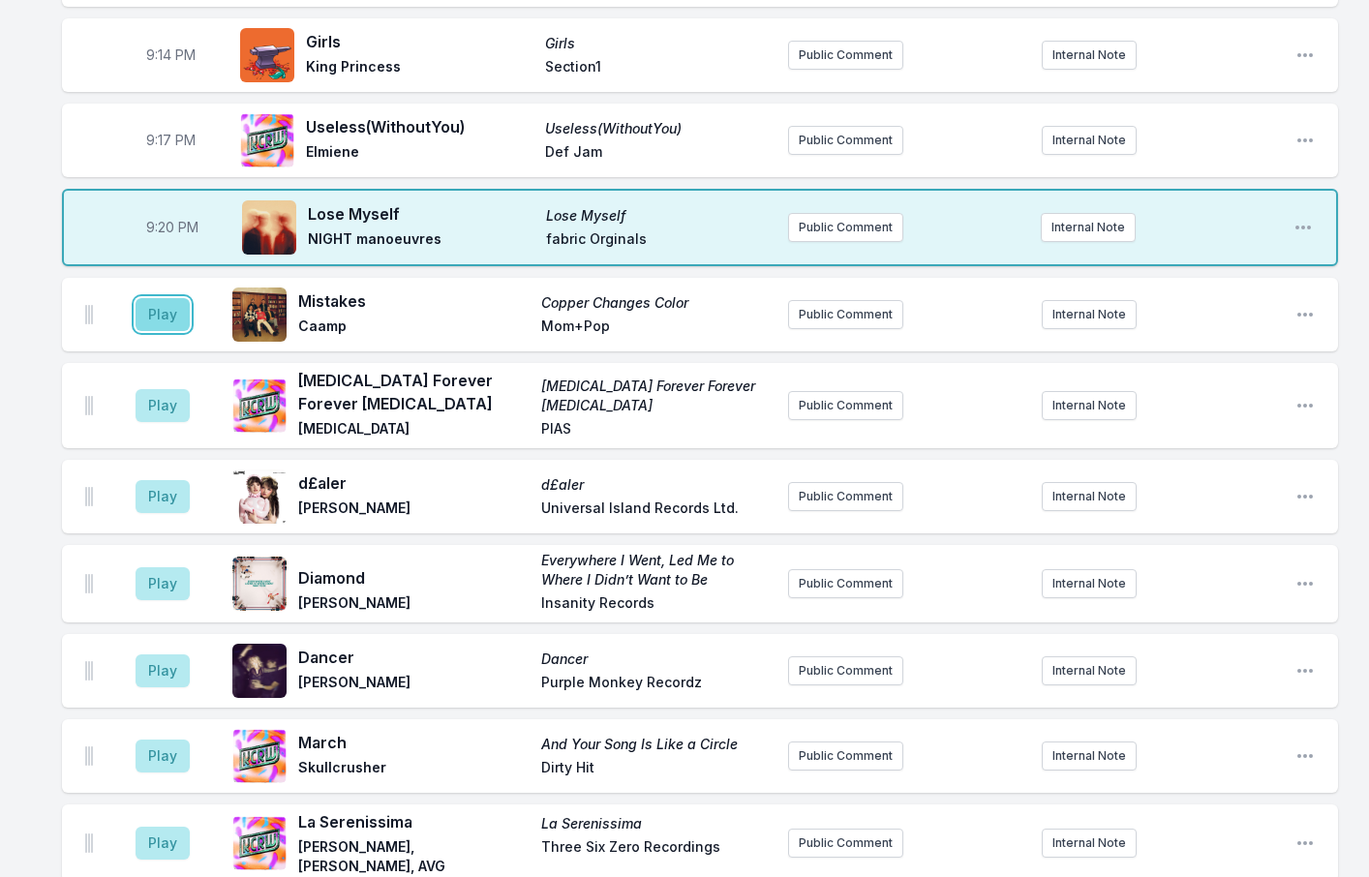
click at [167, 298] on button "Play" at bounding box center [163, 314] width 54 height 33
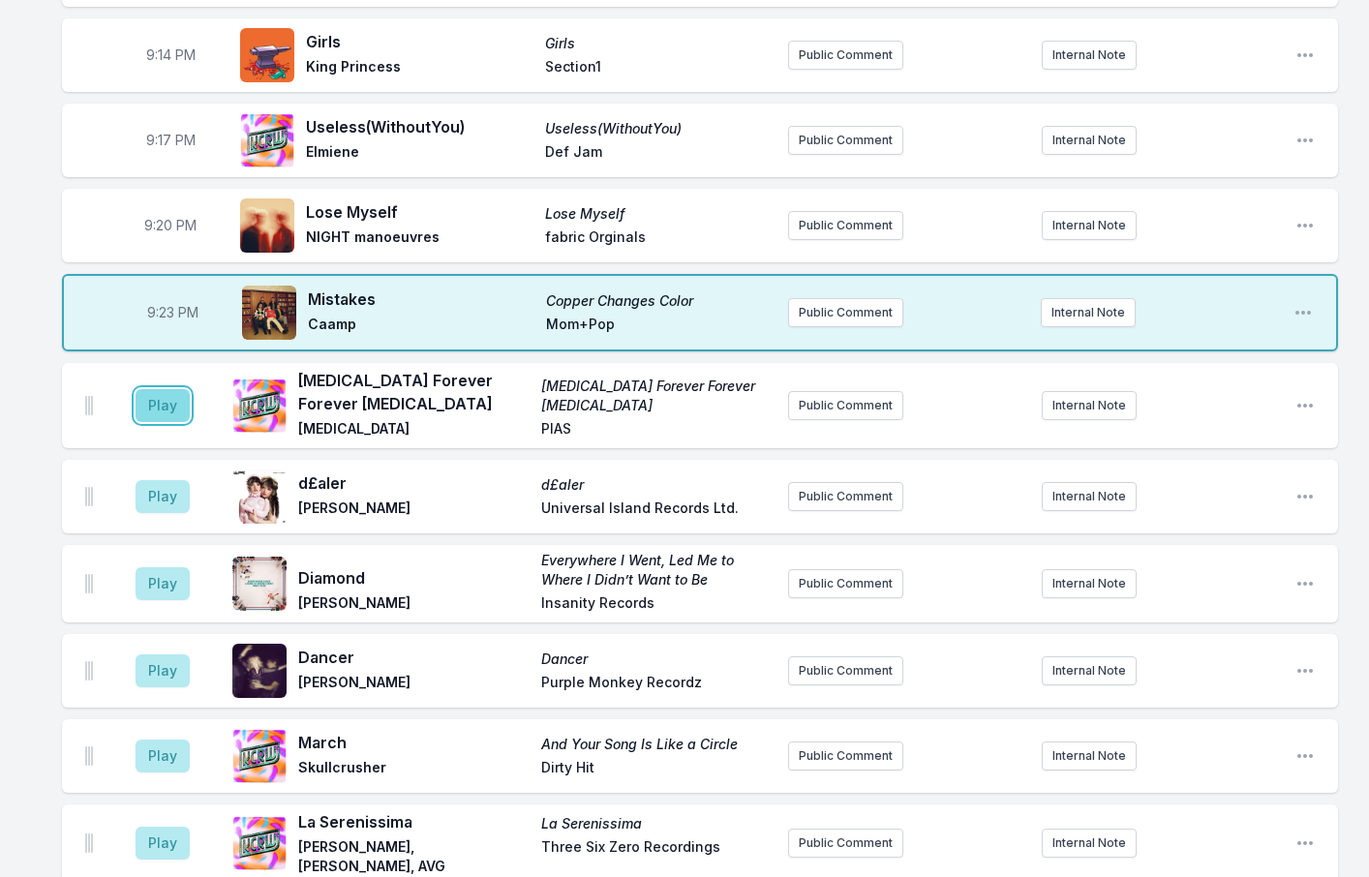
click at [173, 389] on button "Play" at bounding box center [163, 405] width 54 height 33
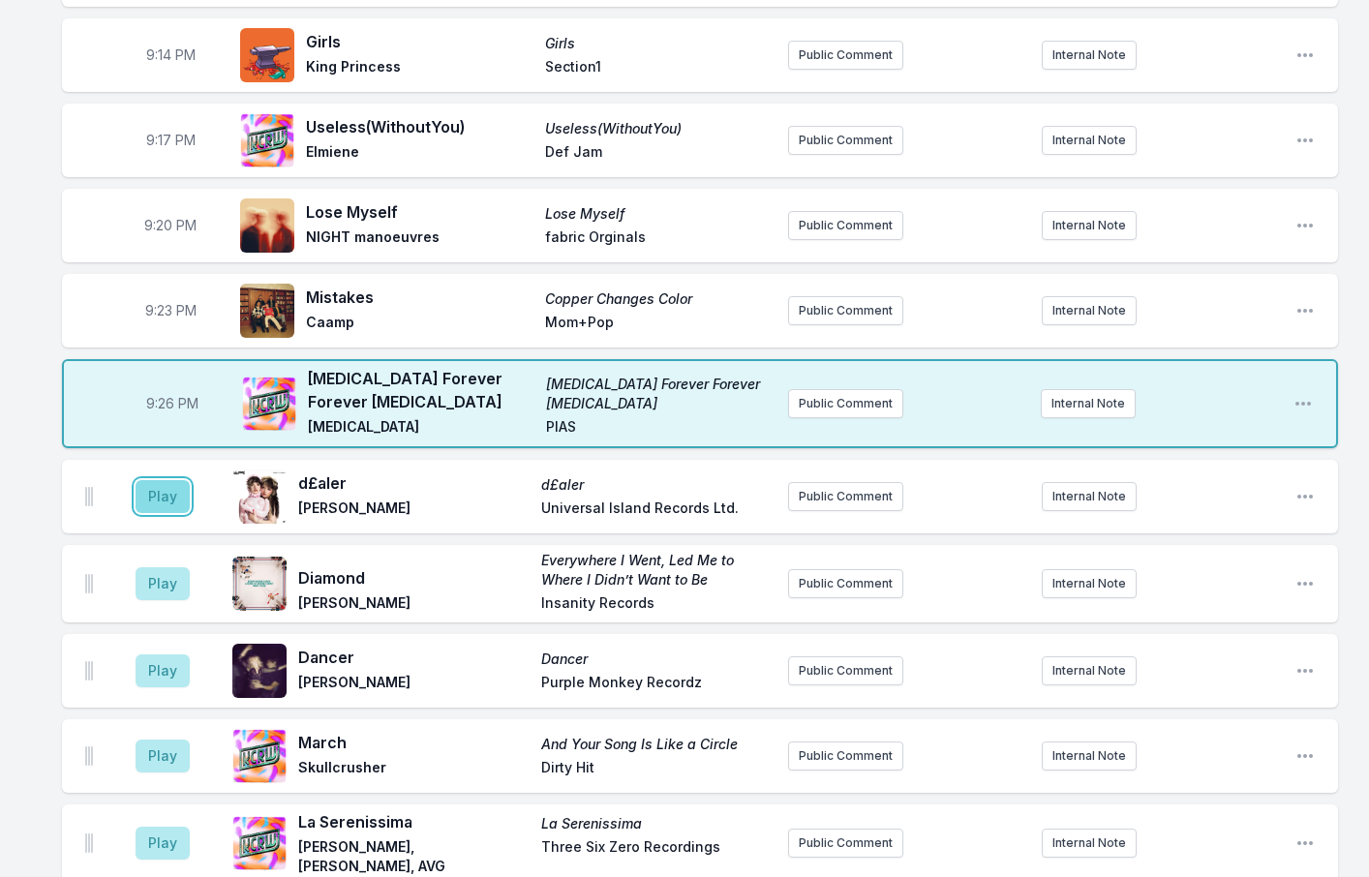
click at [154, 480] on button "Play" at bounding box center [163, 496] width 54 height 33
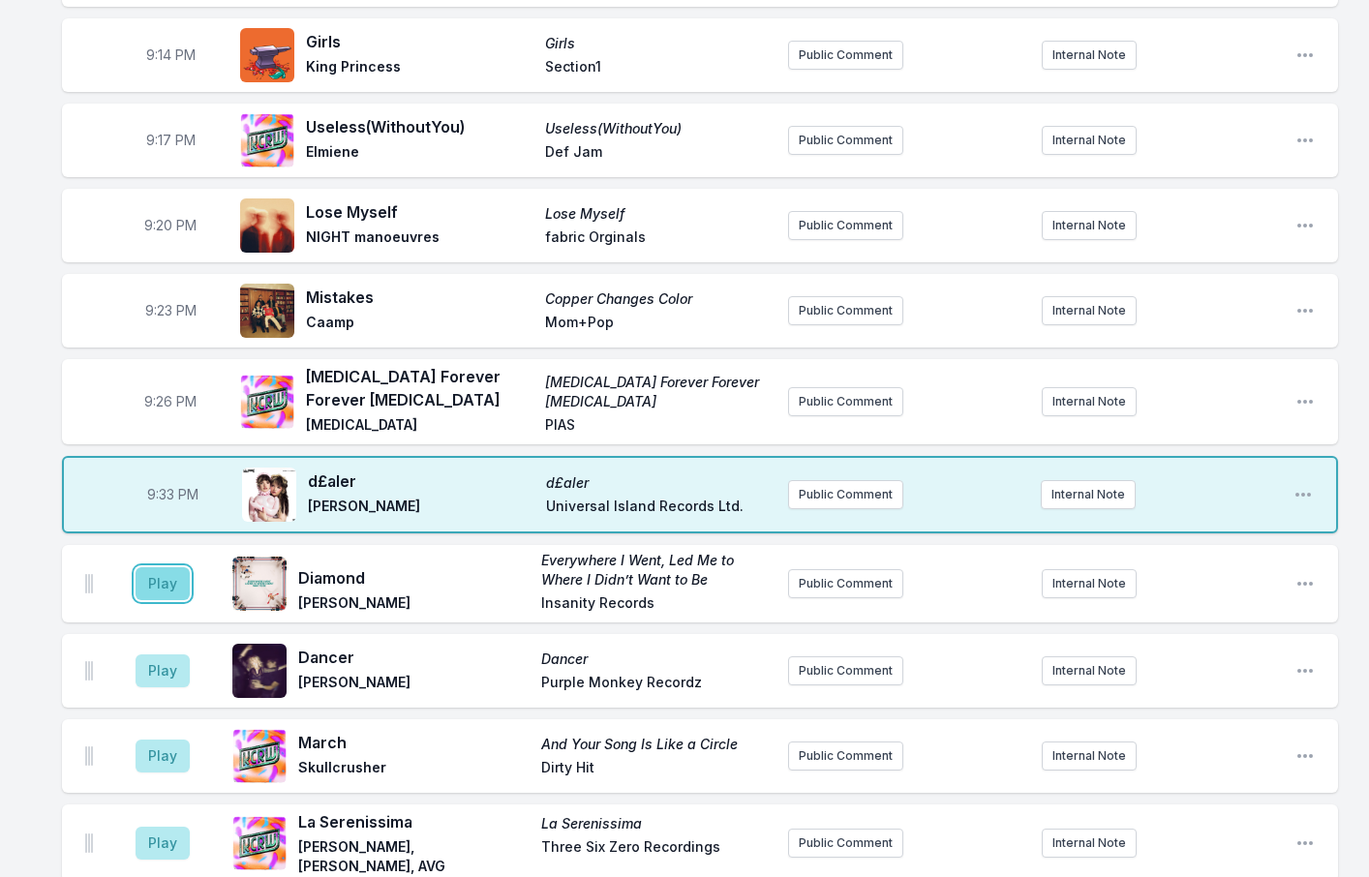
click at [147, 568] on button "Play" at bounding box center [163, 584] width 54 height 33
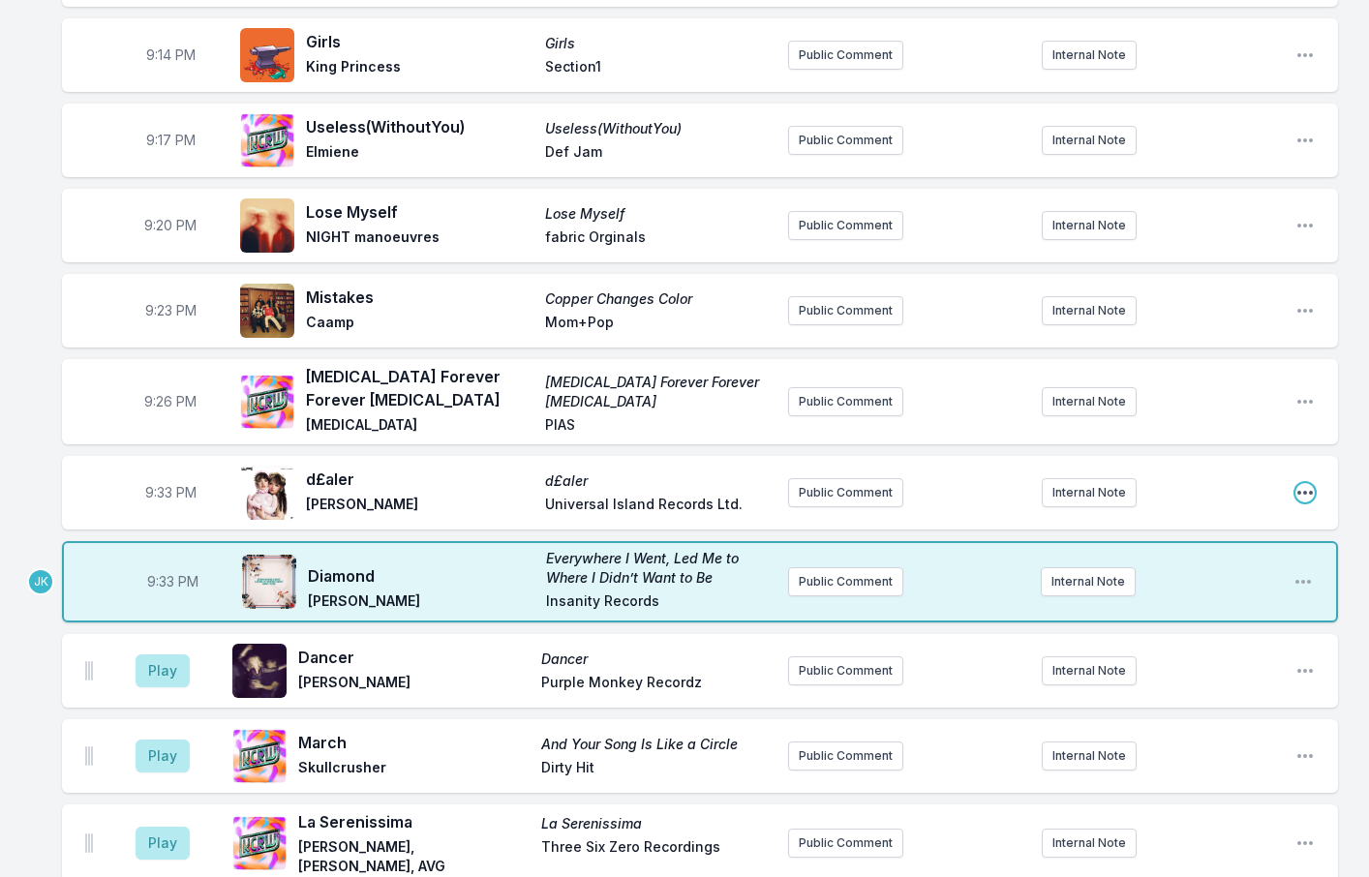
click at [1307, 483] on icon "Open playlist item options" at bounding box center [1305, 492] width 19 height 19
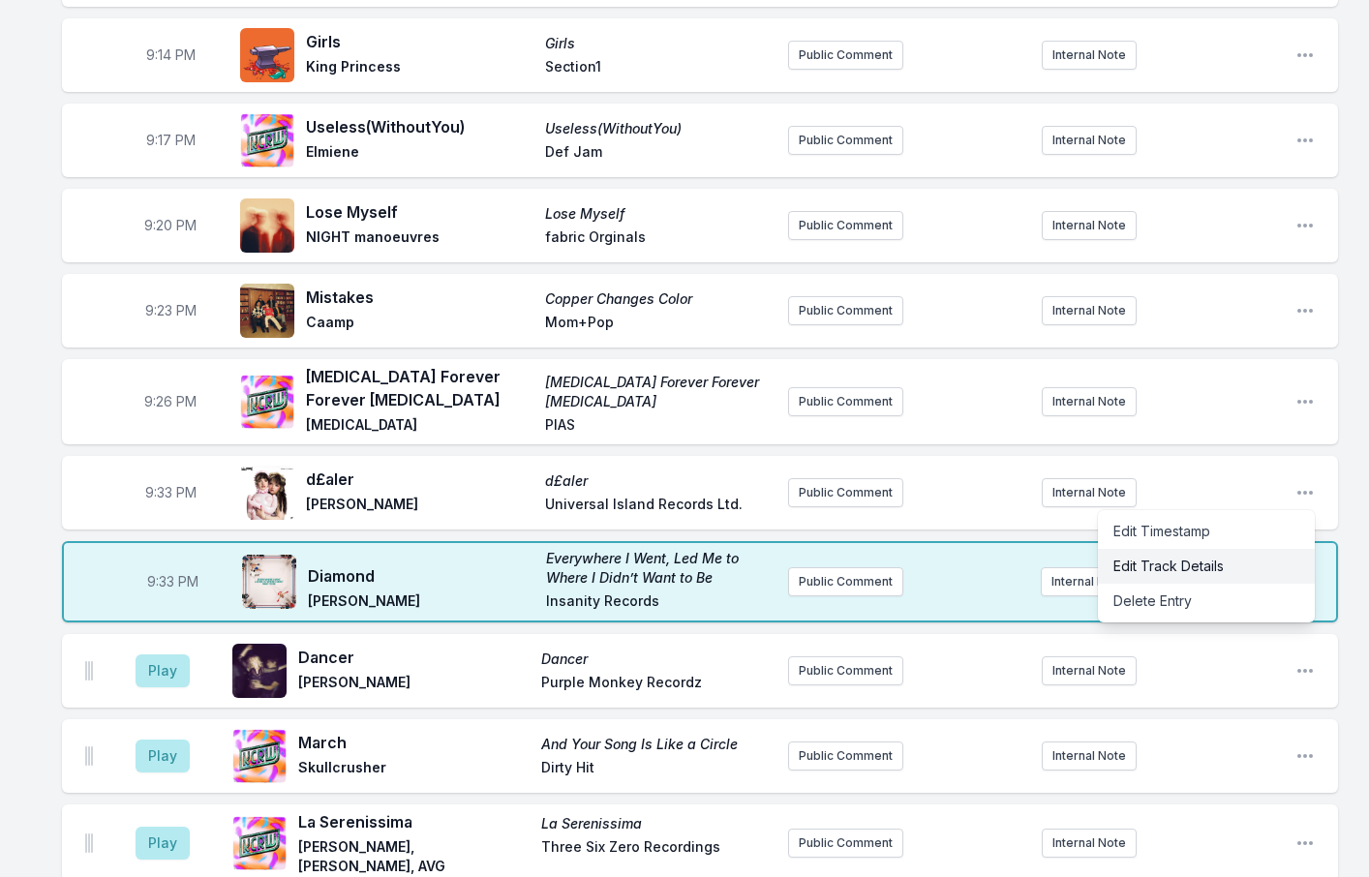
click at [1141, 549] on button "Edit Track Details" at bounding box center [1206, 566] width 217 height 35
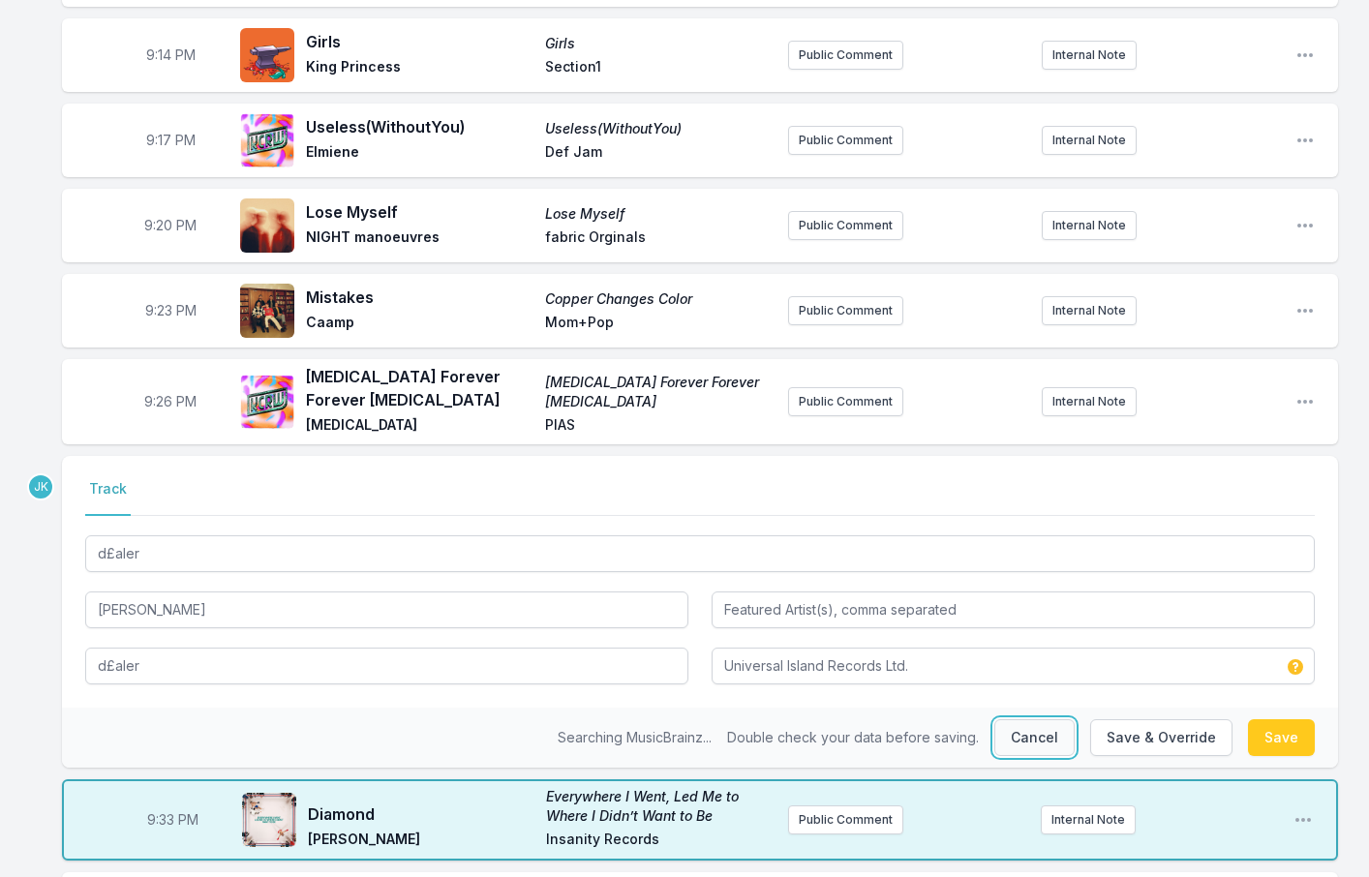
click at [1046, 720] on button "Cancel" at bounding box center [1035, 738] width 80 height 37
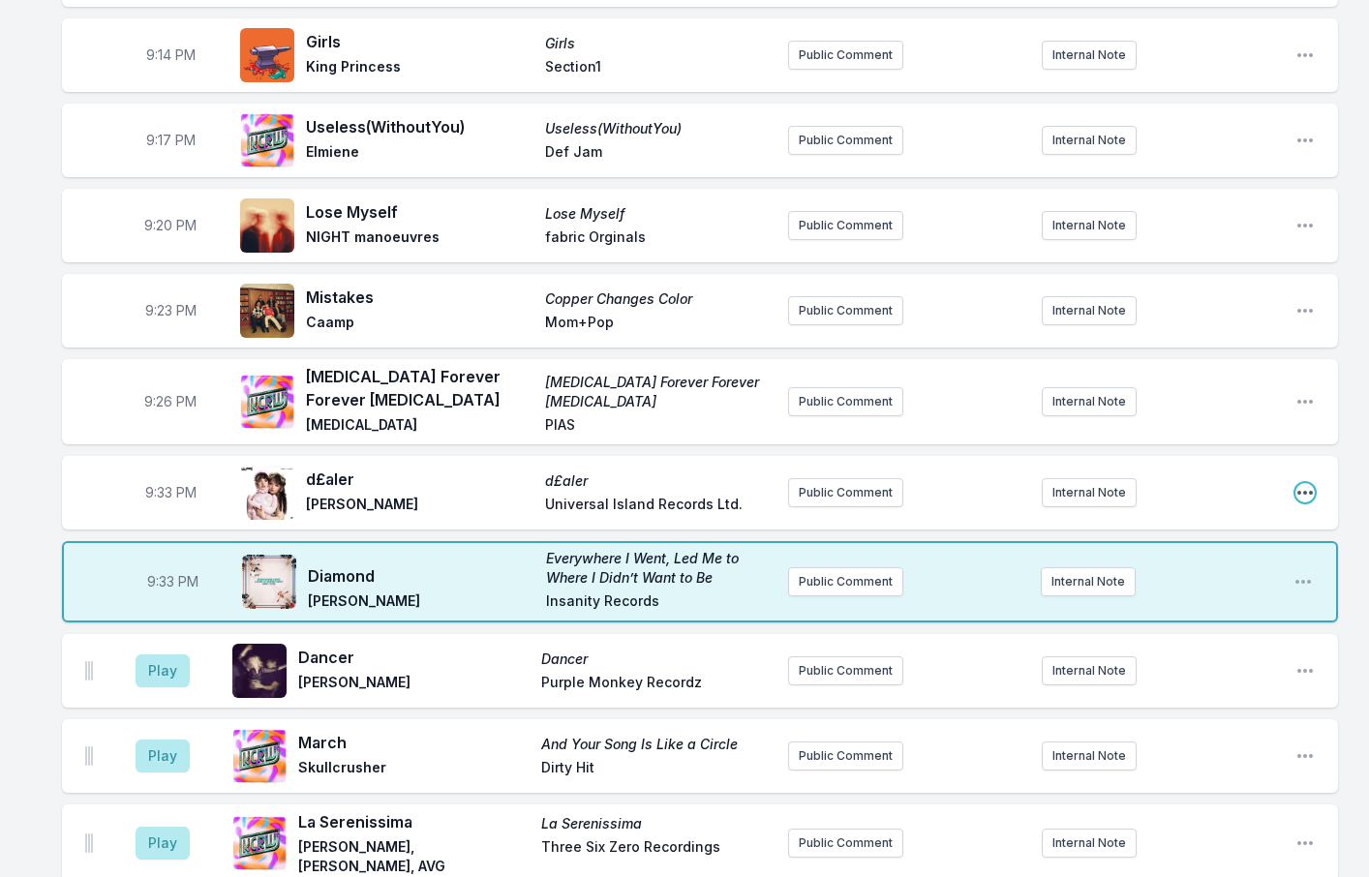
click at [1306, 483] on icon "Open playlist item options" at bounding box center [1305, 492] width 19 height 19
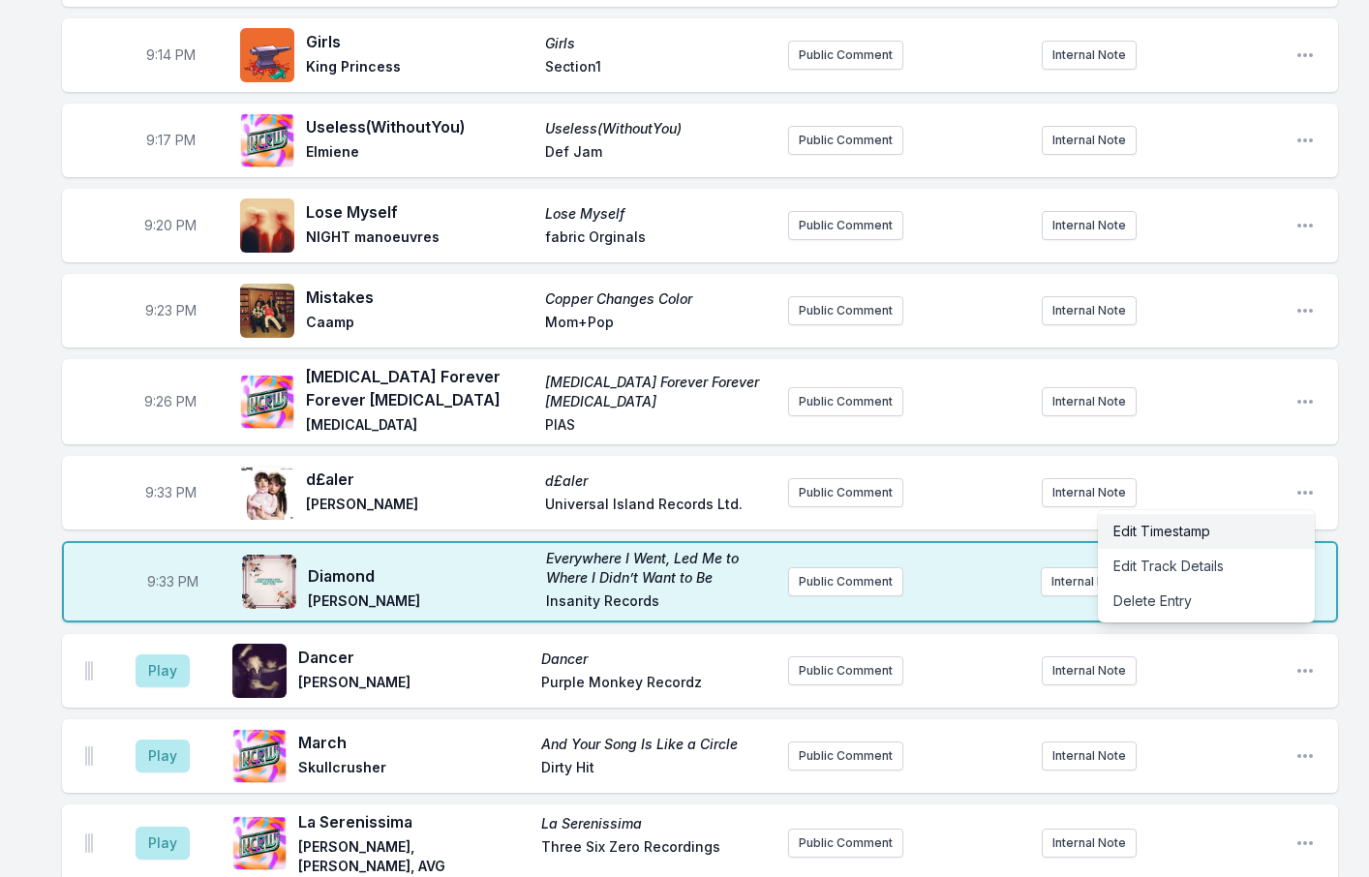
click at [1187, 514] on button "Edit Timestamp" at bounding box center [1206, 531] width 217 height 35
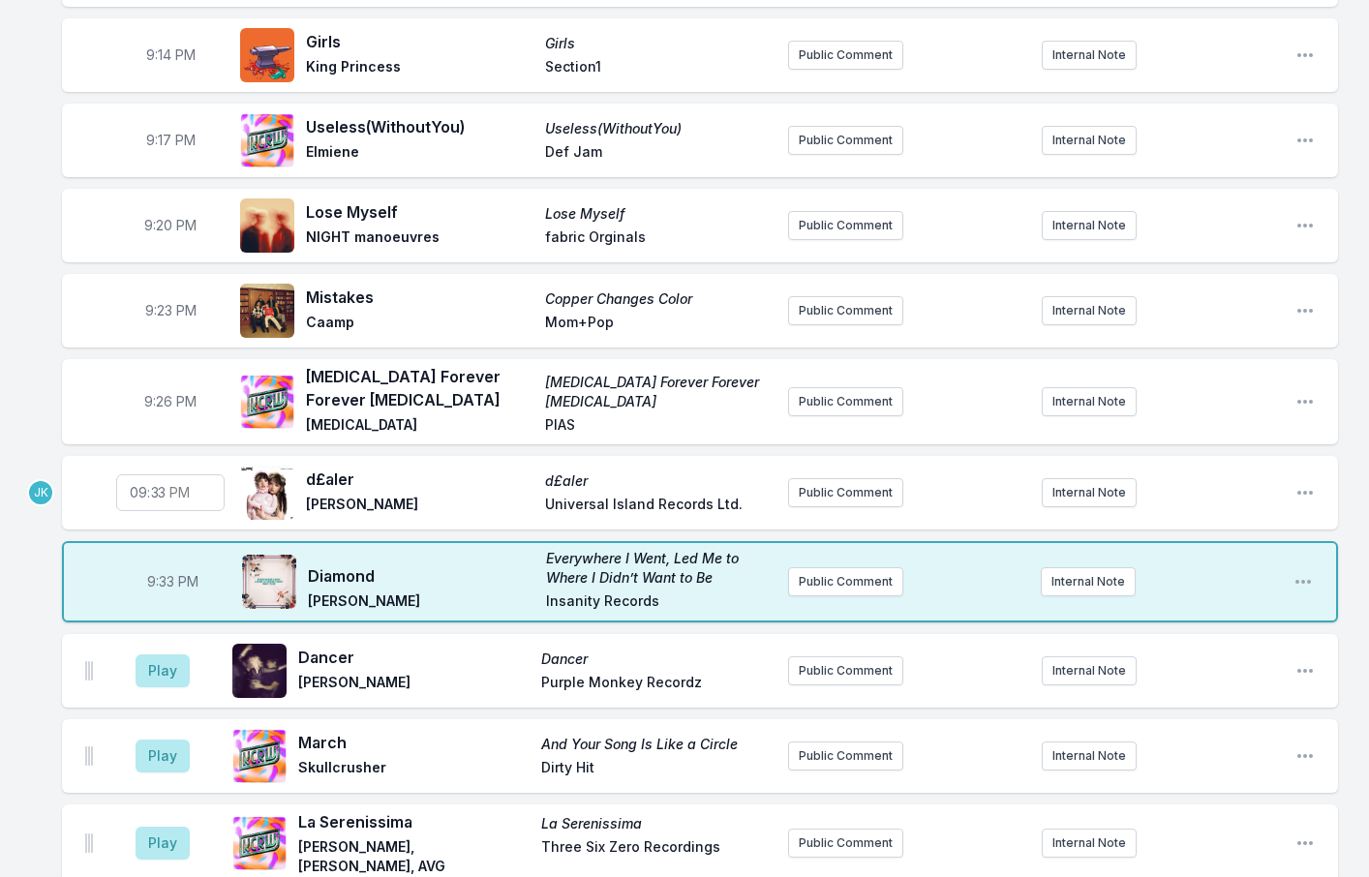
click at [151, 475] on input "21:33" at bounding box center [170, 493] width 108 height 37
type input "21:30"
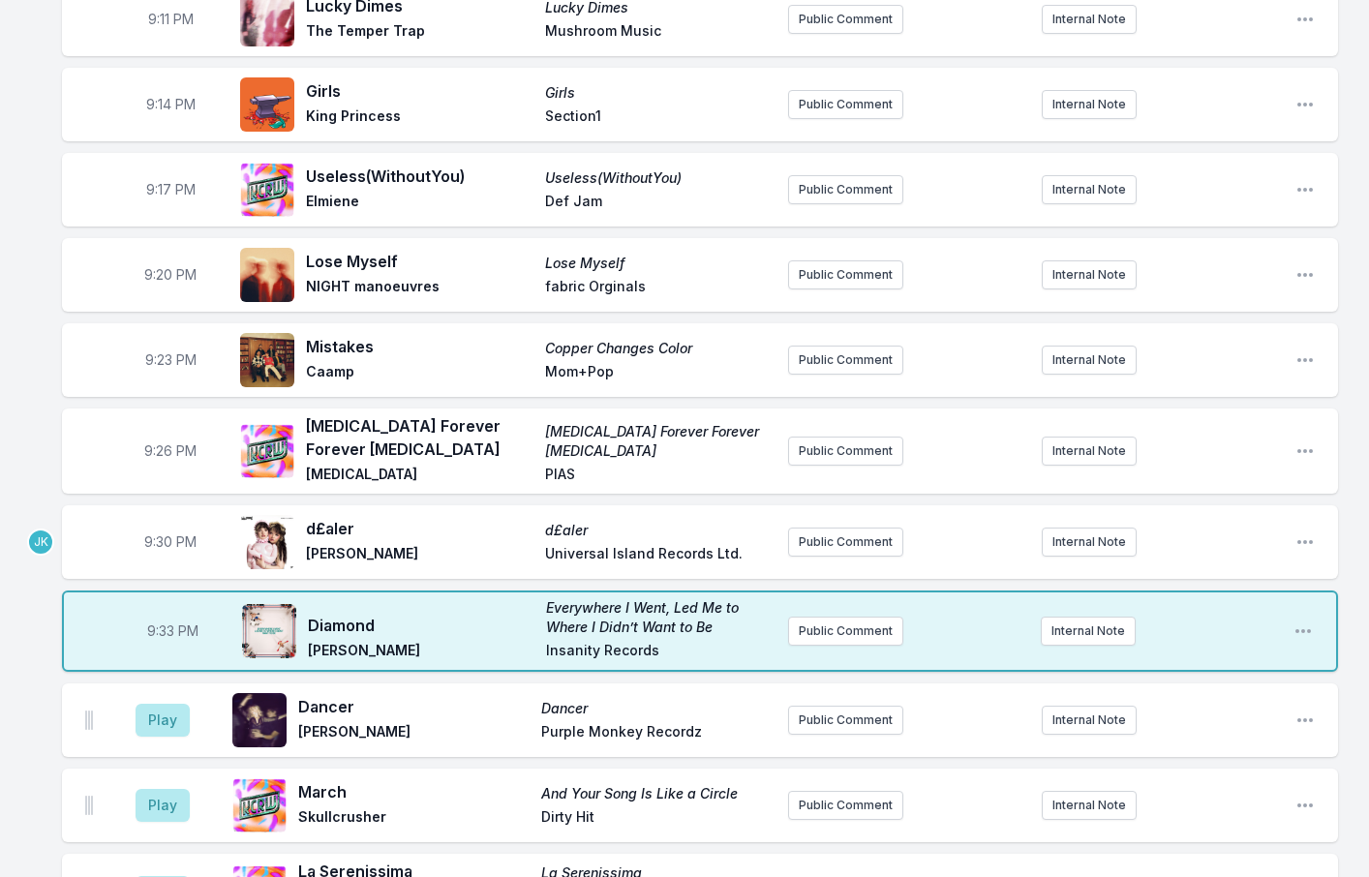
scroll to position [2008, 0]
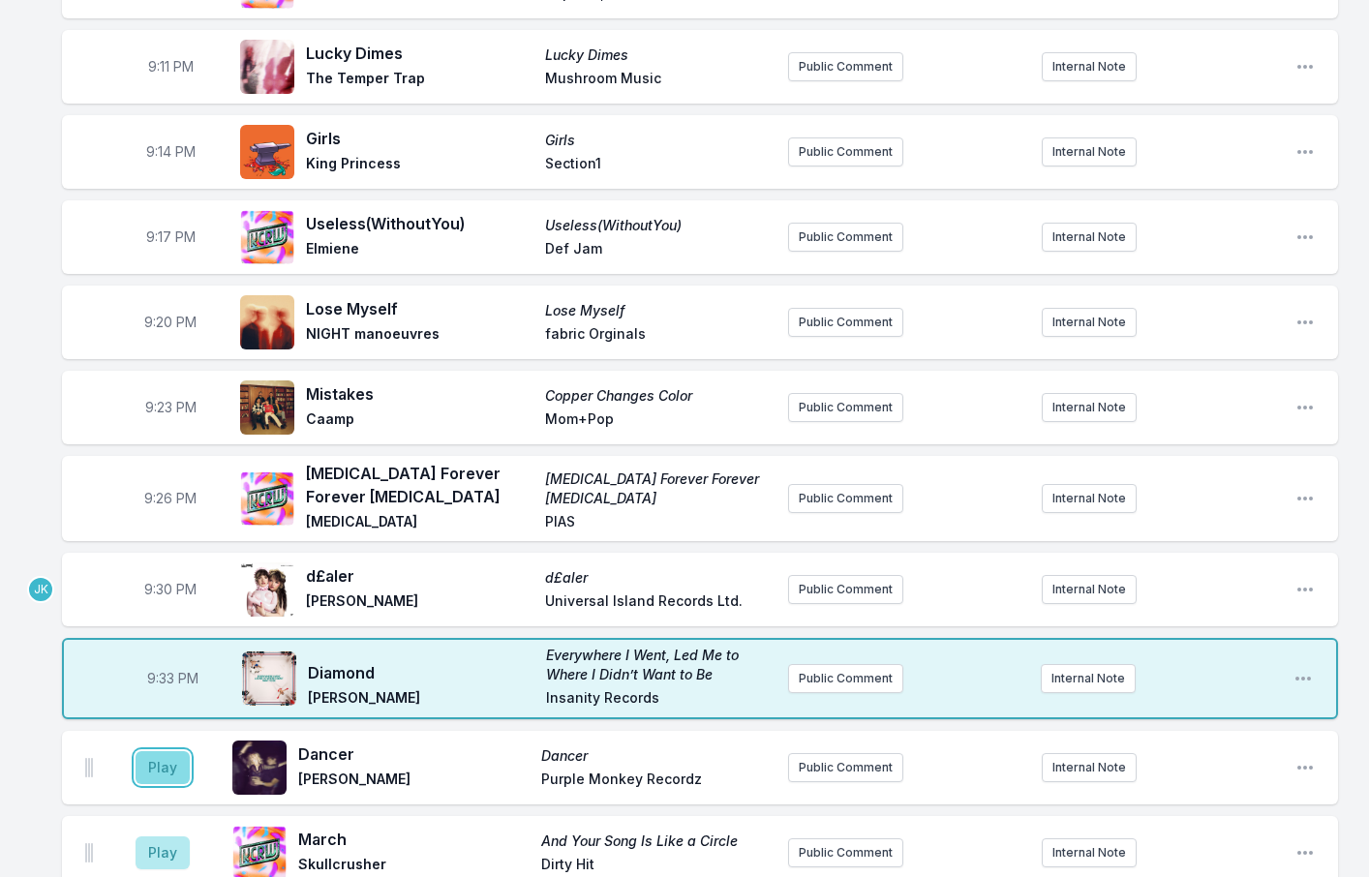
click at [152, 752] on button "Play" at bounding box center [163, 768] width 54 height 33
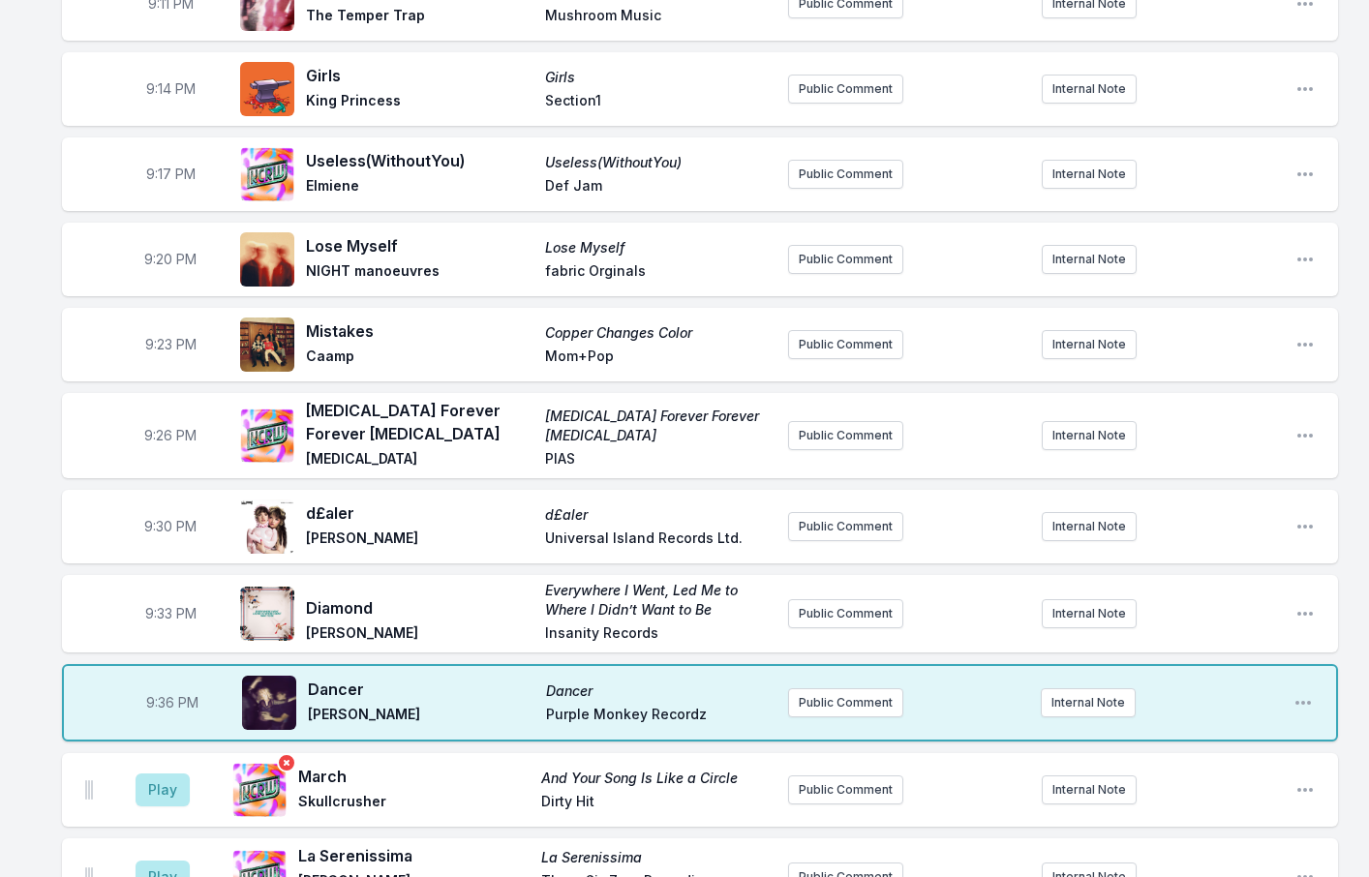
scroll to position [2104, 0]
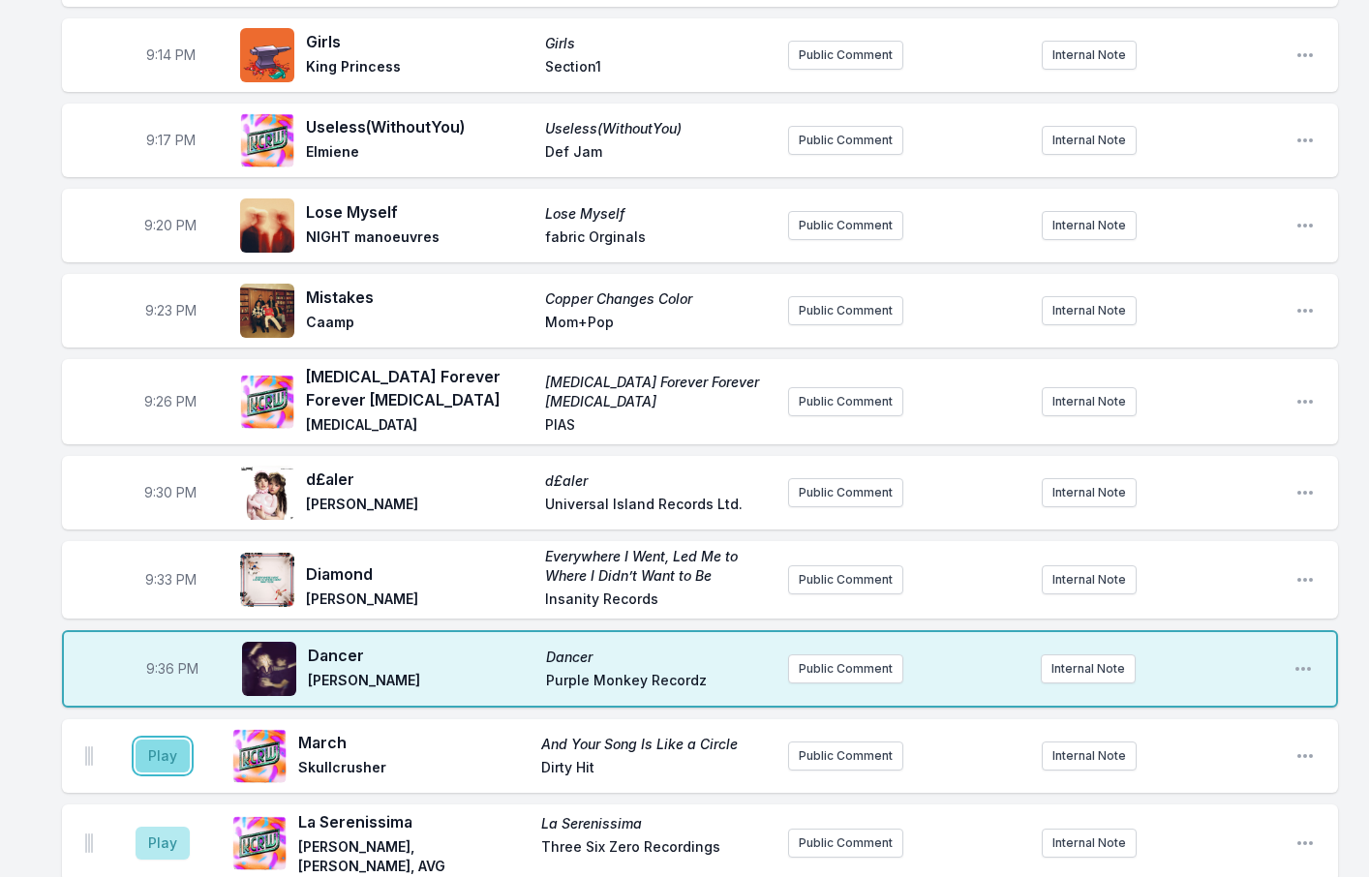
click at [170, 740] on button "Play" at bounding box center [163, 756] width 54 height 33
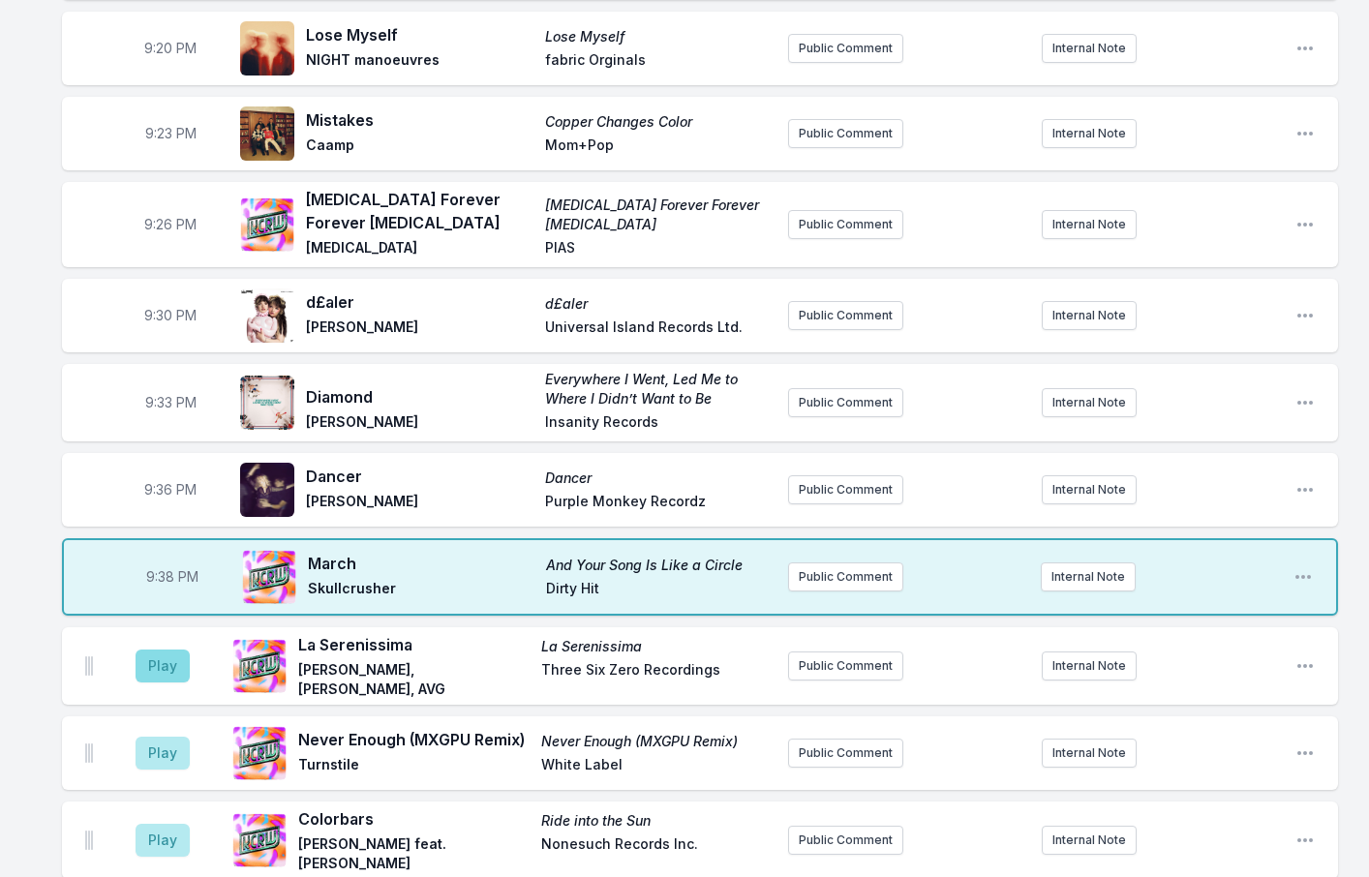
scroll to position [2395, 0]
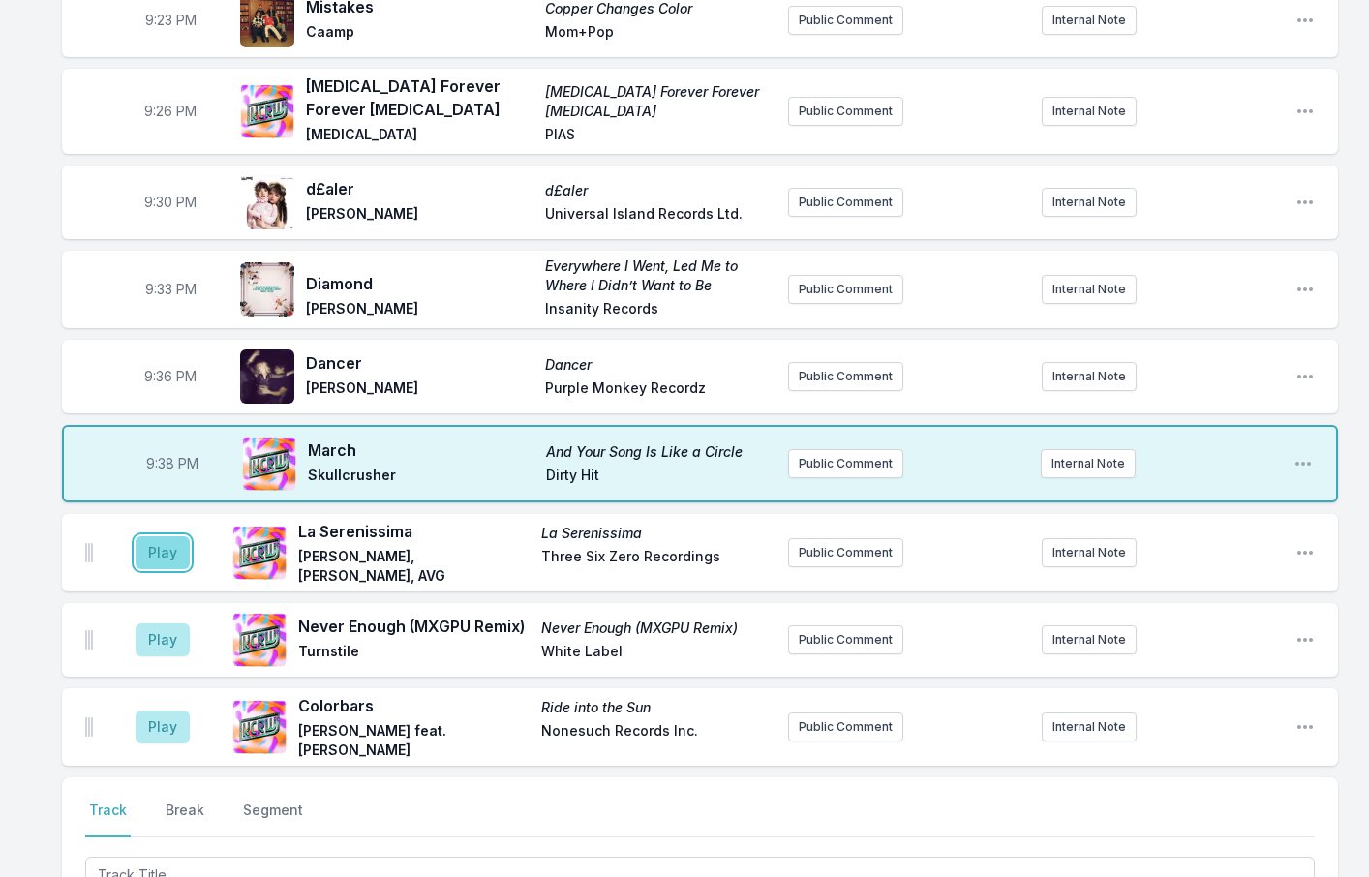
click at [174, 537] on button "Play" at bounding box center [163, 553] width 54 height 33
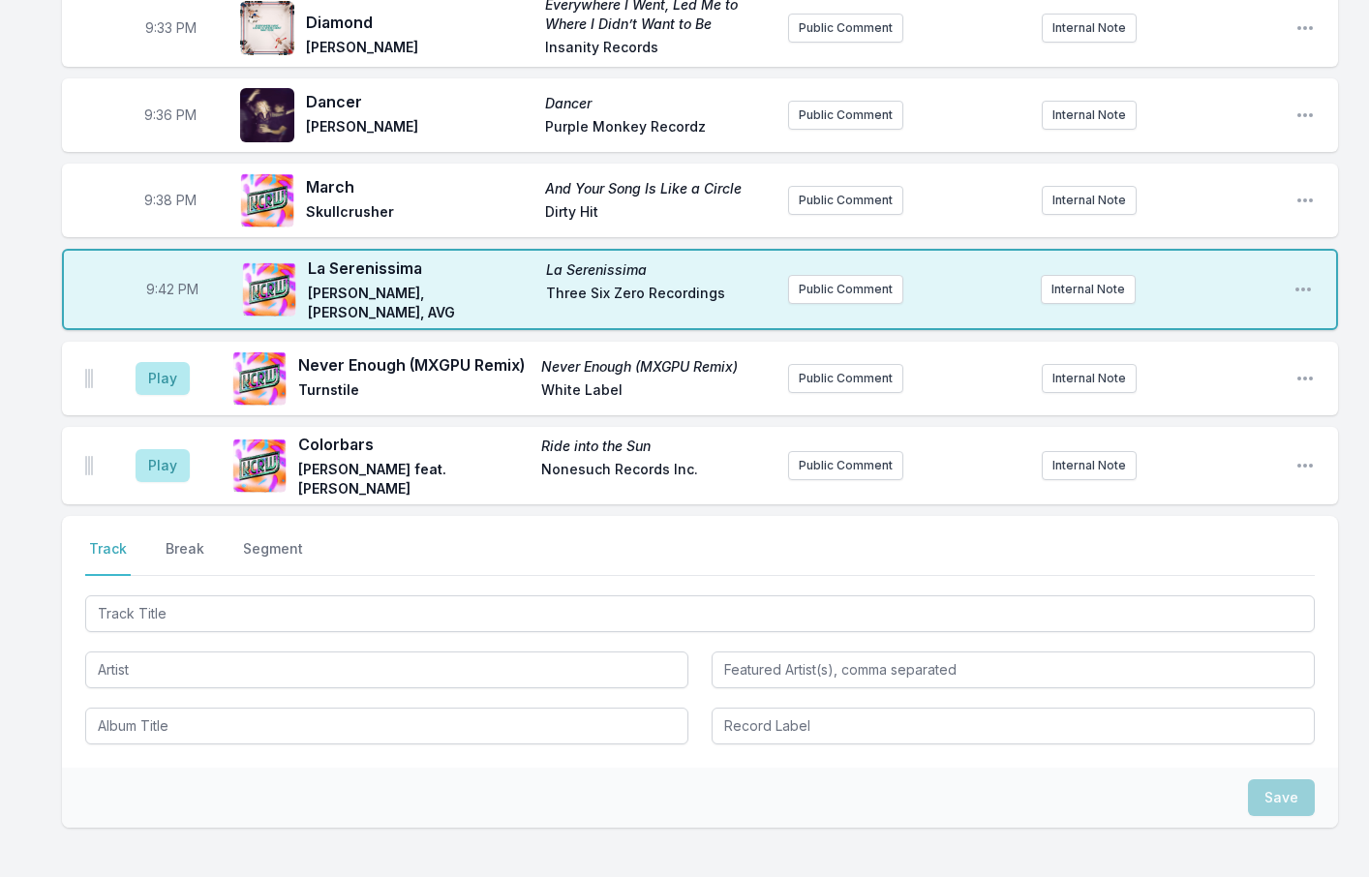
scroll to position [2719, 0]
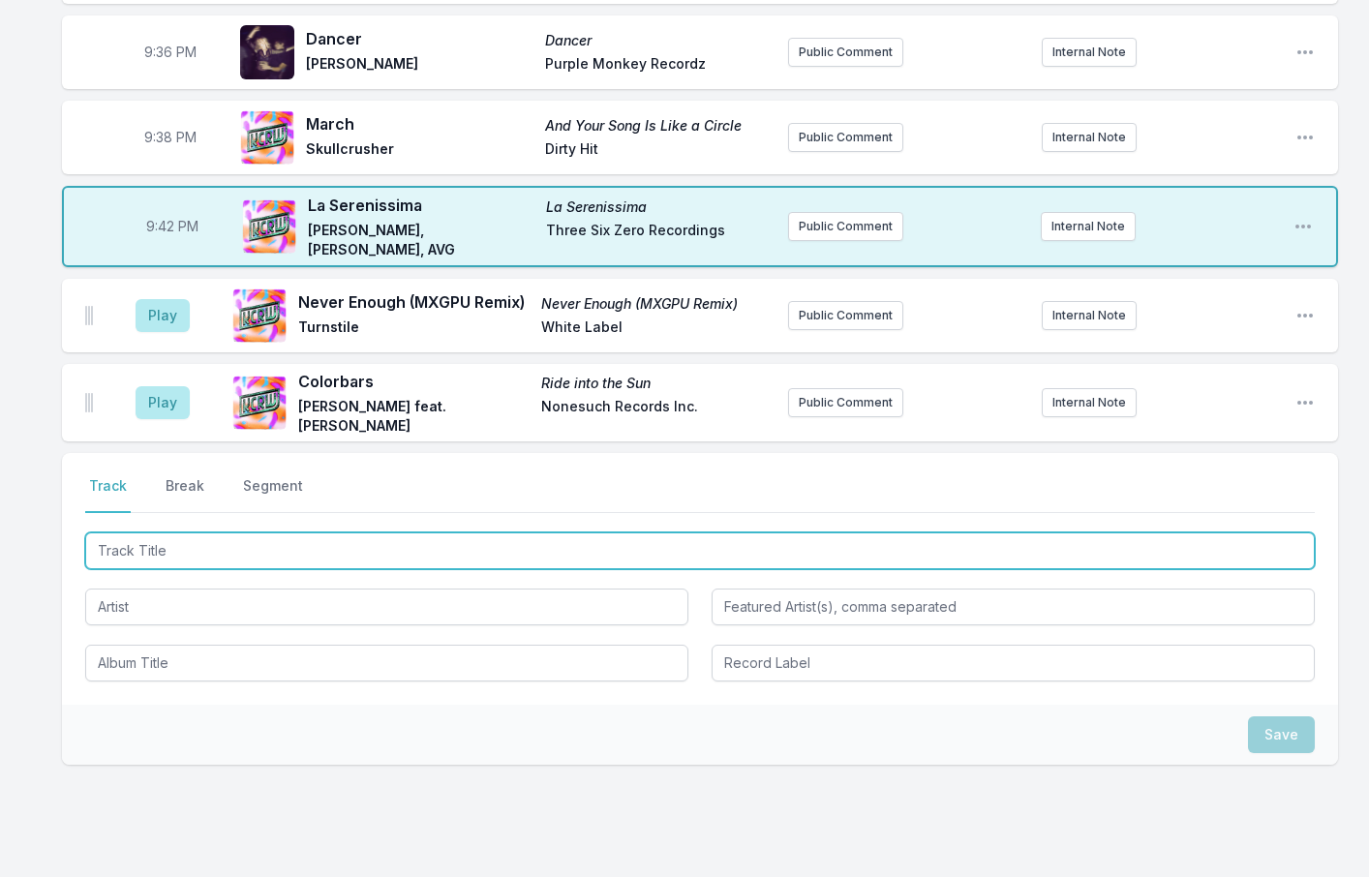
click at [144, 533] on input "Track Title" at bounding box center [700, 551] width 1230 height 37
type input "Waiting room"
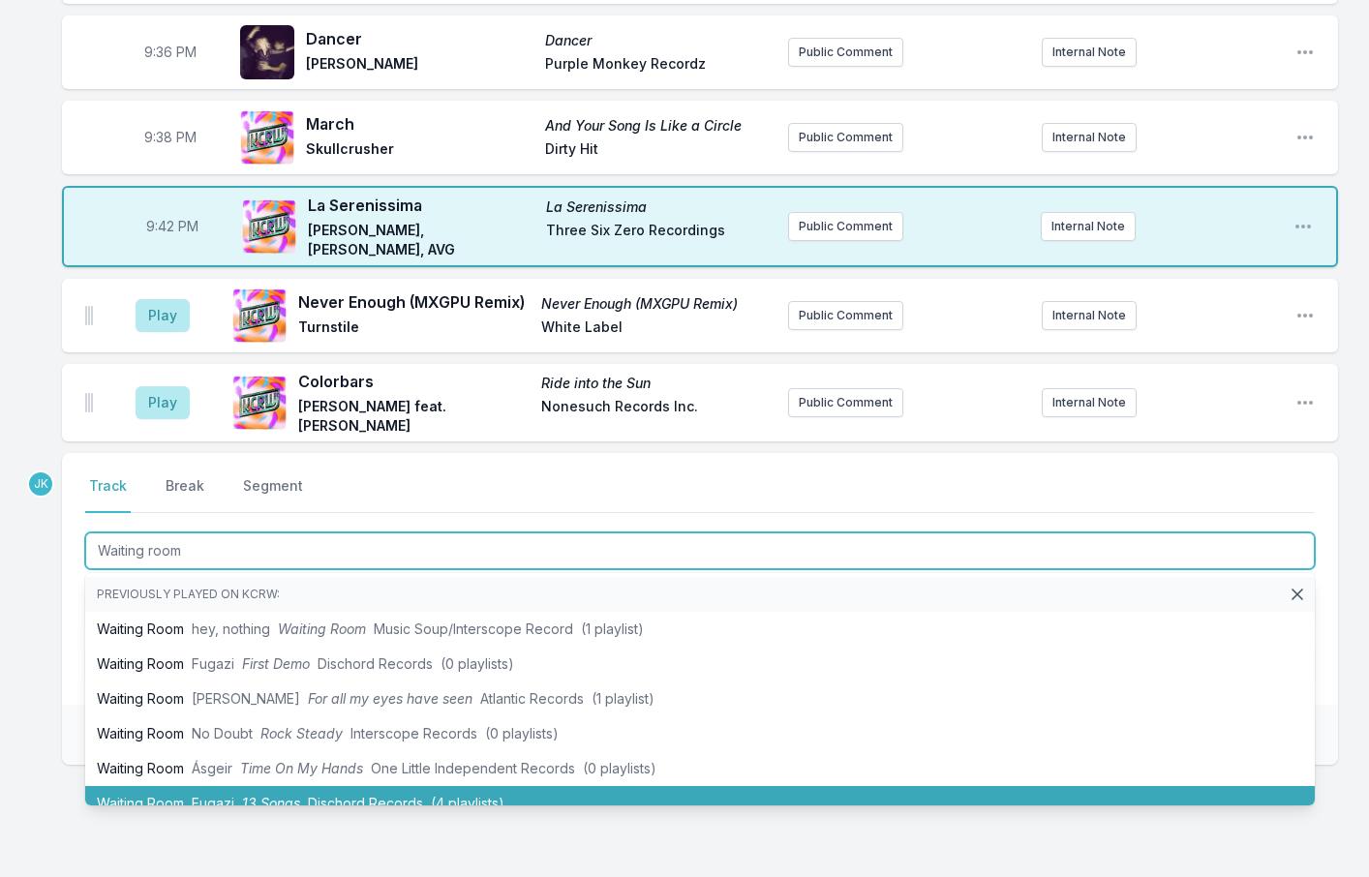
click at [148, 786] on li "Waiting Room Fugazi 13 Songs Dischord Records (4 playlists)" at bounding box center [700, 803] width 1230 height 35
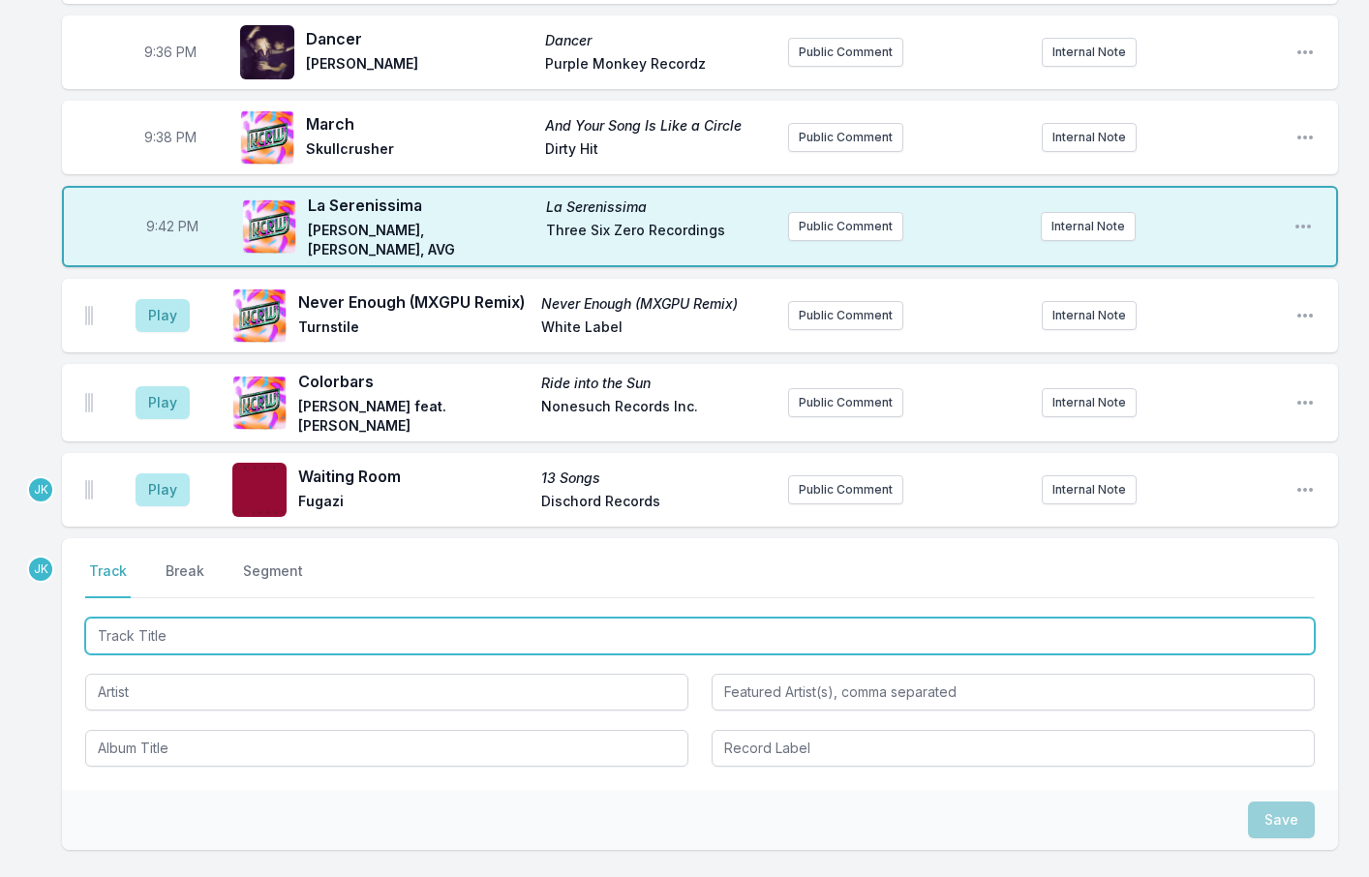
click at [129, 618] on input "Track Title" at bounding box center [700, 636] width 1230 height 37
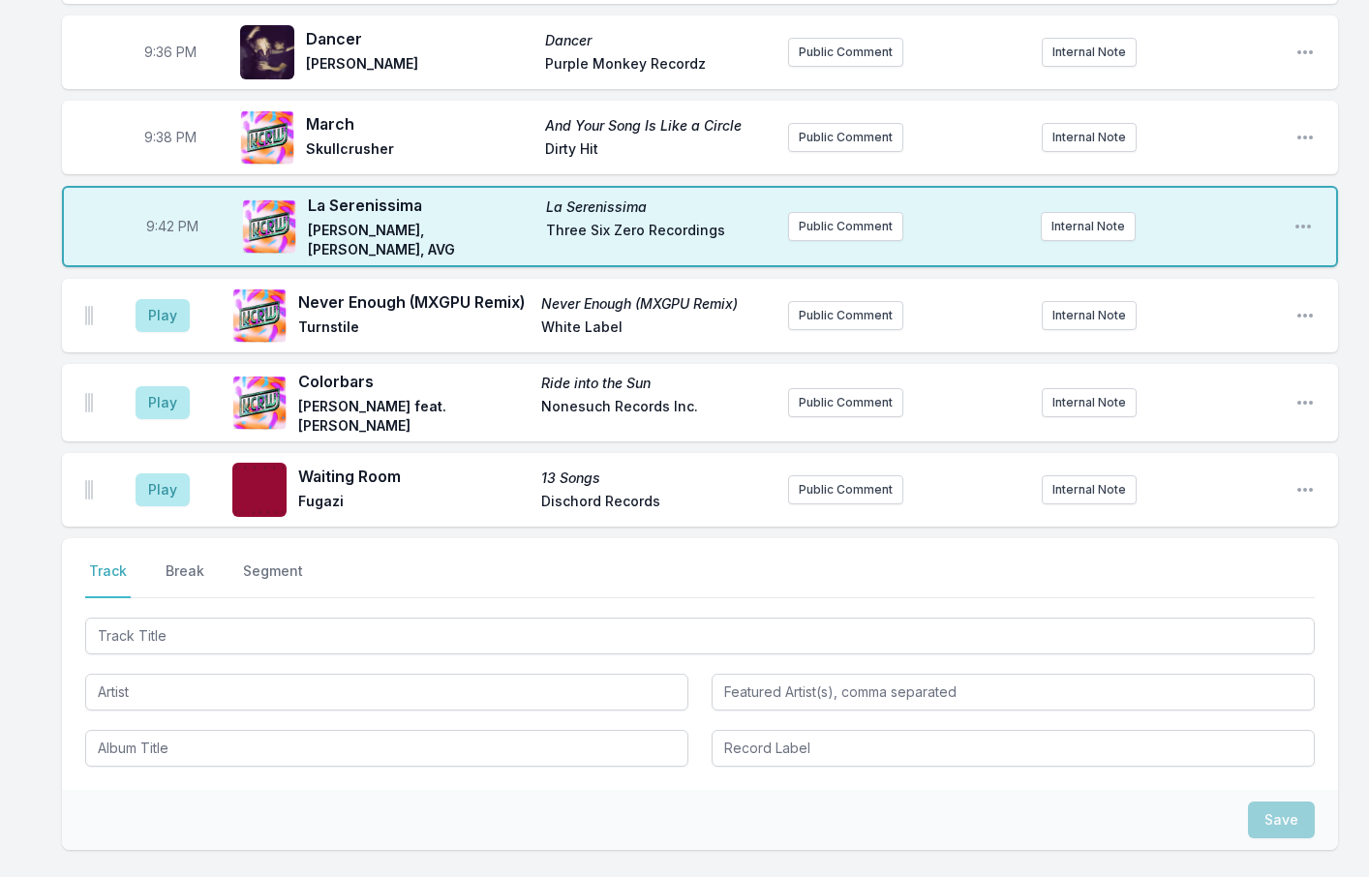
drag, startPoint x: 38, startPoint y: 841, endPoint x: 38, endPoint y: 829, distance: 11.6
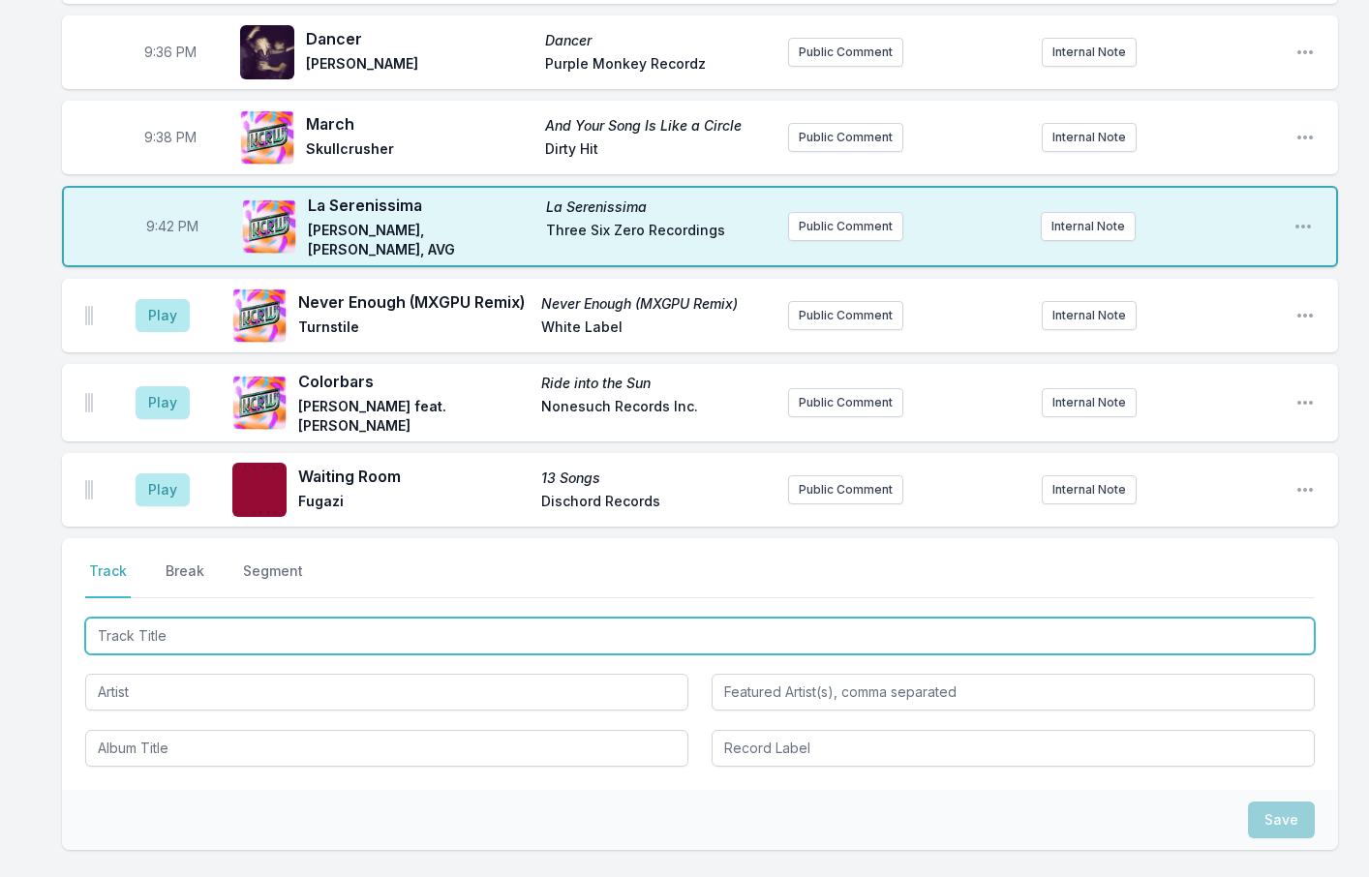
click at [154, 618] on input "Track Title" at bounding box center [700, 636] width 1230 height 37
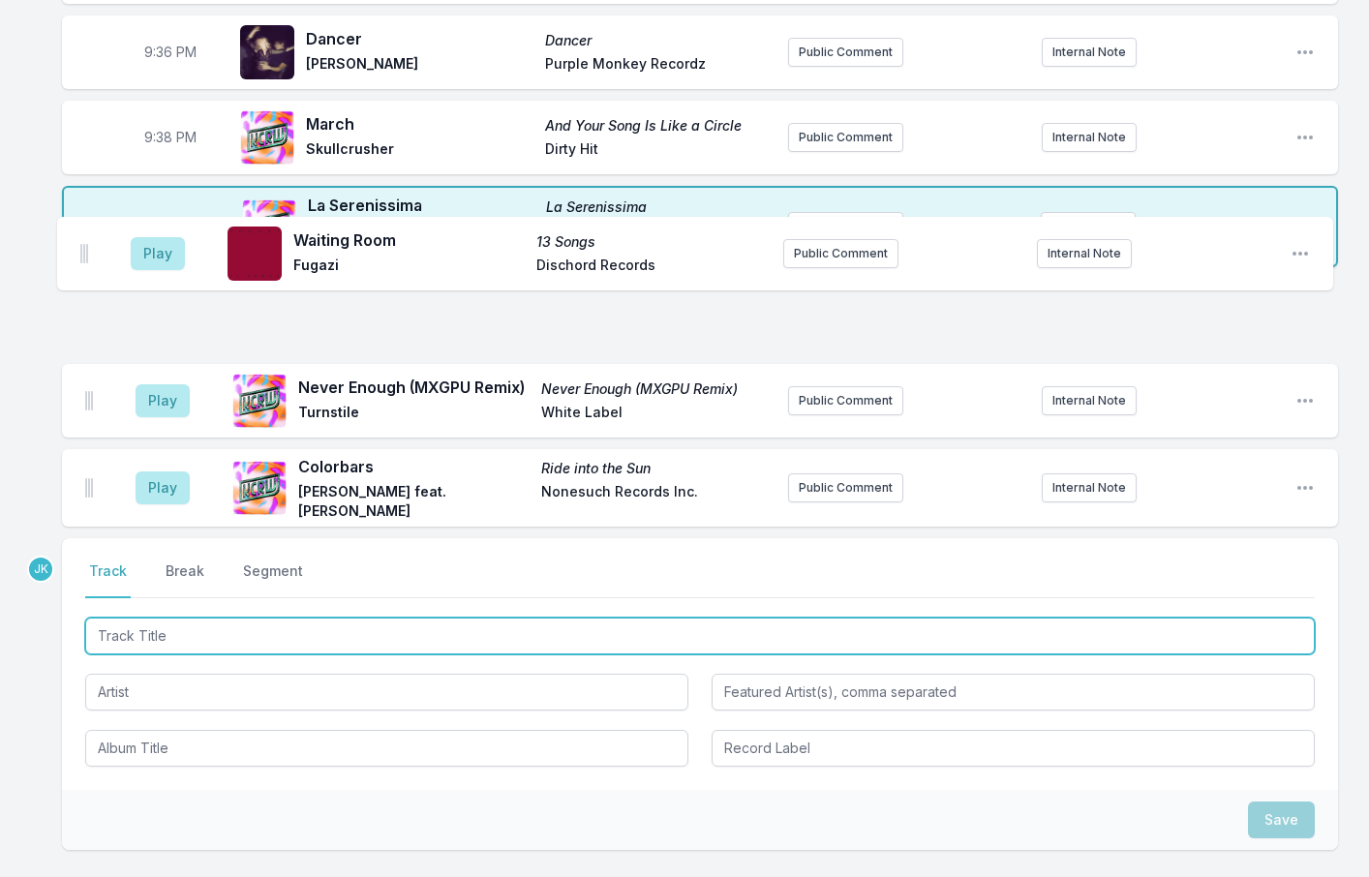
drag, startPoint x: 88, startPoint y: 413, endPoint x: 83, endPoint y: 244, distance: 168.6
click at [83, 279] on ul "Play Never Enough (MXGPU Remix) Never Enough (MXGPU Remix) Turnstile White Labe…" at bounding box center [700, 403] width 1276 height 248
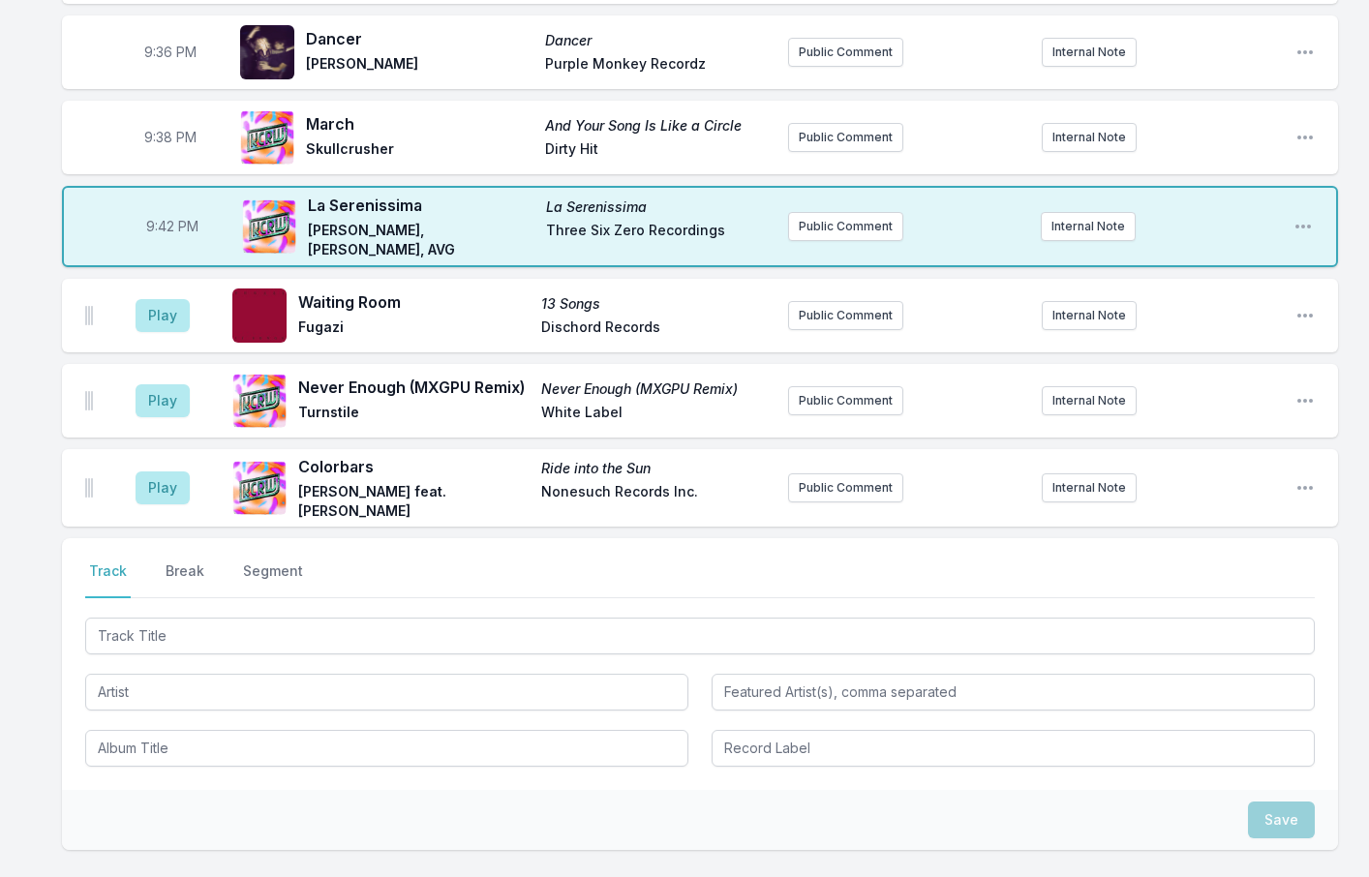
click at [341, 826] on div "Select a tab Track Break Segment Track Break Segment Save" at bounding box center [700, 756] width 1276 height 436
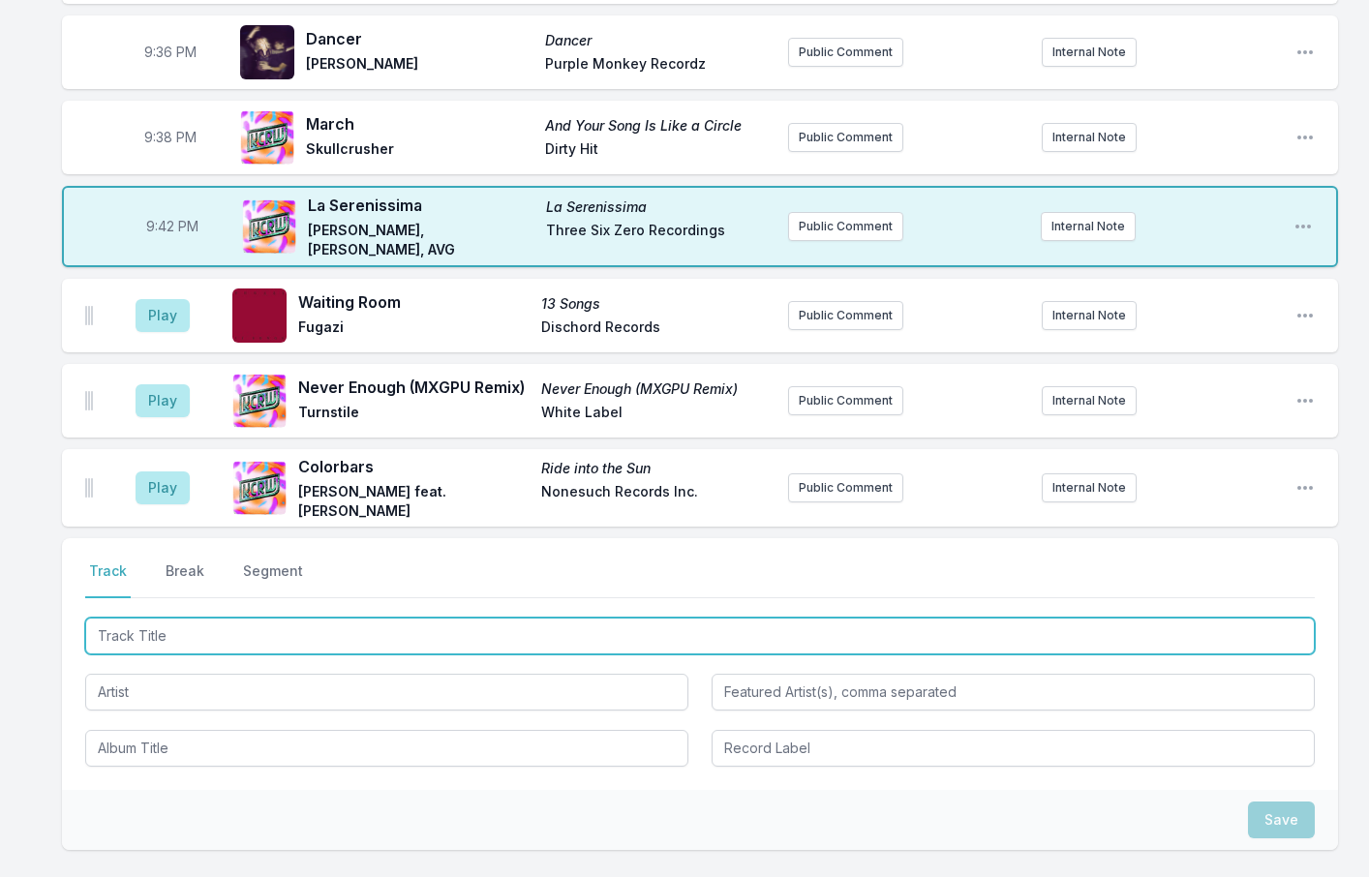
click at [145, 618] on input "Track Title" at bounding box center [700, 636] width 1230 height 37
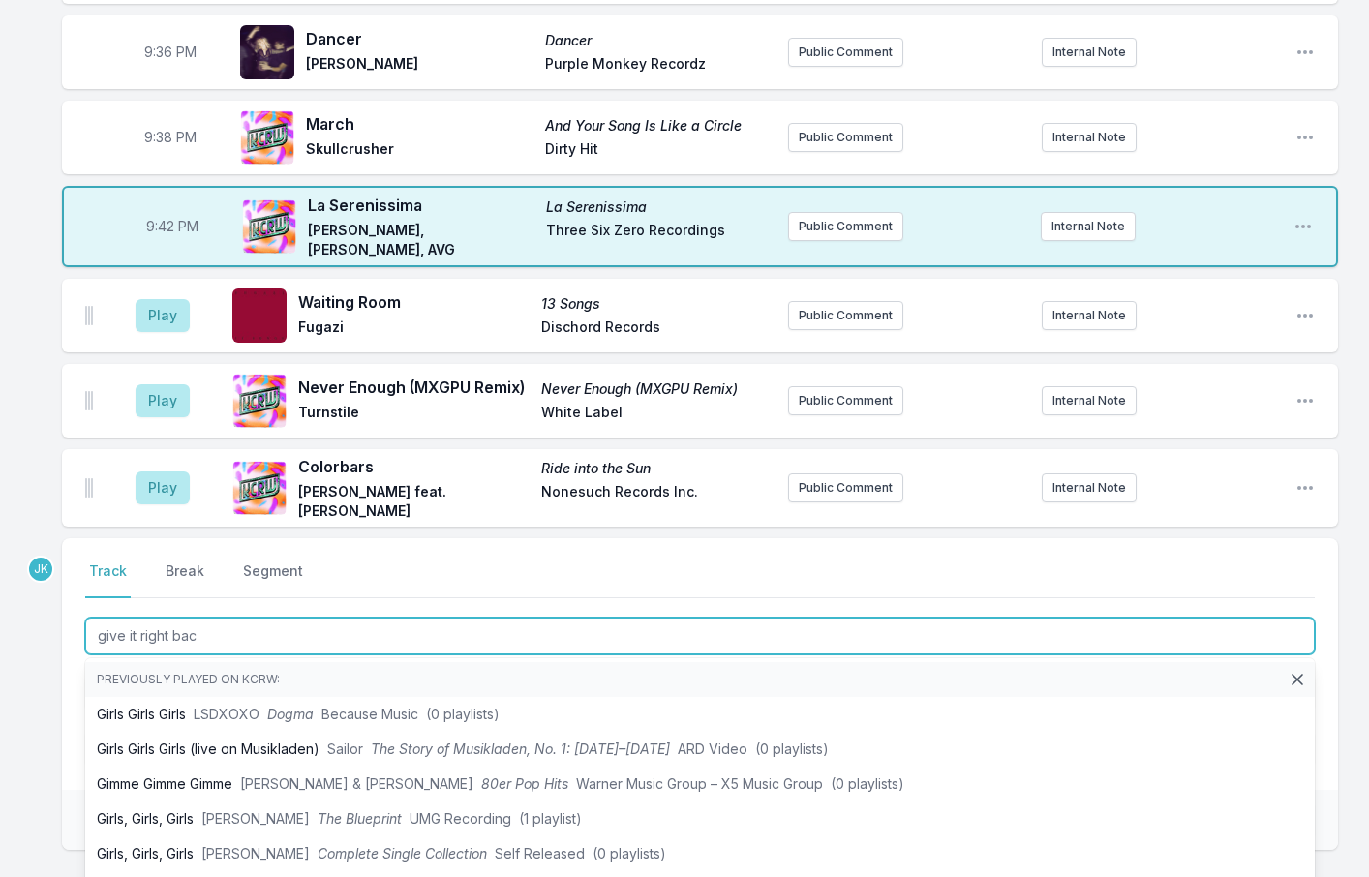
type input "give it right back"
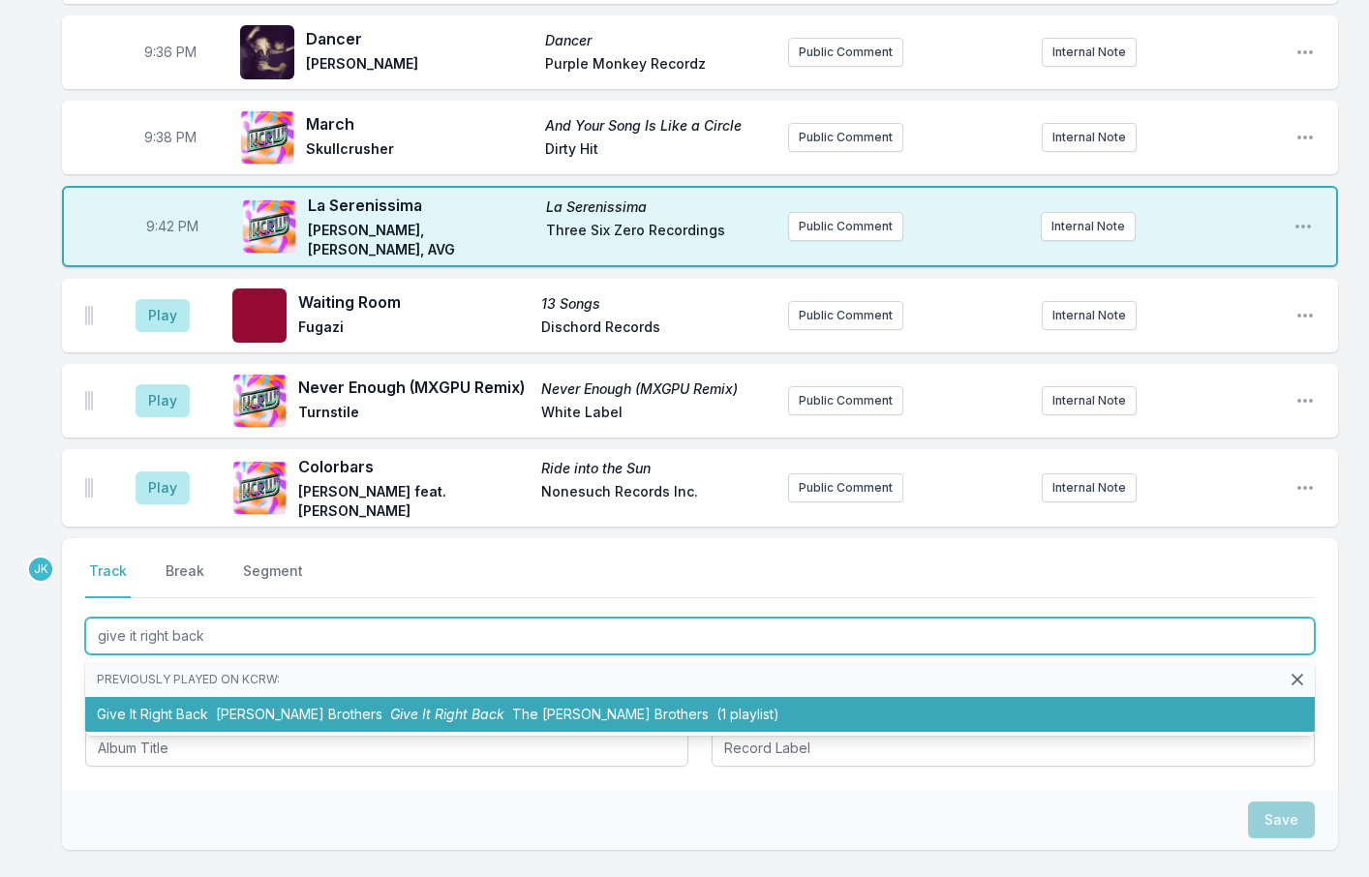
click at [236, 697] on li "Give It Right Back [PERSON_NAME] Brothers Give It Right Back The [PERSON_NAME] …" at bounding box center [700, 714] width 1230 height 35
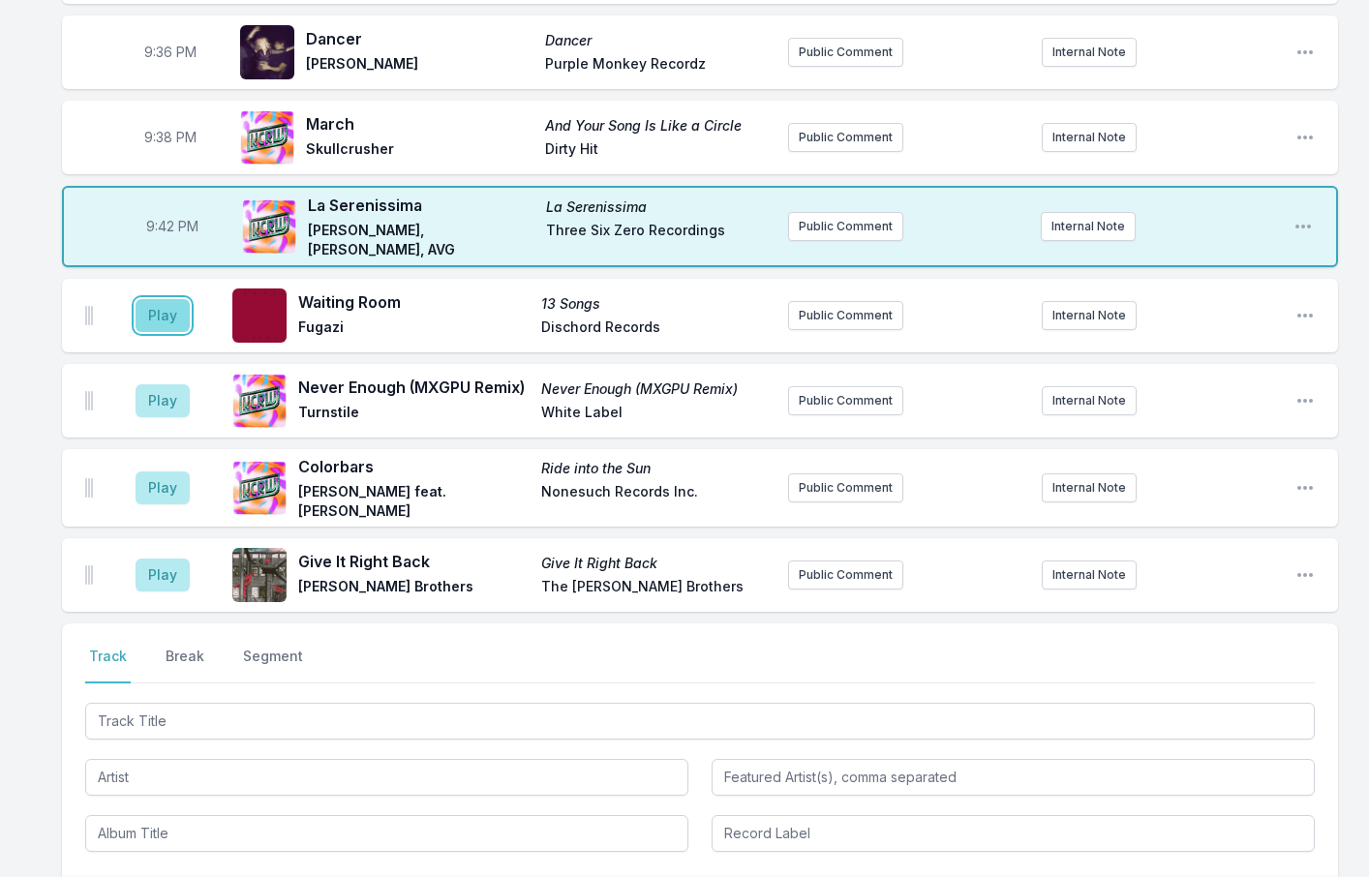
click at [172, 299] on button "Play" at bounding box center [163, 315] width 54 height 33
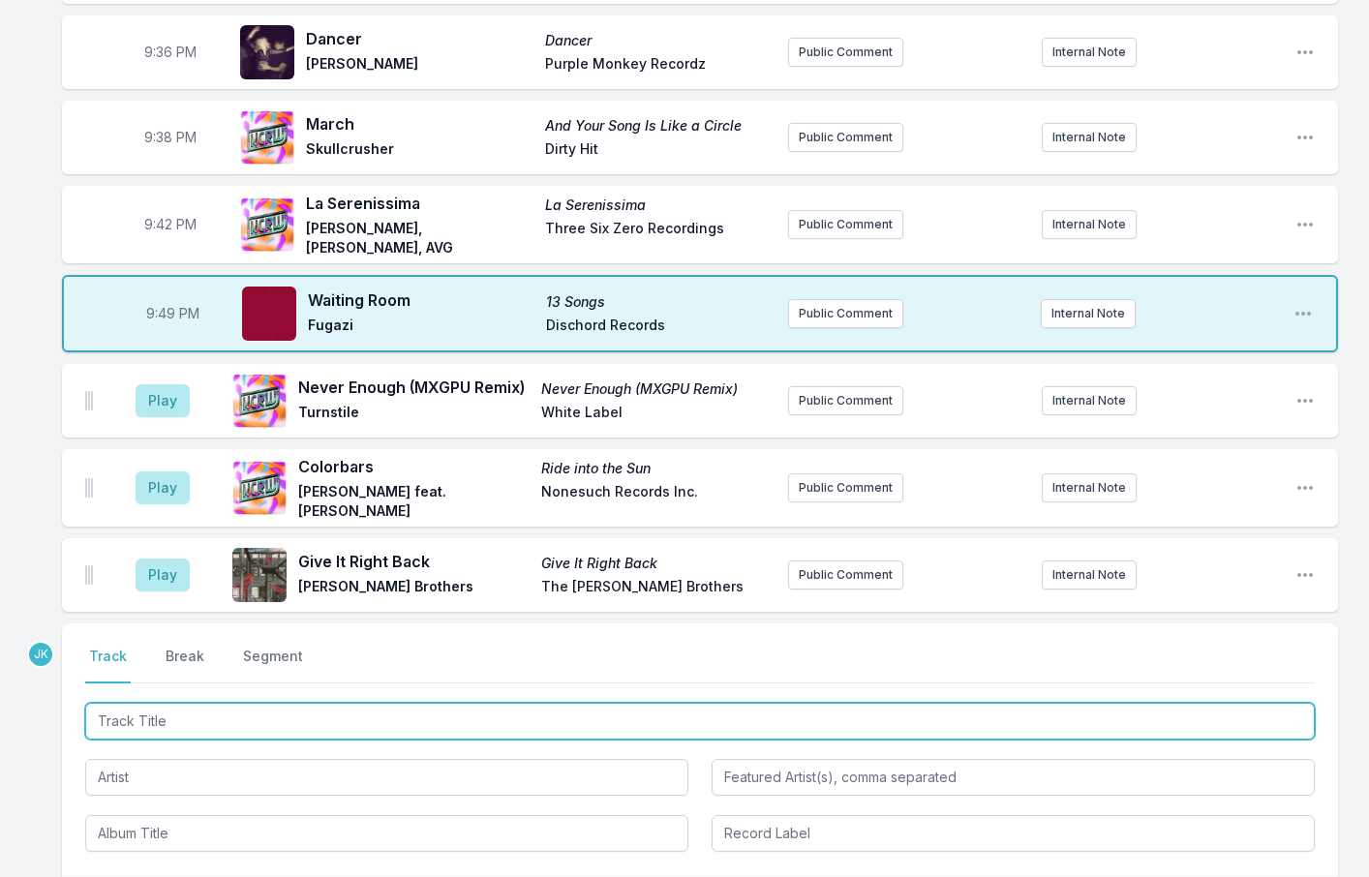
paste input "Me and [PERSON_NAME]"
type input "Me and [PERSON_NAME]"
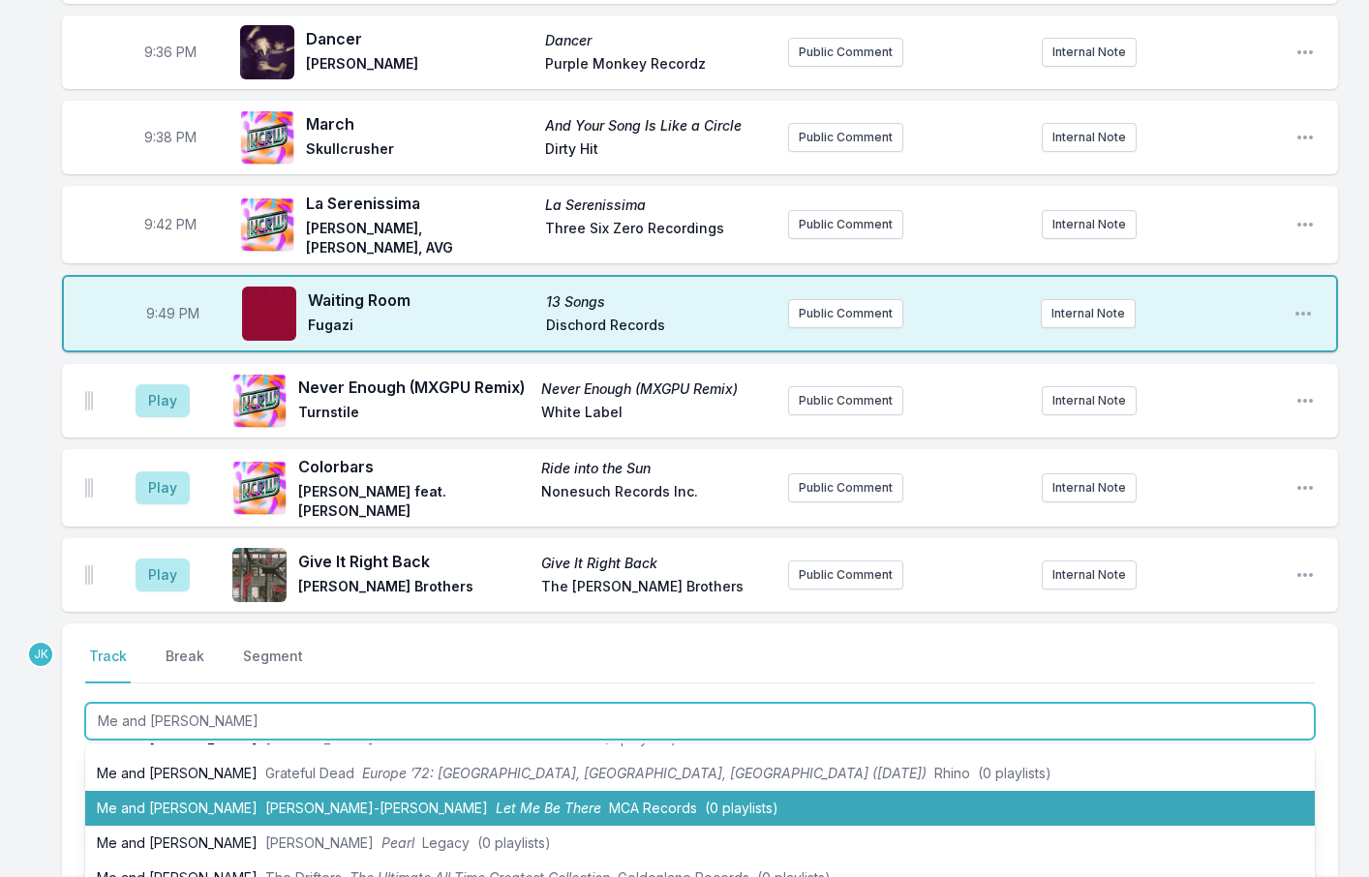
scroll to position [194, 0]
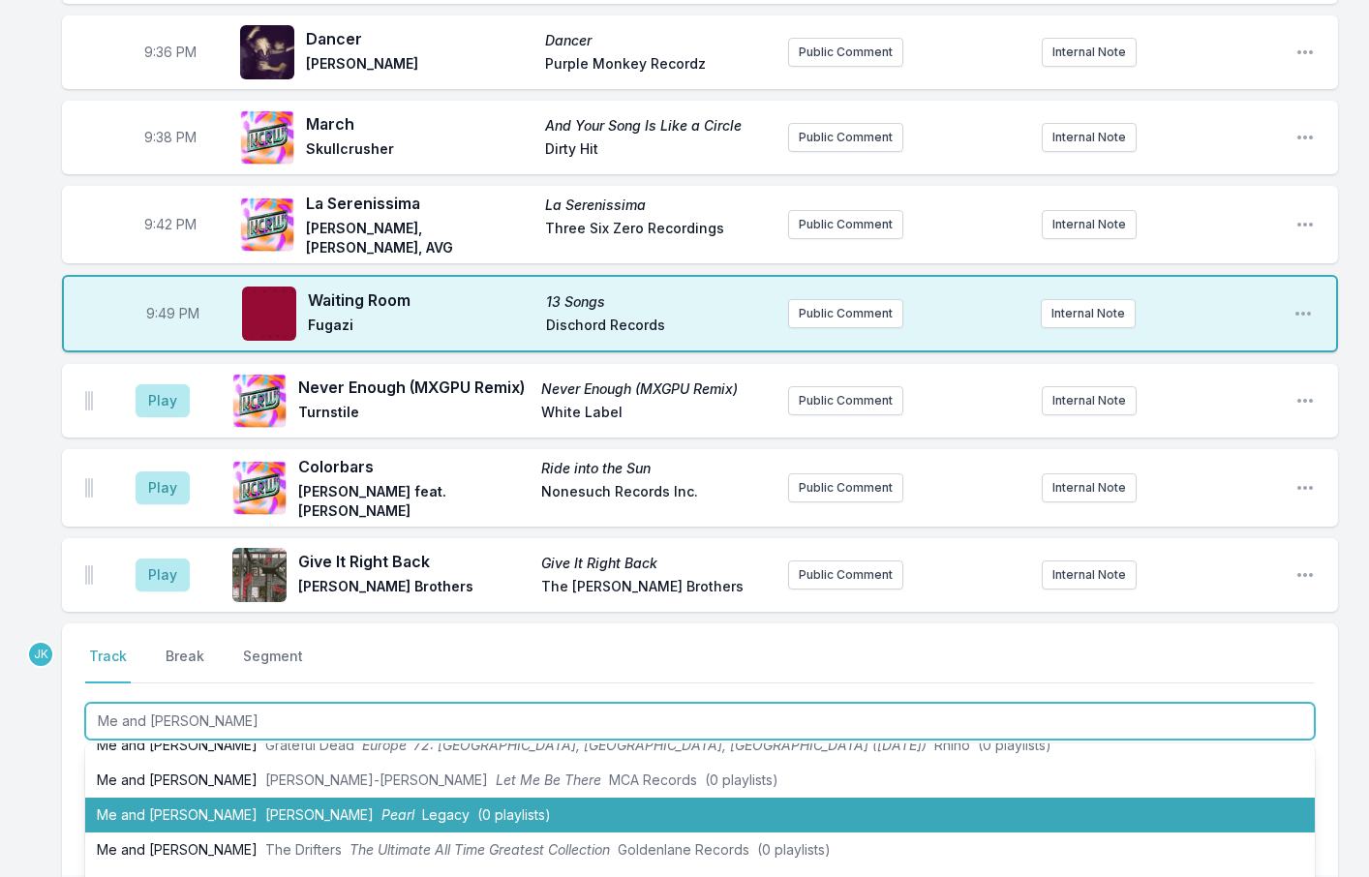
click at [142, 798] on li "Me and [PERSON_NAME] [PERSON_NAME] Pearl Legacy (0 playlists)" at bounding box center [700, 815] width 1230 height 35
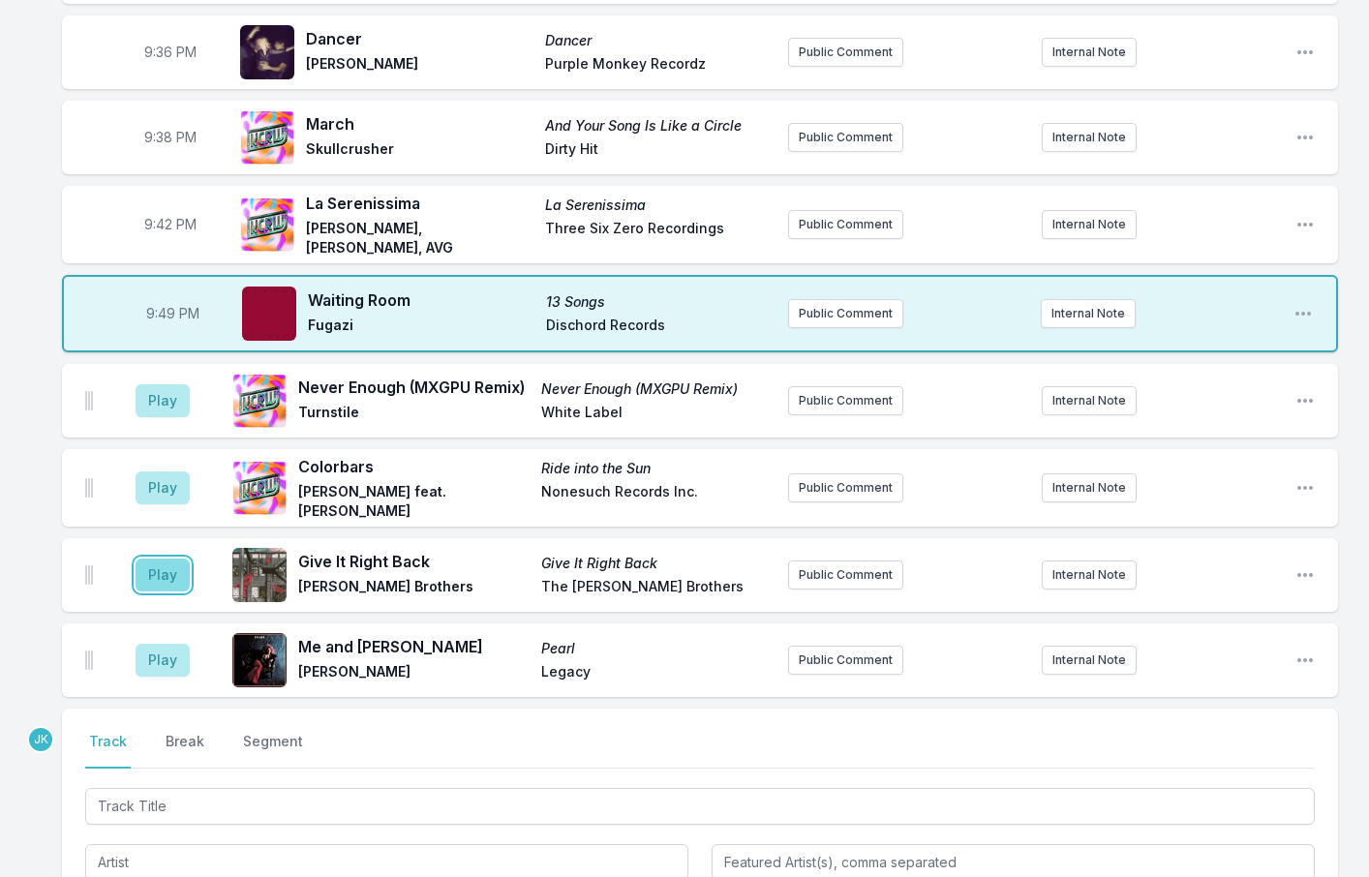
click at [160, 559] on button "Play" at bounding box center [163, 575] width 54 height 33
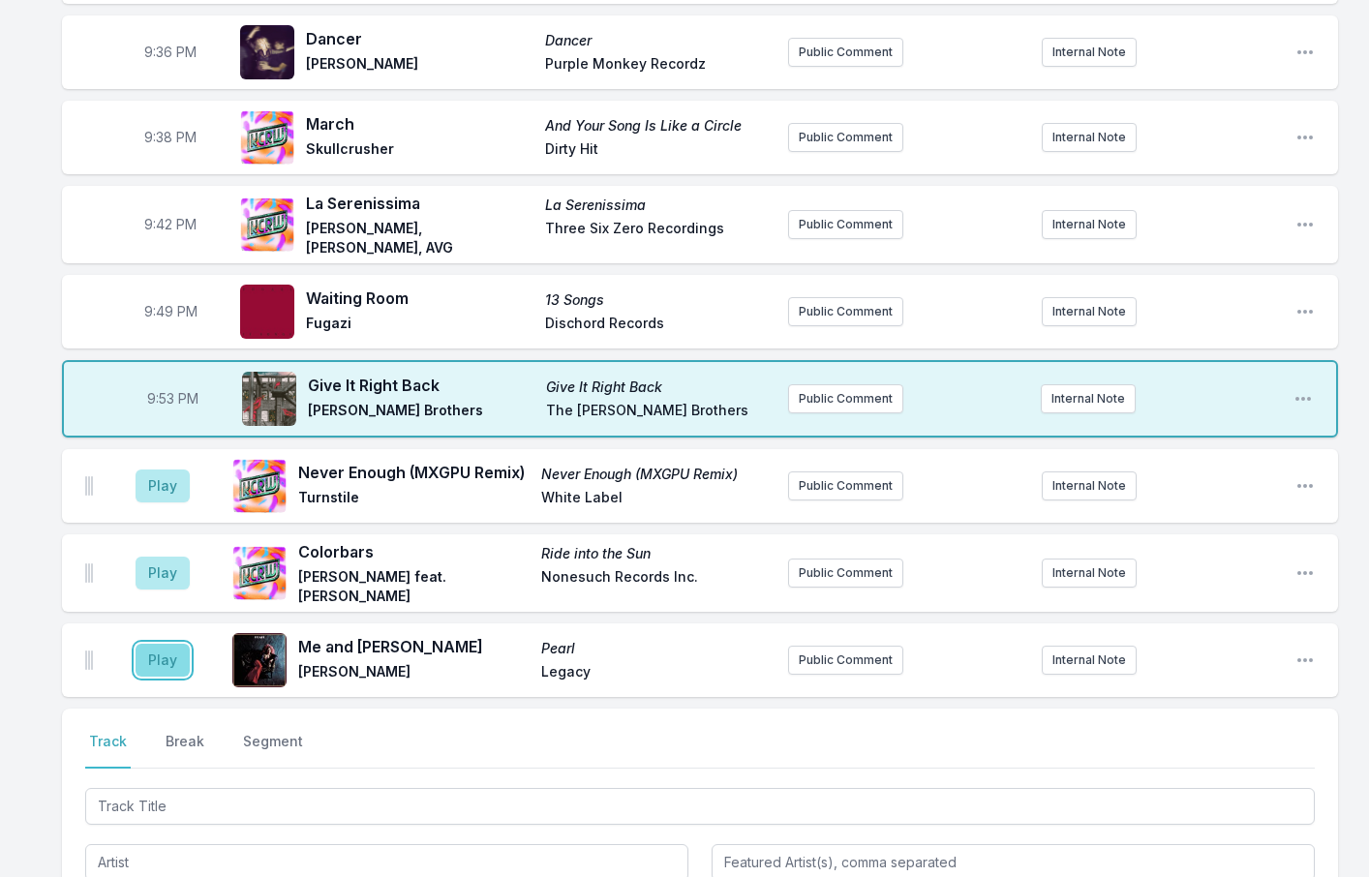
click at [161, 644] on button "Play" at bounding box center [163, 660] width 54 height 33
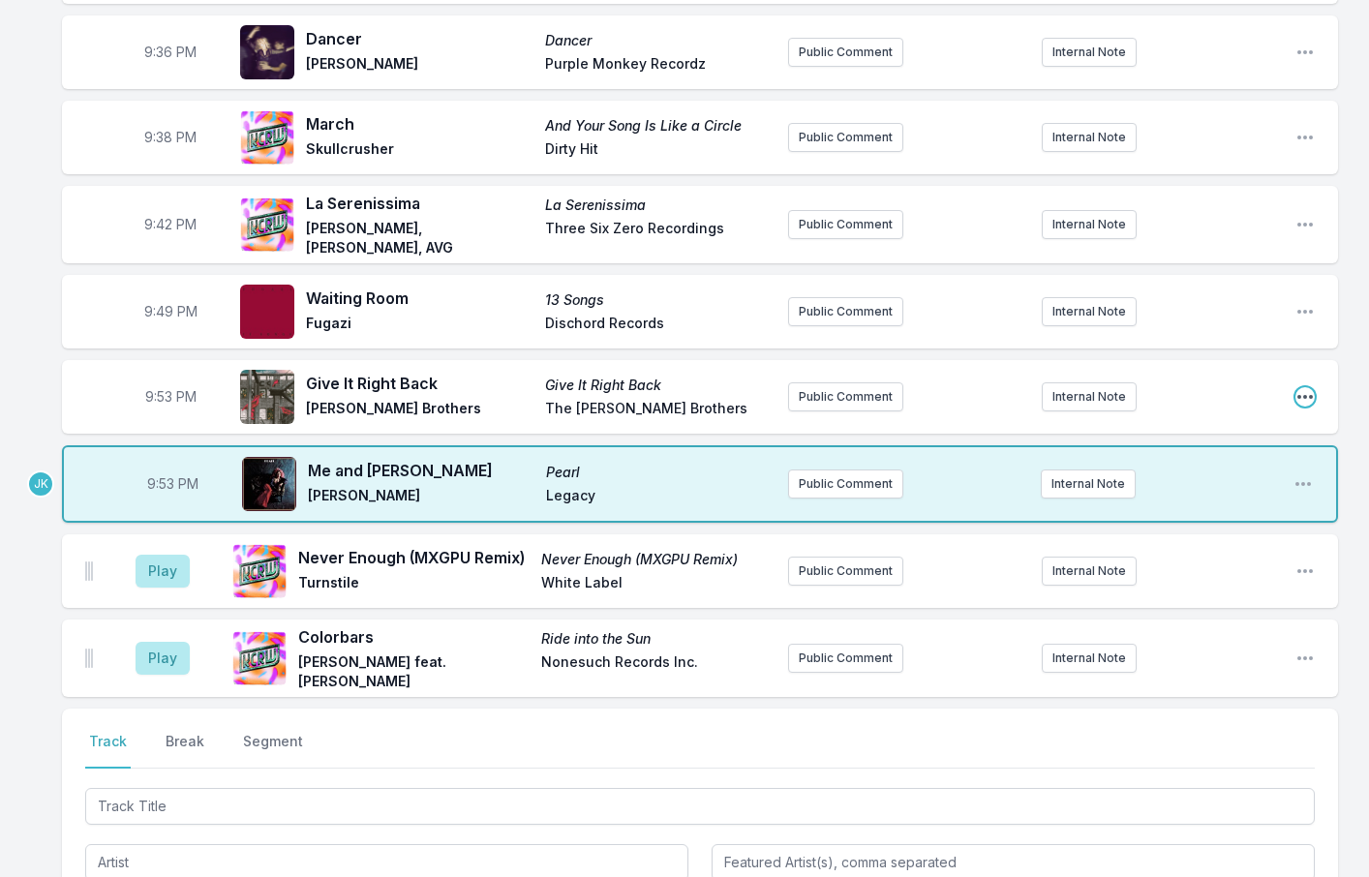
click at [1301, 387] on icon "Open playlist item options" at bounding box center [1305, 396] width 19 height 19
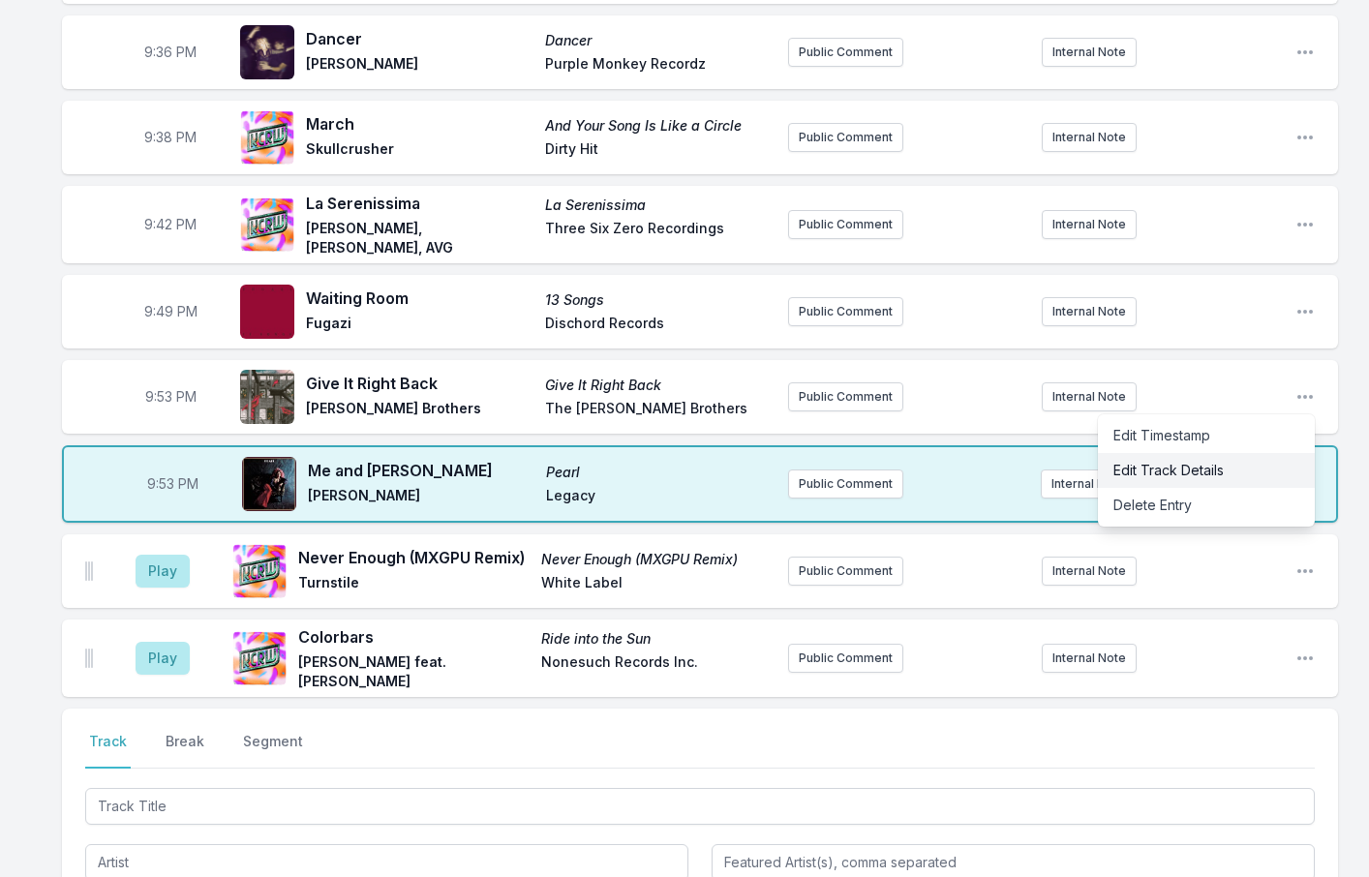
click at [1147, 453] on button "Edit Track Details" at bounding box center [1206, 470] width 217 height 35
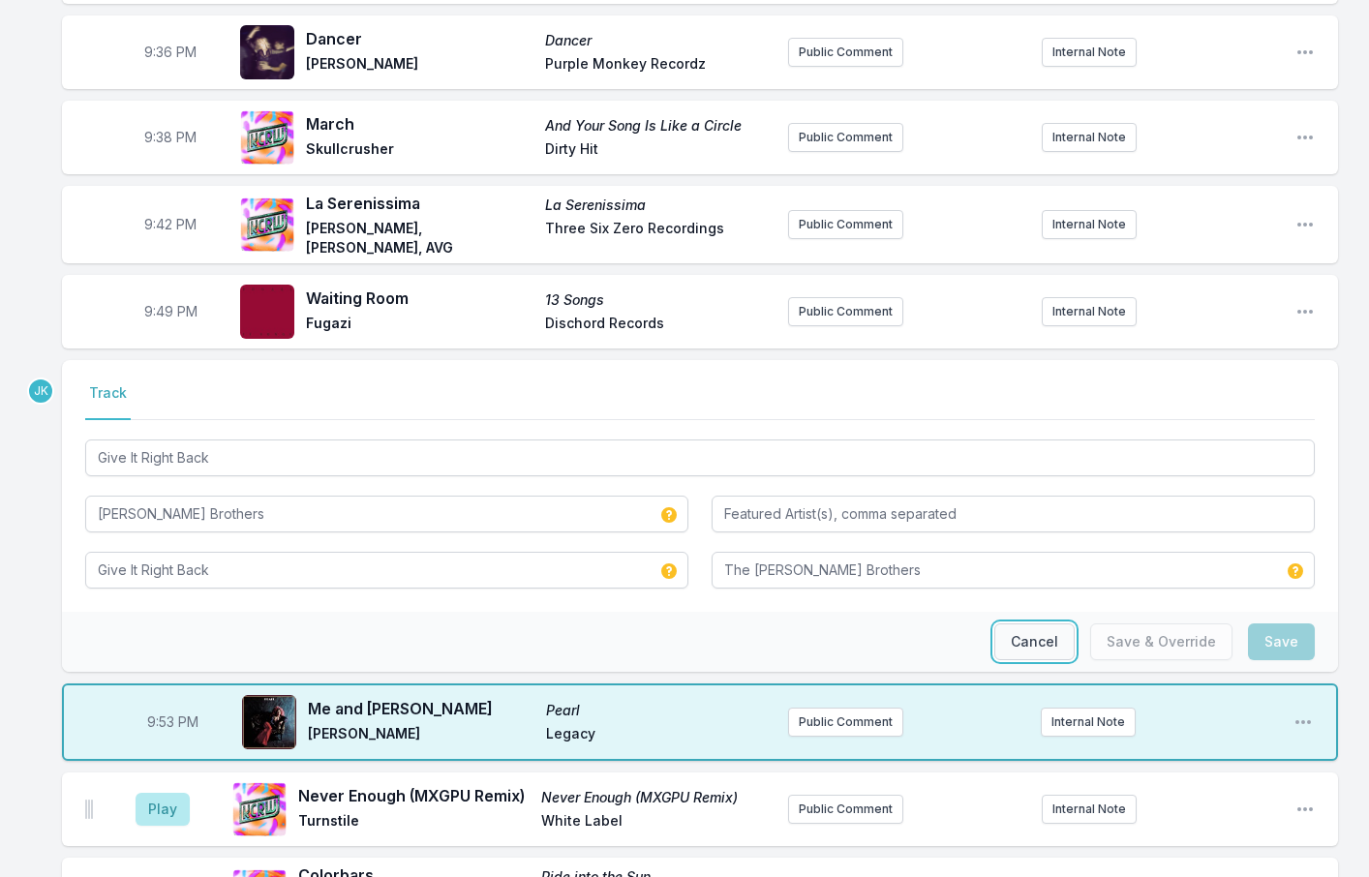
click at [1045, 624] on button "Cancel" at bounding box center [1035, 642] width 80 height 37
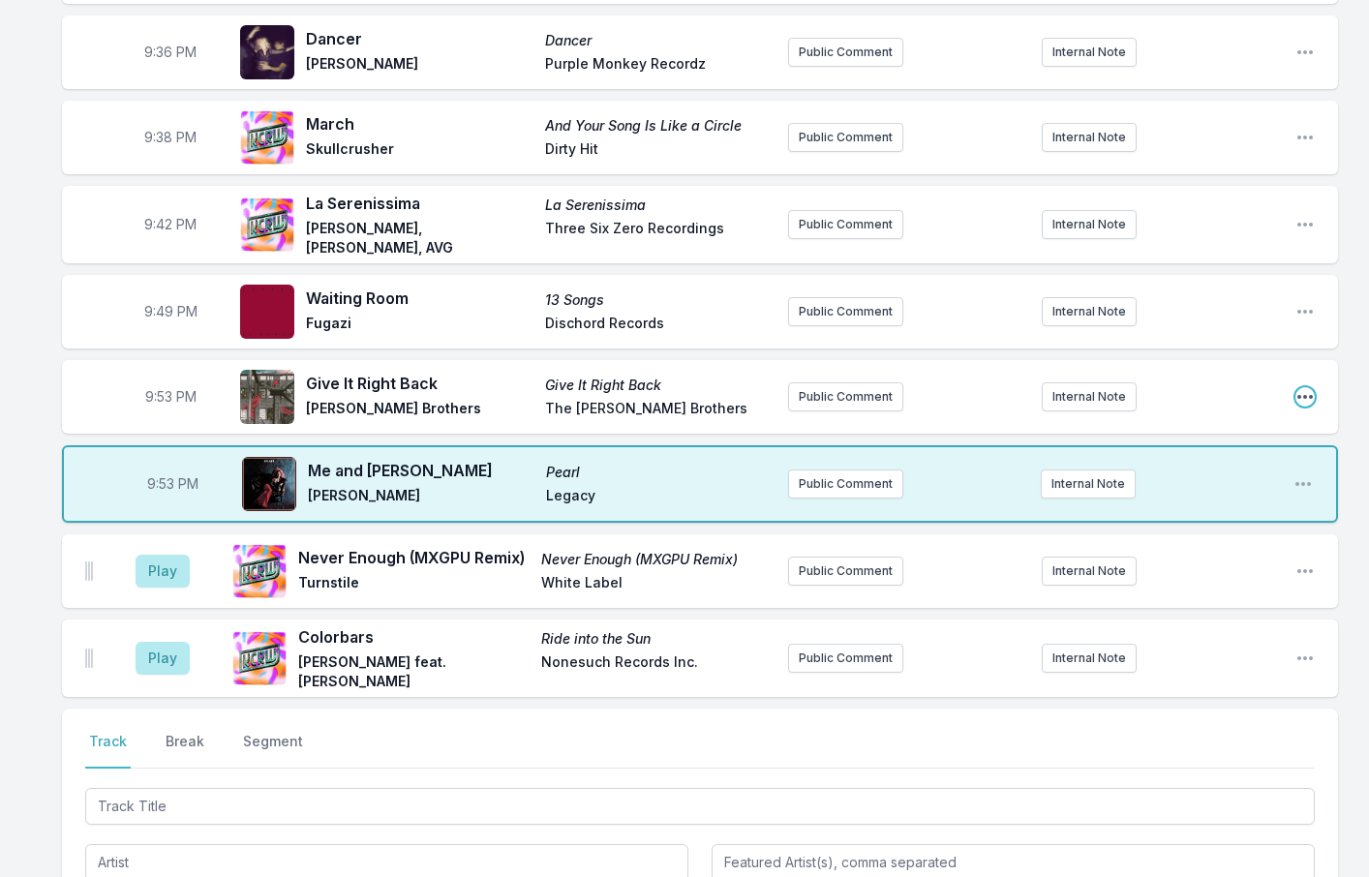
click at [1305, 387] on icon "Open playlist item options" at bounding box center [1305, 396] width 19 height 19
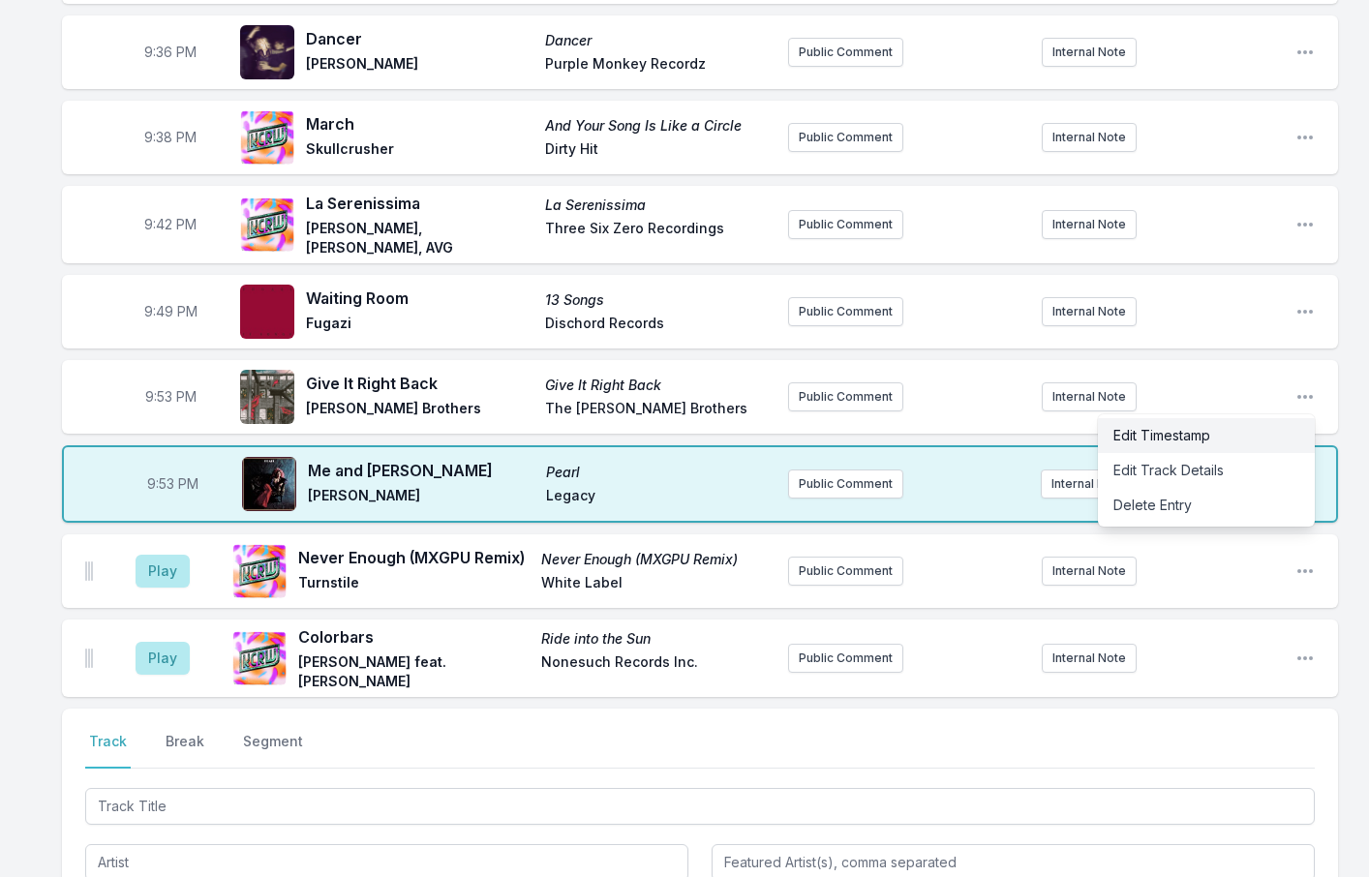
click at [1164, 418] on button "Edit Timestamp" at bounding box center [1206, 435] width 217 height 35
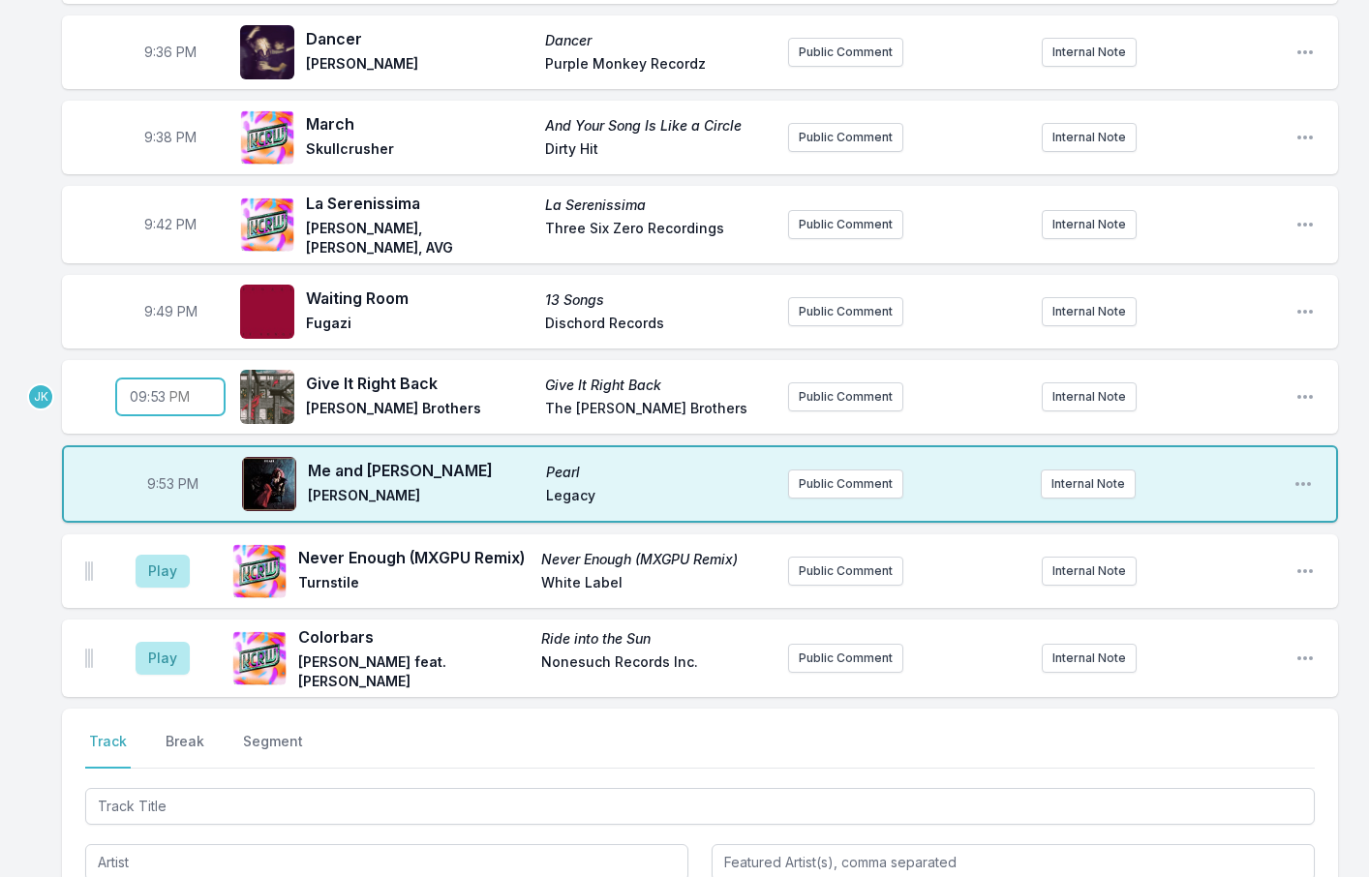
click at [154, 379] on input "21:53" at bounding box center [170, 397] width 108 height 37
type input "21:50"
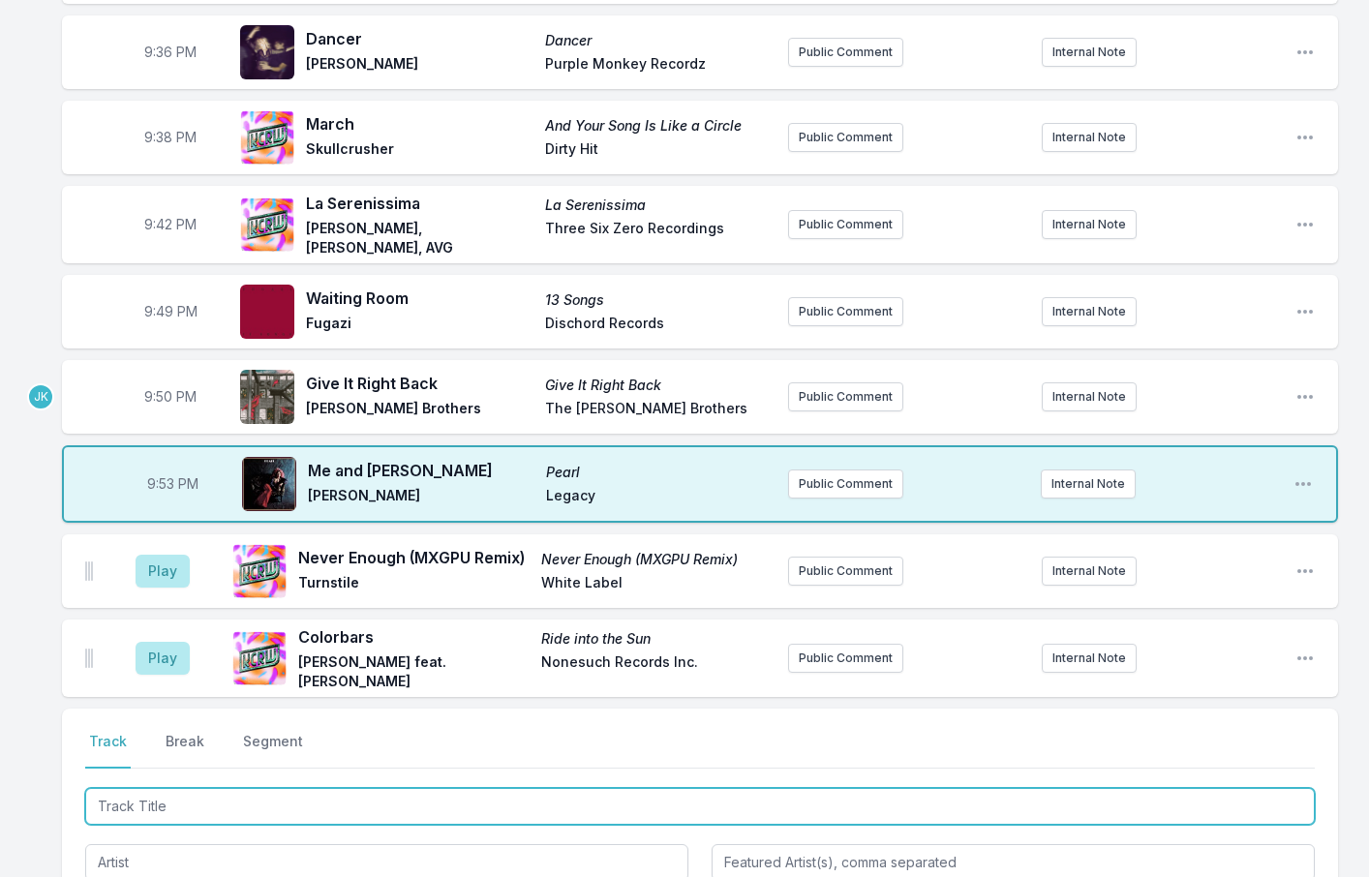
click at [134, 788] on input "Track Title" at bounding box center [700, 806] width 1230 height 37
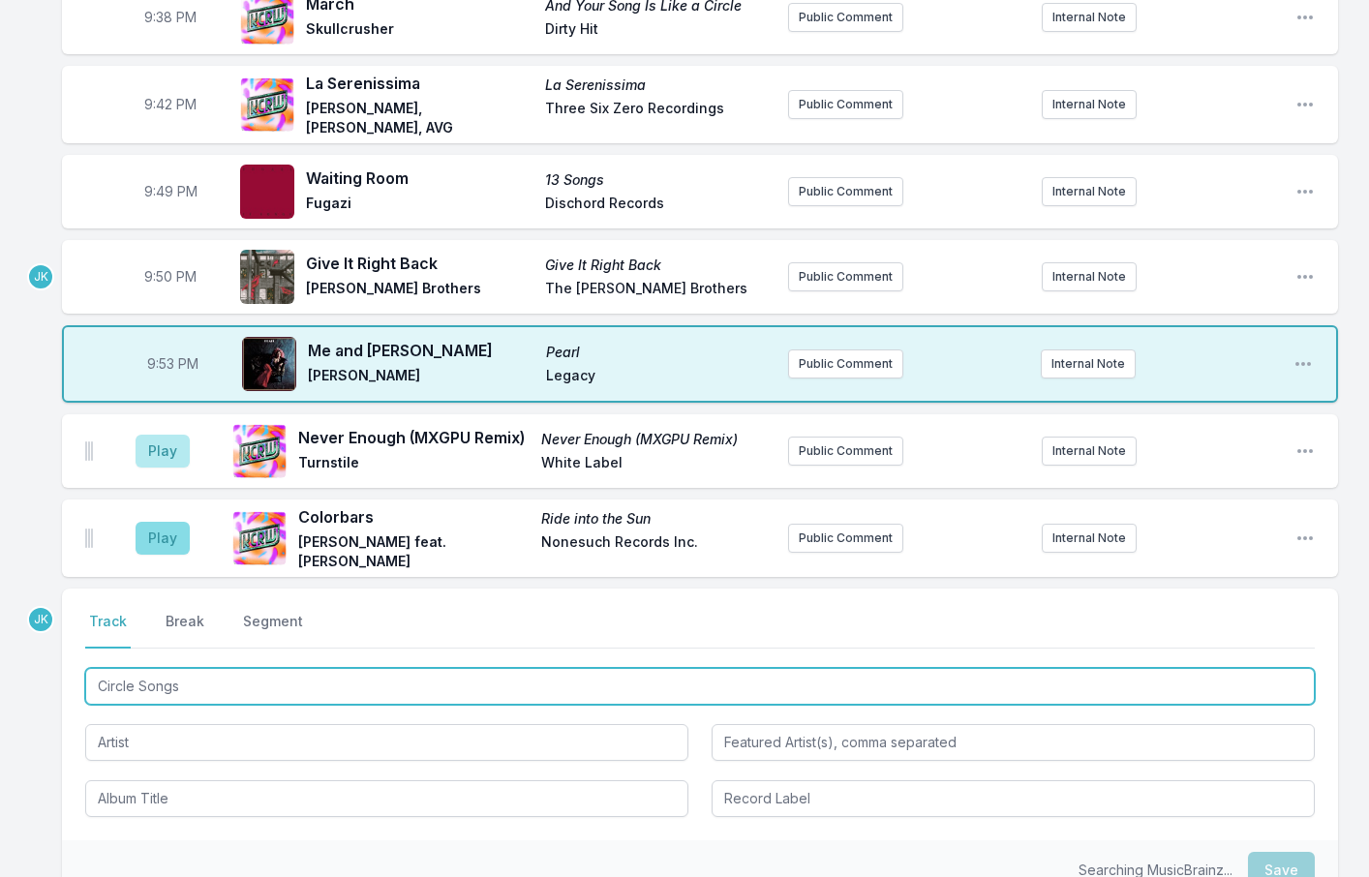
scroll to position [2975, 0]
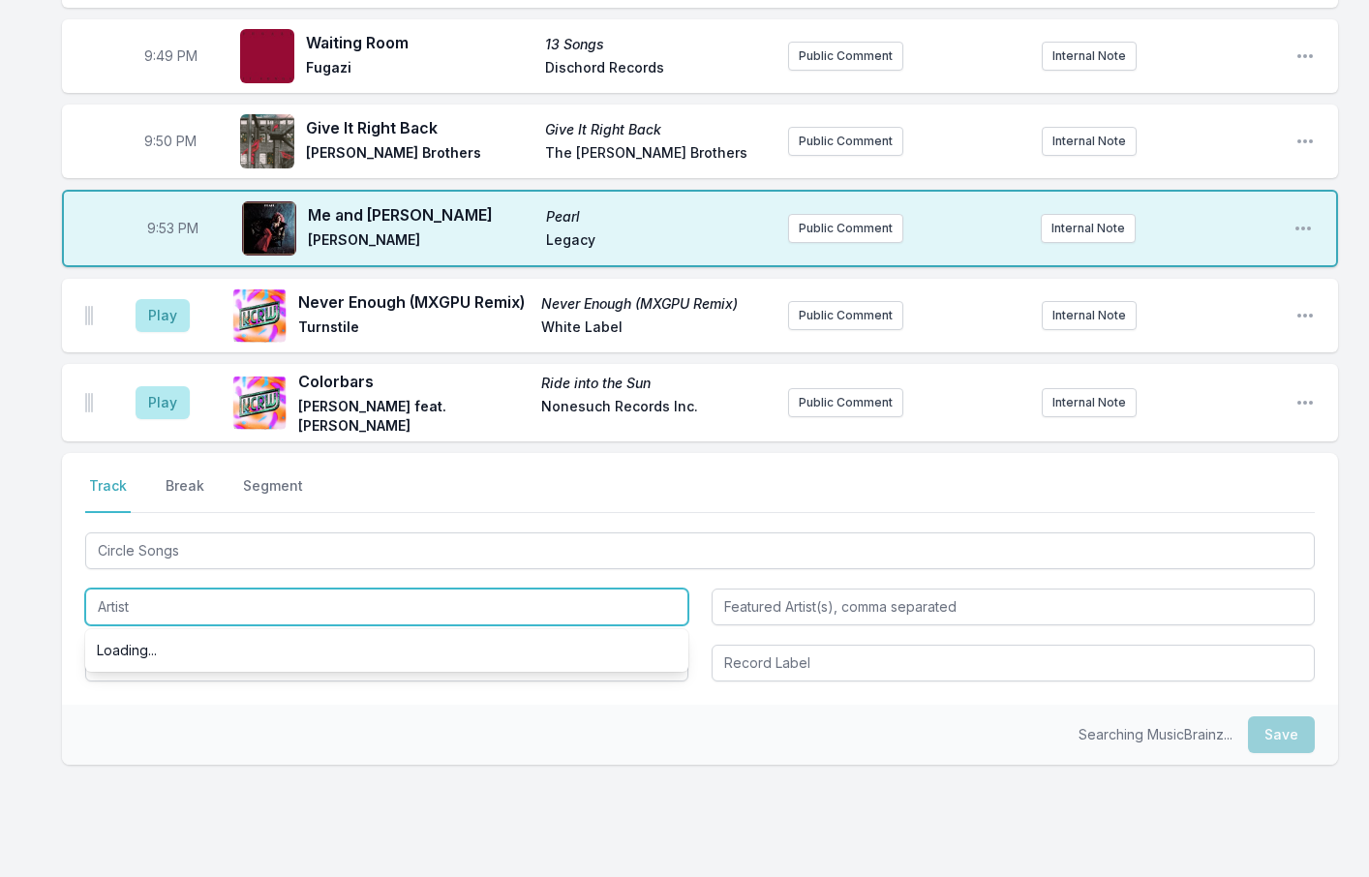
click at [128, 589] on input "Artist" at bounding box center [386, 607] width 603 height 37
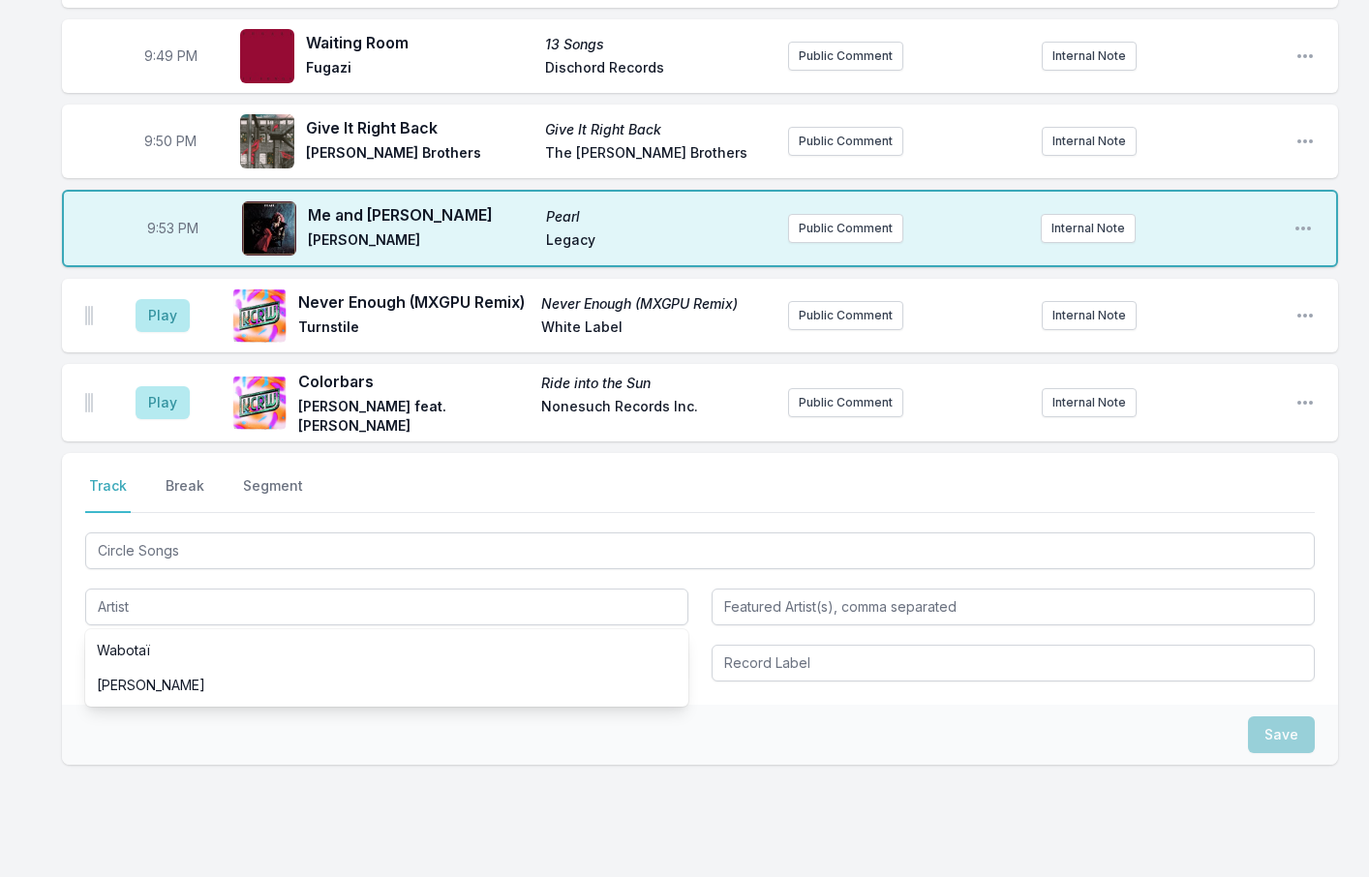
click at [107, 796] on div "Select a tab Track Break Segment Track Break Segment Circle Songs Wabotaï [PERS…" at bounding box center [700, 671] width 1276 height 436
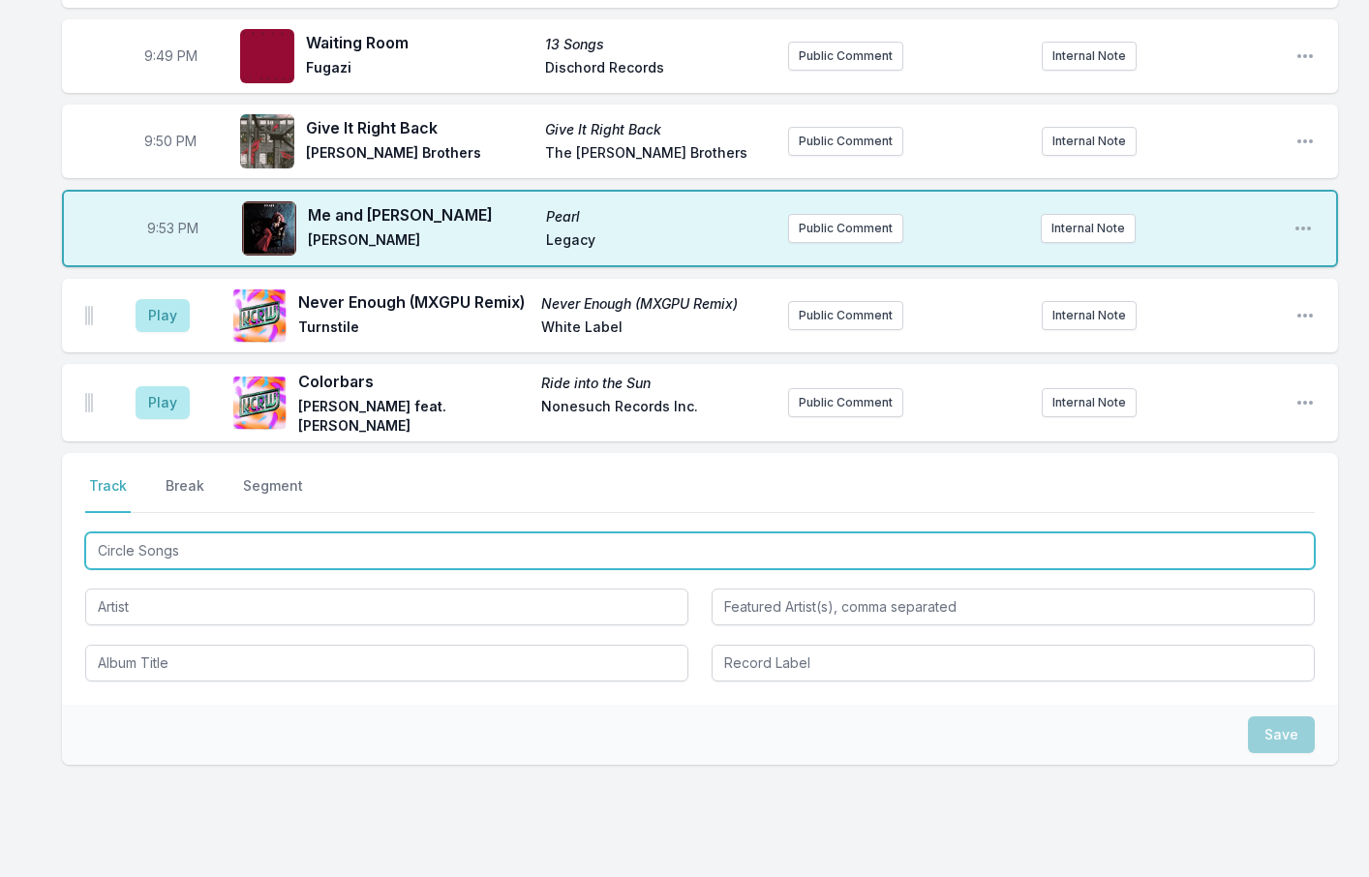
drag, startPoint x: 138, startPoint y: 473, endPoint x: 199, endPoint y: 478, distance: 60.3
click at [199, 533] on input "Circle Songs" at bounding box center [700, 551] width 1230 height 37
type input "Circlesong one"
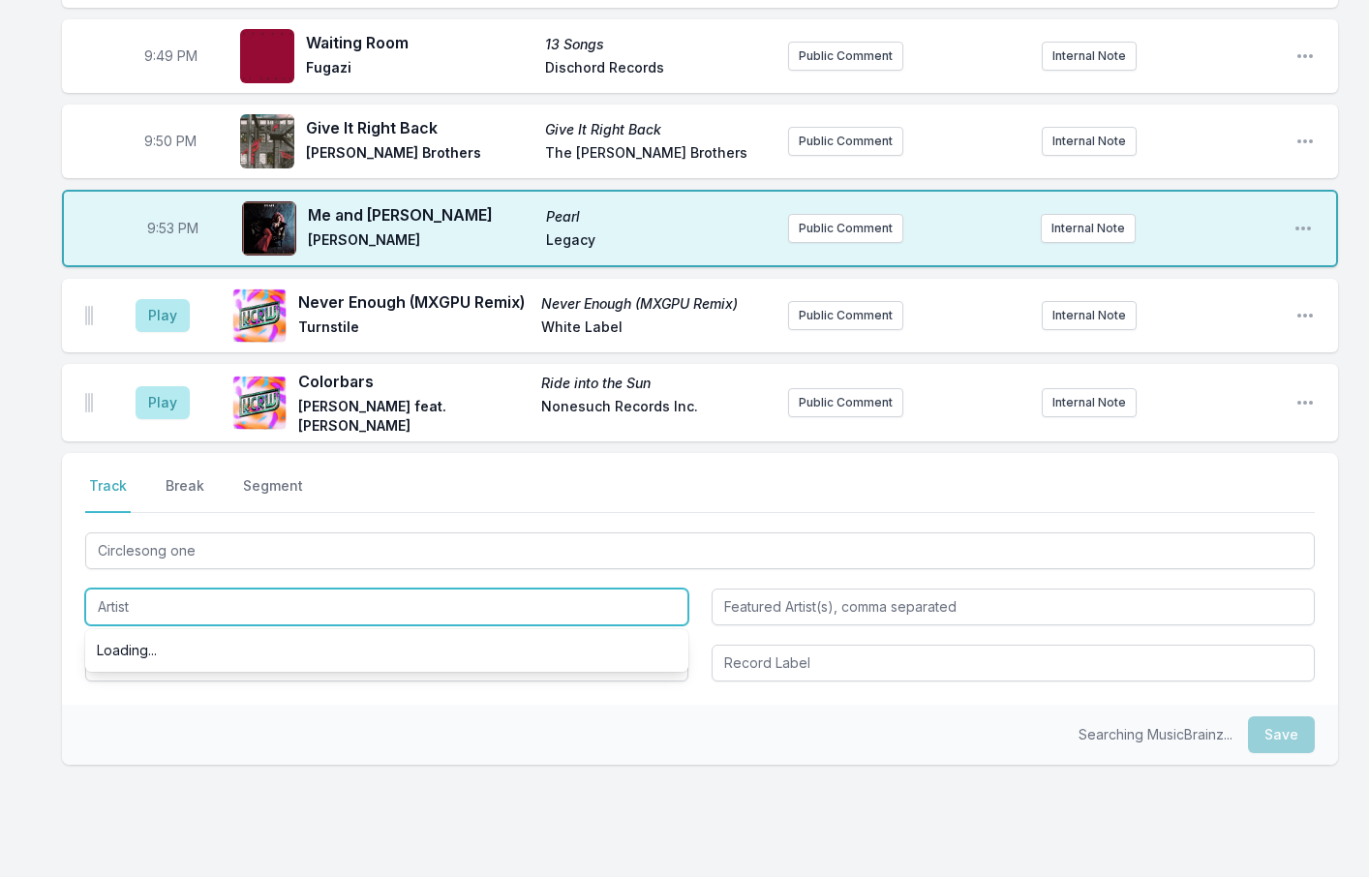
click at [120, 589] on input "Artist" at bounding box center [386, 607] width 603 height 37
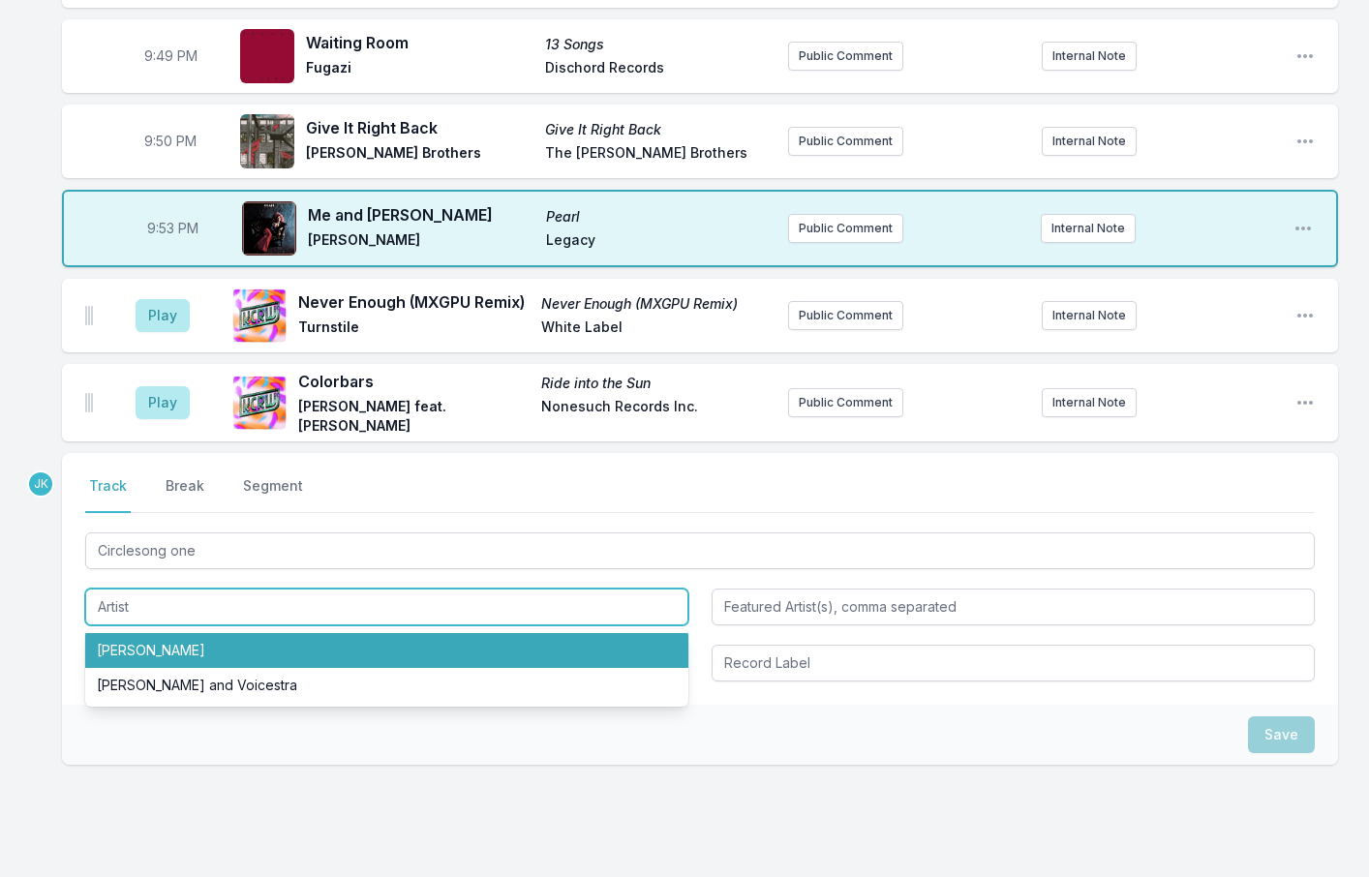
click at [144, 633] on li "[PERSON_NAME]" at bounding box center [386, 650] width 603 height 35
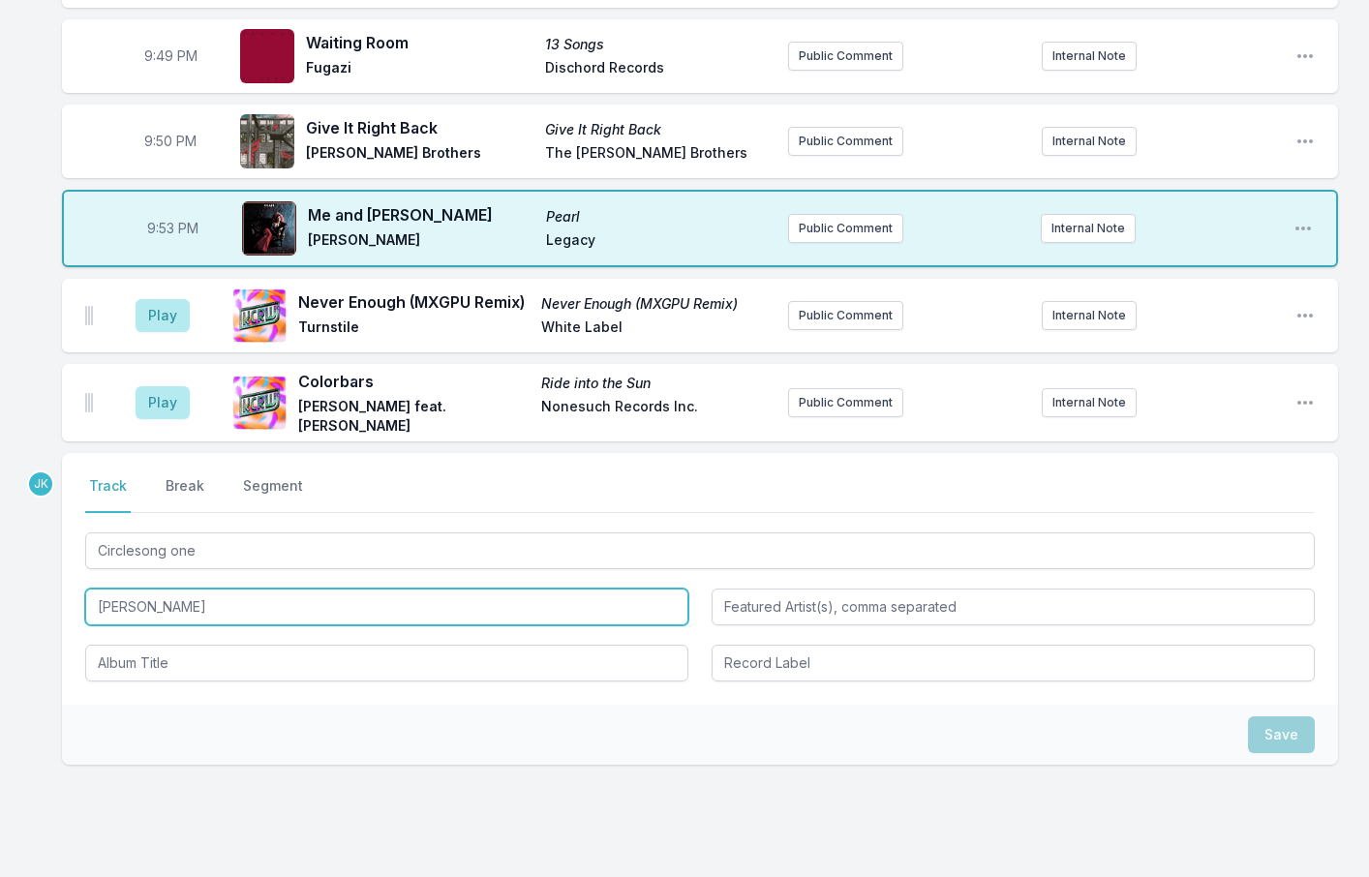
type input "[PERSON_NAME]"
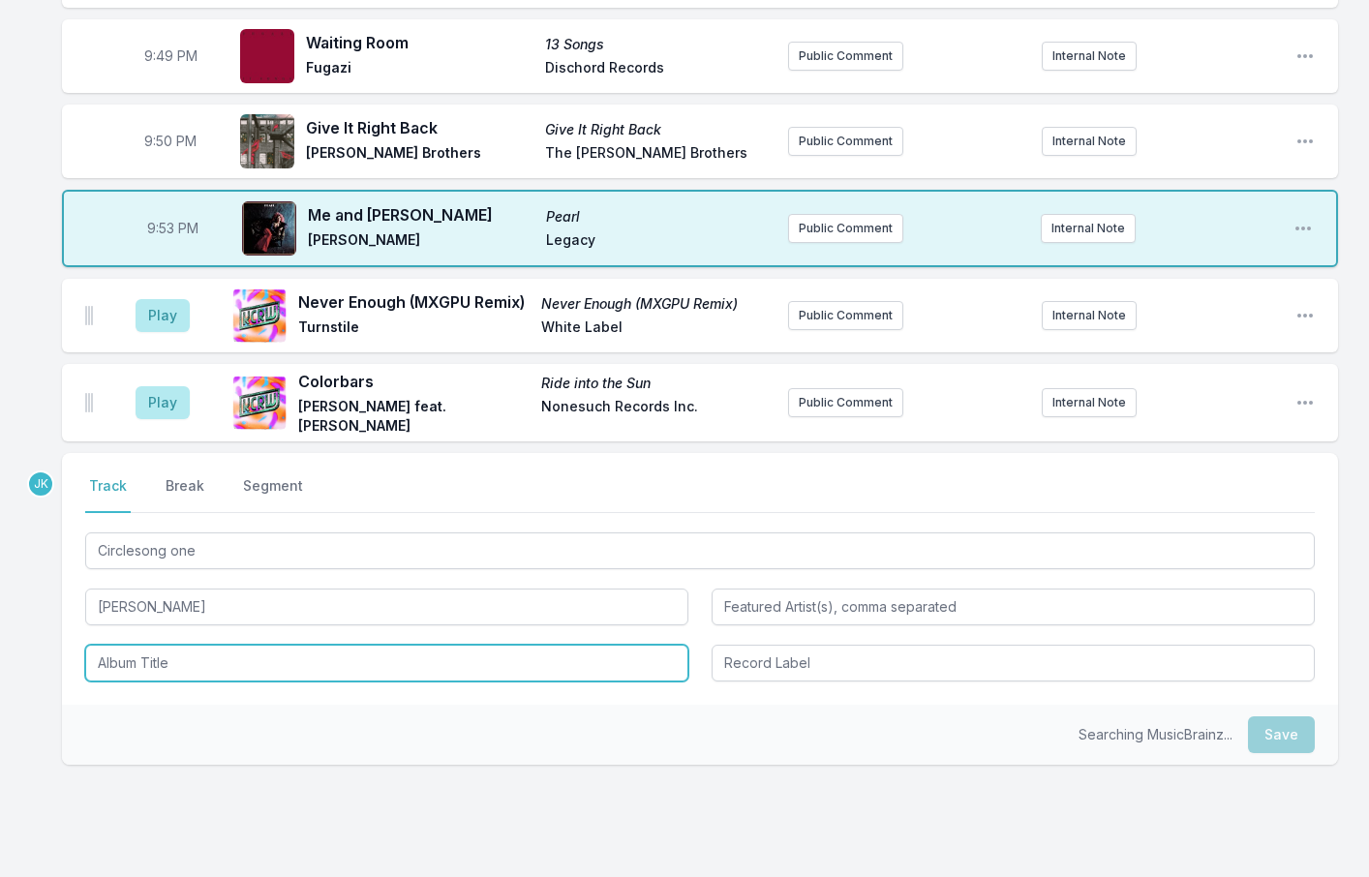
click at [145, 645] on input "Album Title" at bounding box center [386, 663] width 603 height 37
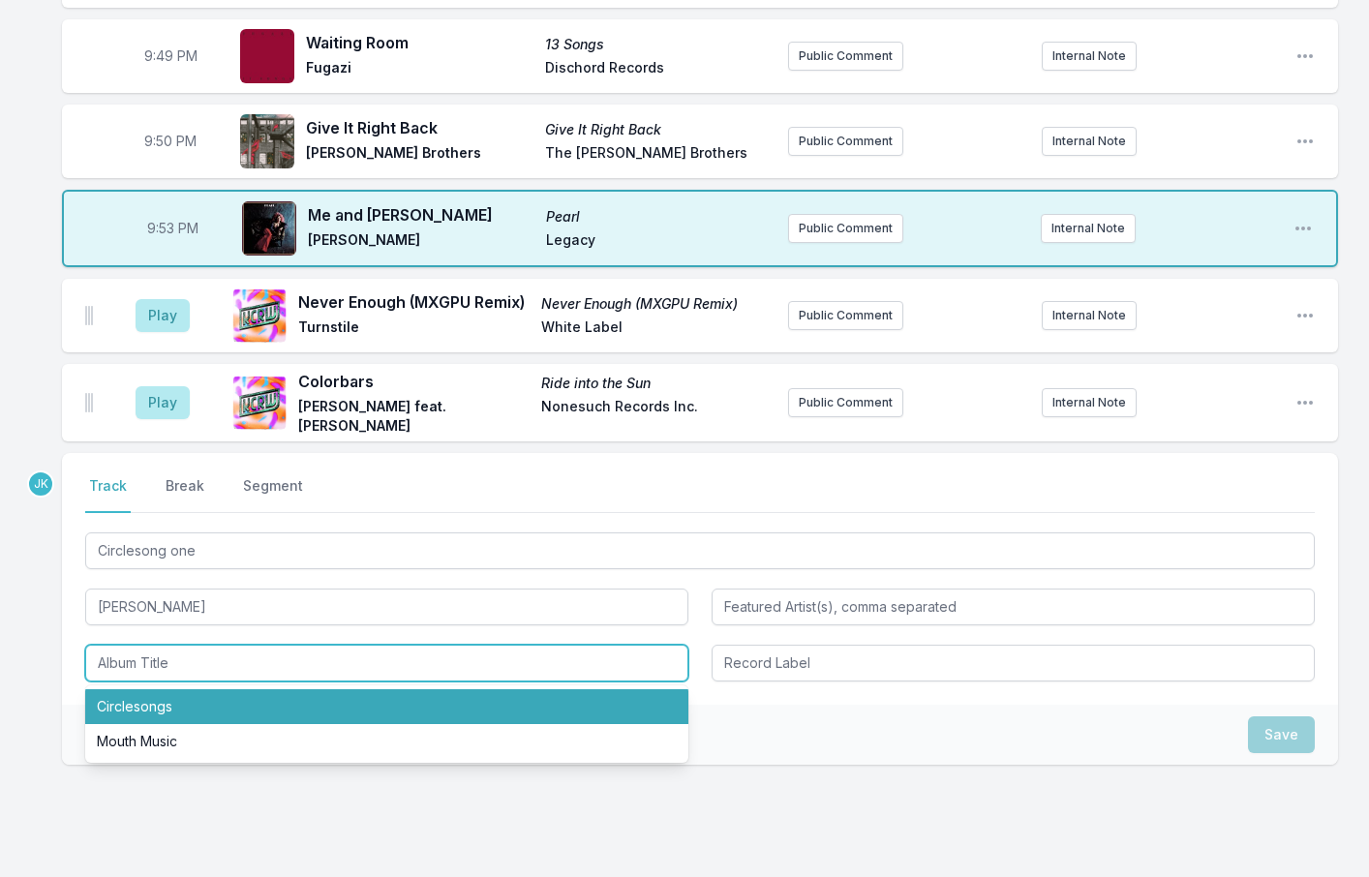
click at [124, 690] on li "Circlesongs" at bounding box center [386, 707] width 603 height 35
type input "Circlesongs"
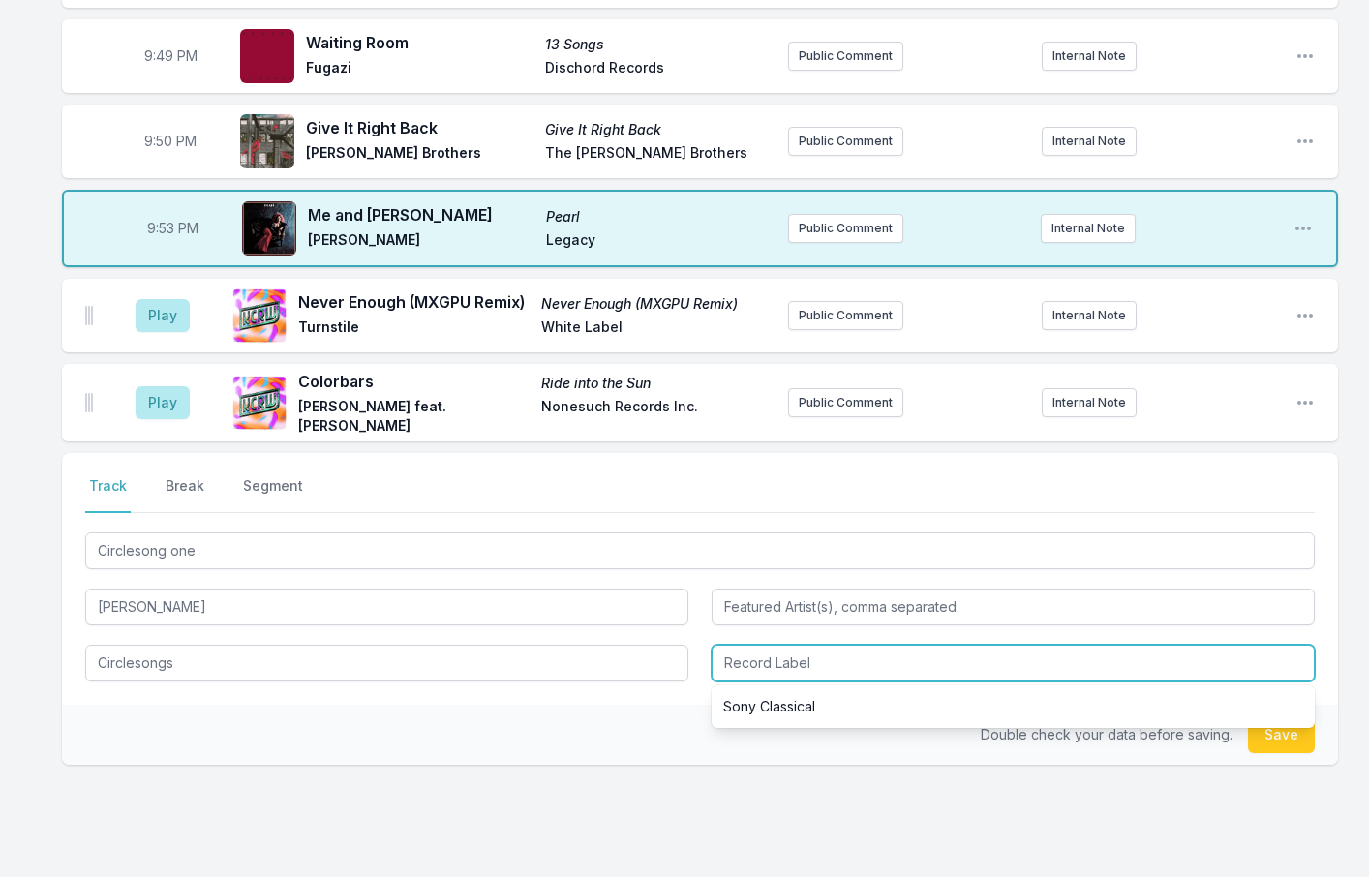
click at [821, 645] on input "Record Label" at bounding box center [1013, 663] width 603 height 37
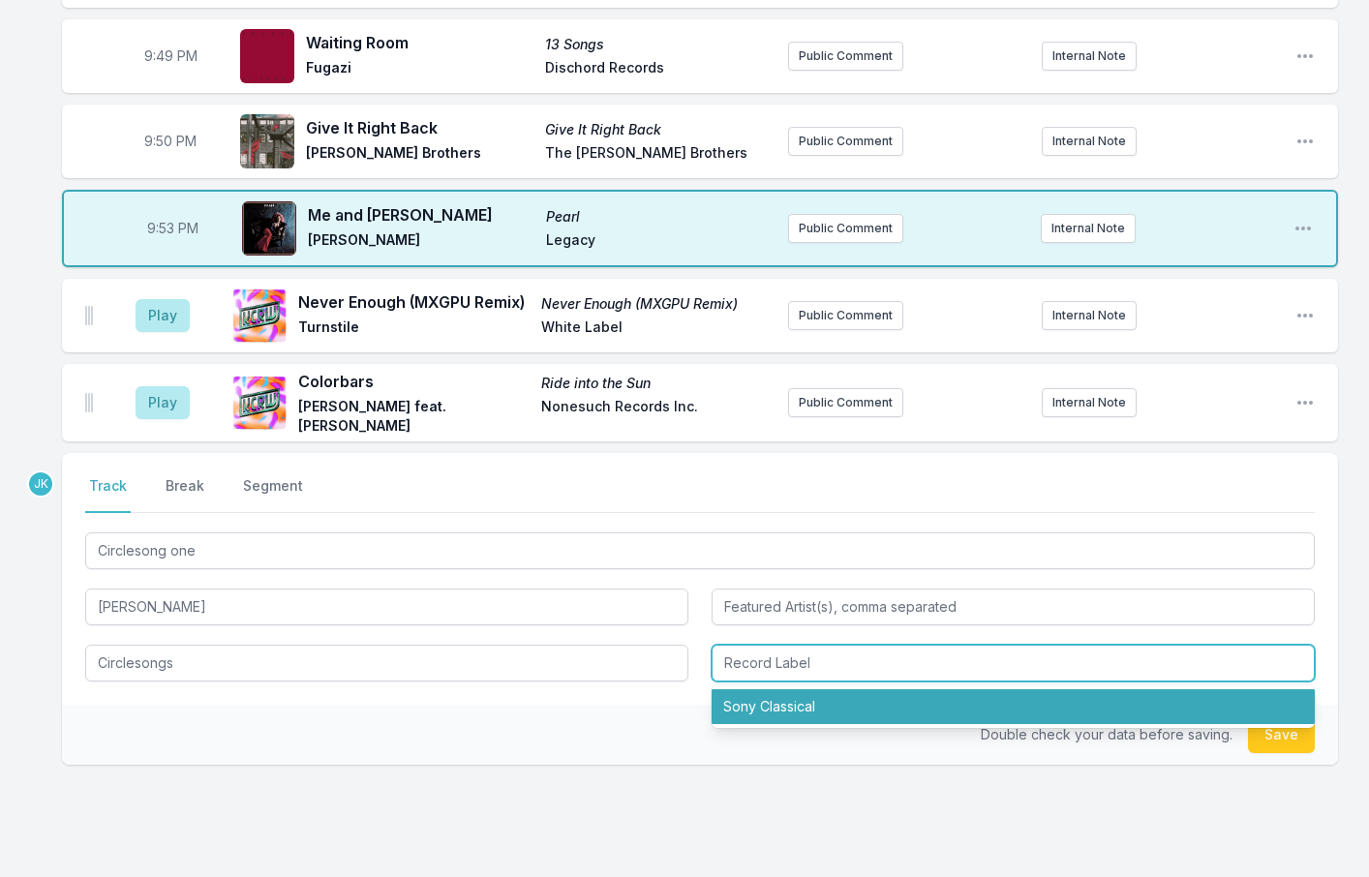
drag, startPoint x: 797, startPoint y: 629, endPoint x: 1112, endPoint y: 632, distance: 314.8
click at [797, 690] on li "Sony Classical" at bounding box center [1013, 707] width 603 height 35
type input "Sony Classical"
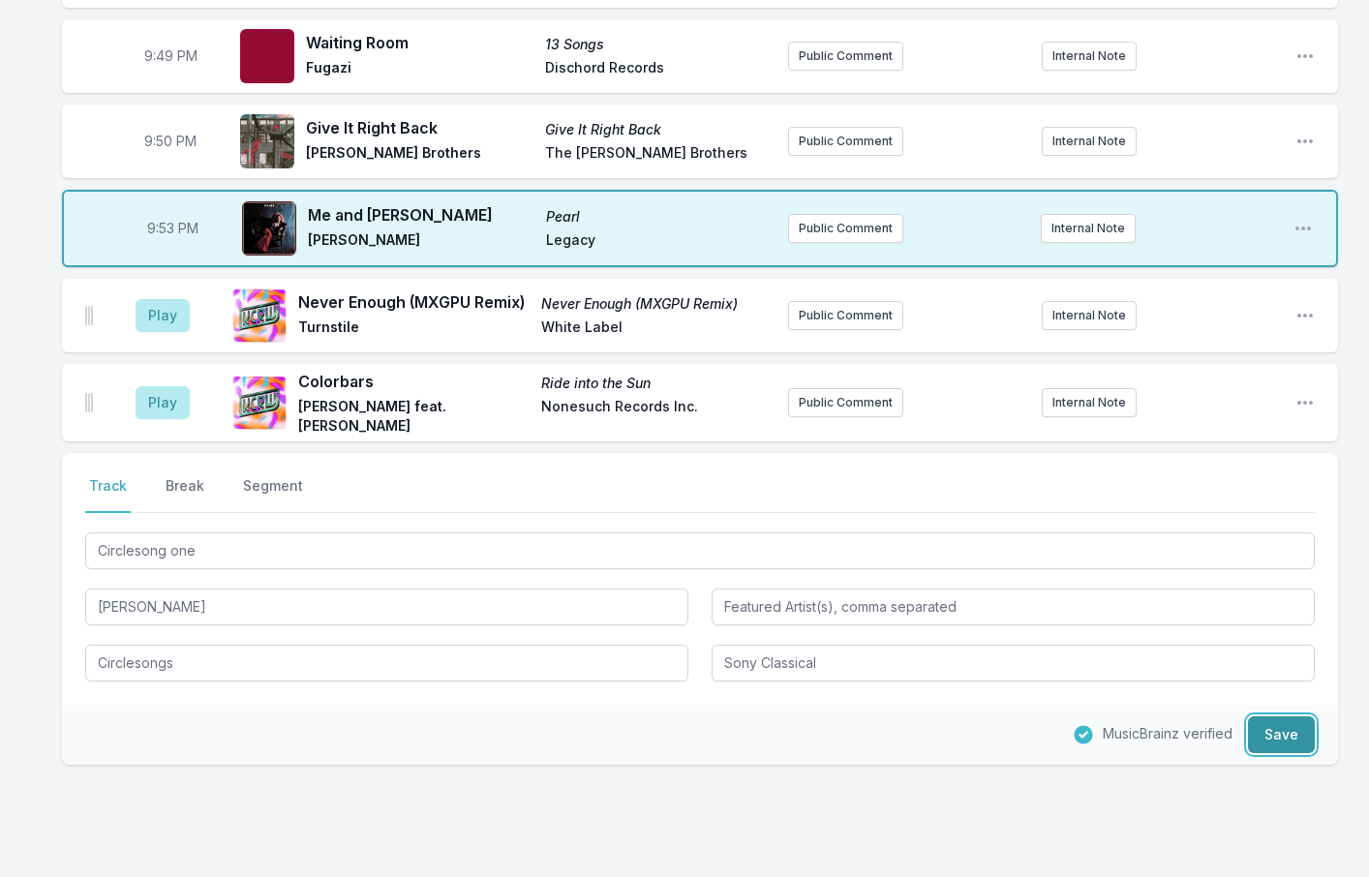
click at [1292, 717] on button "Save" at bounding box center [1281, 735] width 67 height 37
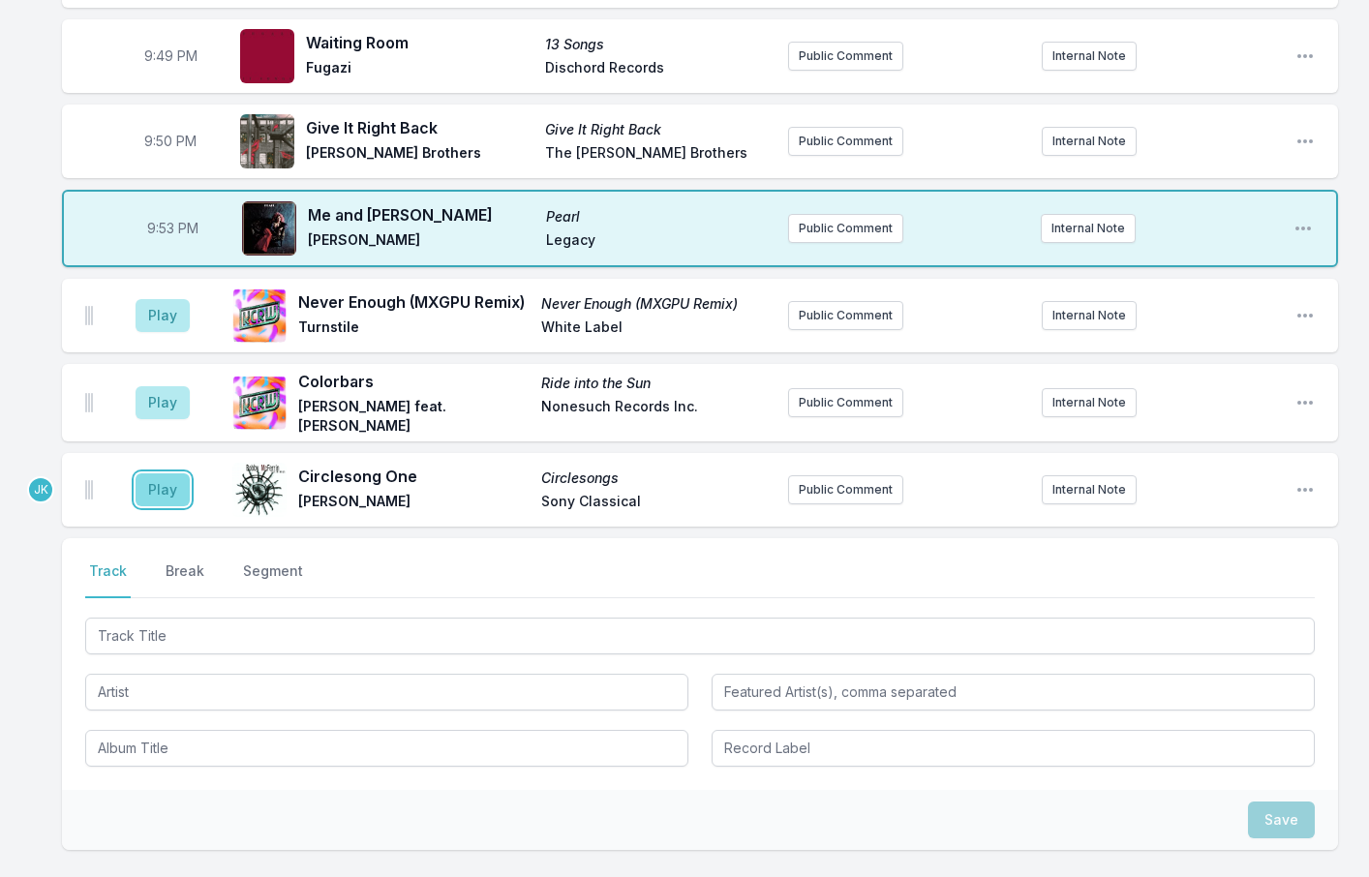
click at [149, 474] on button "Play" at bounding box center [163, 490] width 54 height 33
